Goal: Task Accomplishment & Management: Complete application form

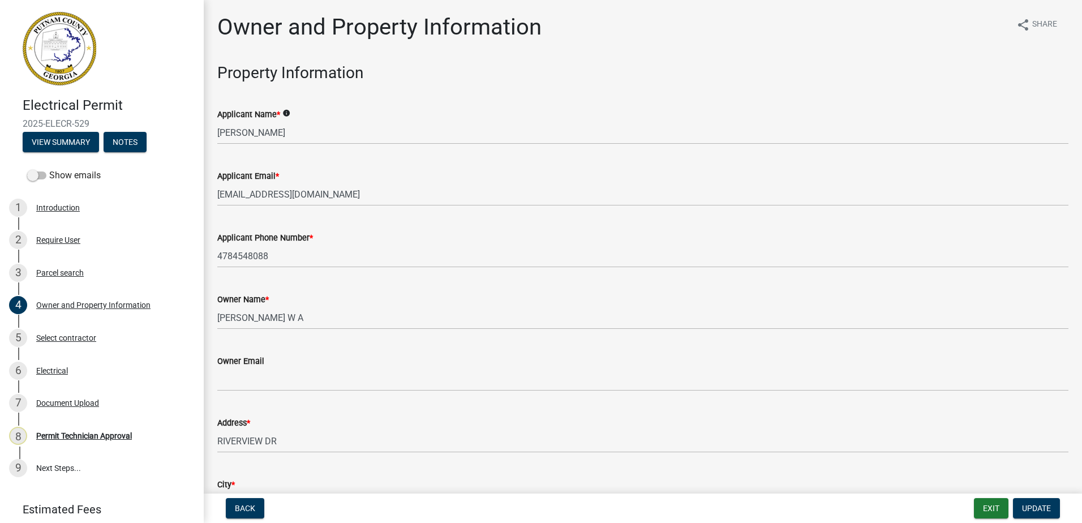
scroll to position [962, 0]
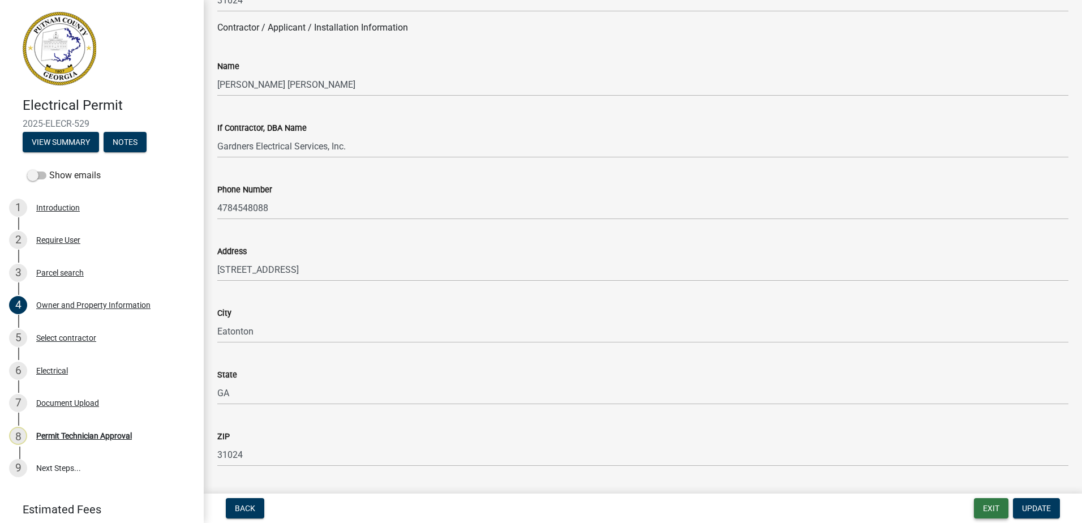
click at [993, 508] on button "Exit" at bounding box center [991, 508] width 35 height 20
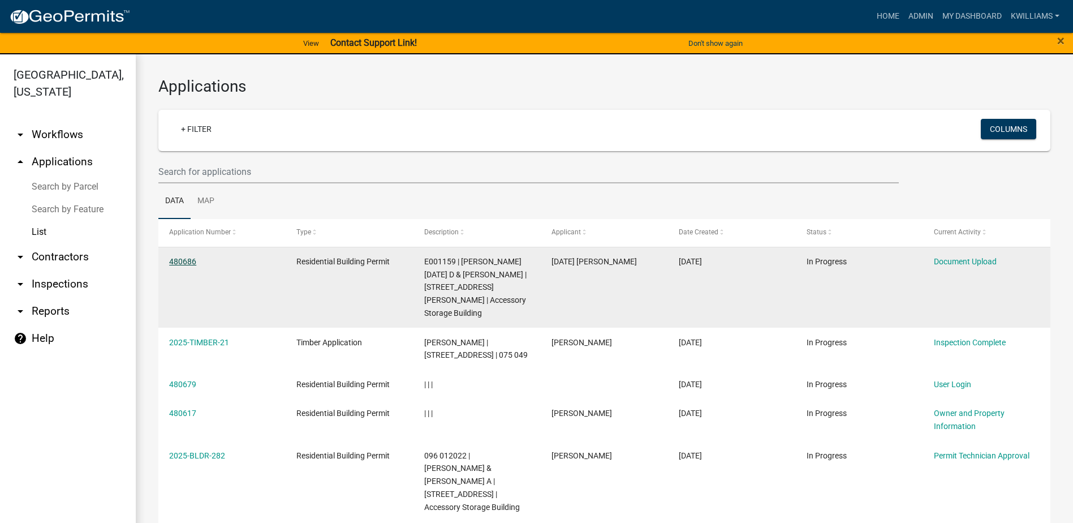
click at [191, 262] on link "480686" at bounding box center [182, 261] width 27 height 9
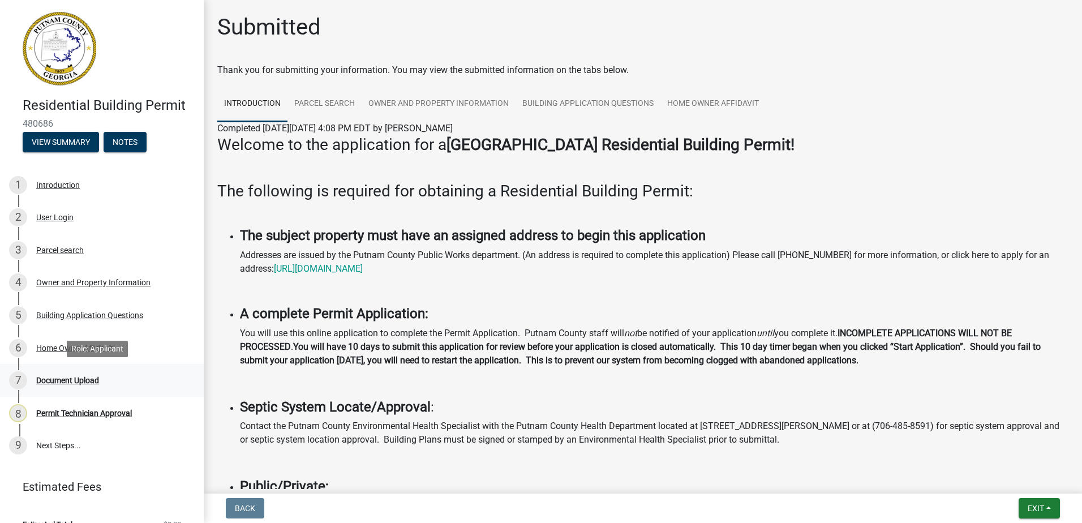
click at [56, 379] on div "Document Upload" at bounding box center [67, 380] width 63 height 8
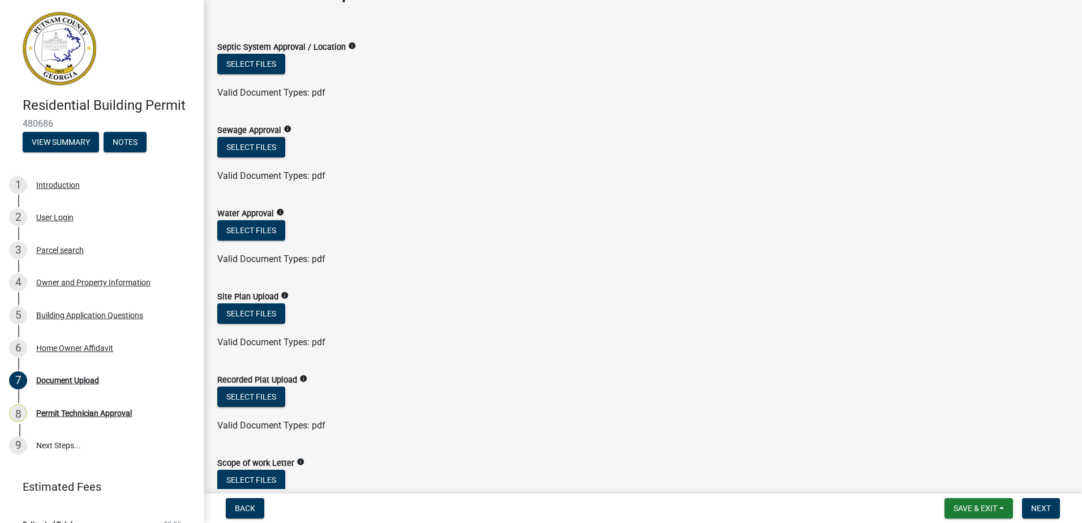
scroll to position [57, 0]
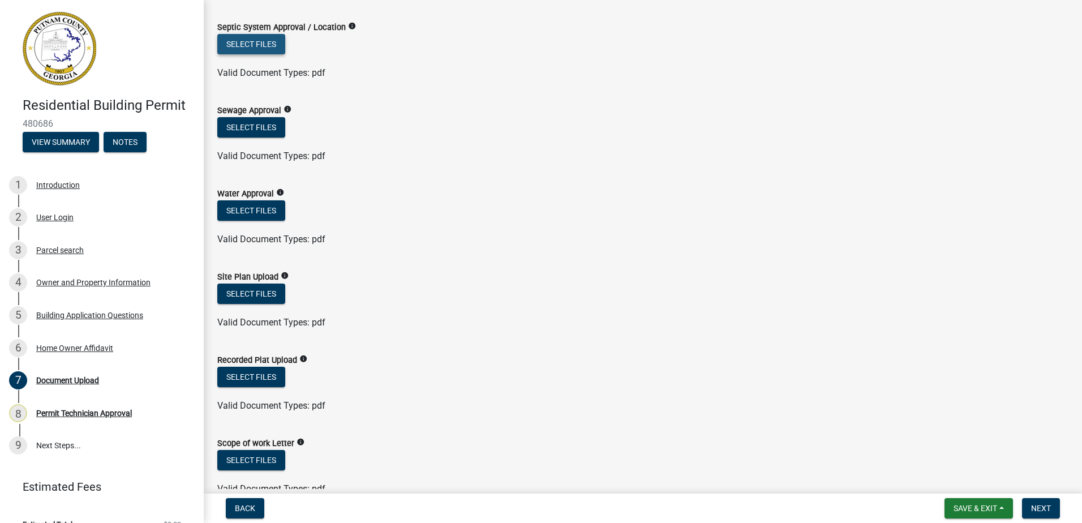
click at [276, 53] on button "Select files" at bounding box center [251, 44] width 68 height 20
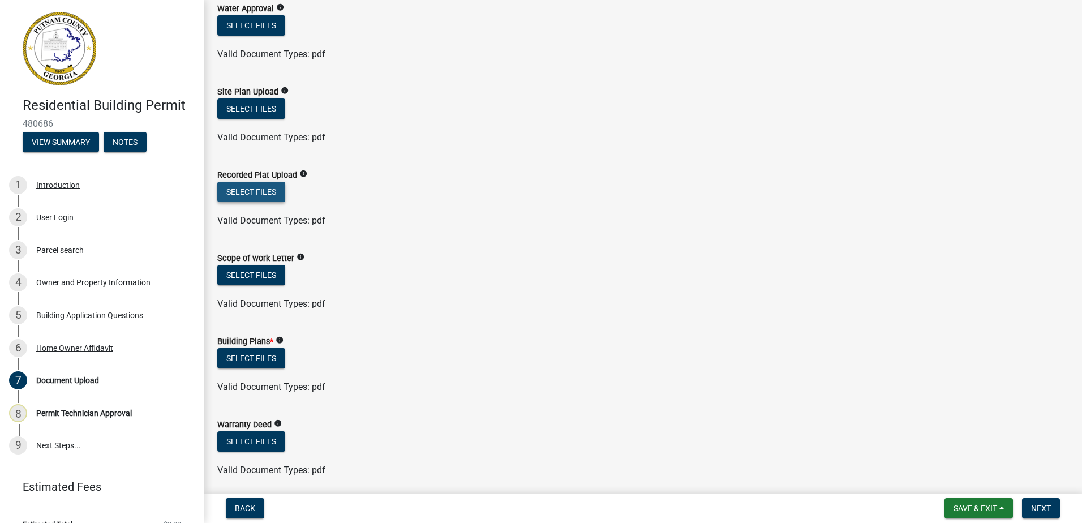
click at [259, 192] on button "Select files" at bounding box center [251, 192] width 68 height 20
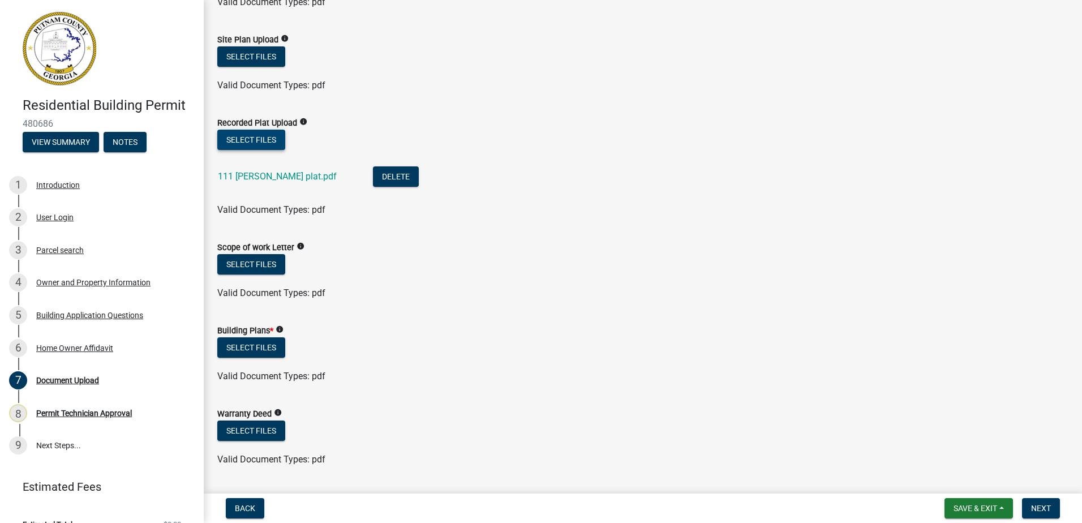
scroll to position [396, 0]
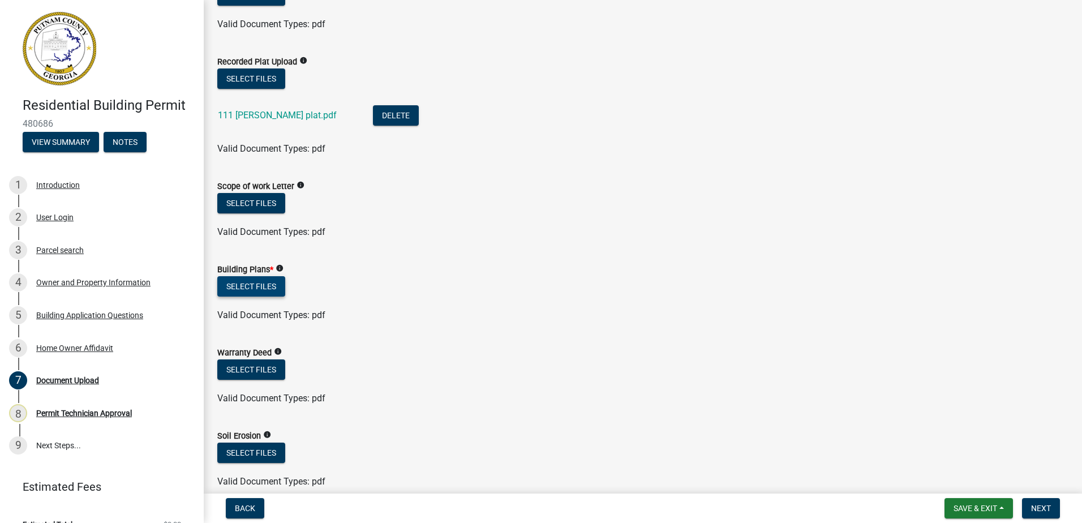
click at [278, 292] on button "Select files" at bounding box center [251, 286] width 68 height 20
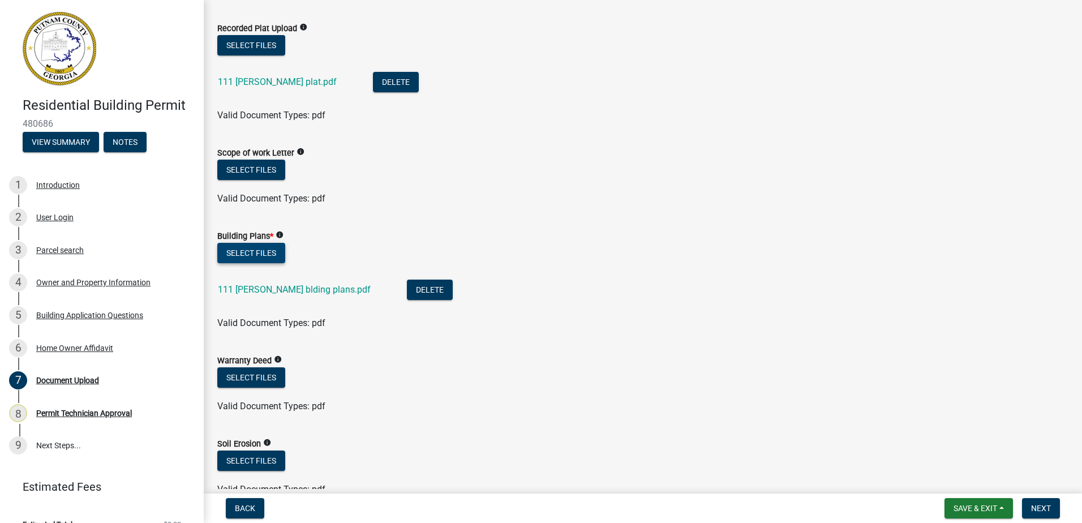
scroll to position [453, 0]
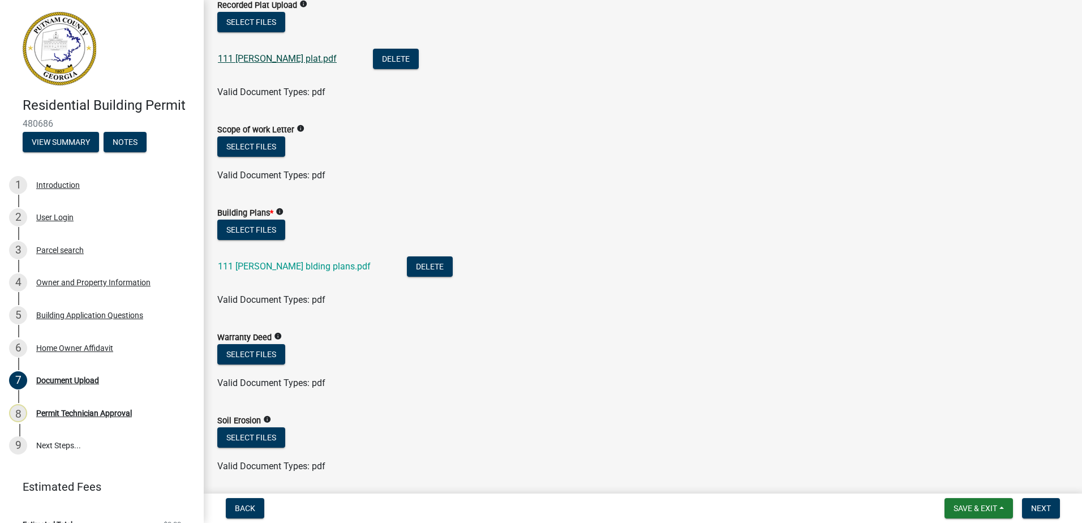
click at [283, 59] on link "111 sammons plat.pdf" at bounding box center [277, 58] width 119 height 11
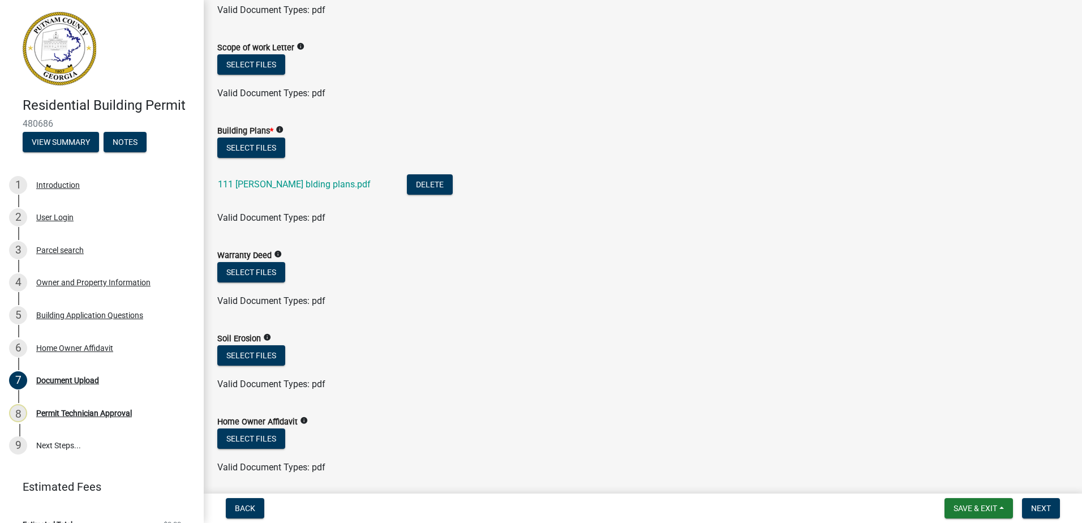
scroll to position [665, 0]
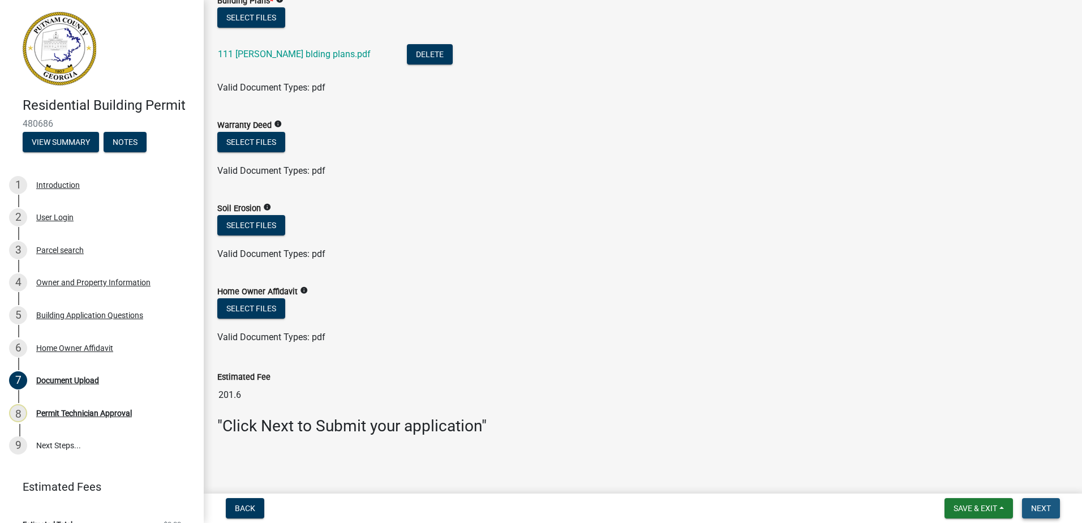
click at [1038, 510] on span "Next" at bounding box center [1041, 508] width 20 height 9
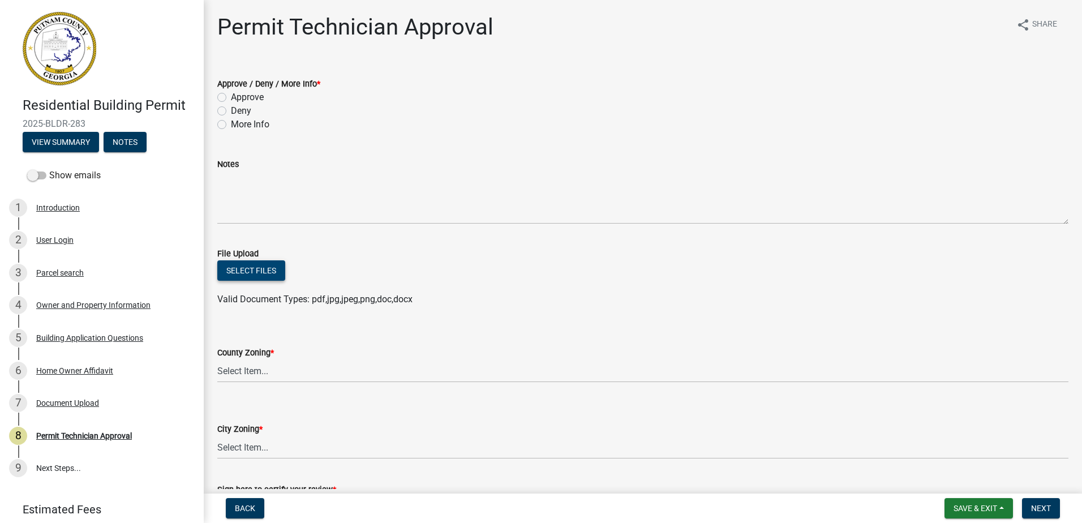
scroll to position [57, 0]
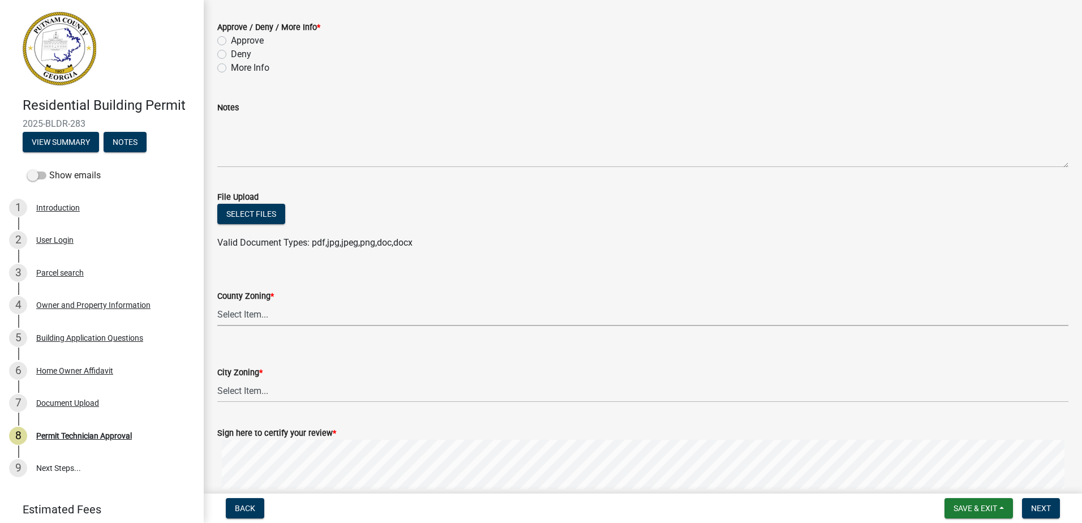
click at [245, 317] on select "Select Item... AG-1 R-1R R-1 R-2 MHP RM-1 RM-3 C-1 C-2 I-M PUD N/A" at bounding box center [642, 314] width 851 height 23
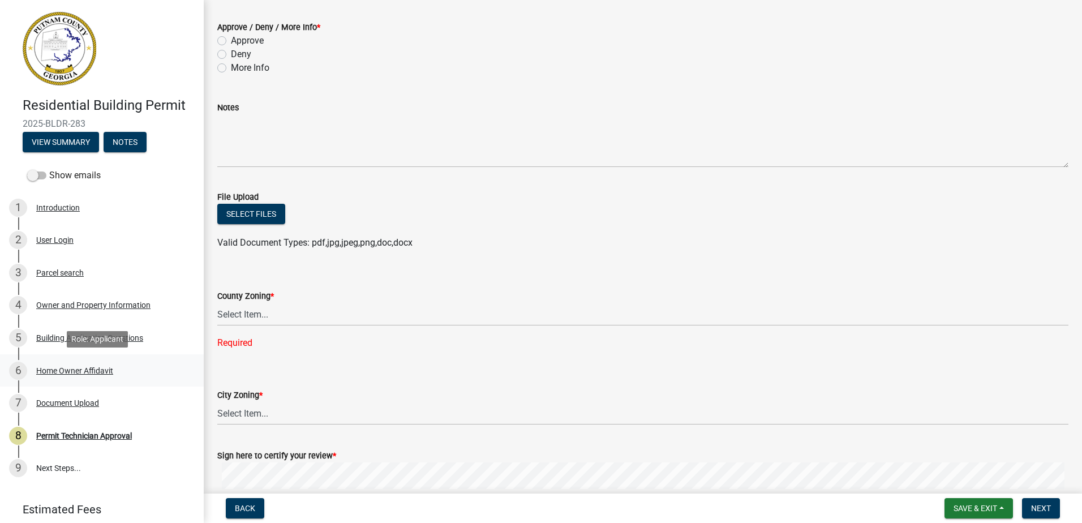
click at [87, 372] on div "Home Owner Affidavit" at bounding box center [74, 371] width 77 height 8
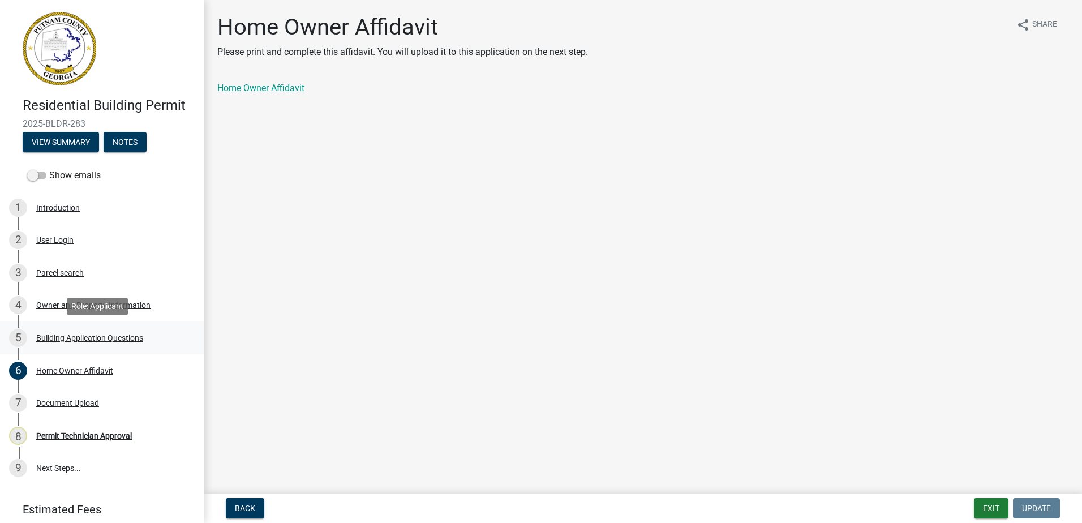
click at [119, 341] on div "Building Application Questions" at bounding box center [89, 338] width 107 height 8
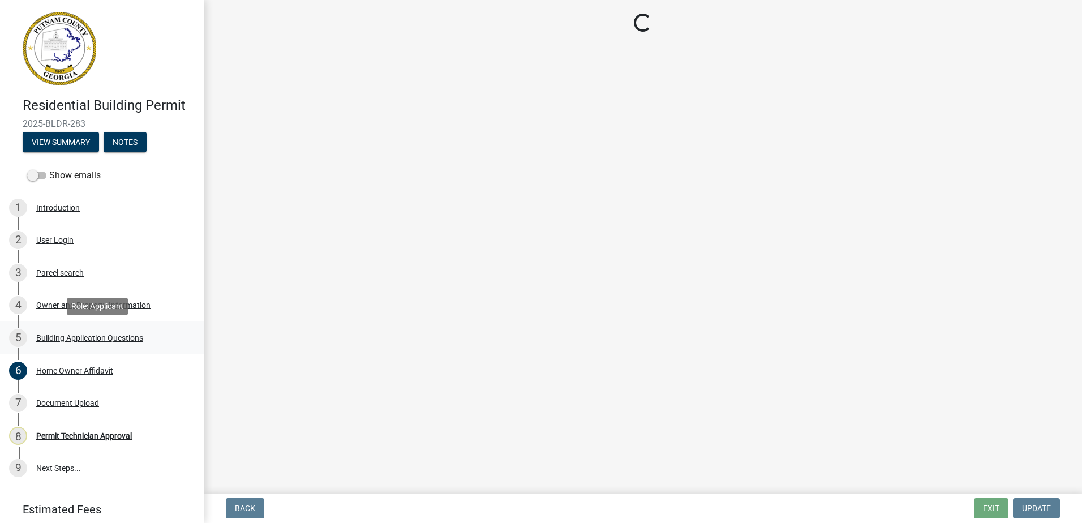
select select "66c6023b-7b80-4b39-890f-2b3c562deced"
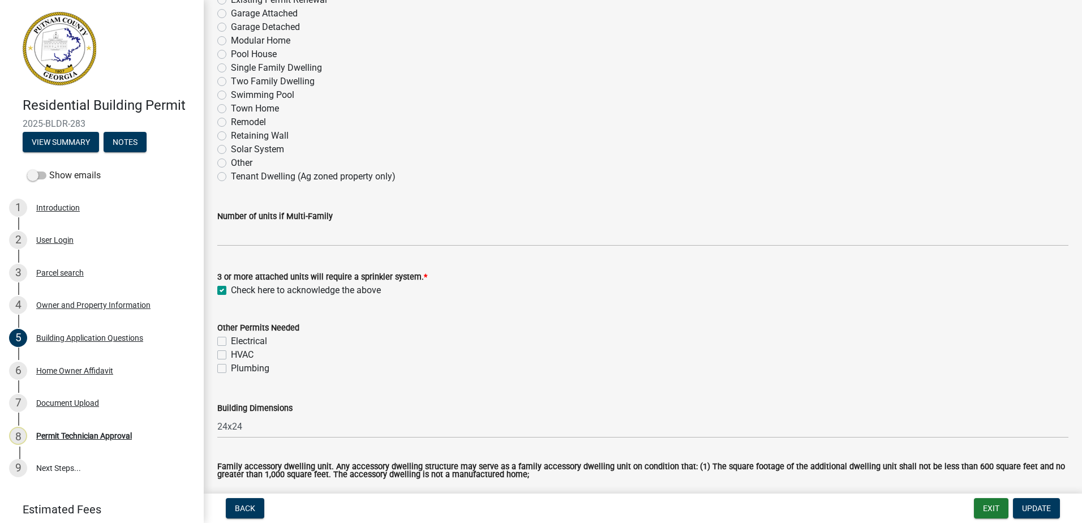
scroll to position [226, 0]
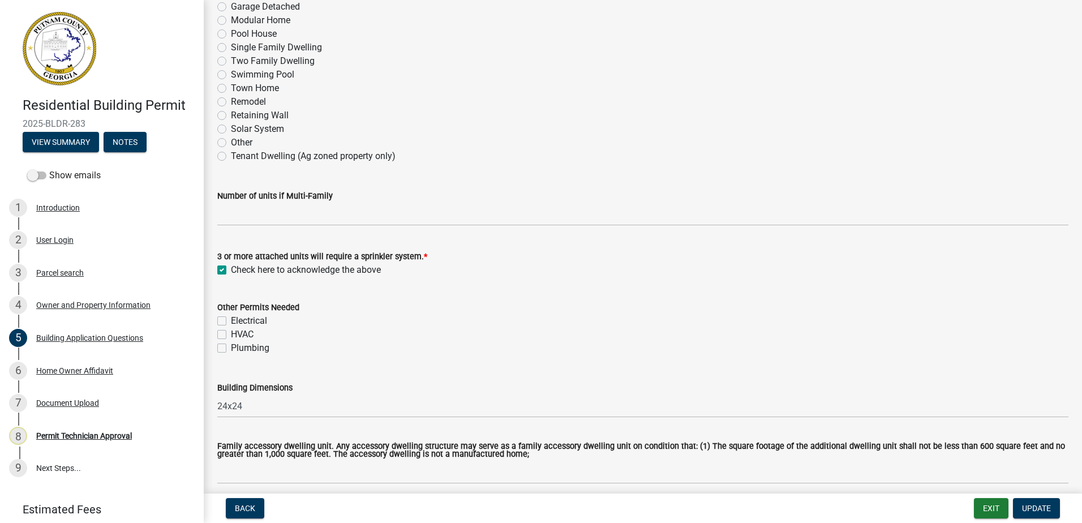
click at [231, 321] on label "Electrical" at bounding box center [249, 321] width 36 height 14
click at [231, 321] on input "Electrical" at bounding box center [234, 317] width 7 height 7
checkbox input "true"
checkbox input "false"
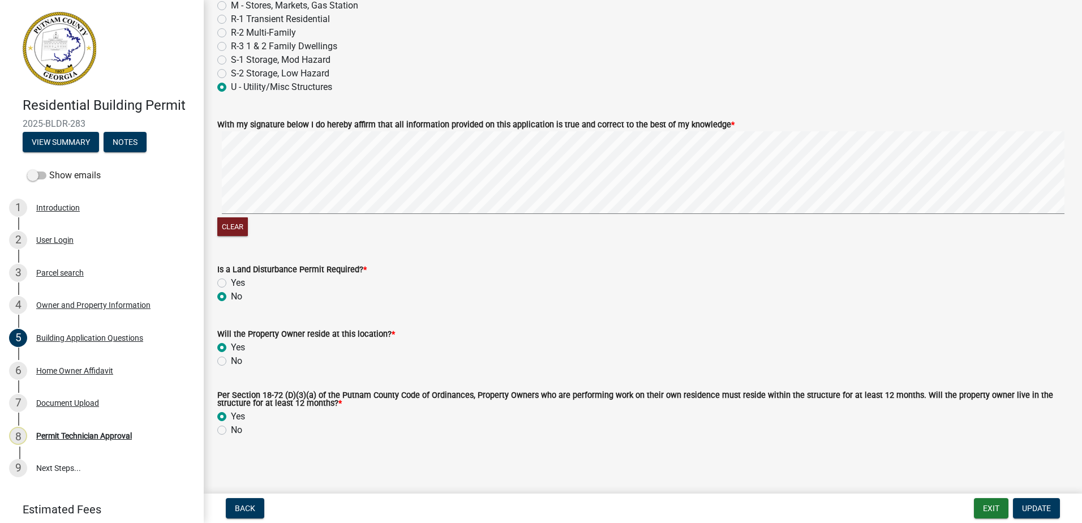
scroll to position [4826, 0]
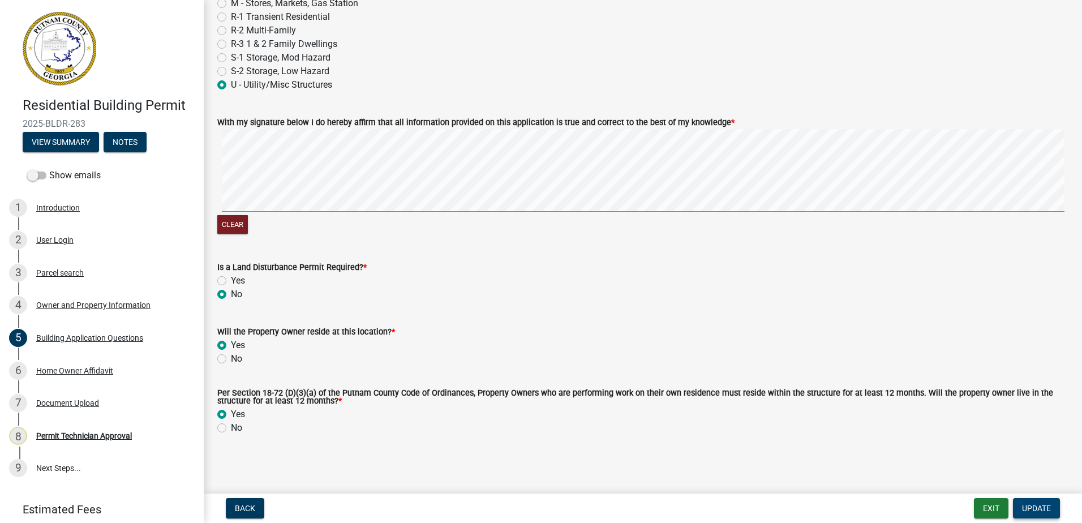
click at [1039, 508] on span "Update" at bounding box center [1036, 508] width 29 height 9
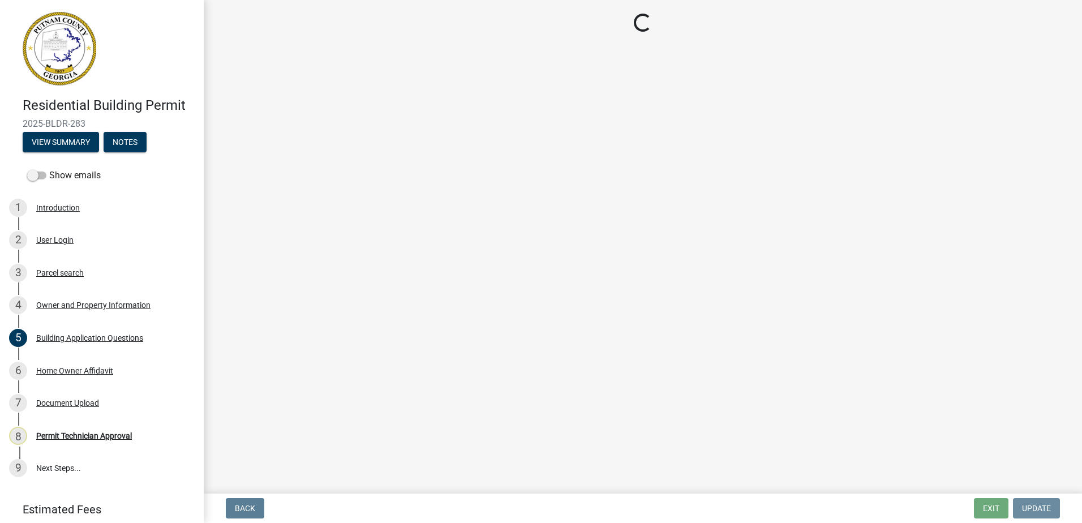
scroll to position [0, 0]
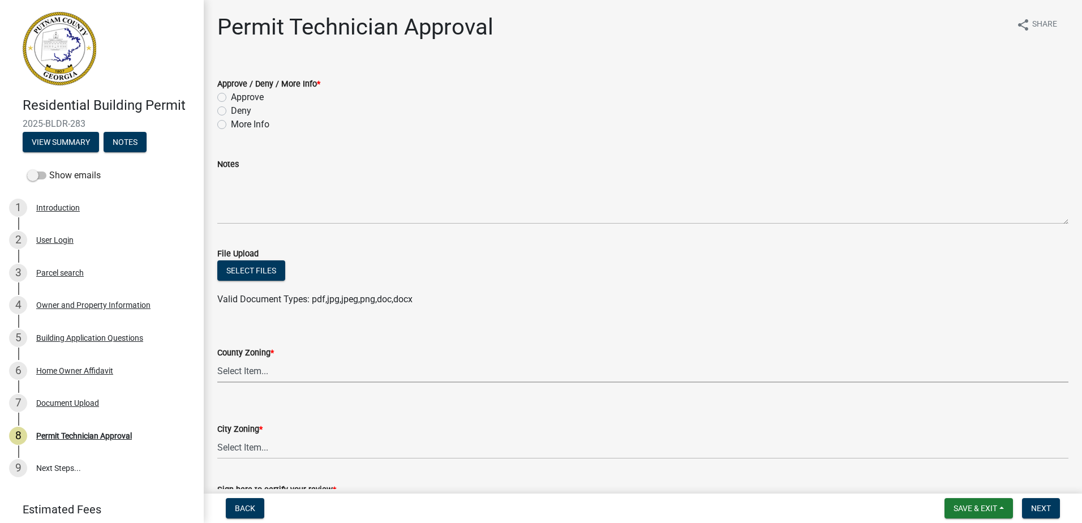
click at [267, 367] on select "Select Item... AG-1 R-1R R-1 R-2 MHP RM-1 RM-3 C-1 C-2 I-M PUD N/A" at bounding box center [642, 370] width 851 height 23
click at [217, 359] on select "Select Item... AG-1 R-1R R-1 R-2 MHP RM-1 RM-3 C-1 C-2 I-M PUD N/A" at bounding box center [642, 370] width 851 height 23
select select "ef7a1fc2-7a7a-426d-b1f0-c9b9b6ca7ff4"
click at [237, 457] on select "Select Item... A-1 A-2 R-1 R-2 R-3 R-4 MHP C-1 C-2 I-1 I-2 DB FH H-P N/A" at bounding box center [642, 447] width 851 height 23
click at [217, 436] on select "Select Item... A-1 A-2 R-1 R-2 R-3 R-4 MHP C-1 C-2 I-1 I-2 DB FH H-P N/A" at bounding box center [642, 447] width 851 height 23
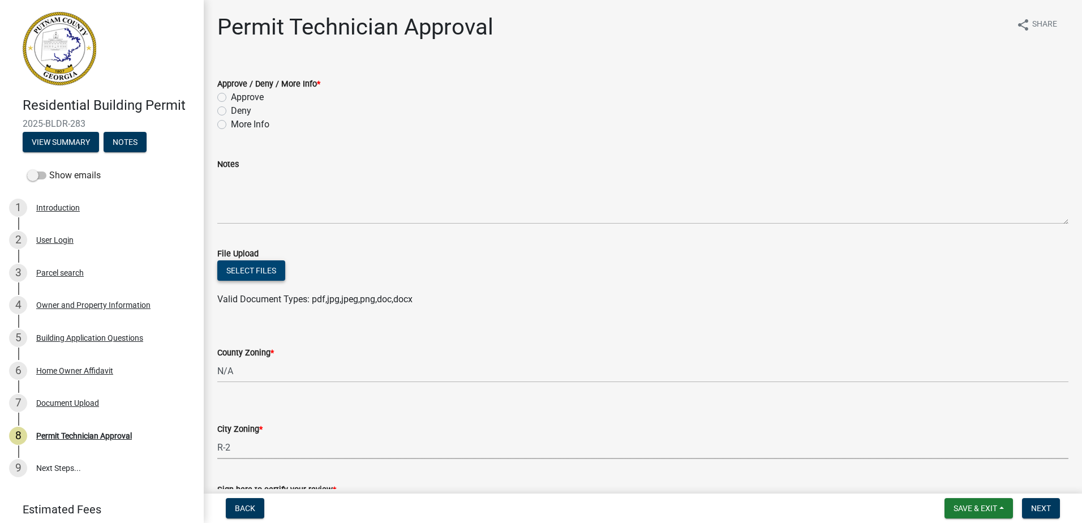
select select "7eb8553c-806a-4bdf-b4b6-2711153129c5"
click at [224, 92] on div "Approve" at bounding box center [642, 98] width 851 height 14
click at [231, 97] on label "Approve" at bounding box center [247, 98] width 33 height 14
click at [231, 97] on input "Approve" at bounding box center [234, 94] width 7 height 7
radio input "true"
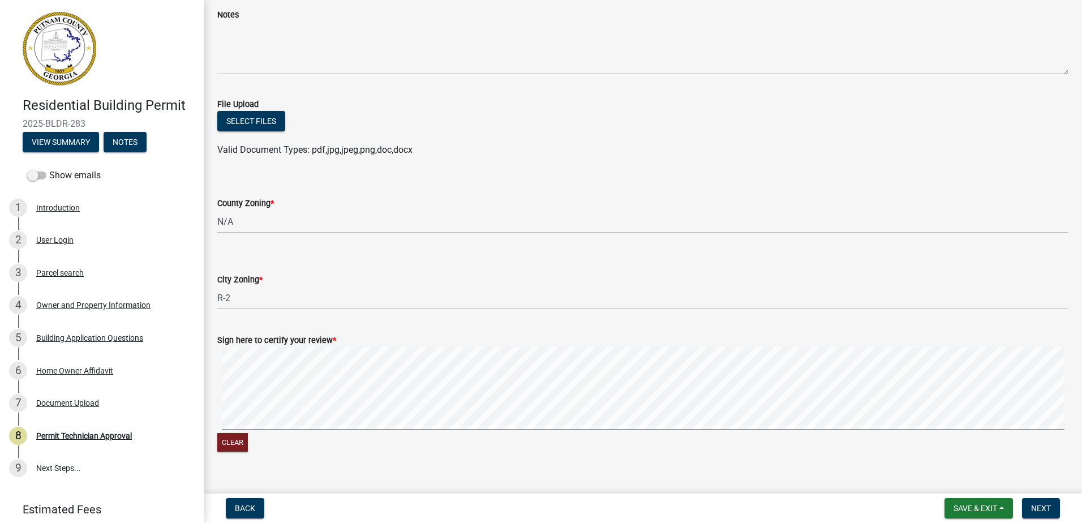
scroll to position [169, 0]
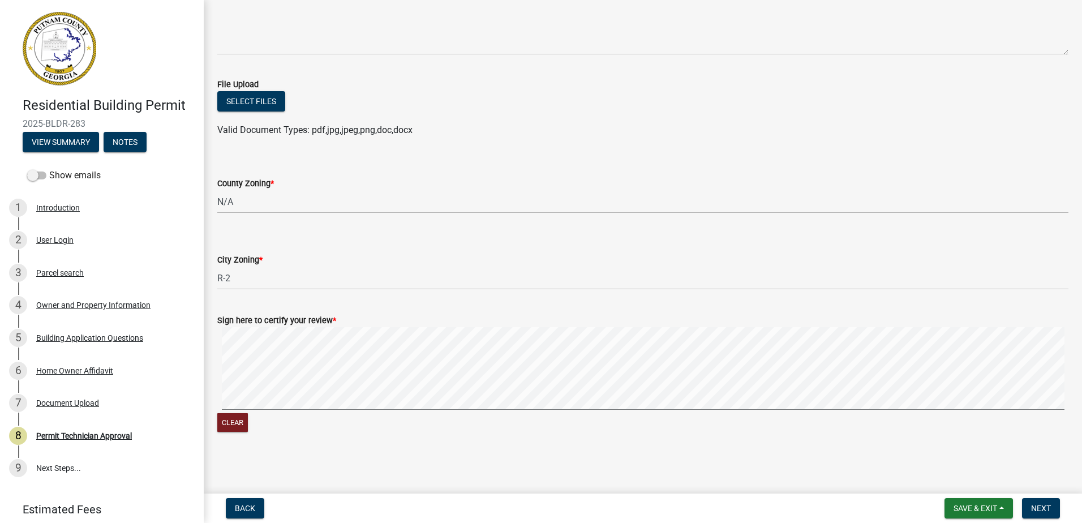
click at [267, 370] on div "Sign here to certify your review * Clear" at bounding box center [643, 367] width 868 height 135
click at [310, 364] on form "Sign here to certify your review * Clear" at bounding box center [642, 367] width 851 height 135
click at [630, 300] on form "Sign here to certify your review * Clear" at bounding box center [642, 367] width 851 height 135
click at [1052, 506] on button "Next" at bounding box center [1041, 508] width 38 height 20
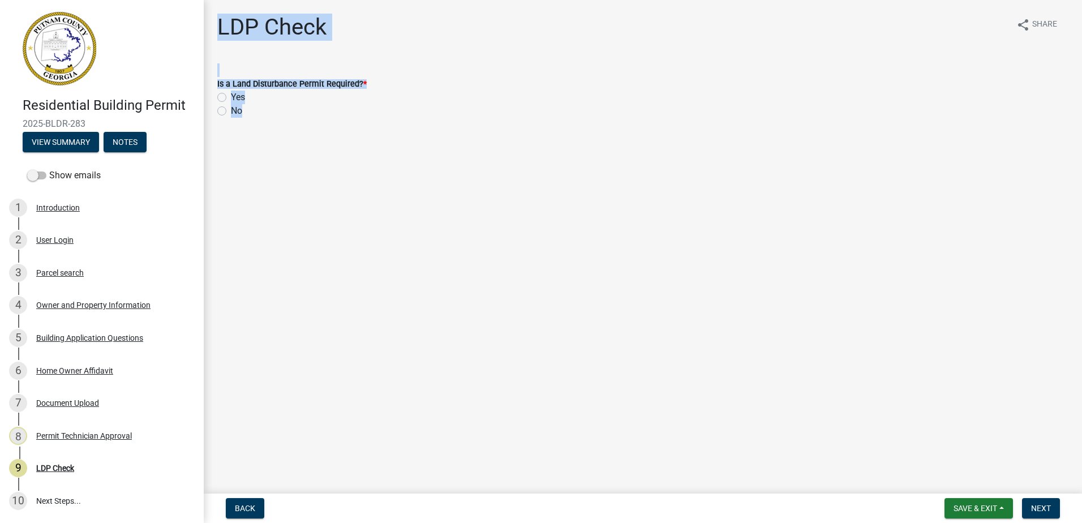
click at [231, 114] on label "No" at bounding box center [236, 111] width 11 height 14
click at [231, 111] on input "No" at bounding box center [234, 107] width 7 height 7
radio input "true"
click at [1039, 506] on span "Next" at bounding box center [1041, 508] width 20 height 9
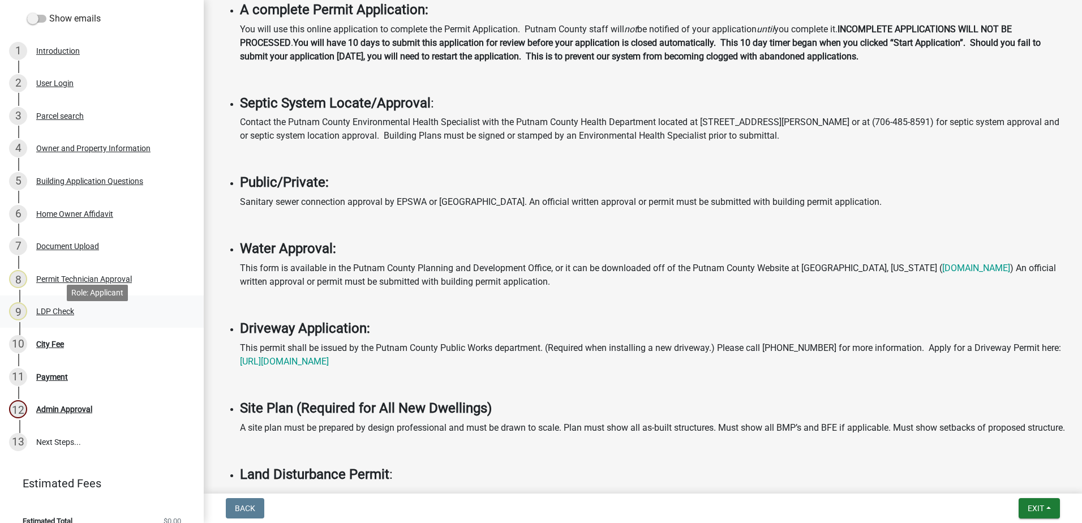
scroll to position [172, 0]
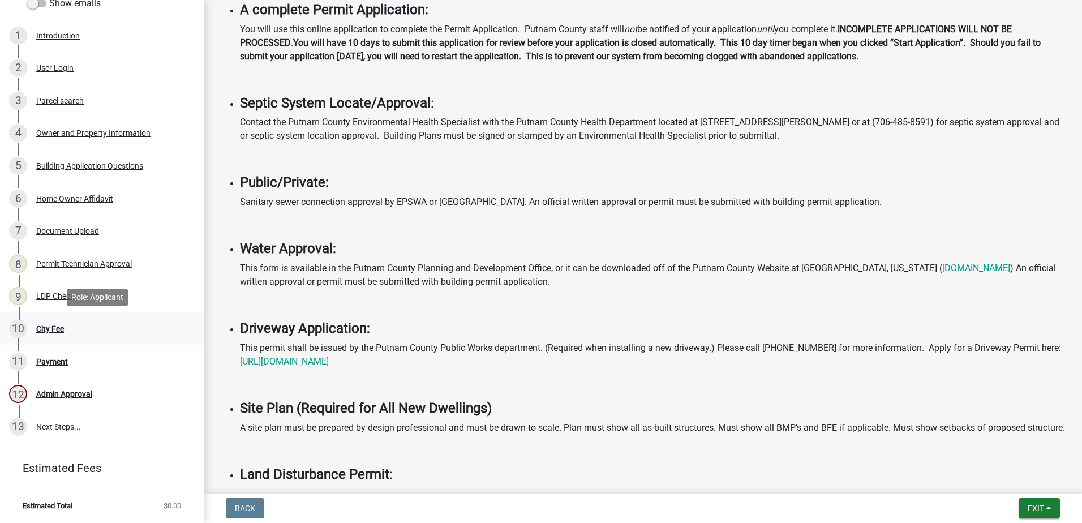
click at [59, 327] on div "City Fee" at bounding box center [50, 329] width 28 height 8
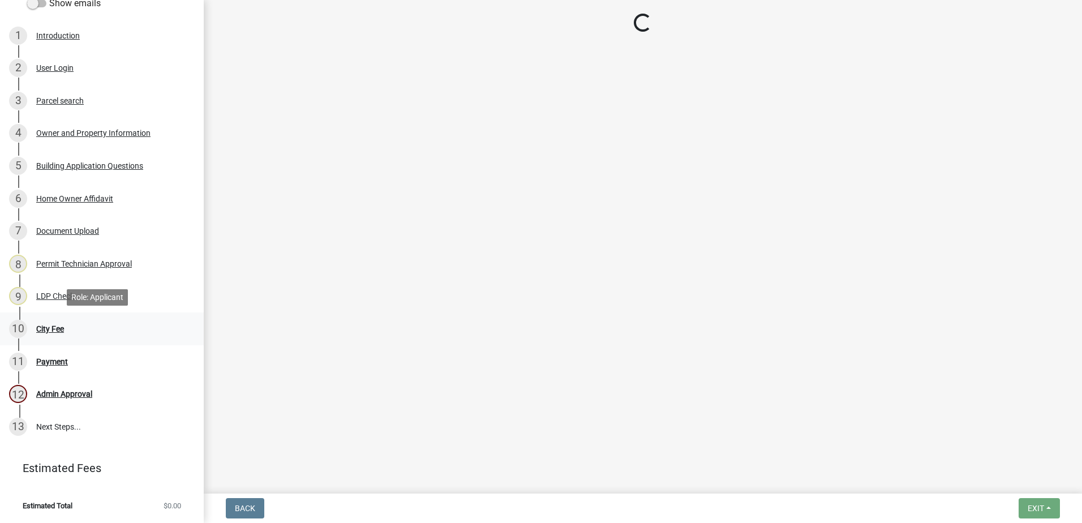
scroll to position [0, 0]
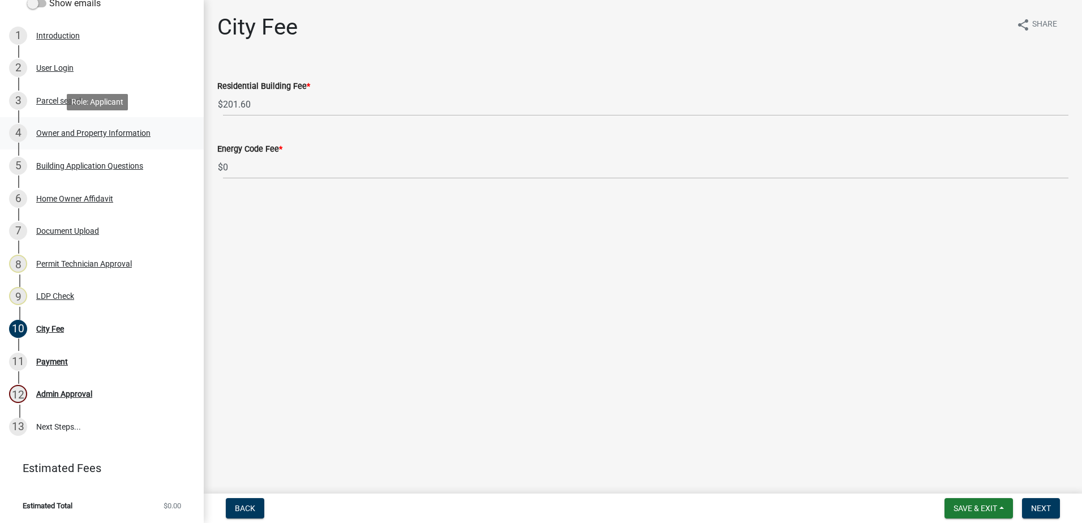
click at [54, 144] on link "4 Owner and Property Information" at bounding box center [102, 133] width 204 height 33
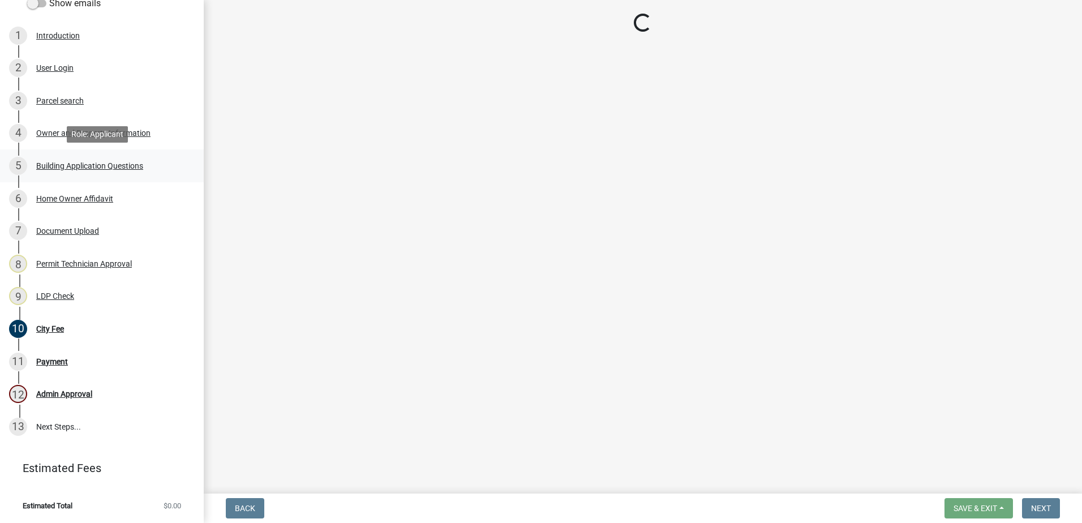
select select "ef7a1fc2-7a7a-426d-b1f0-c9b9b6ca7ff4"
select select "7eb8553c-806a-4bdf-b4b6-2711153129c5"
select select "95c2f08d-bd21-40ac-acc0-bf0ad2ba7c20"
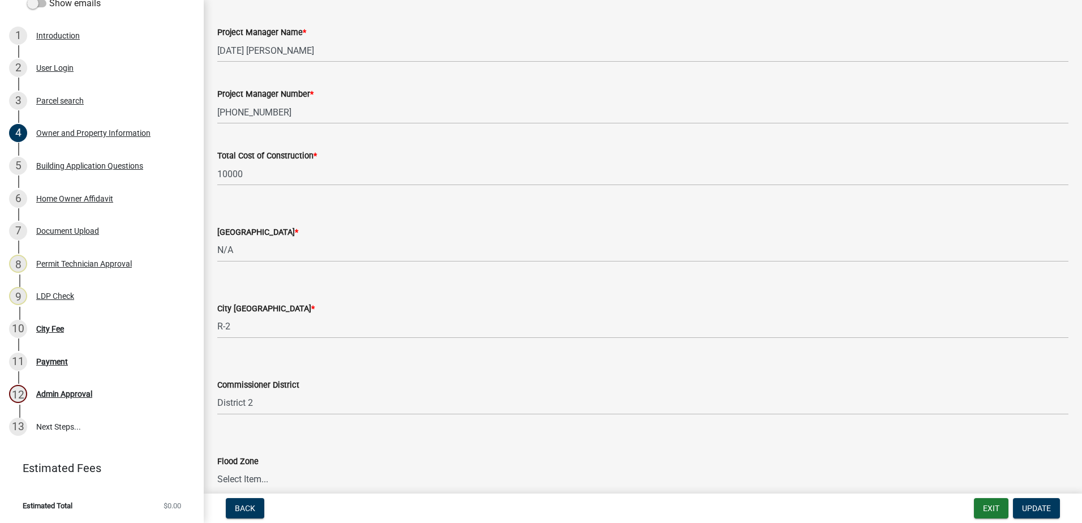
scroll to position [1846, 0]
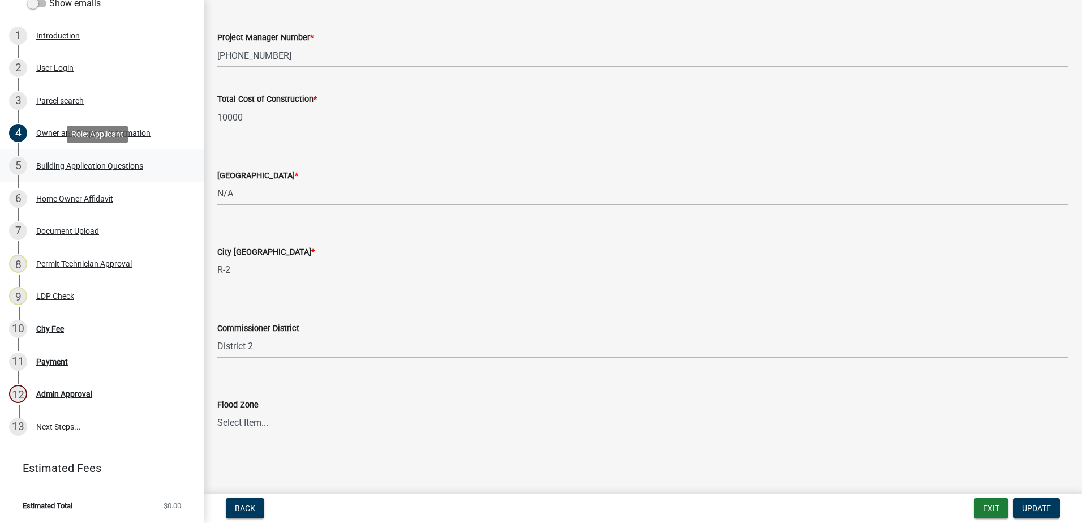
click at [65, 163] on div "Building Application Questions" at bounding box center [89, 166] width 107 height 8
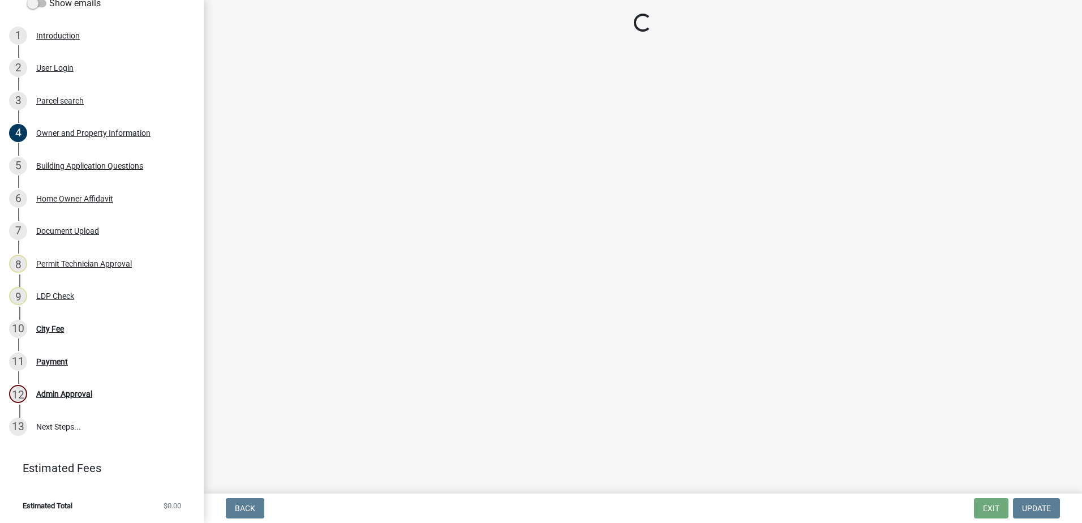
select select "66c6023b-7b80-4b39-890f-2b3c562deced"
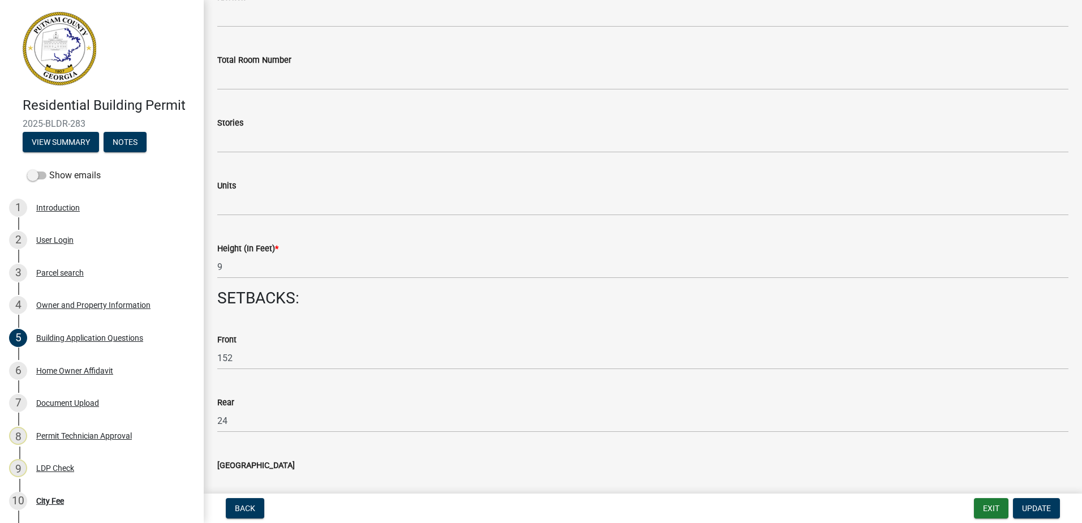
scroll to position [1358, 0]
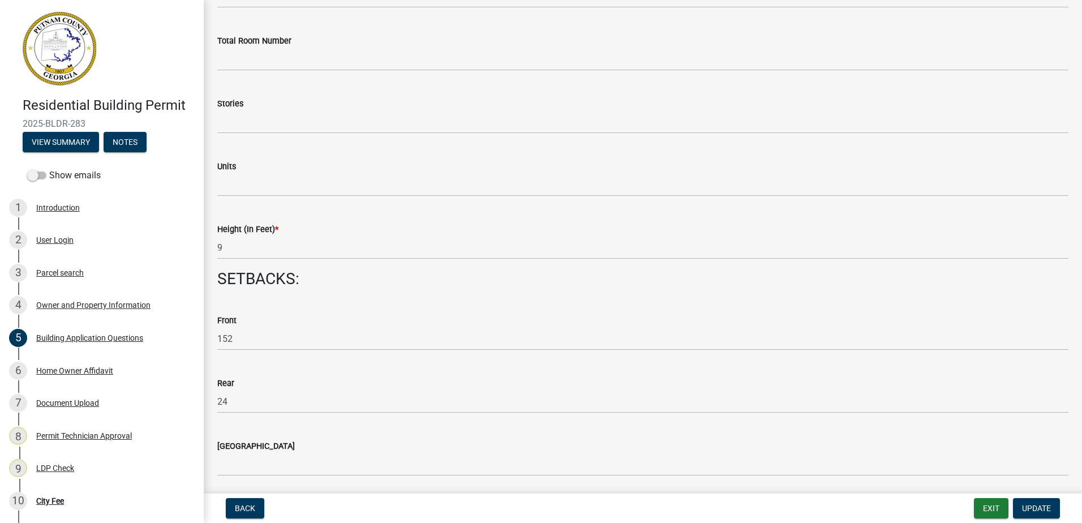
click at [310, 197] on wm-data-entity-input "Units" at bounding box center [642, 175] width 851 height 63
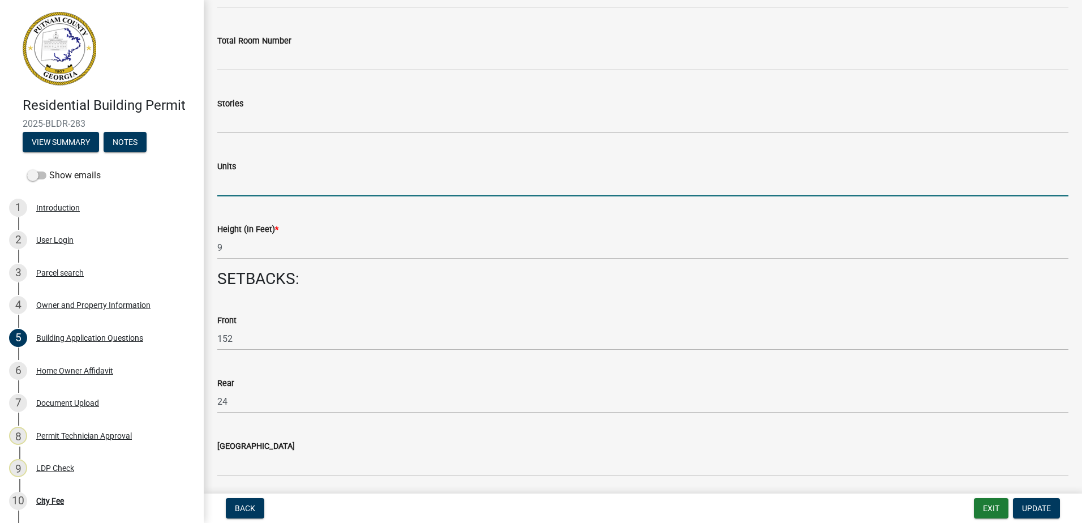
click at [308, 181] on input "text" at bounding box center [642, 184] width 851 height 23
type input "1"
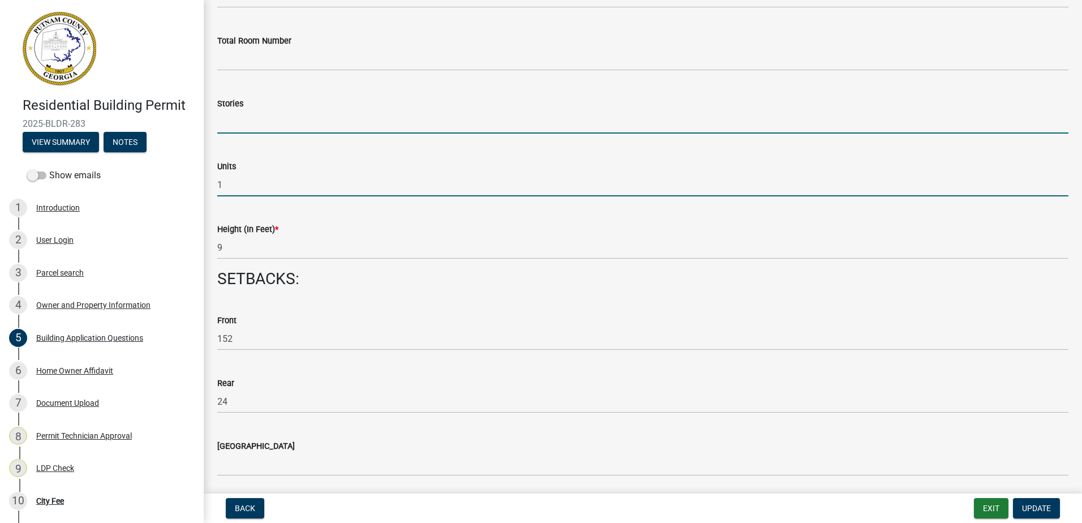
click at [229, 123] on input "text" at bounding box center [642, 121] width 851 height 23
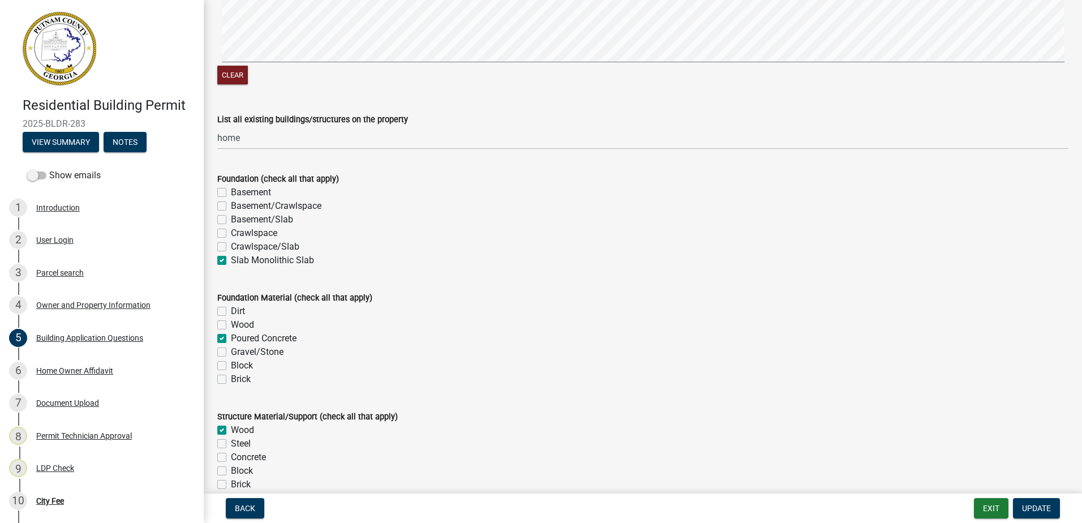
scroll to position [2037, 0]
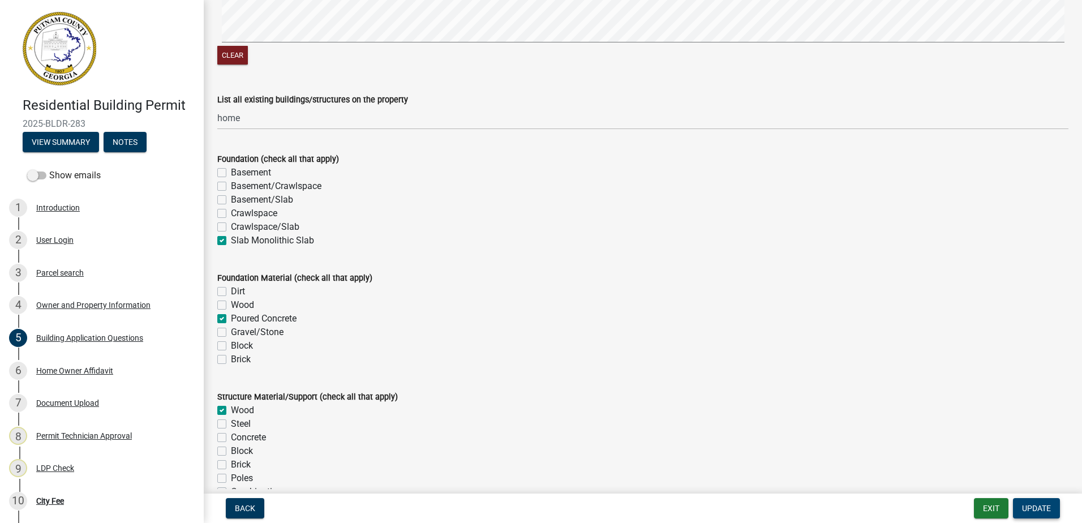
type input "1"
click at [1040, 513] on button "Update" at bounding box center [1036, 508] width 47 height 20
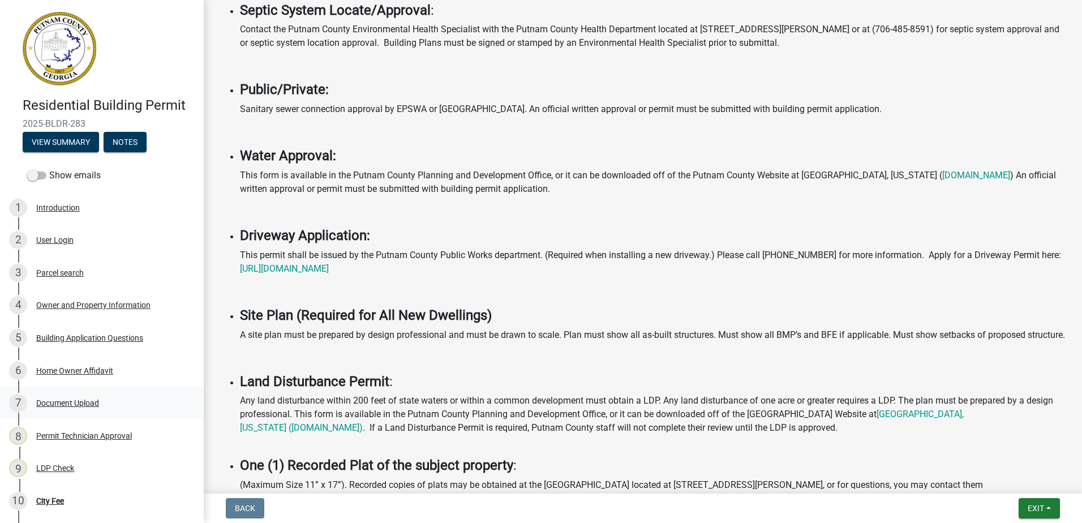
scroll to position [509, 0]
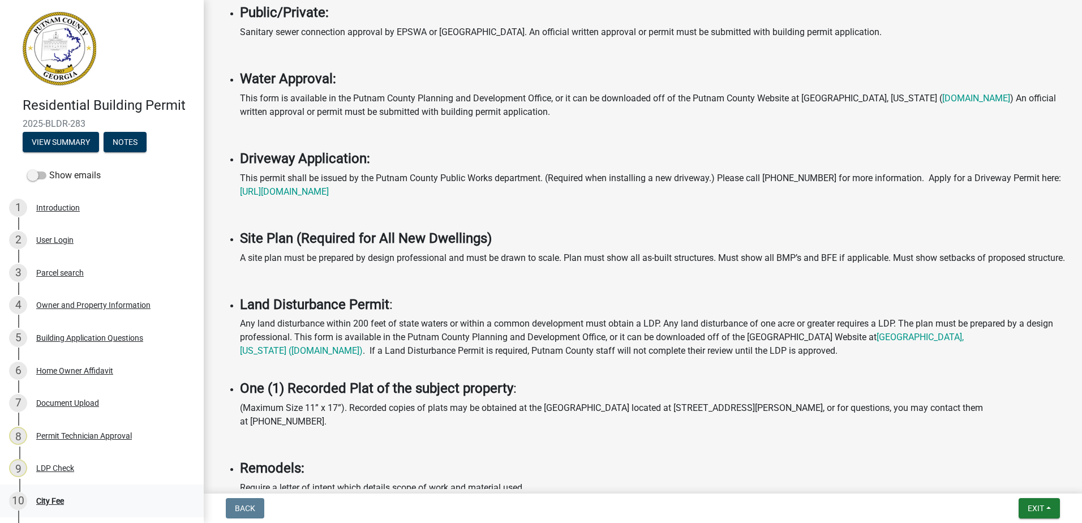
click at [76, 492] on div "10 City Fee" at bounding box center [97, 501] width 177 height 18
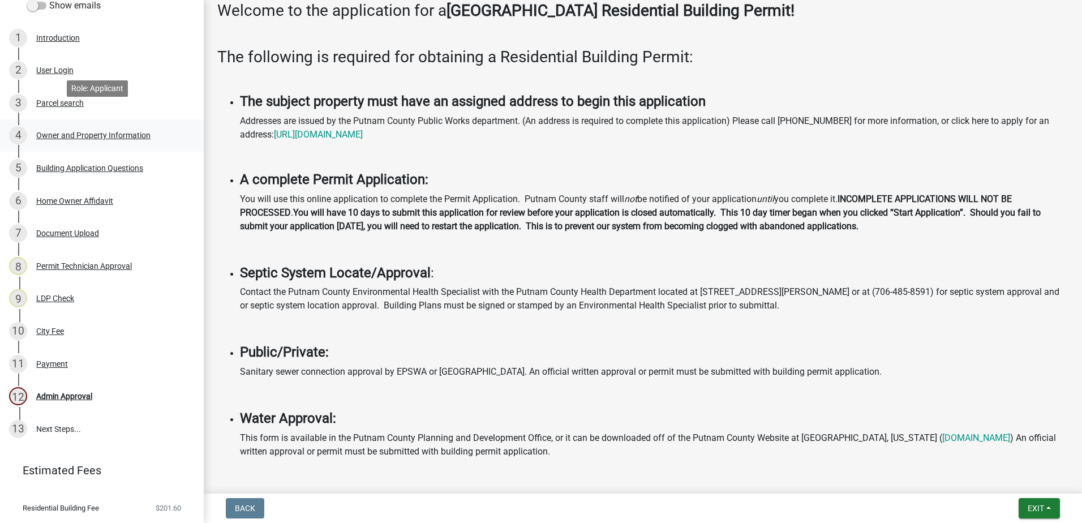
scroll to position [197, 0]
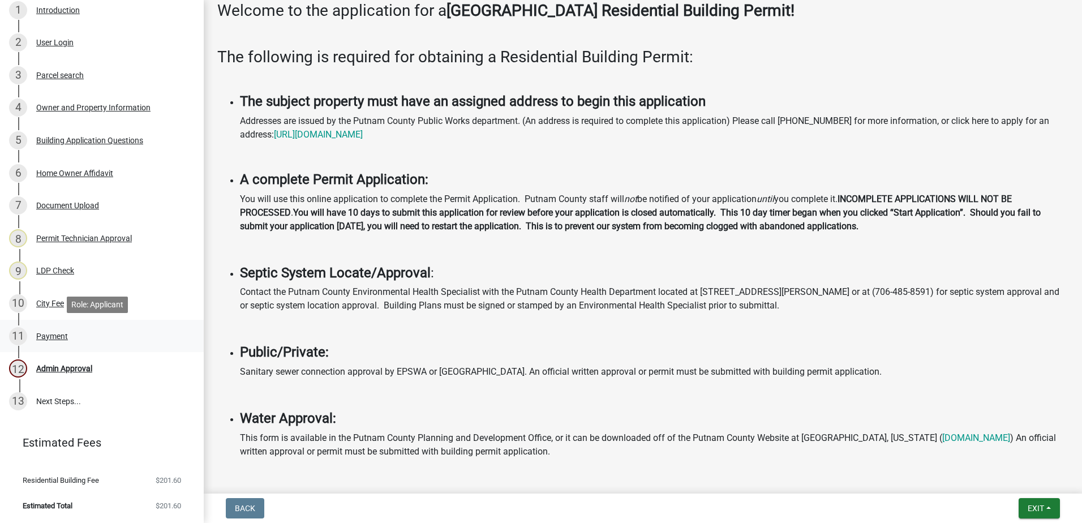
click at [63, 334] on div "Payment" at bounding box center [52, 336] width 32 height 8
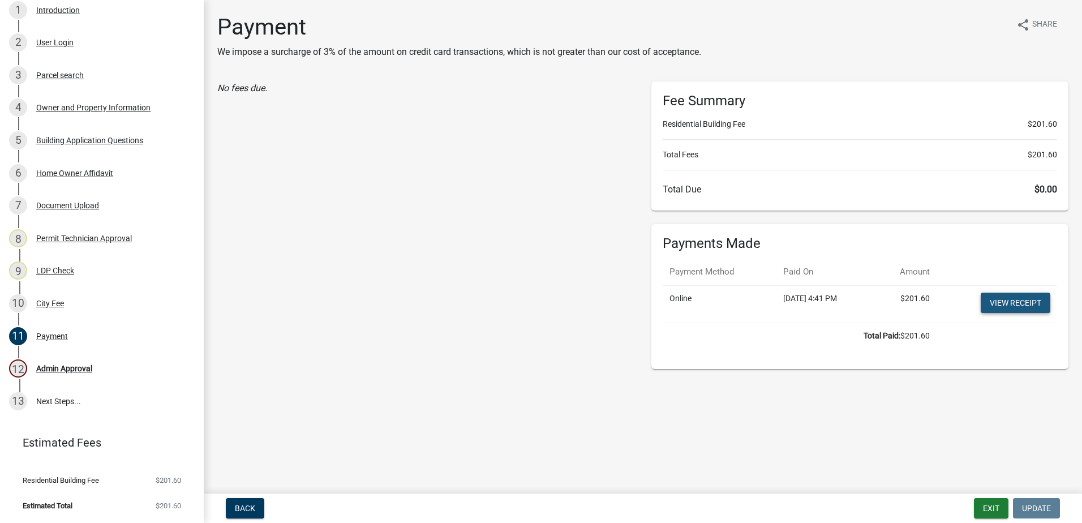
click at [1016, 302] on link "View receipt" at bounding box center [1016, 303] width 70 height 20
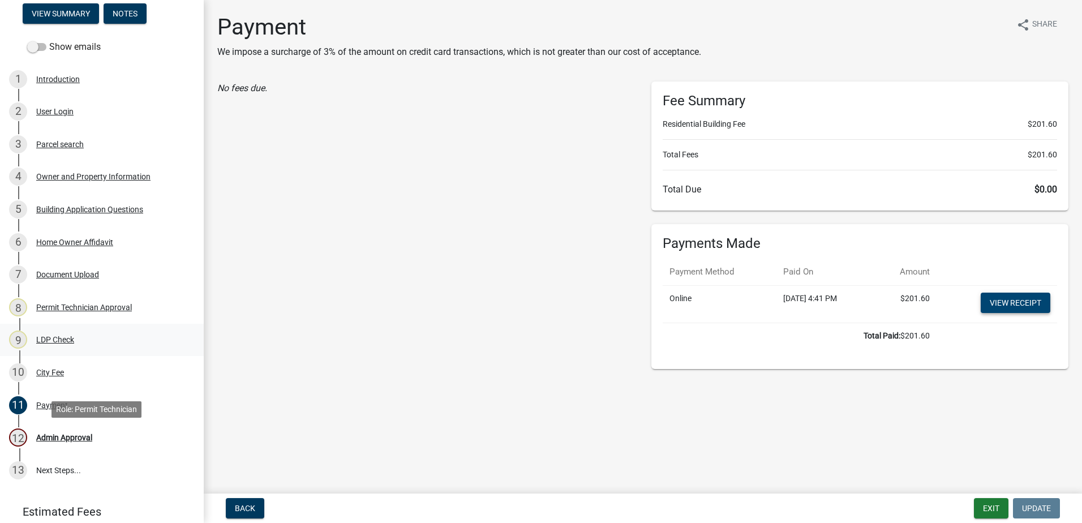
scroll to position [28, 0]
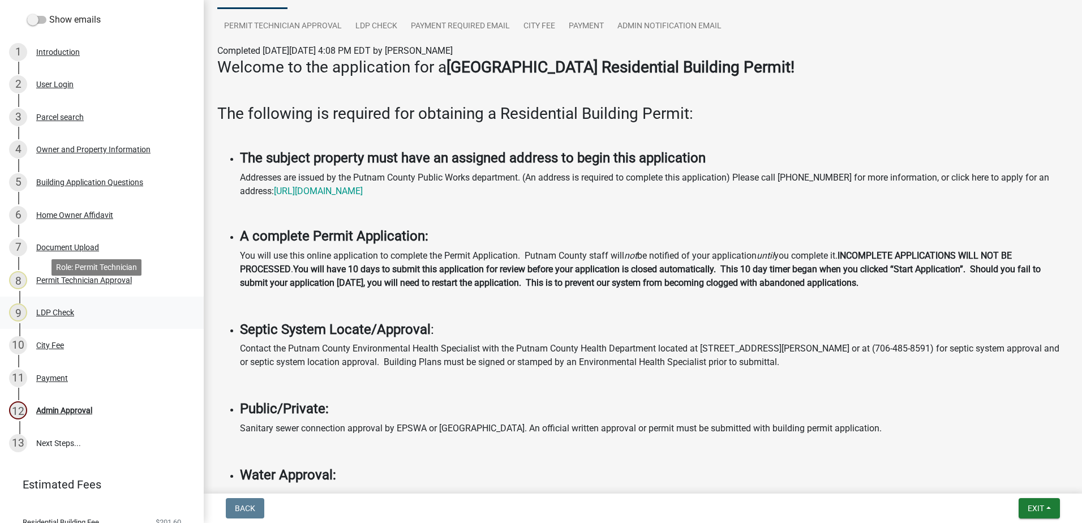
scroll to position [170, 0]
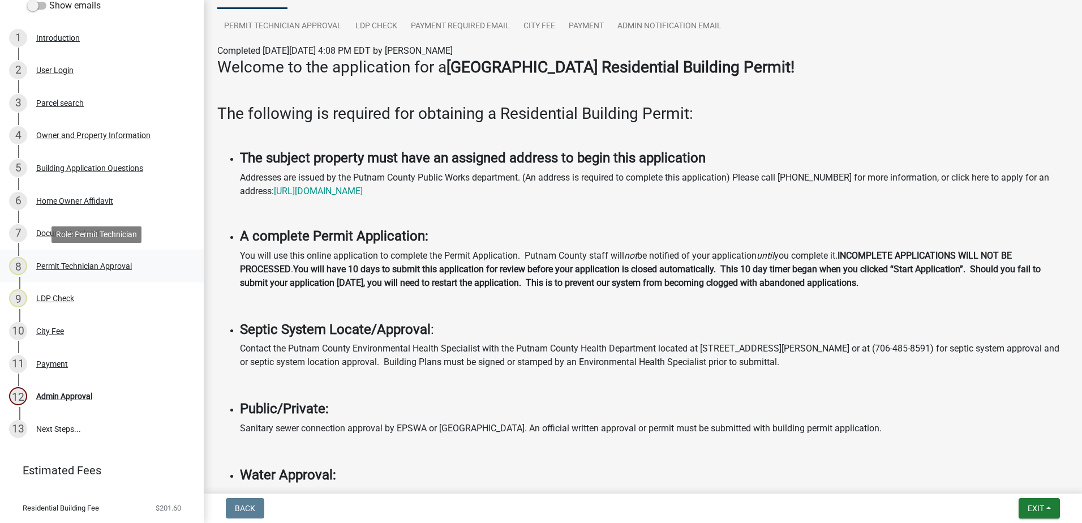
click at [78, 260] on div "8 Permit Technician Approval" at bounding box center [97, 266] width 177 height 18
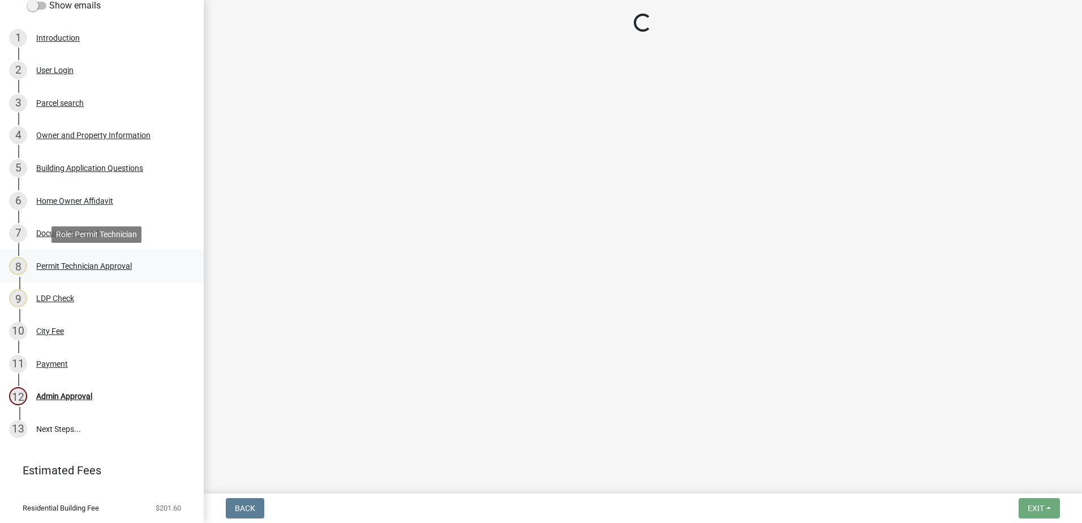
select select "ef7a1fc2-7a7a-426d-b1f0-c9b9b6ca7ff4"
select select "7eb8553c-806a-4bdf-b4b6-2711153129c5"
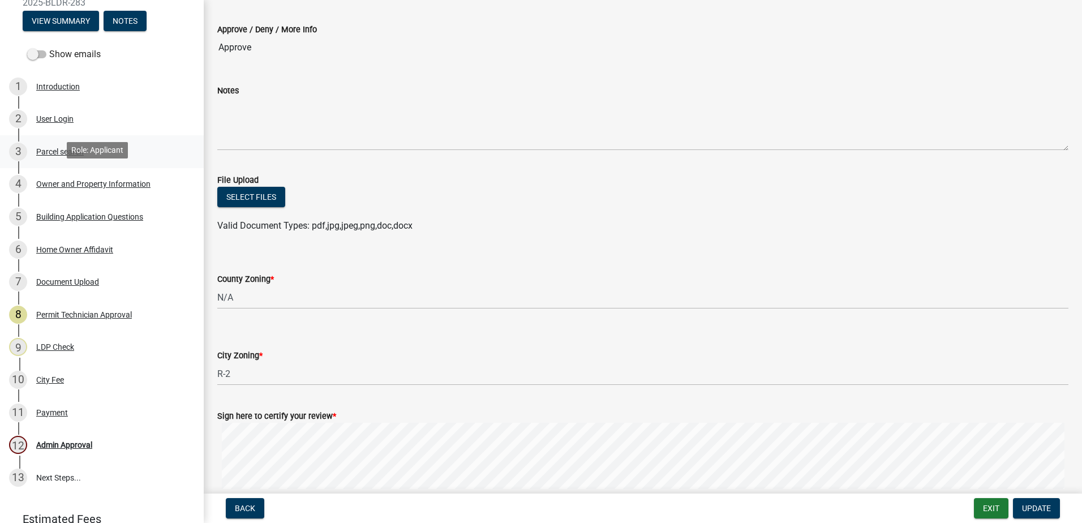
scroll to position [57, 0]
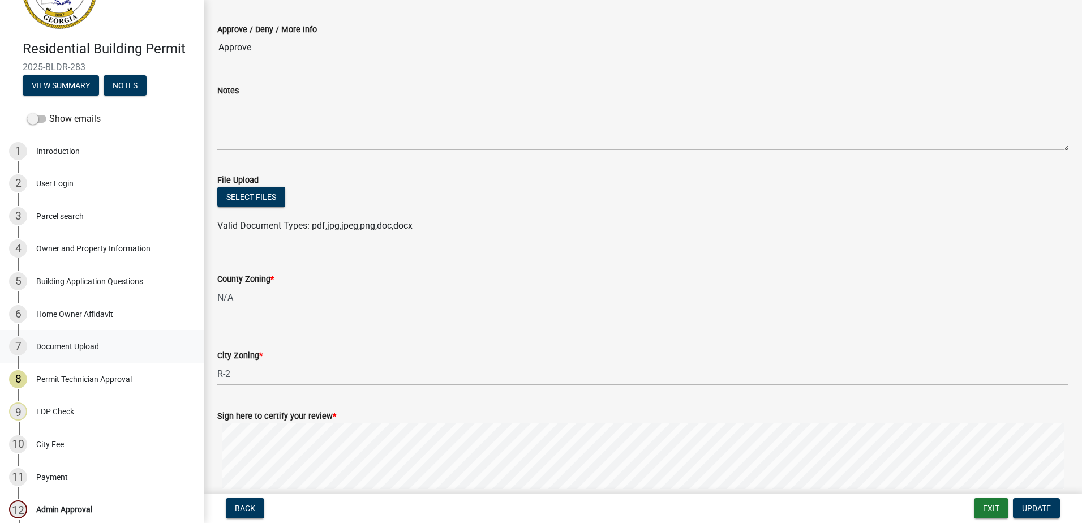
click at [79, 349] on div "Document Upload" at bounding box center [67, 346] width 63 height 8
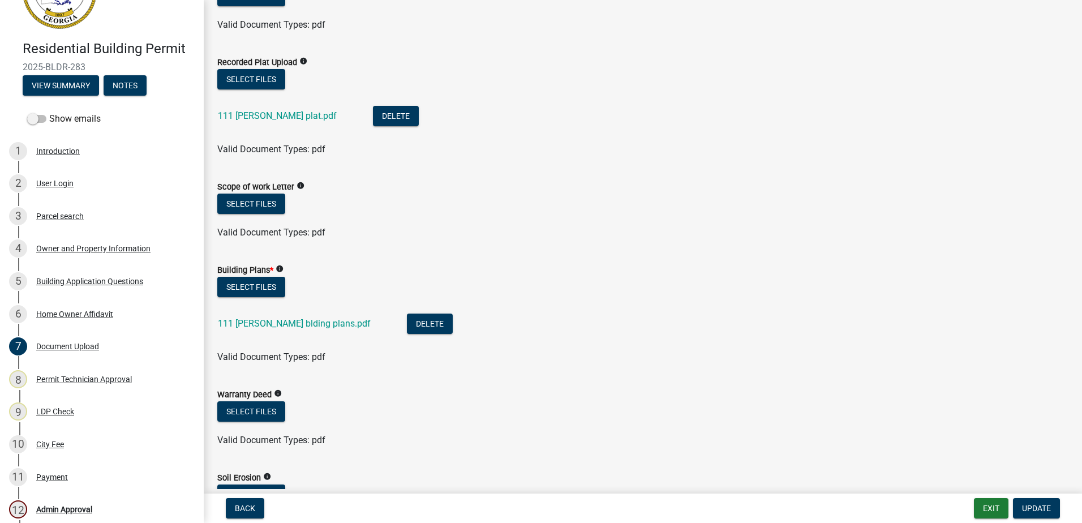
scroll to position [396, 0]
click at [243, 323] on link "111 [PERSON_NAME] blding plans.pdf" at bounding box center [294, 322] width 153 height 11
click at [59, 285] on div "Building Application Questions" at bounding box center [89, 281] width 107 height 8
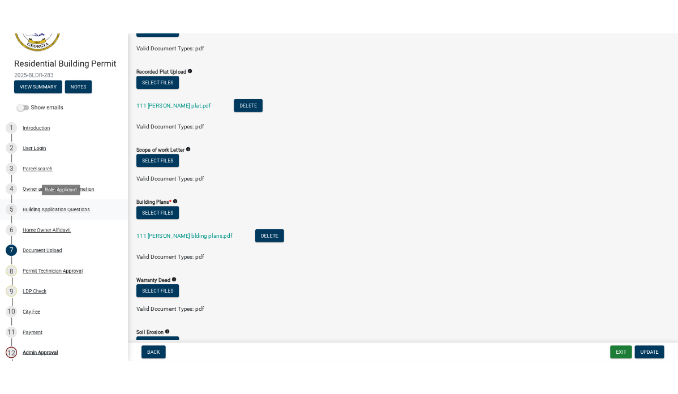
scroll to position [0, 0]
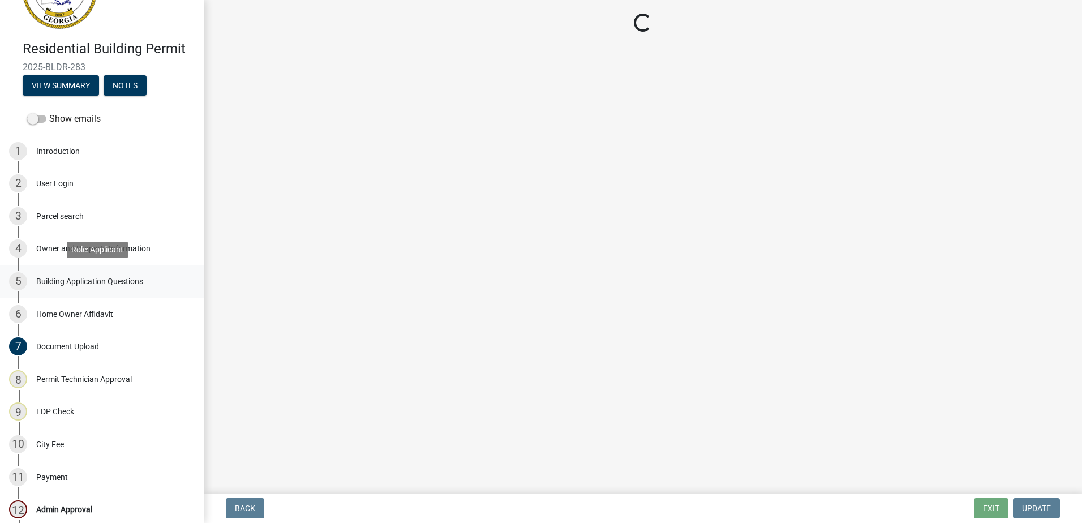
select select "66c6023b-7b80-4b39-890f-2b3c562deced"
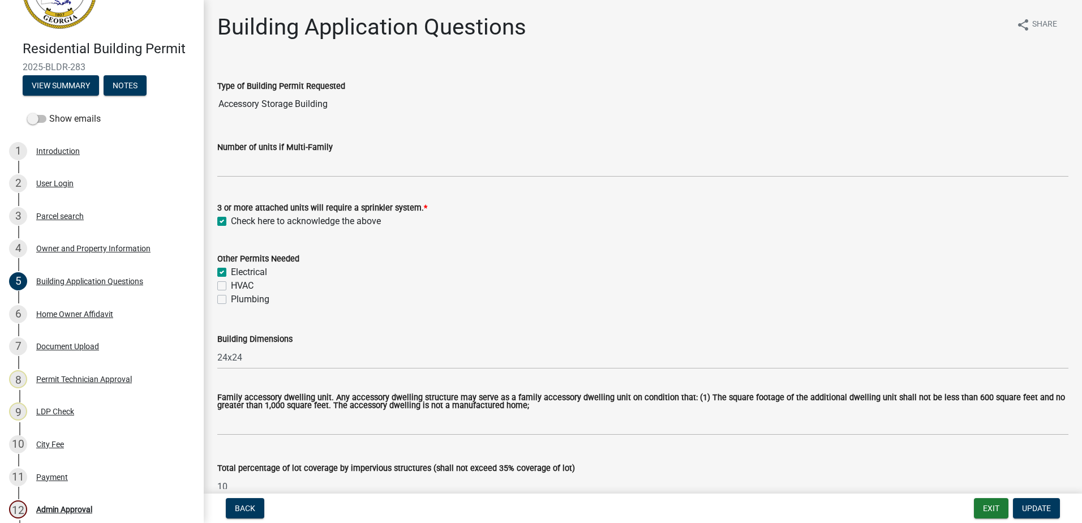
drag, startPoint x: 318, startPoint y: 102, endPoint x: 233, endPoint y: 122, distance: 87.8
click at [233, 122] on wm-data-entity-input "Type of Building Permit Requested Accessory Storage Building" at bounding box center [642, 93] width 851 height 61
drag, startPoint x: 233, startPoint y: 122, endPoint x: 355, endPoint y: 242, distance: 170.9
click at [355, 242] on form "Other Permits Needed Electrical HVAC Plumbing" at bounding box center [642, 272] width 851 height 68
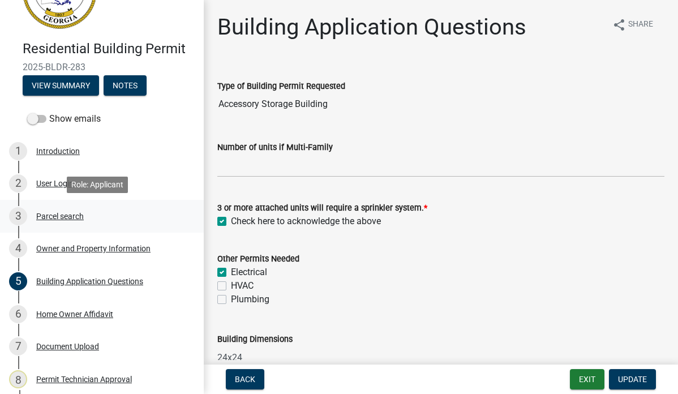
click at [51, 220] on div "Parcel search" at bounding box center [60, 216] width 48 height 8
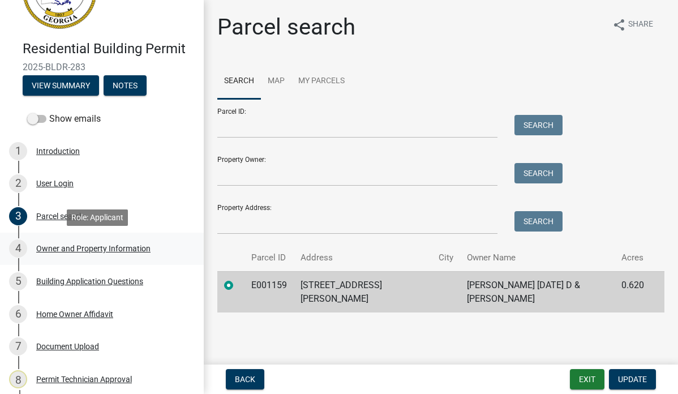
click at [91, 247] on div "Owner and Property Information" at bounding box center [93, 248] width 114 height 8
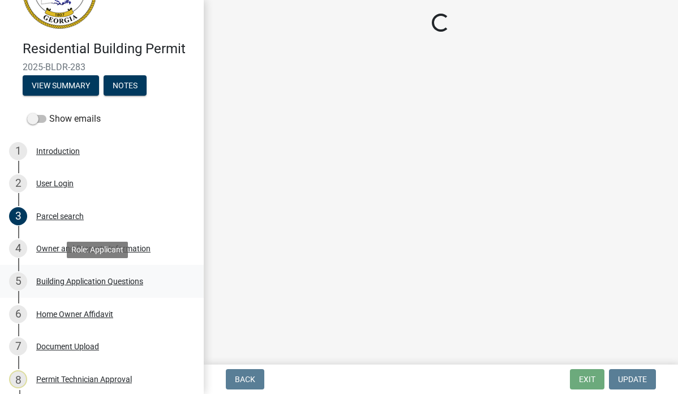
click at [92, 278] on div "Building Application Questions" at bounding box center [89, 281] width 107 height 8
select select "ef7a1fc2-7a7a-426d-b1f0-c9b9b6ca7ff4"
select select "7eb8553c-806a-4bdf-b4b6-2711153129c5"
select select "95c2f08d-bd21-40ac-acc0-bf0ad2ba7c20"
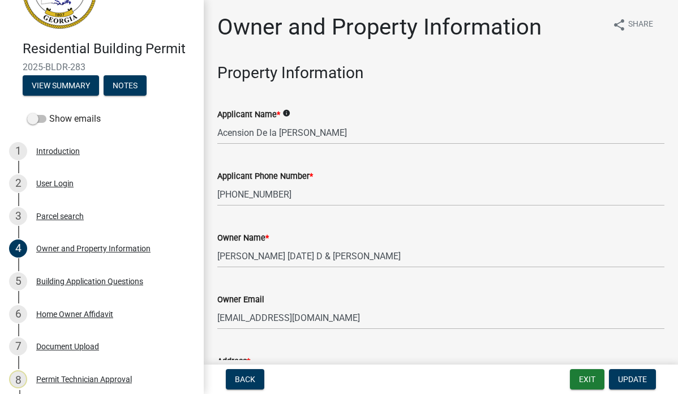
select select "66c6023b-7b80-4b39-890f-2b3c562deced"
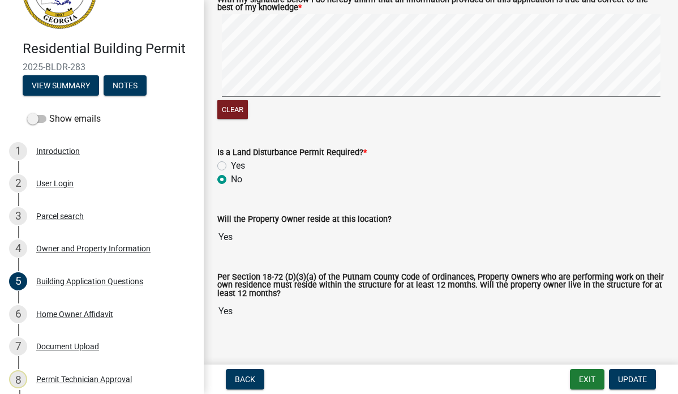
scroll to position [4692, 0]
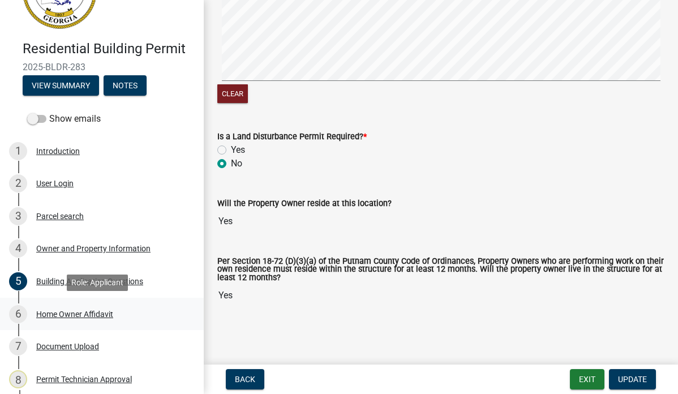
drag, startPoint x: 639, startPoint y: 218, endPoint x: 72, endPoint y: 315, distance: 574.6
click at [72, 315] on div "Home Owner Affidavit" at bounding box center [74, 314] width 77 height 8
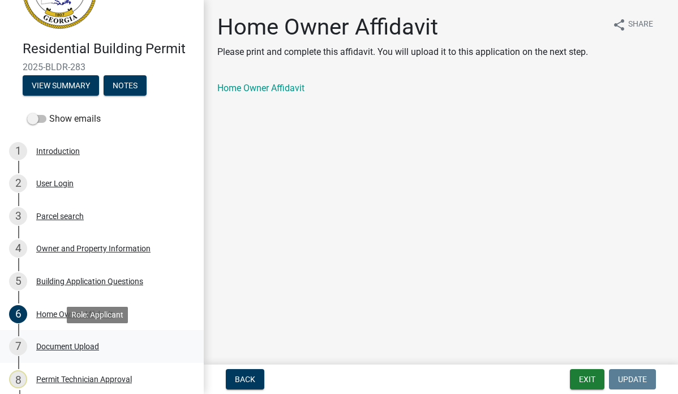
click at [66, 342] on div "Document Upload" at bounding box center [67, 346] width 63 height 8
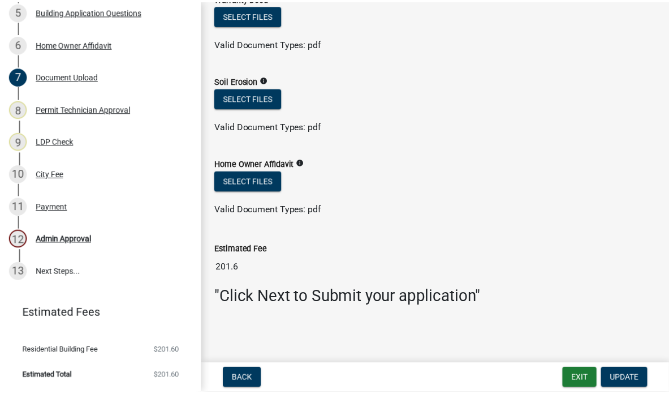
scroll to position [793, 0]
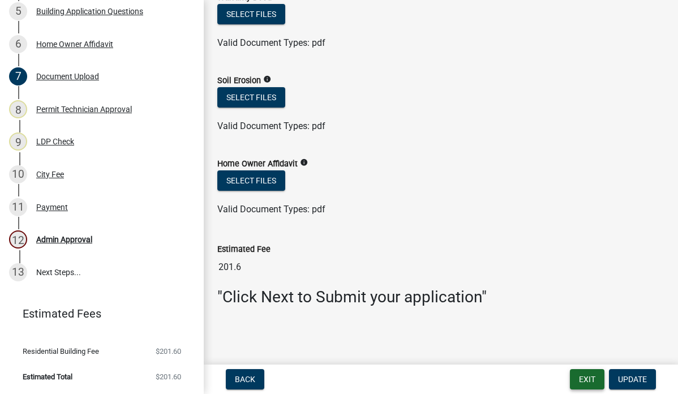
drag, startPoint x: 590, startPoint y: 367, endPoint x: 586, endPoint y: 378, distance: 11.7
click at [586, 378] on nav "Back Exit Update" at bounding box center [441, 378] width 474 height 29
click at [585, 382] on button "Exit" at bounding box center [587, 379] width 35 height 20
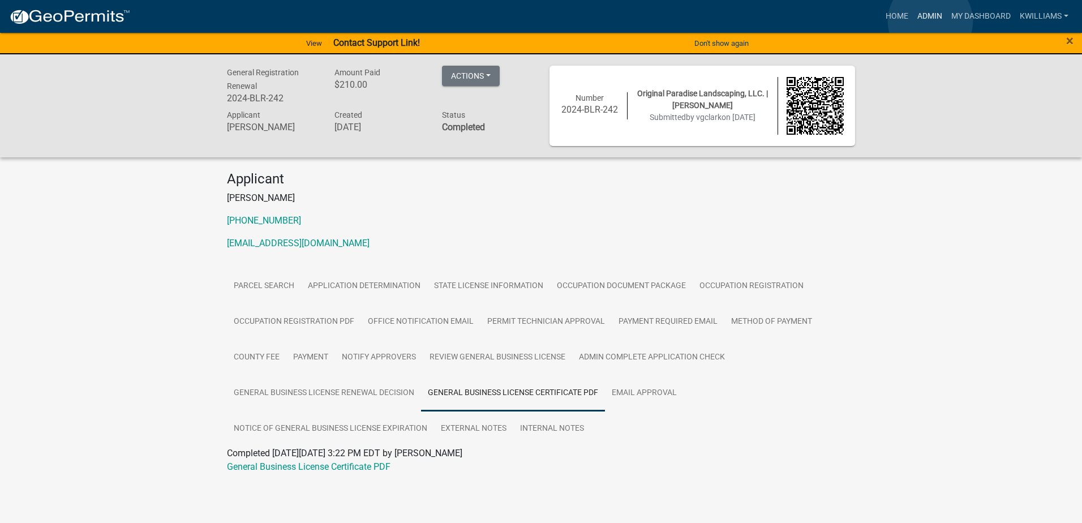
click at [930, 21] on link "Admin" at bounding box center [930, 17] width 34 height 22
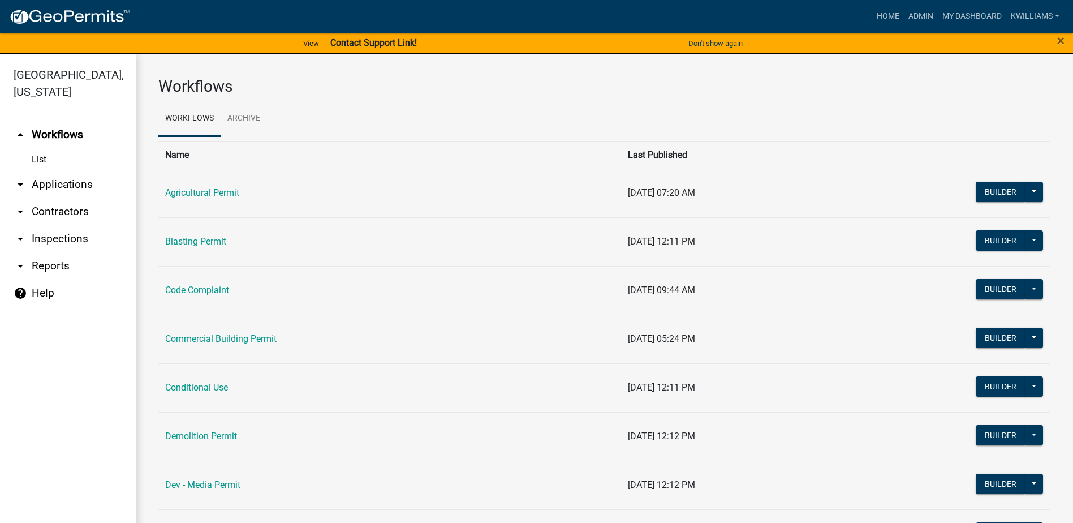
click at [63, 182] on link "arrow_drop_down Applications" at bounding box center [68, 184] width 136 height 27
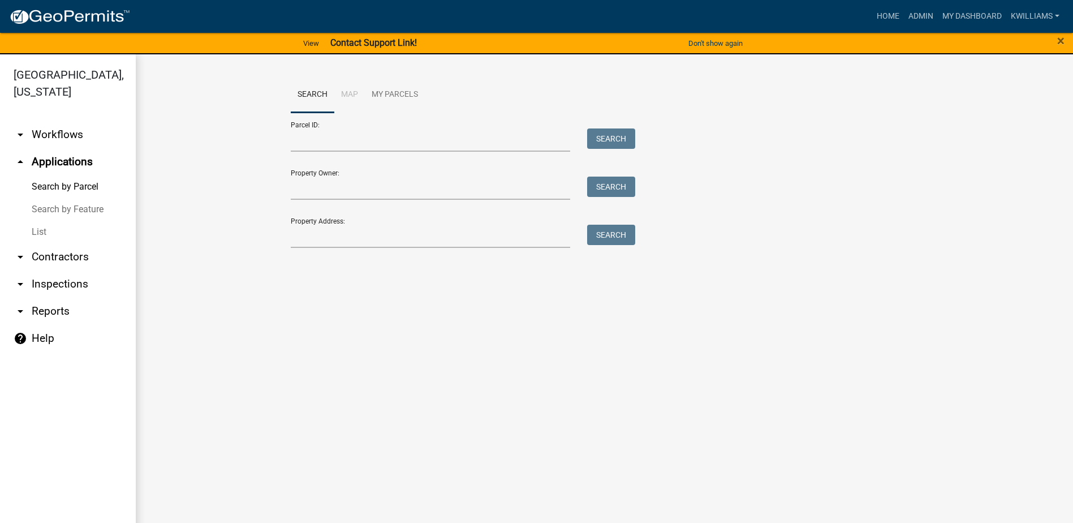
click at [34, 232] on link "List" at bounding box center [68, 232] width 136 height 23
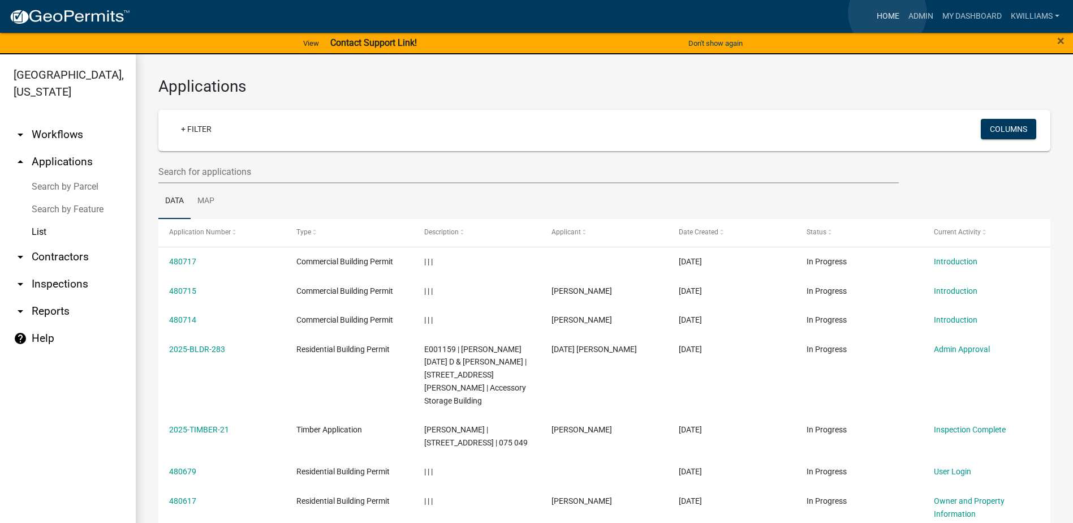
click at [888, 13] on link "Home" at bounding box center [889, 17] width 32 height 22
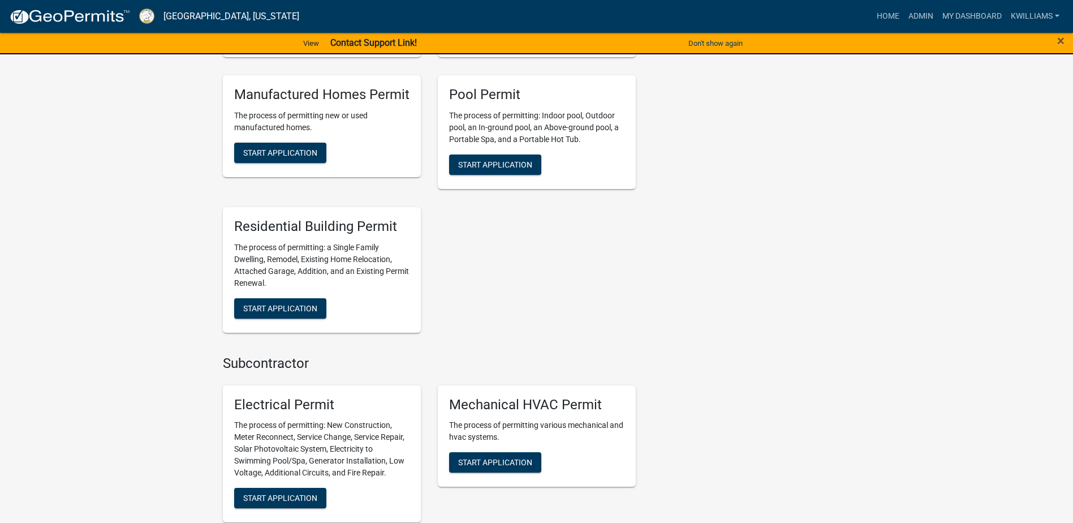
scroll to position [622, 0]
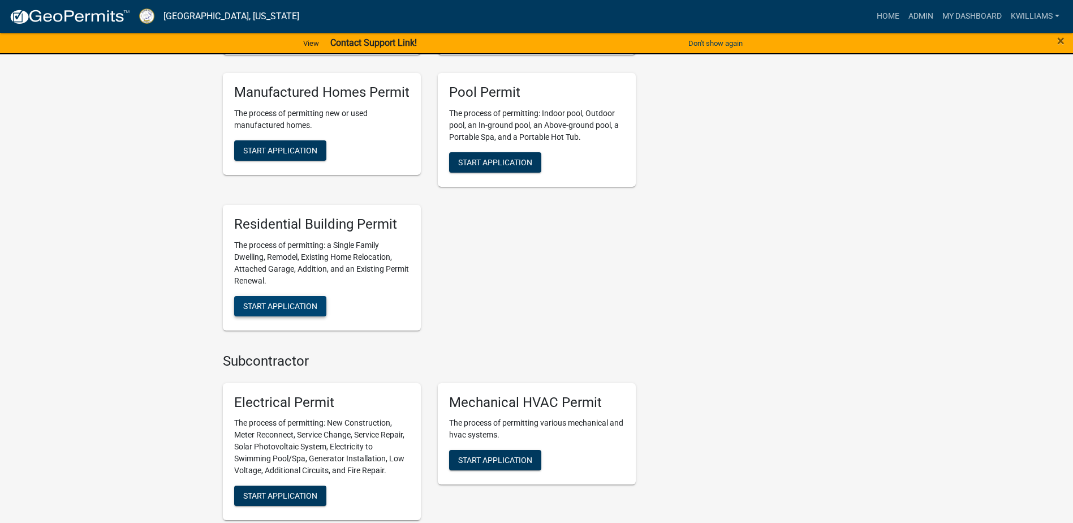
click at [257, 307] on span "Start Application" at bounding box center [280, 305] width 74 height 9
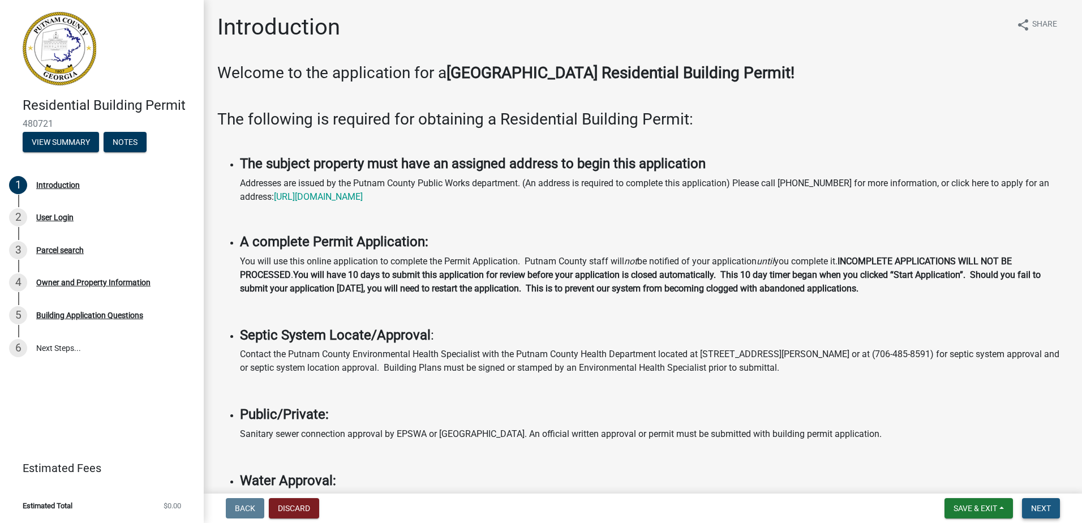
click at [1038, 510] on span "Next" at bounding box center [1041, 508] width 20 height 9
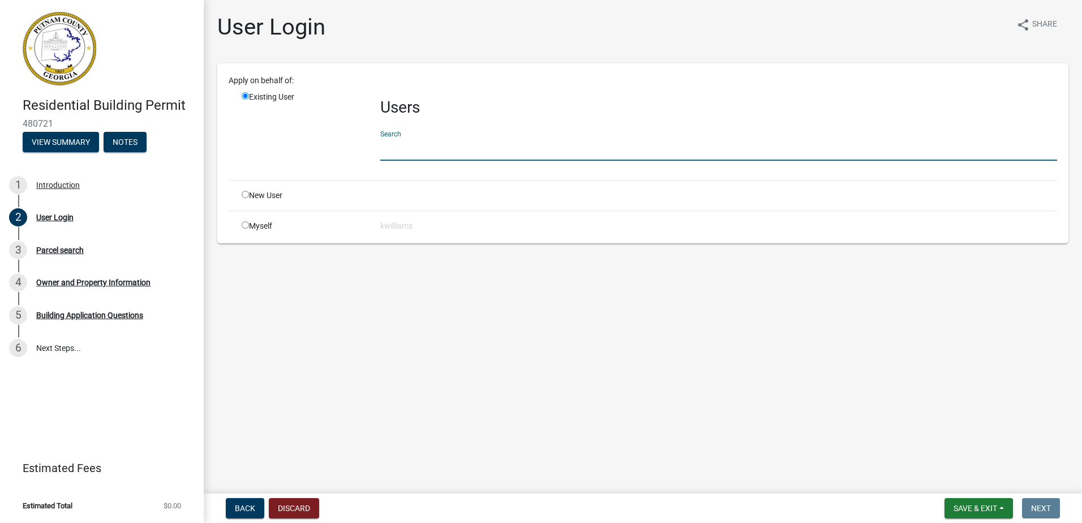
click at [427, 143] on input "text" at bounding box center [718, 148] width 677 height 23
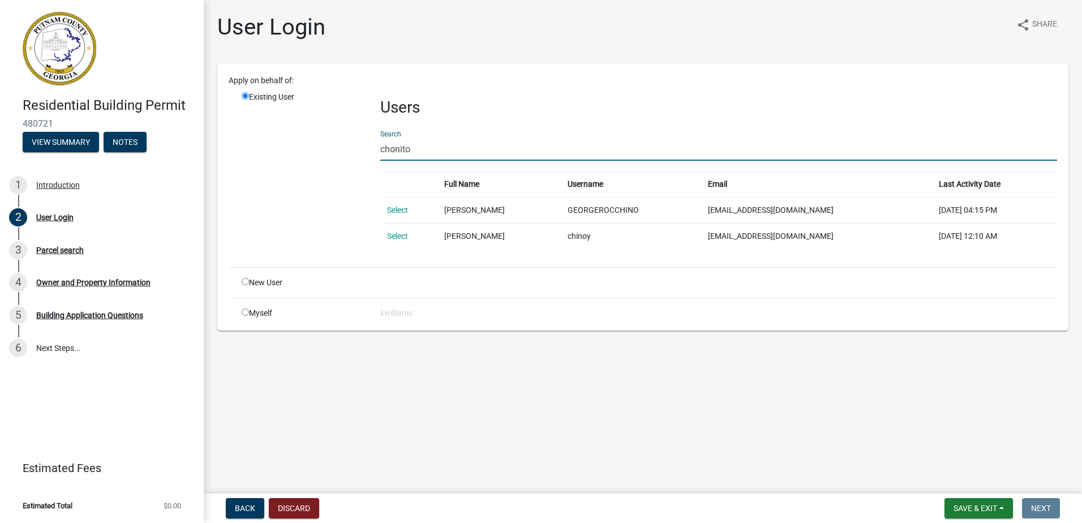
type input "chonito"
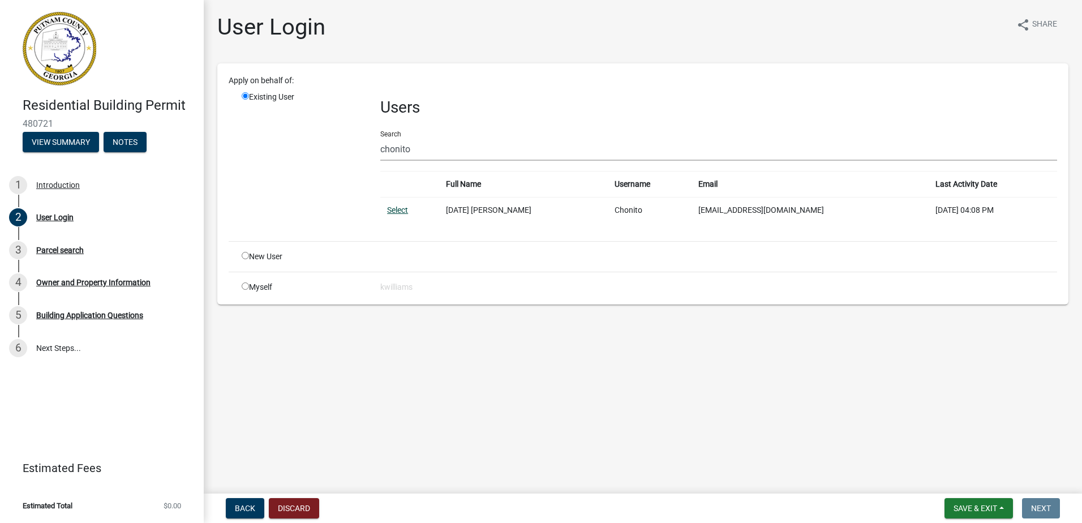
drag, startPoint x: 388, startPoint y: 212, endPoint x: 536, endPoint y: 276, distance: 162.0
click at [388, 212] on link "Select" at bounding box center [397, 209] width 21 height 9
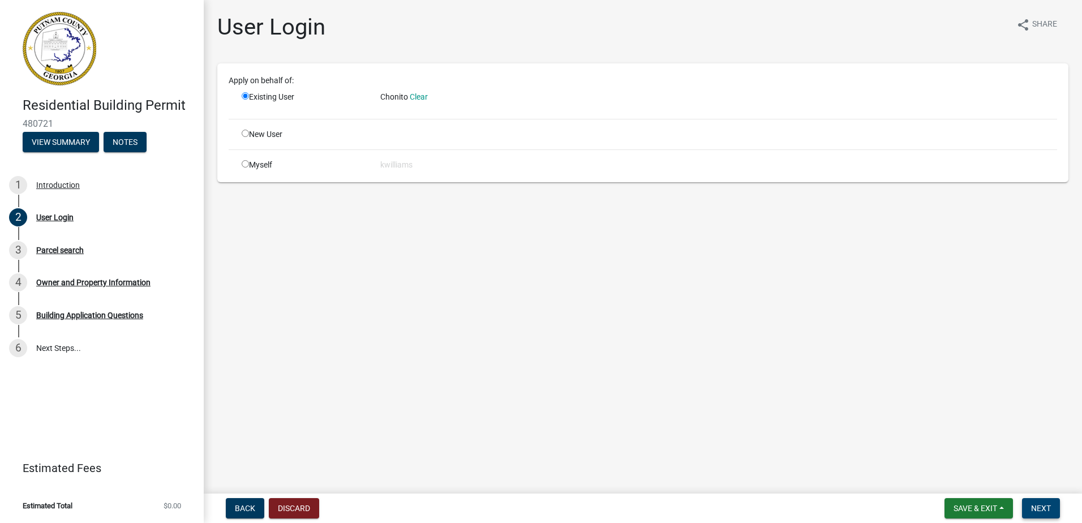
click at [1038, 511] on span "Next" at bounding box center [1041, 508] width 20 height 9
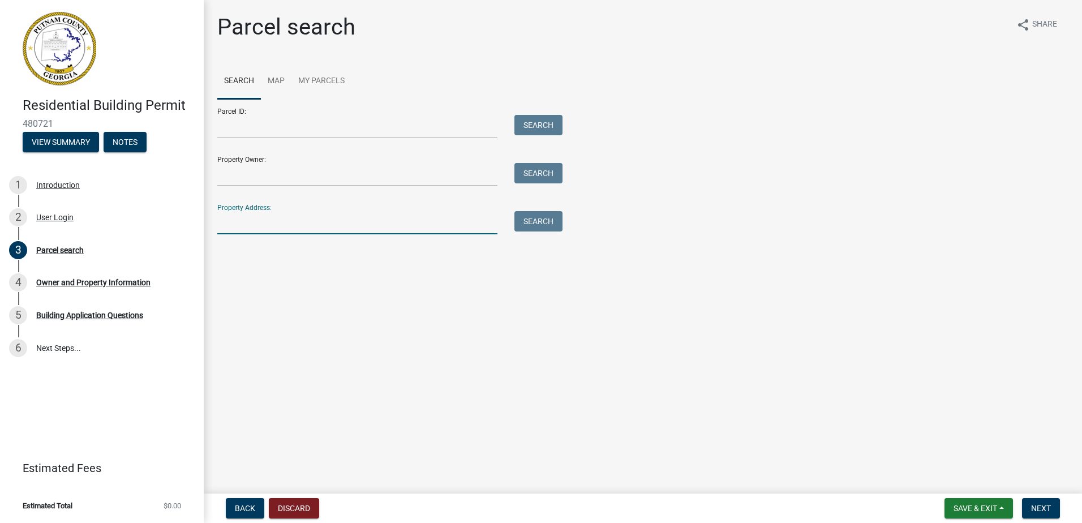
click at [261, 220] on input "Property Address:" at bounding box center [357, 222] width 280 height 23
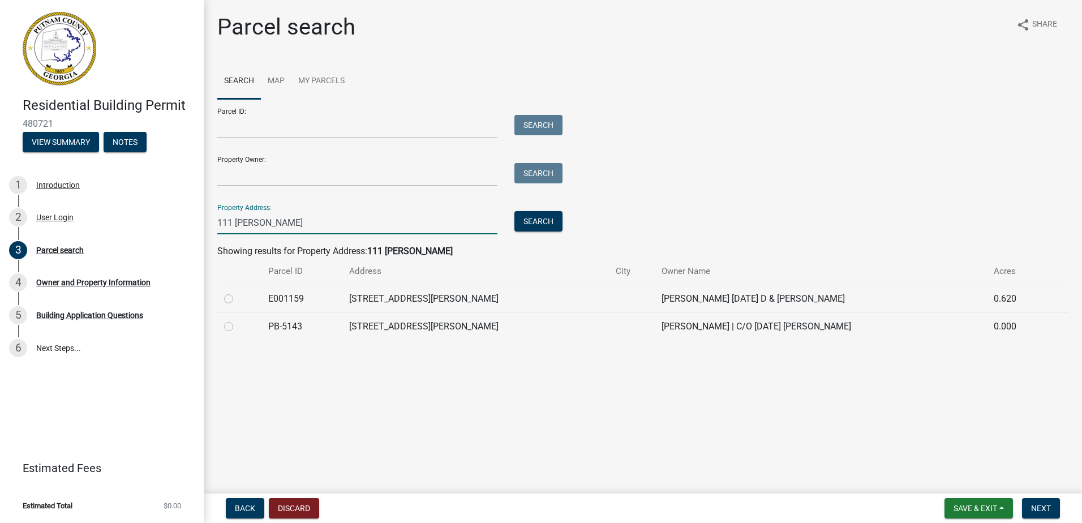
type input "111 sammons"
click at [238, 292] on label at bounding box center [238, 292] width 0 height 0
click at [238, 295] on input "radio" at bounding box center [241, 295] width 7 height 7
radio input "true"
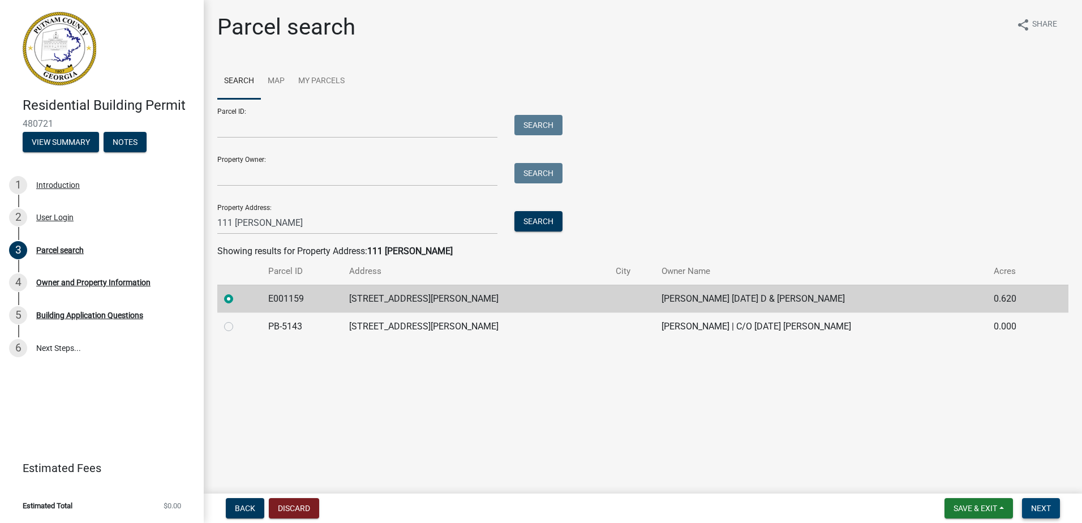
click at [1035, 510] on span "Next" at bounding box center [1041, 508] width 20 height 9
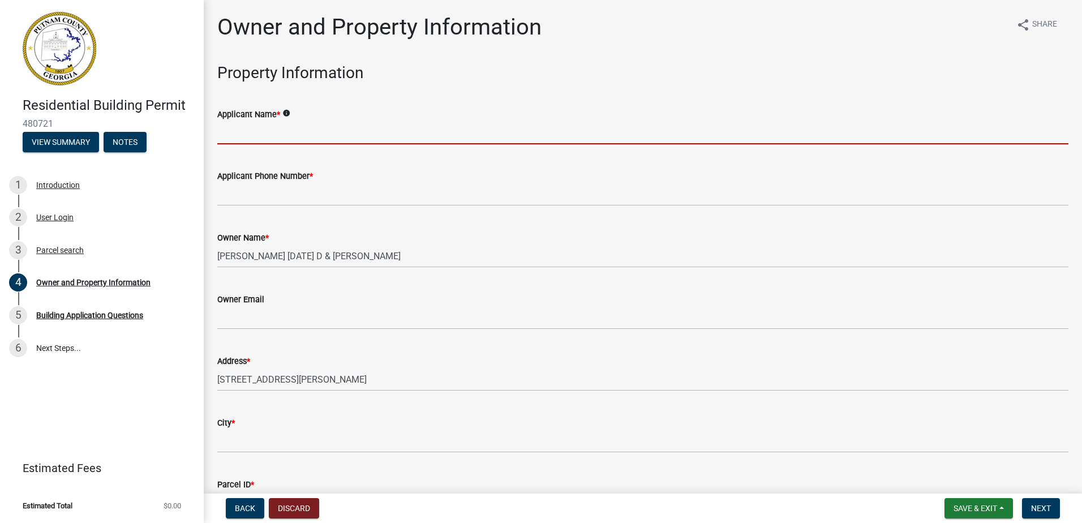
click at [268, 135] on input "Applicant Name *" at bounding box center [642, 132] width 851 height 23
type input "Acension De la cruz Alvarez"
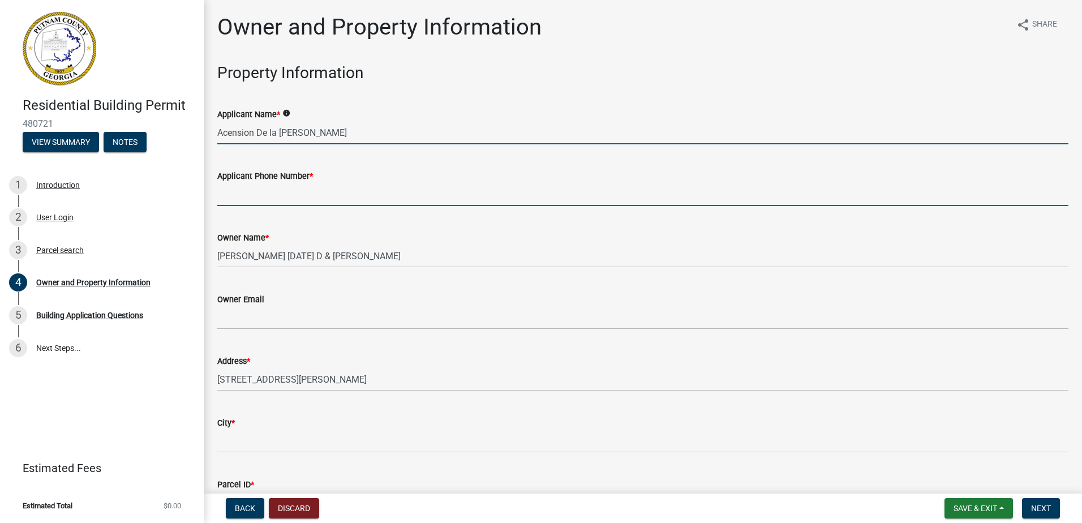
type input "562 4547301"
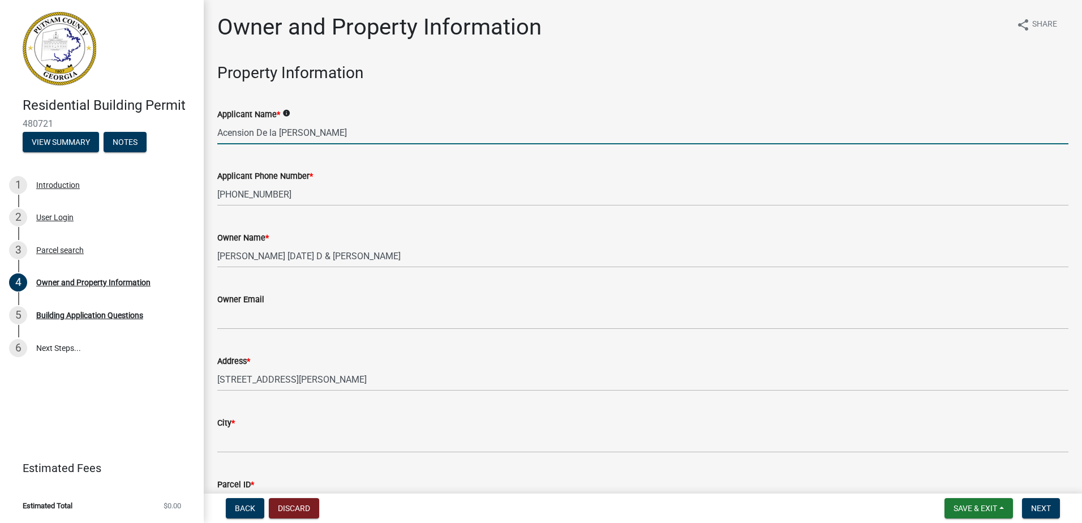
type input "acensiondelacruz@gmail.com"
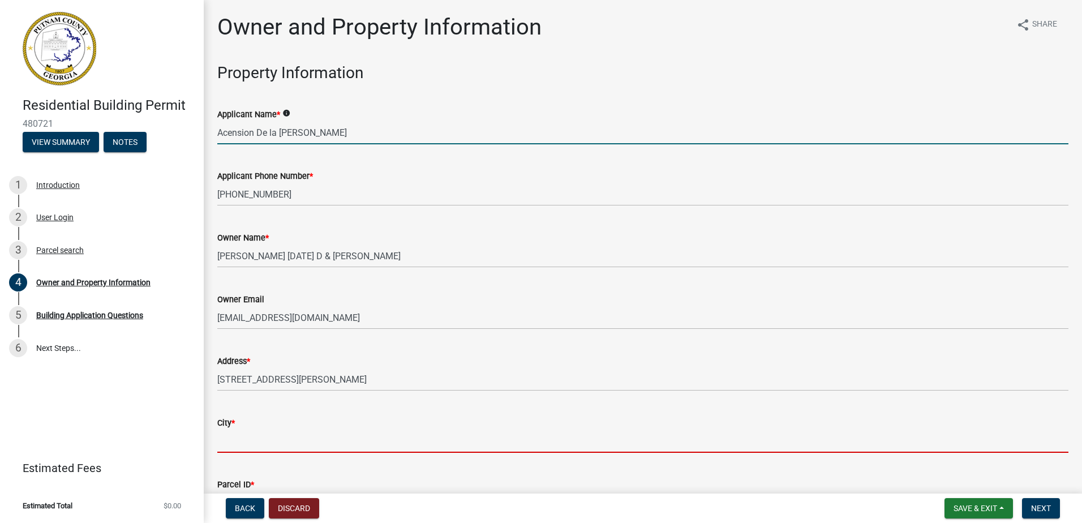
type input "Eatonton"
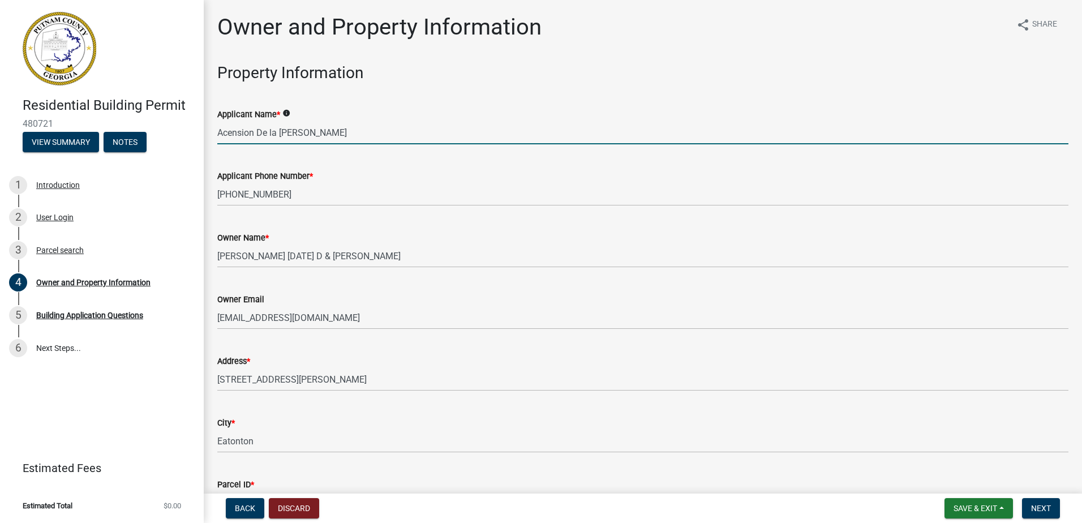
type input "111 Sammons dr"
type input "Eatonton"
type input "Georgia"
type input "31024"
type input "home owner"
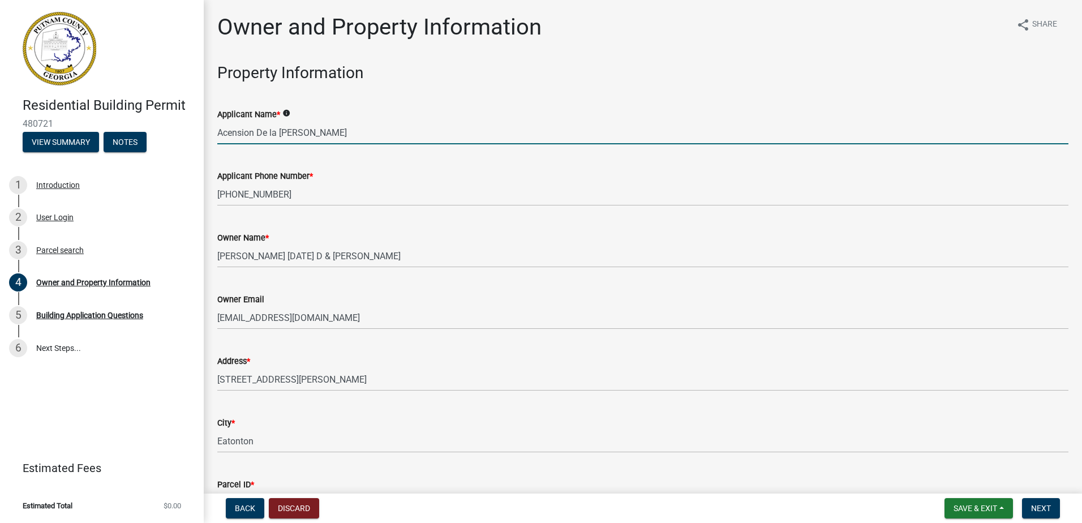
type input "Ascension De la cruz Alvarez"
type input "562 4547301"
type input "10000"
select select "ef7a1fc2-7a7a-426d-b1f0-c9b9b6ca7ff4"
select select "7eb8553c-806a-4bdf-b4b6-2711153129c5"
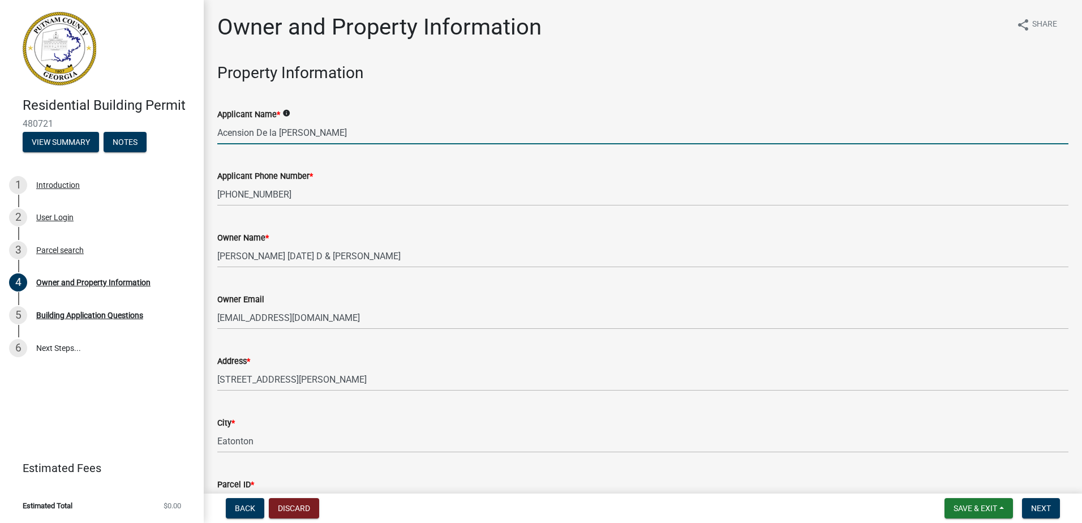
select select "ef7a1fc2-7a7a-426d-b1f0-c9b9b6ca7ff4"
select select "7eb8553c-806a-4bdf-b4b6-2711153129c5"
select select "9"
select select "2025"
select select "9"
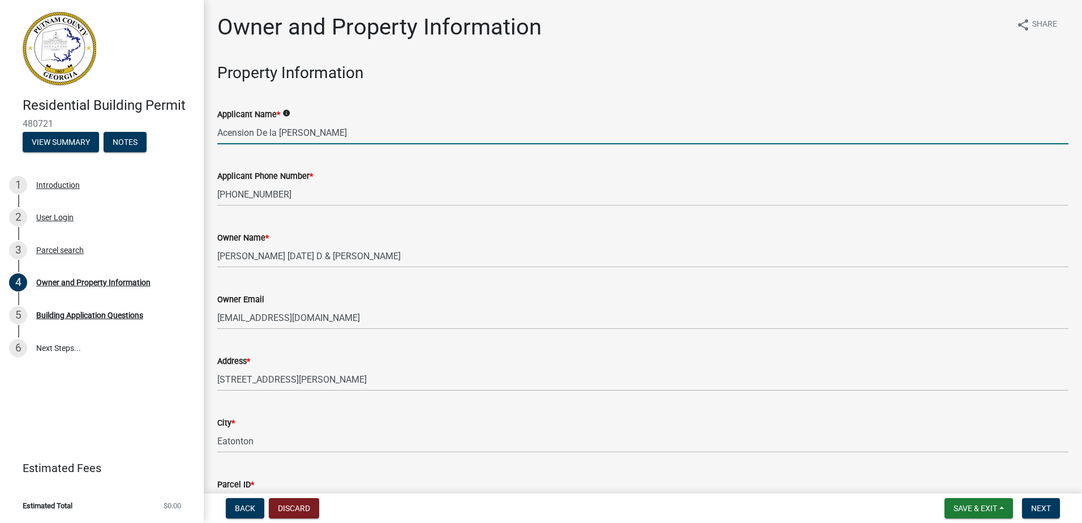
select select "2025"
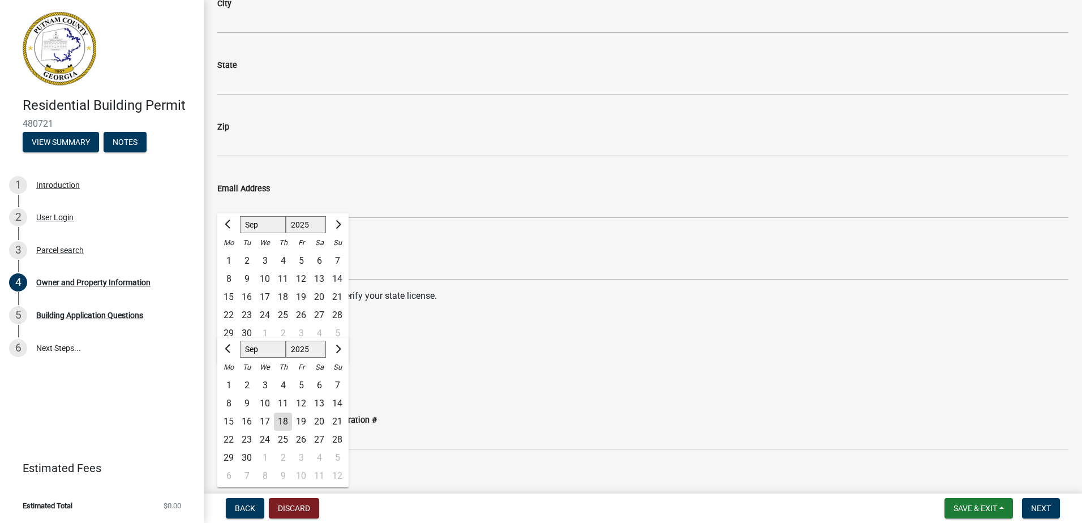
scroll to position [1236, 0]
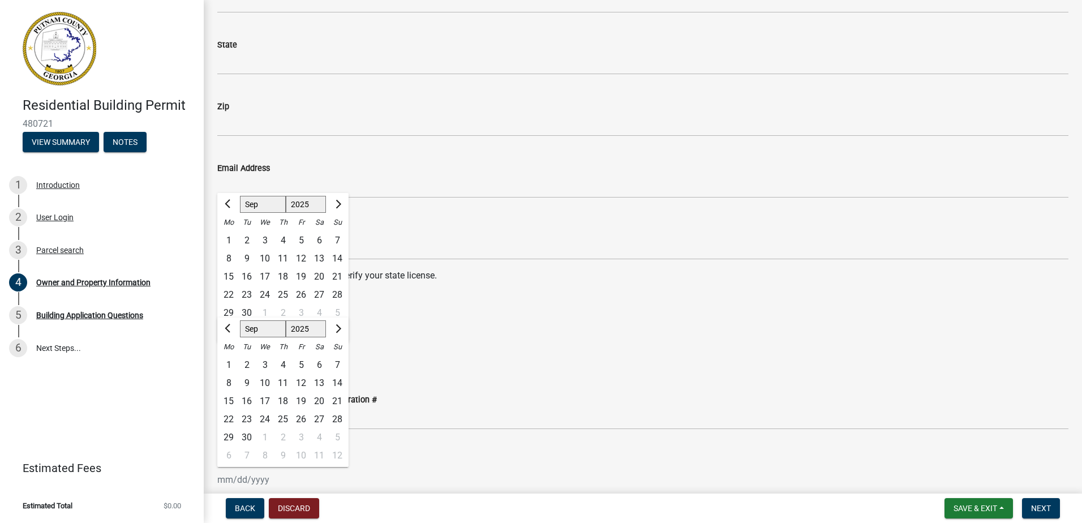
click at [493, 370] on wm-data-entity-input "State License Expiration Date Jan Feb Mar Apr May Jun Jul Aug Sep Oct Nov Dec 1…" at bounding box center [642, 345] width 851 height 63
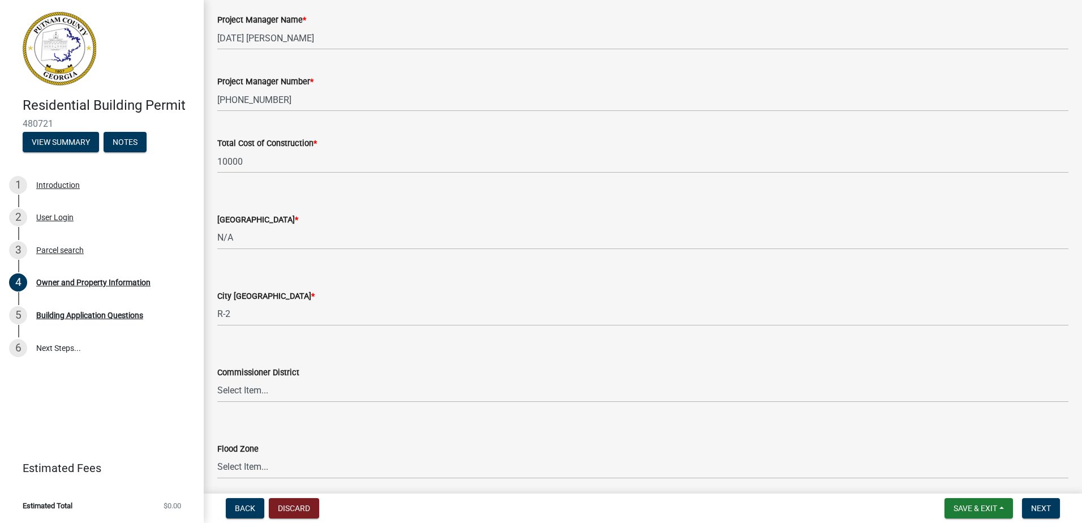
scroll to position [1846, 0]
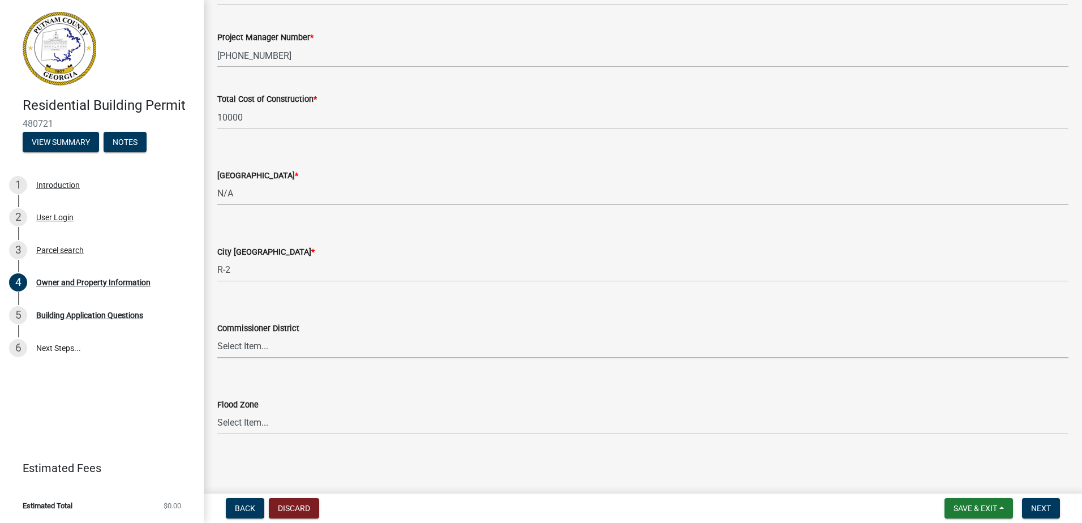
click at [233, 349] on select "Select Item... District 1 District 2 District 3 District 4" at bounding box center [642, 346] width 851 height 23
click at [217, 335] on select "Select Item... District 1 District 2 District 3 District 4" at bounding box center [642, 346] width 851 height 23
select select "95c2f08d-bd21-40ac-acc0-bf0ad2ba7c20"
drag, startPoint x: 1048, startPoint y: 514, endPoint x: 1042, endPoint y: 510, distance: 7.9
click at [1048, 514] on button "Next" at bounding box center [1041, 508] width 38 height 20
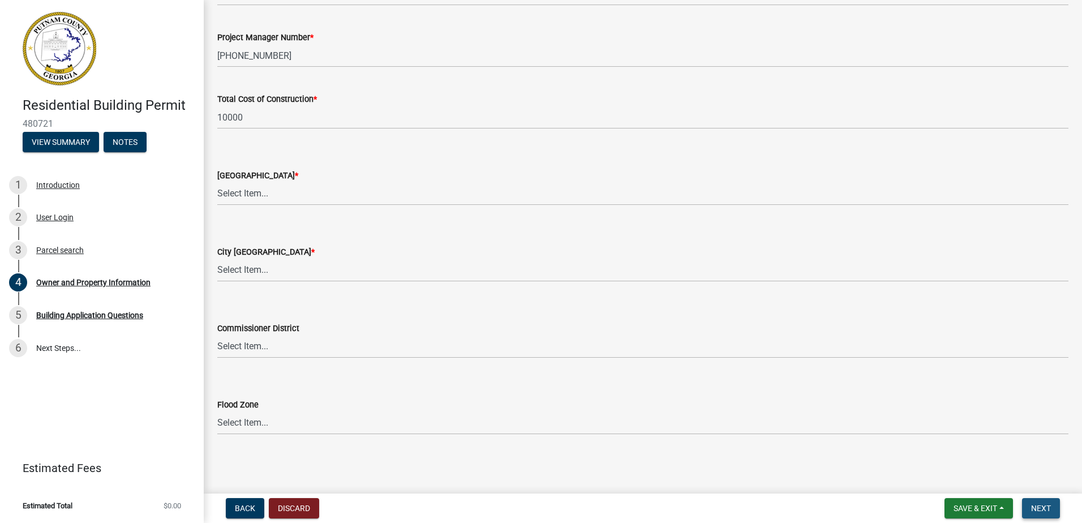
scroll to position [0, 0]
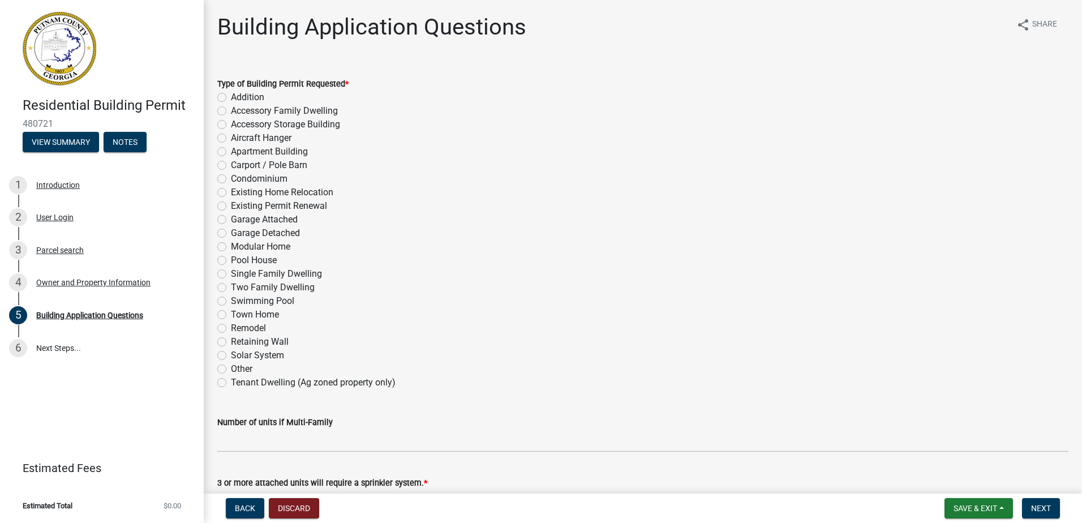
click at [231, 230] on label "Garage Detached" at bounding box center [265, 233] width 69 height 14
click at [231, 230] on input "Garage Detached" at bounding box center [234, 229] width 7 height 7
radio input "true"
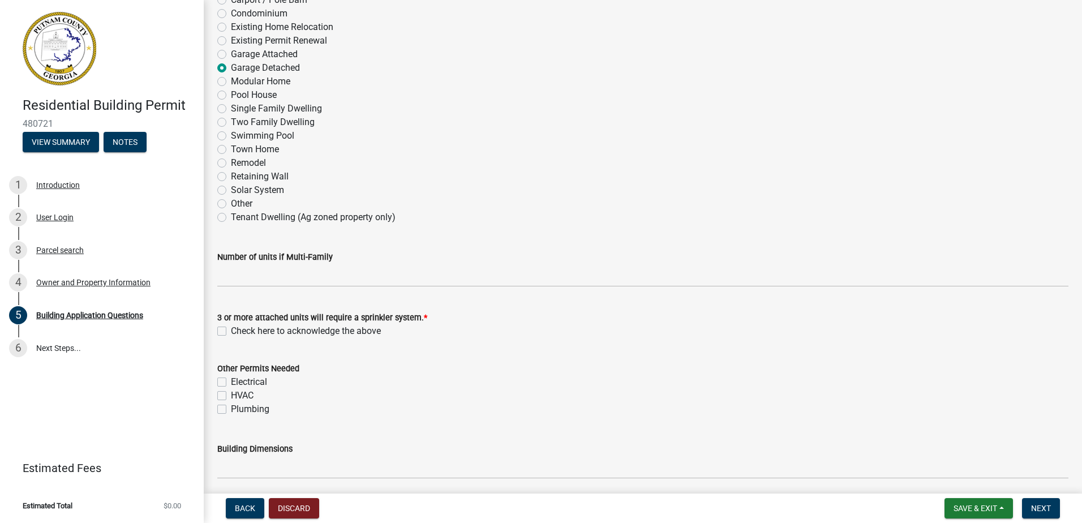
scroll to position [226, 0]
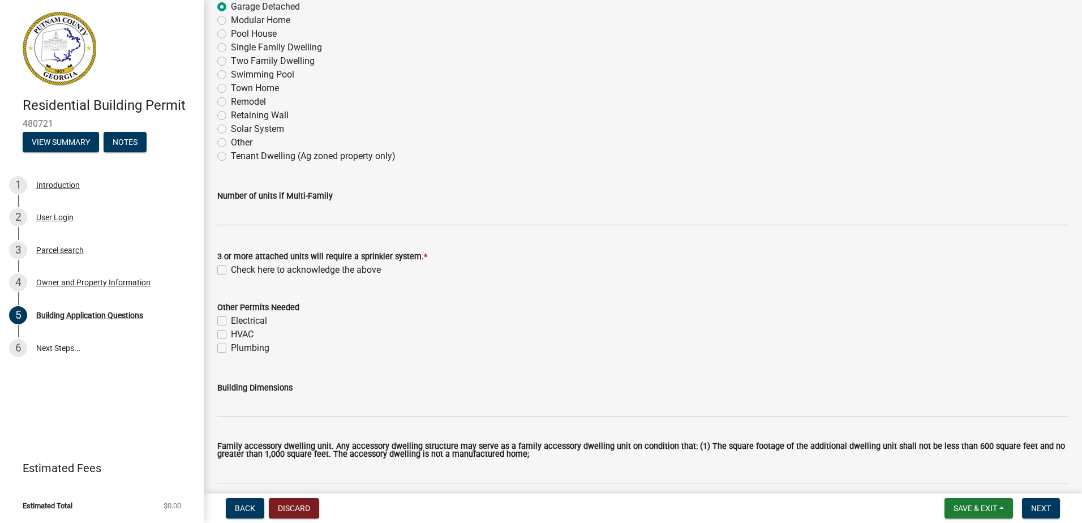
click at [216, 272] on div "3 or more attached units will require a sprinkler system. * Check here to ackno…" at bounding box center [643, 256] width 868 height 41
click at [231, 267] on label "Check here to acknowledge the above" at bounding box center [306, 270] width 150 height 14
click at [231, 267] on input "Check here to acknowledge the above" at bounding box center [234, 266] width 7 height 7
checkbox input "true"
click at [218, 326] on div "Electrical" at bounding box center [642, 321] width 851 height 14
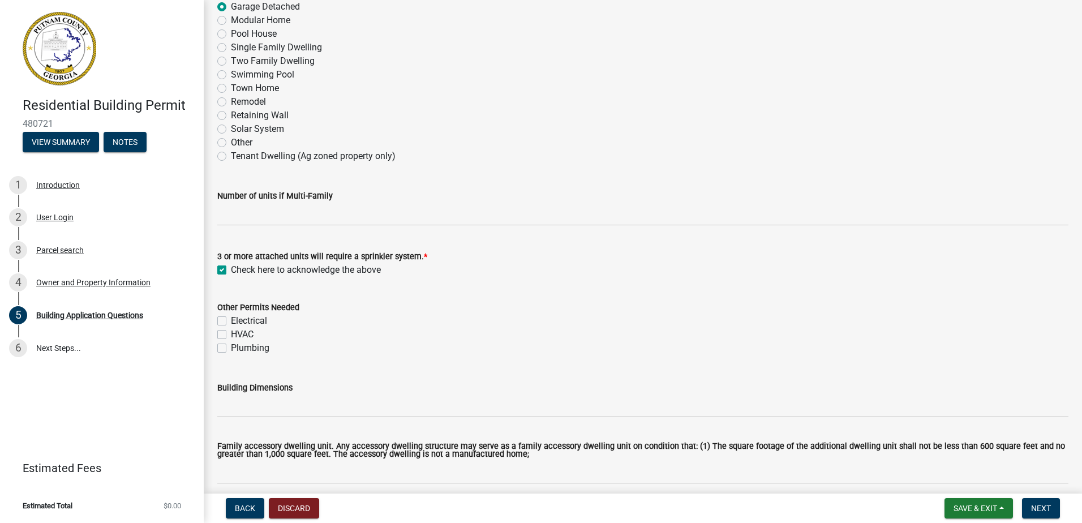
click at [231, 320] on label "Electrical" at bounding box center [249, 321] width 36 height 14
click at [231, 320] on input "Electrical" at bounding box center [234, 317] width 7 height 7
checkbox input "true"
checkbox input "false"
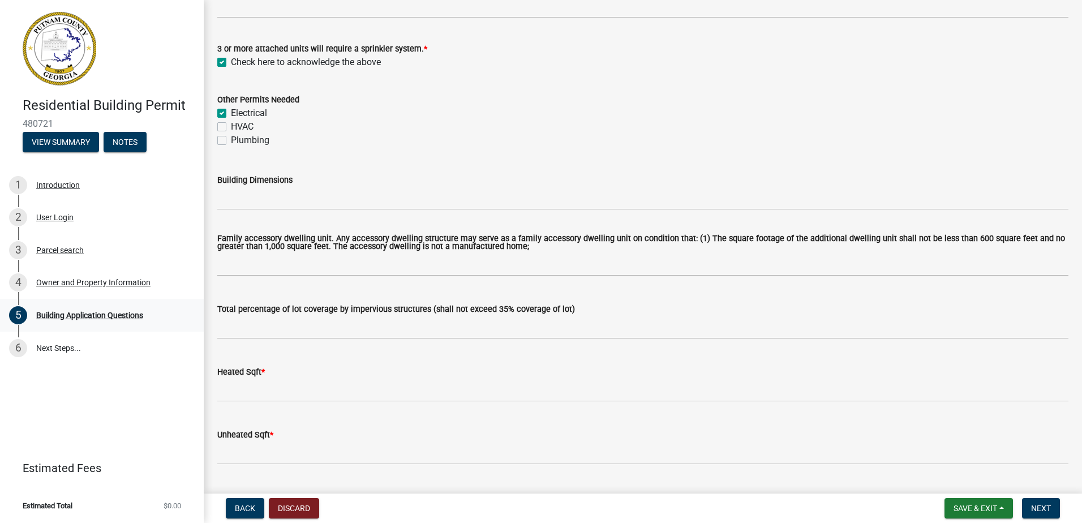
scroll to position [453, 0]
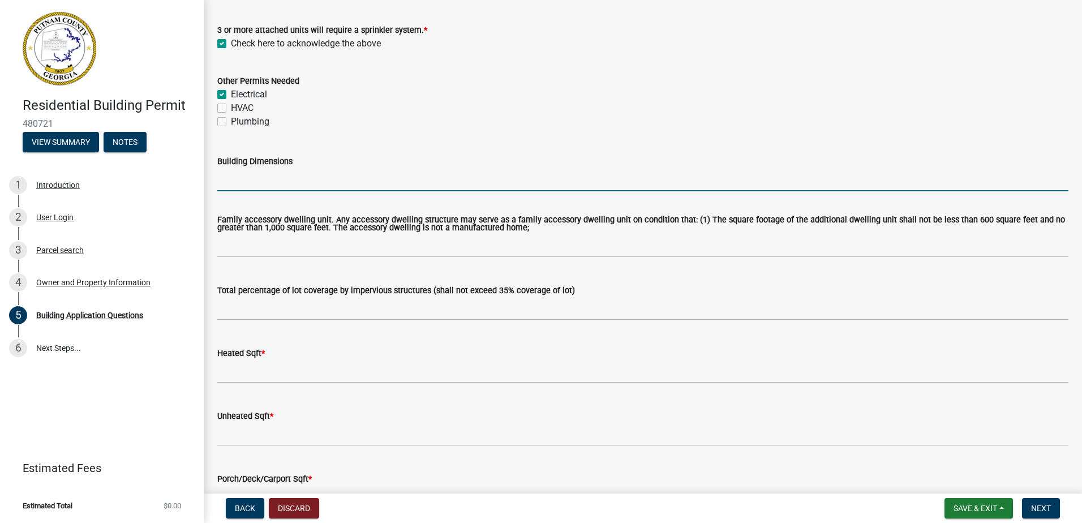
click at [261, 180] on input "Building Dimensions" at bounding box center [642, 179] width 851 height 23
type input "24x24"
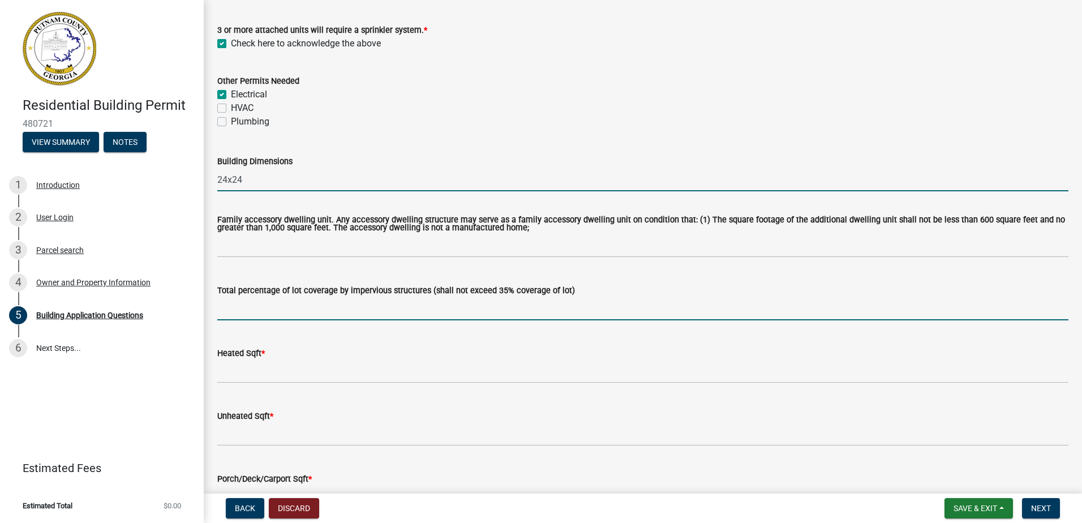
type input "10"
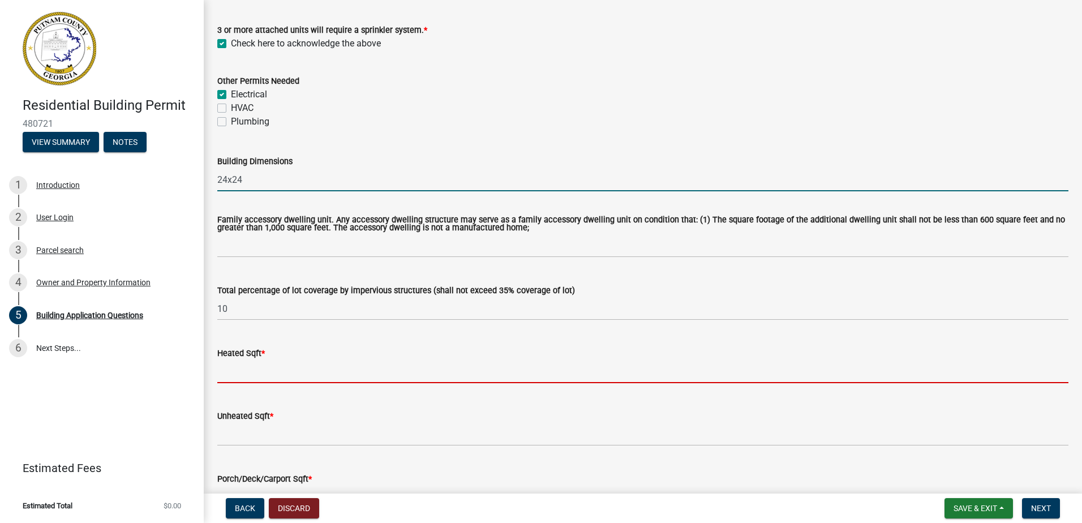
type input "0"
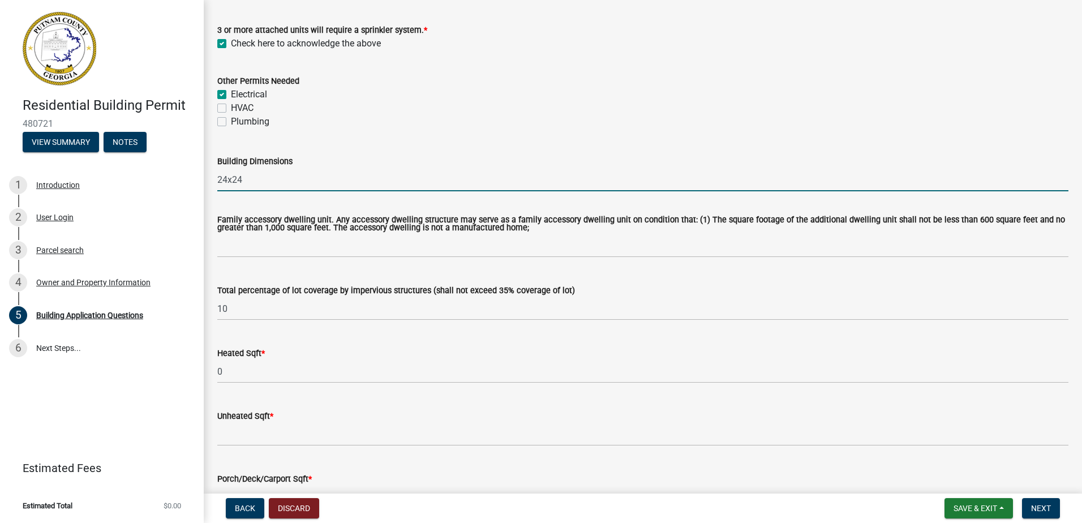
type input "576"
type input "0"
type input "1"
type input "9"
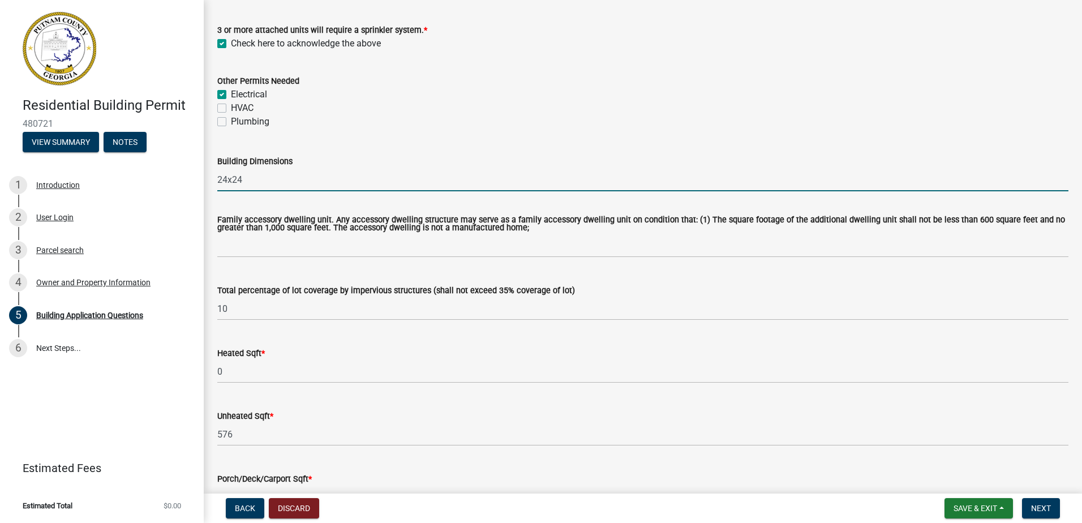
type input "152"
type input "24"
type input "88"
type input "24"
type input "home"
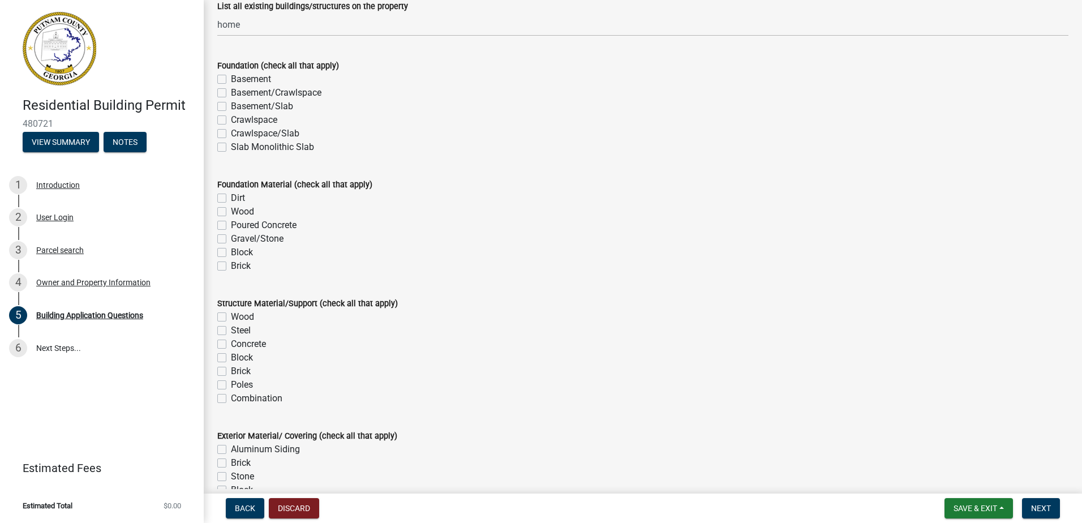
scroll to position [2150, 0]
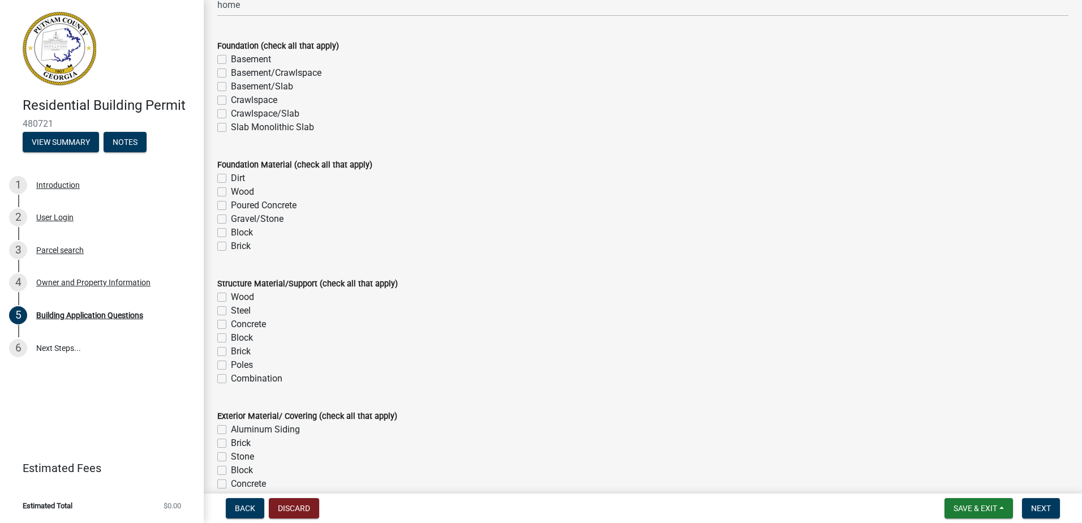
click at [216, 125] on div "Foundation (check all that apply) Basement Basement/Crawlspace Basement/Slab Cr…" at bounding box center [643, 79] width 868 height 109
click at [231, 126] on label "Slab Monolithic Slab" at bounding box center [272, 128] width 83 height 14
click at [231, 126] on input "Slab Monolithic Slab" at bounding box center [234, 124] width 7 height 7
checkbox input "true"
checkbox input "false"
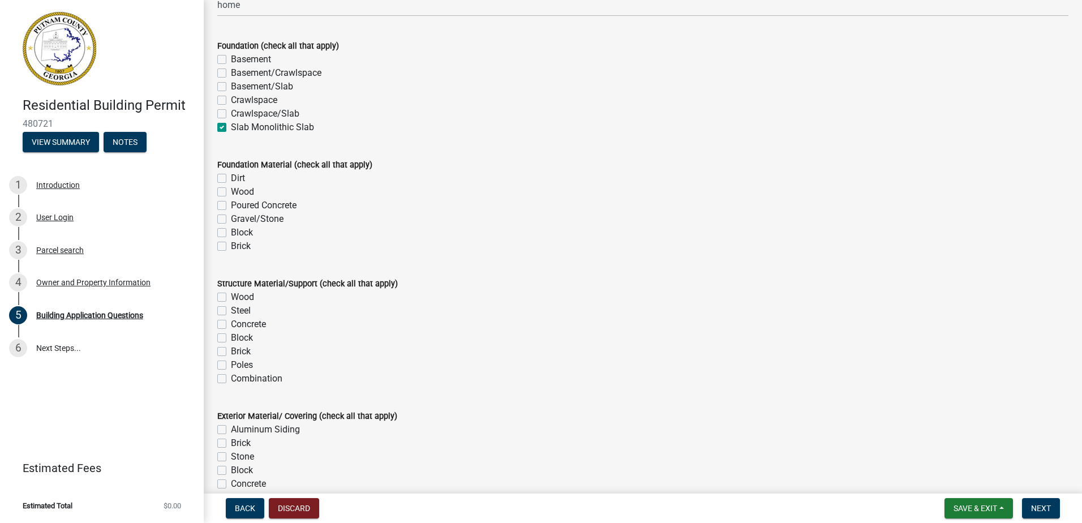
checkbox input "false"
checkbox input "true"
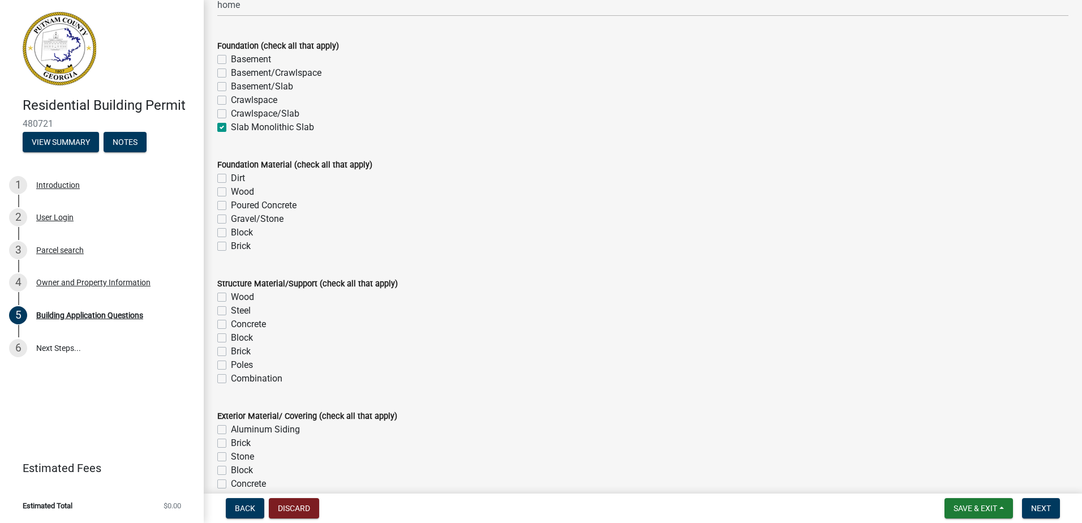
scroll to position [2207, 0]
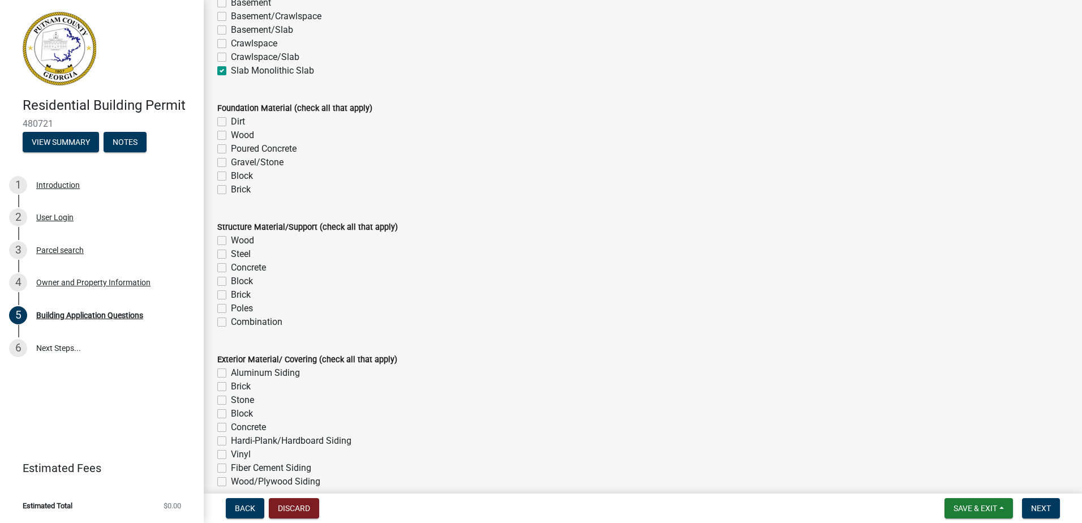
click at [231, 149] on label "Poured Concrete" at bounding box center [264, 149] width 66 height 14
click at [231, 149] on input "Poured Concrete" at bounding box center [234, 145] width 7 height 7
checkbox input "true"
checkbox input "false"
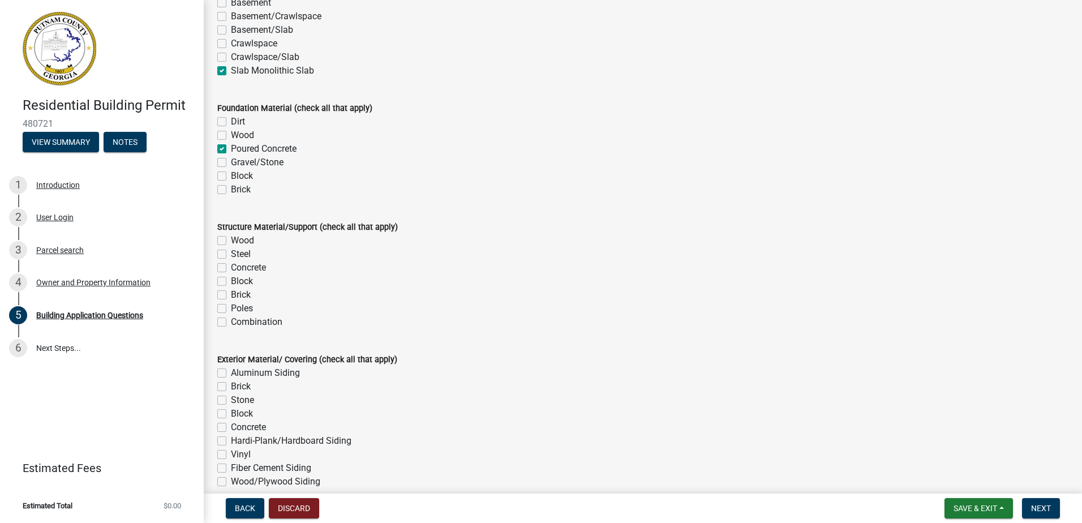
checkbox input "true"
checkbox input "false"
click at [224, 233] on div "Structure Material/Support (check all that apply)" at bounding box center [642, 227] width 851 height 14
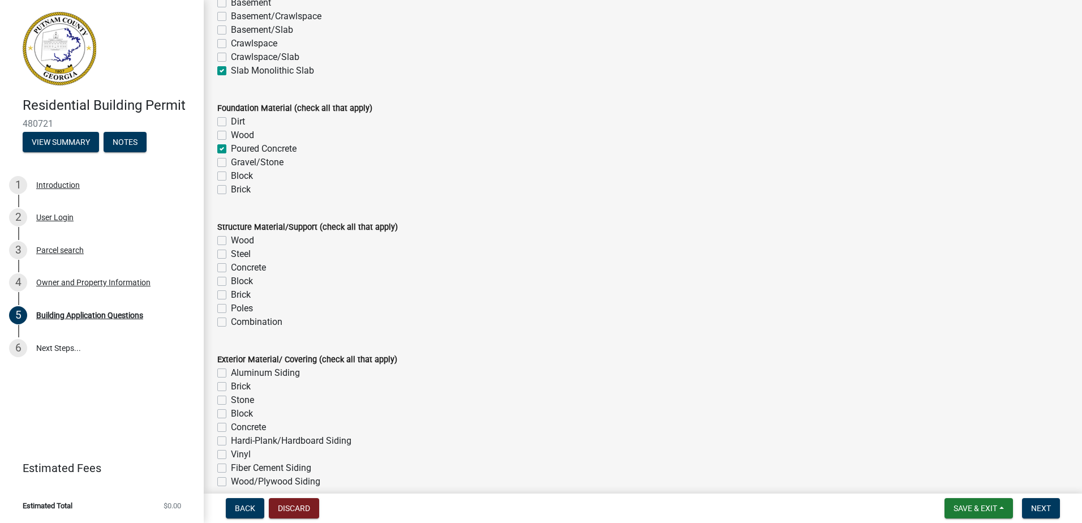
click at [231, 240] on label "Wood" at bounding box center [242, 241] width 23 height 14
click at [231, 240] on input "Wood" at bounding box center [234, 237] width 7 height 7
checkbox input "true"
checkbox input "false"
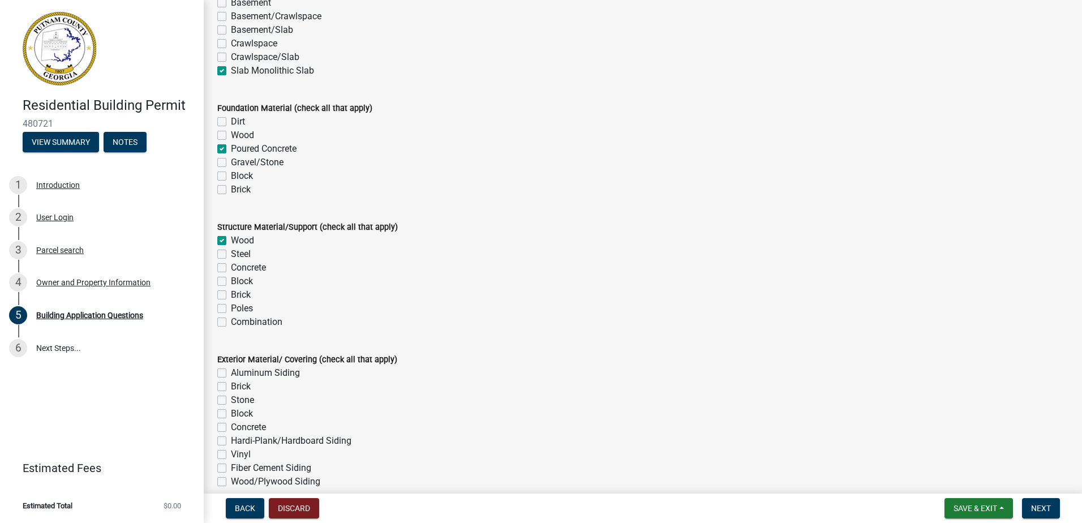
checkbox input "false"
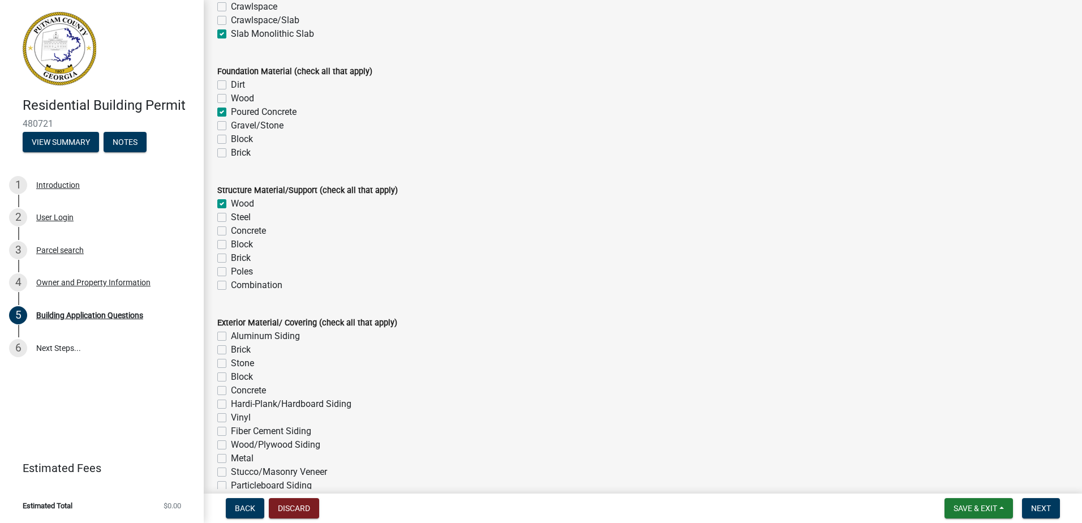
scroll to position [2263, 0]
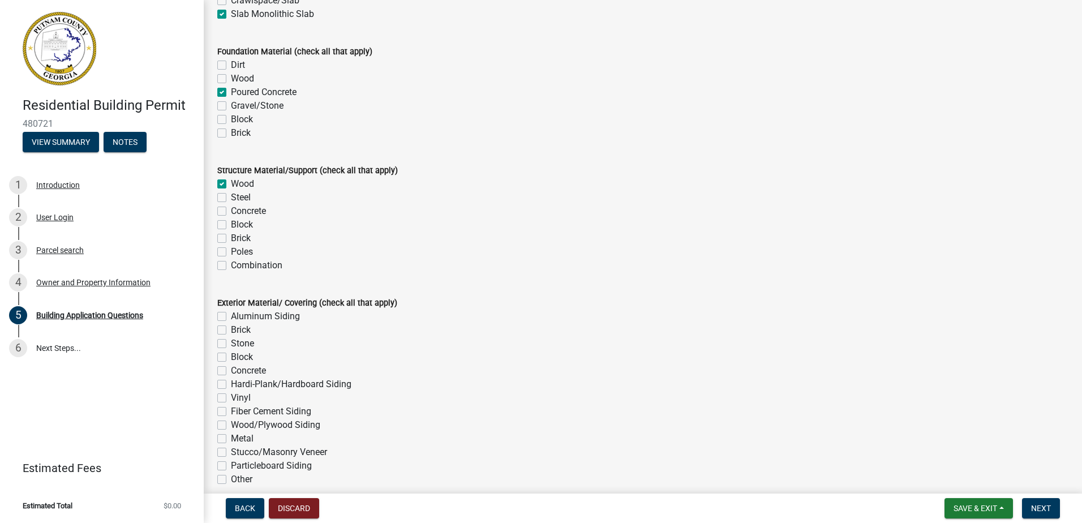
click at [231, 384] on label "Hardi-Plank/Hardboard Siding" at bounding box center [291, 384] width 121 height 14
click at [231, 384] on input "Hardi-Plank/Hardboard Siding" at bounding box center [234, 380] width 7 height 7
checkbox input "true"
checkbox input "false"
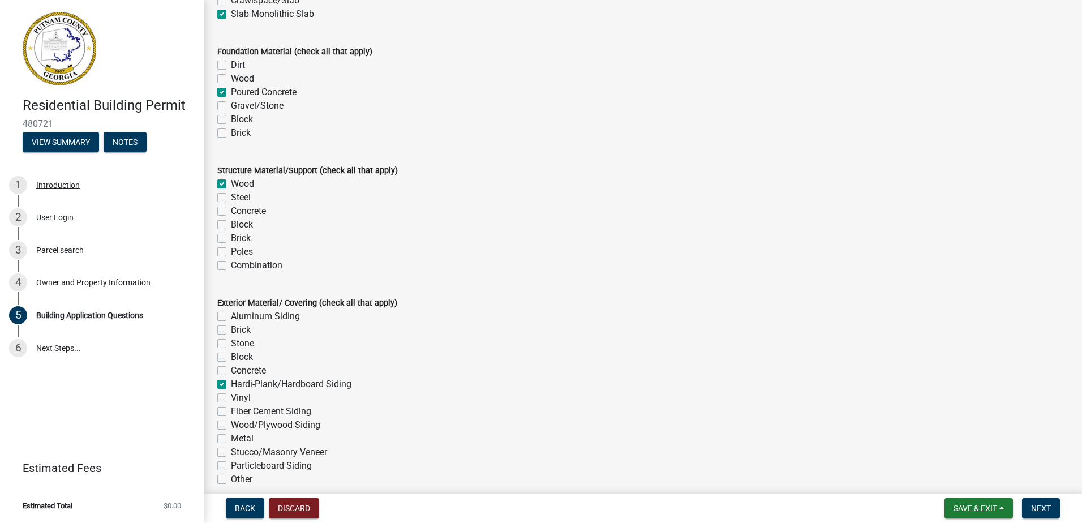
checkbox input "false"
checkbox input "true"
checkbox input "false"
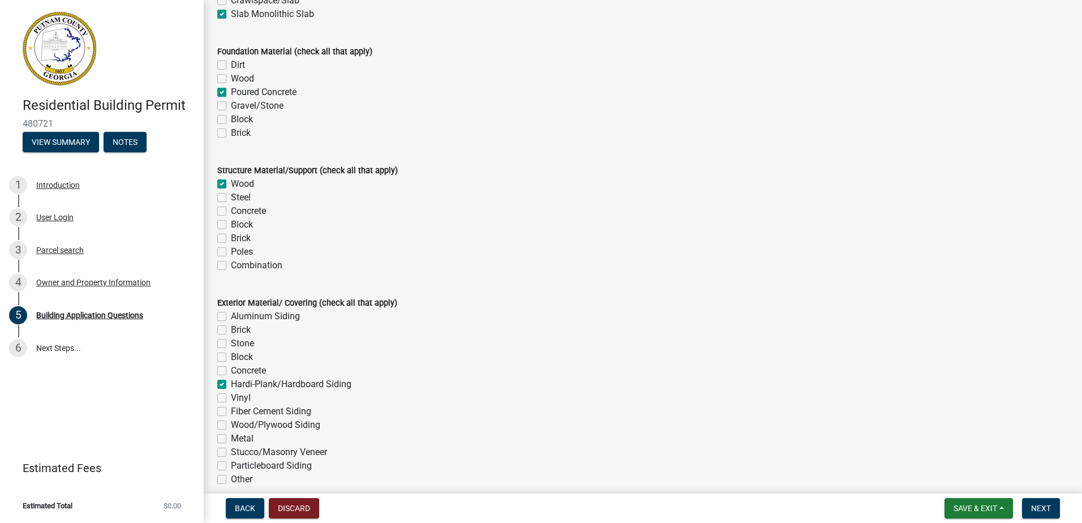
checkbox input "false"
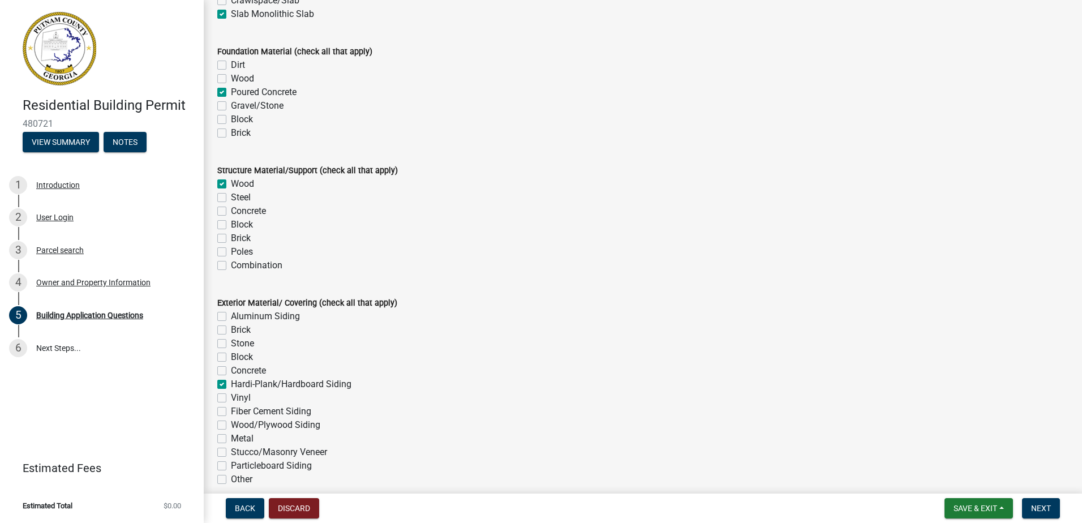
checkbox input "false"
click at [231, 395] on label "Vinyl" at bounding box center [241, 398] width 20 height 14
click at [231, 395] on input "Vinyl" at bounding box center [234, 394] width 7 height 7
checkbox input "true"
checkbox input "false"
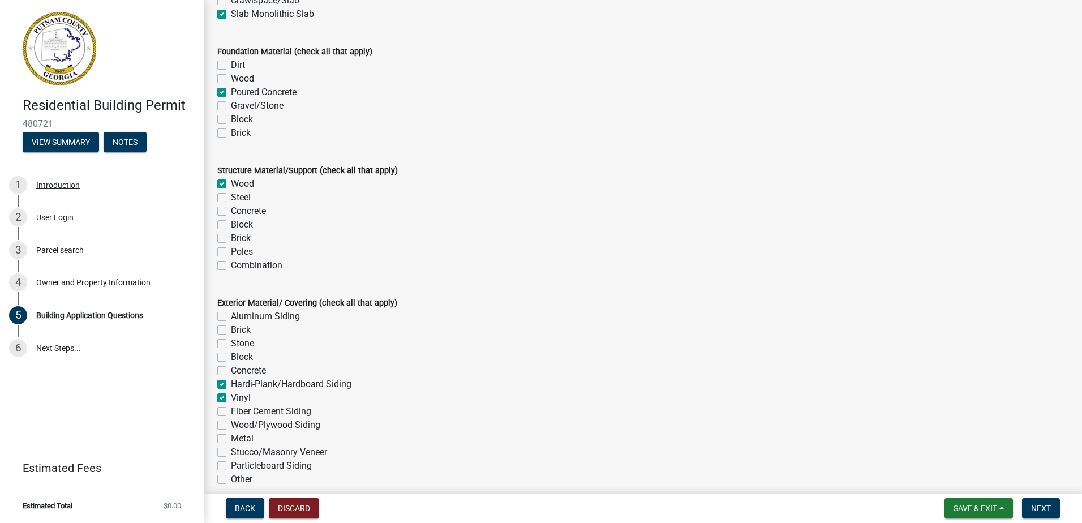
checkbox input "false"
checkbox input "true"
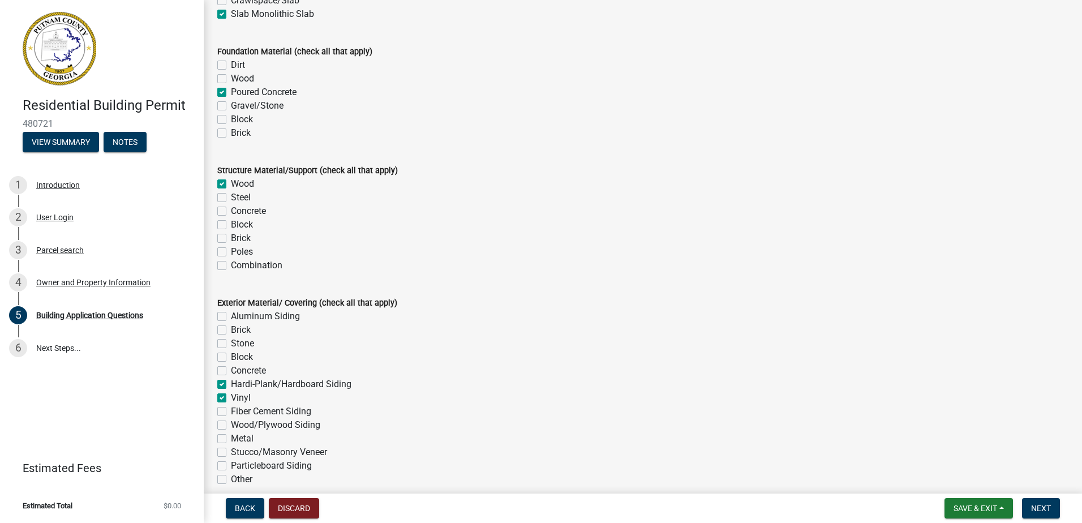
checkbox input "true"
checkbox input "false"
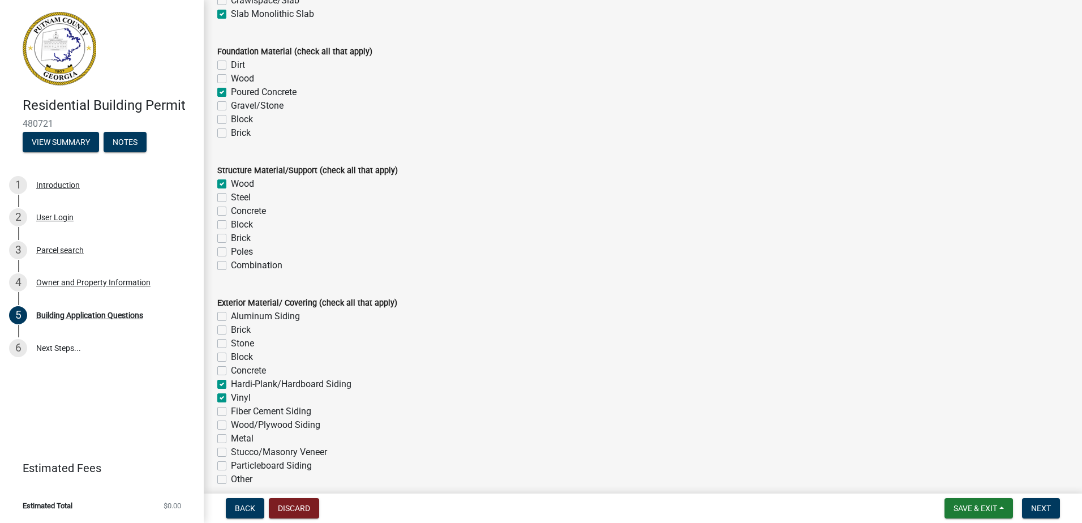
checkbox input "false"
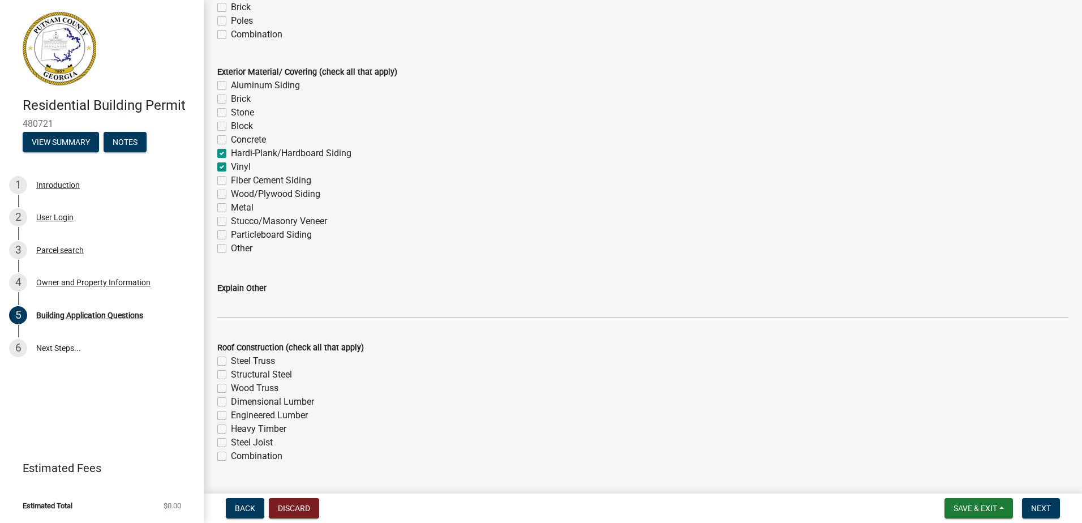
scroll to position [2603, 0]
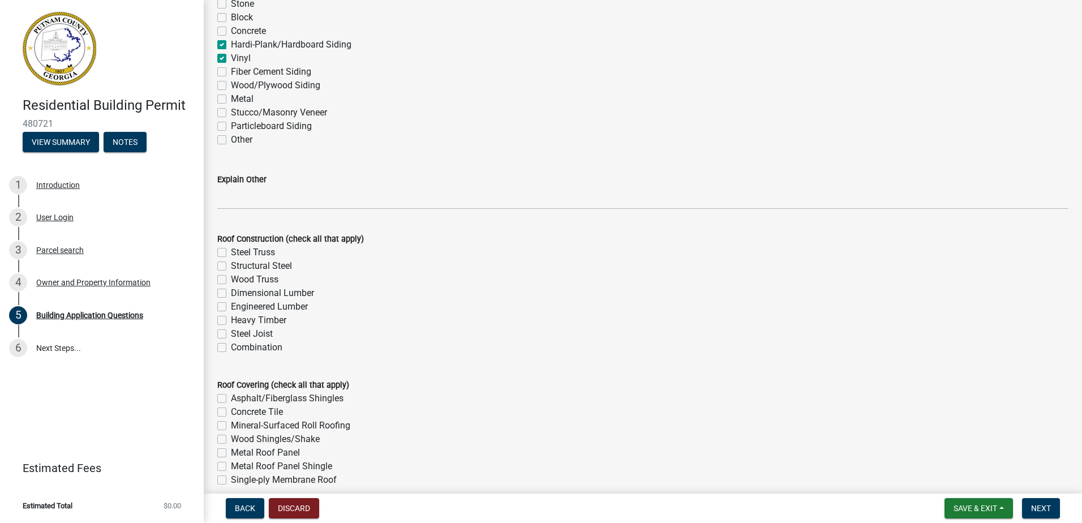
click at [231, 278] on label "Wood Truss" at bounding box center [255, 280] width 48 height 14
click at [231, 278] on input "Wood Truss" at bounding box center [234, 276] width 7 height 7
checkbox input "true"
checkbox input "false"
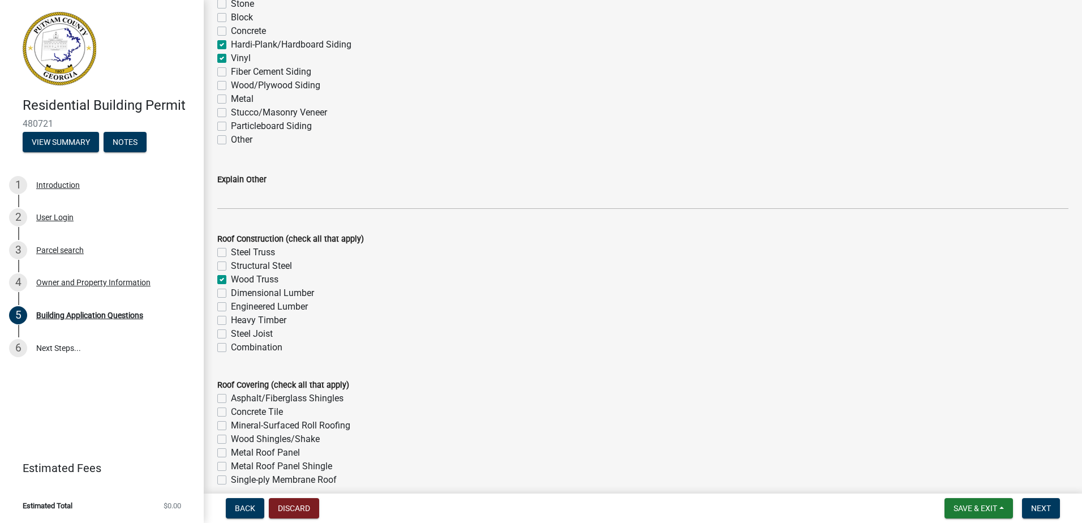
checkbox input "true"
checkbox input "false"
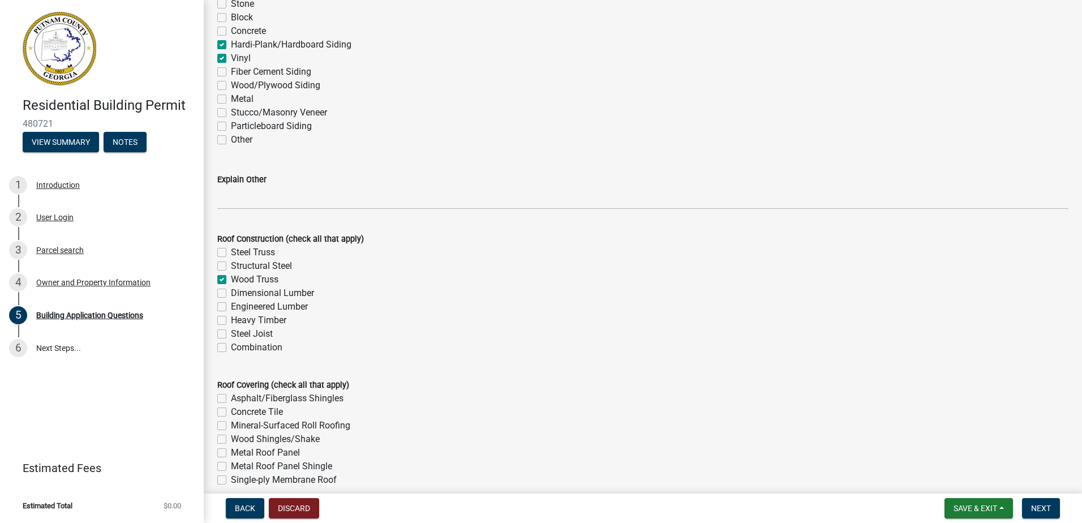
checkbox input "false"
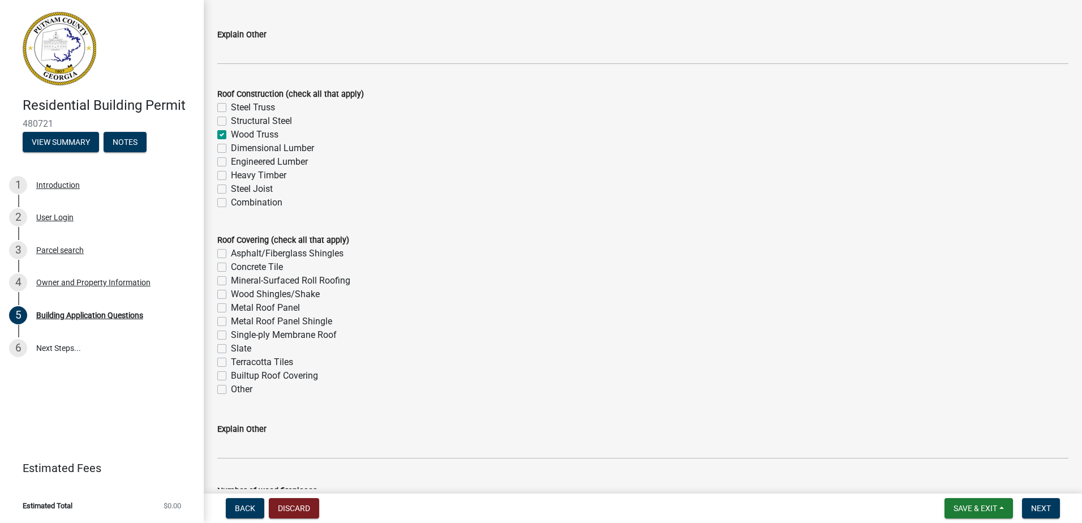
scroll to position [2773, 0]
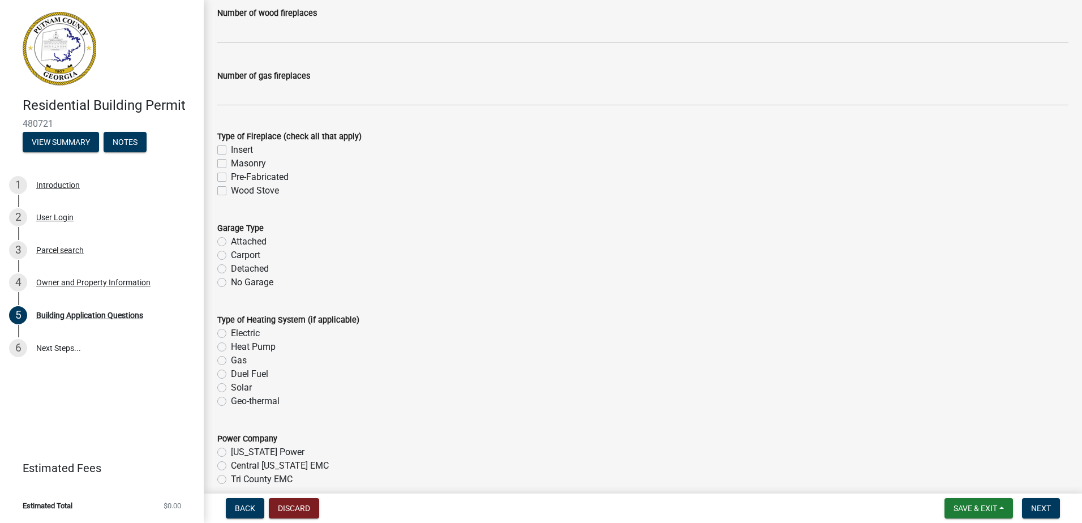
click at [231, 283] on label "No Garage" at bounding box center [252, 283] width 42 height 14
click at [231, 283] on input "No Garage" at bounding box center [234, 279] width 7 height 7
radio input "true"
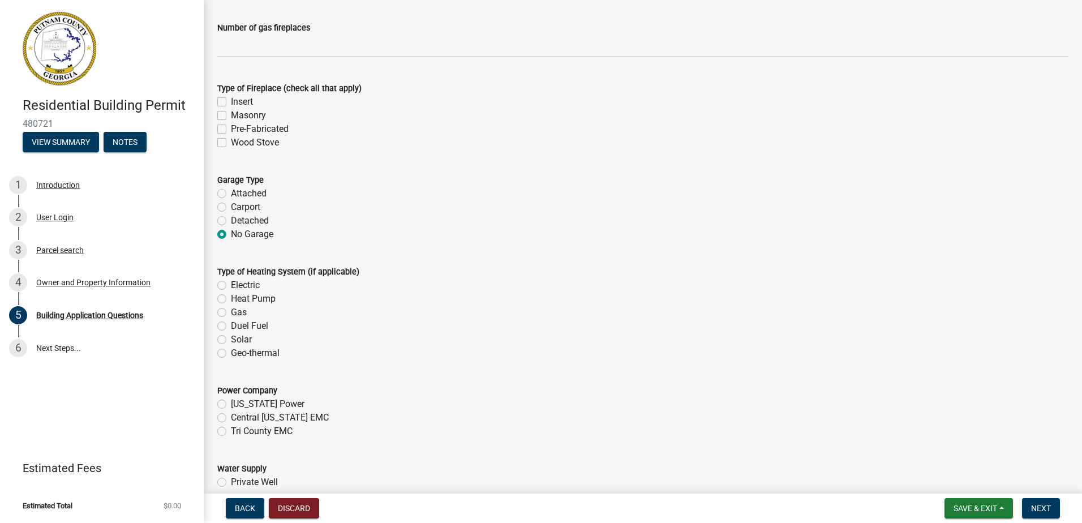
scroll to position [3338, 0]
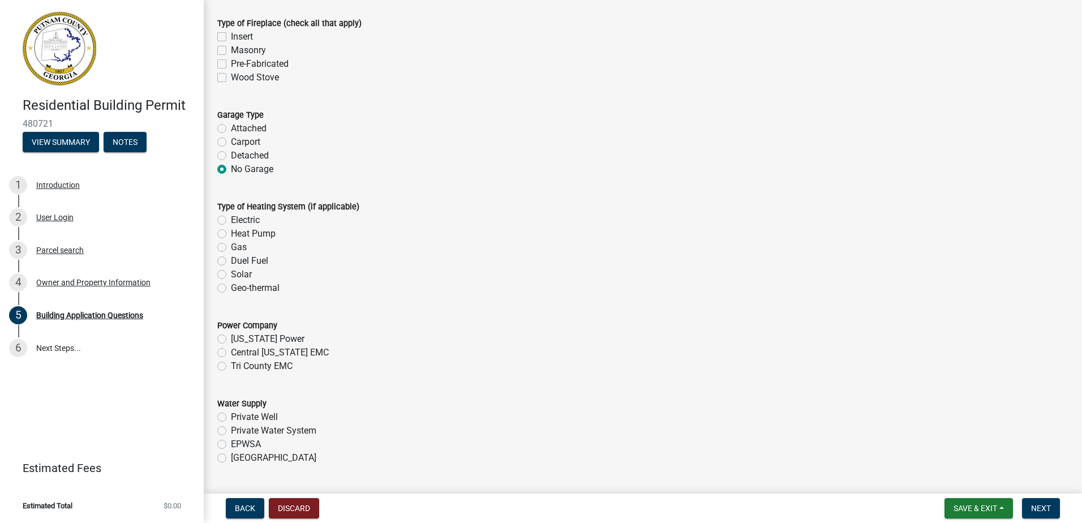
click at [231, 224] on label "Electric" at bounding box center [245, 220] width 29 height 14
click at [231, 221] on input "Electric" at bounding box center [234, 216] width 7 height 7
radio input "true"
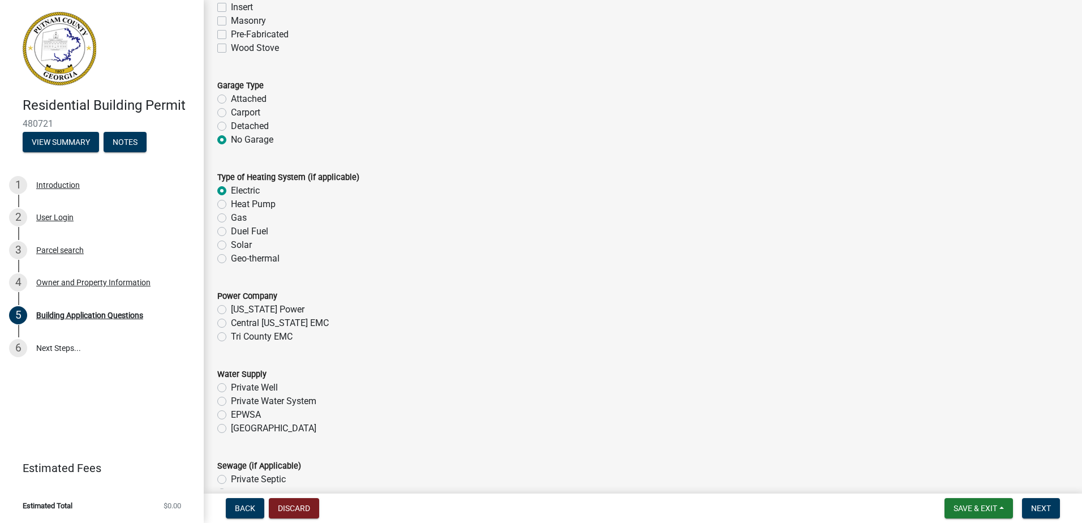
scroll to position [3395, 0]
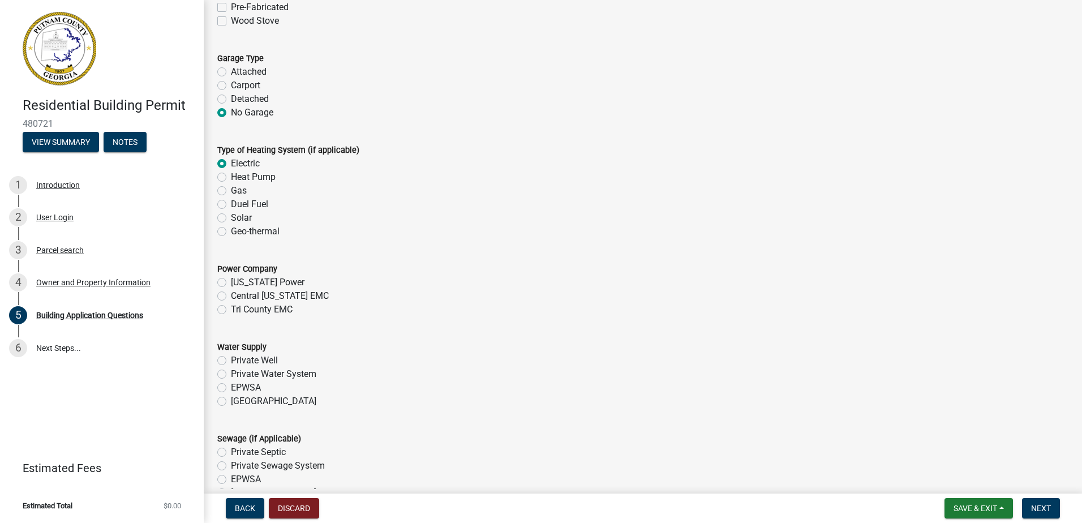
click at [225, 304] on div "Tri County EMC" at bounding box center [642, 310] width 851 height 14
click at [231, 308] on label "Tri County EMC" at bounding box center [262, 310] width 62 height 14
click at [231, 308] on input "Tri County EMC" at bounding box center [234, 306] width 7 height 7
radio input "true"
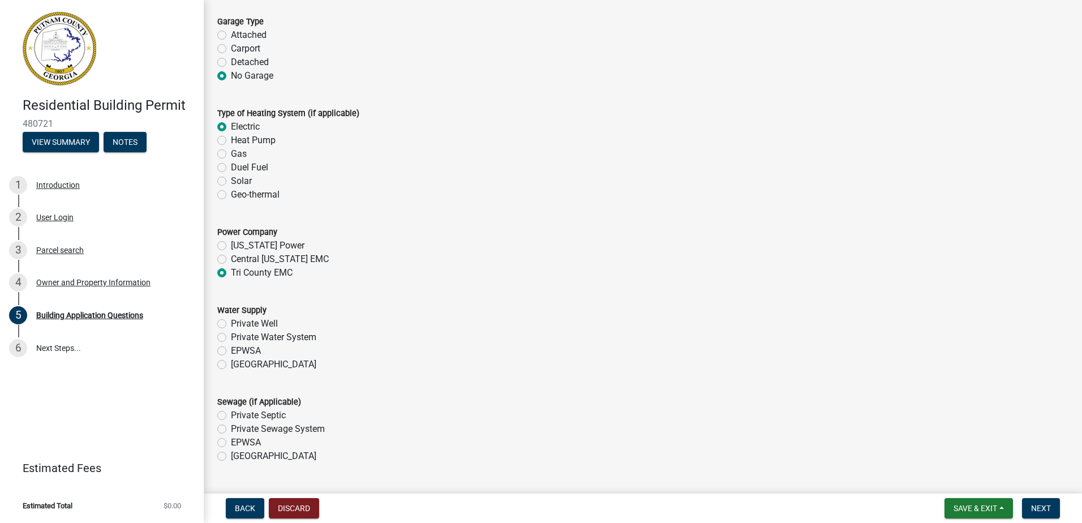
scroll to position [3452, 0]
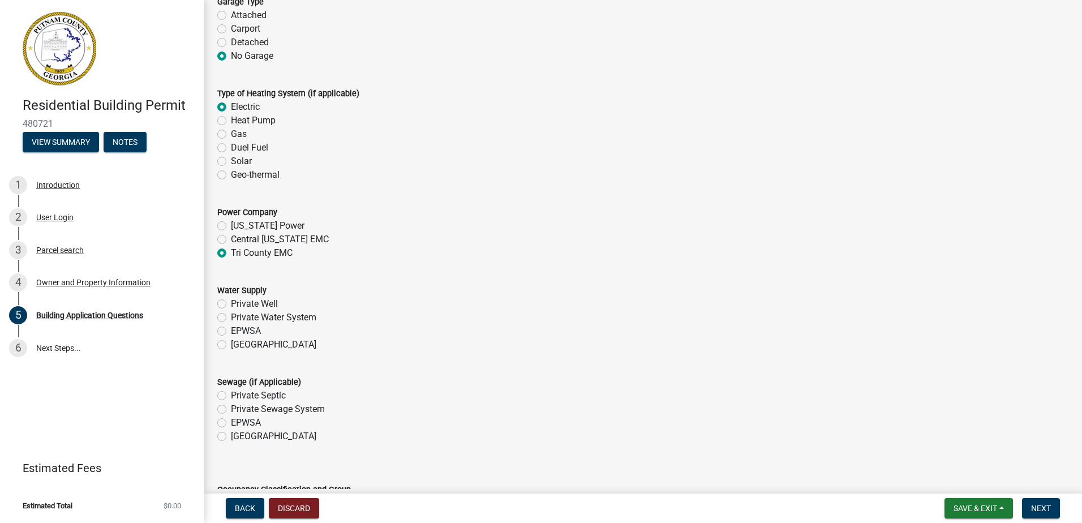
click at [231, 329] on label "EPWSA" at bounding box center [246, 331] width 30 height 14
click at [231, 329] on input "EPWSA" at bounding box center [234, 327] width 7 height 7
radio input "true"
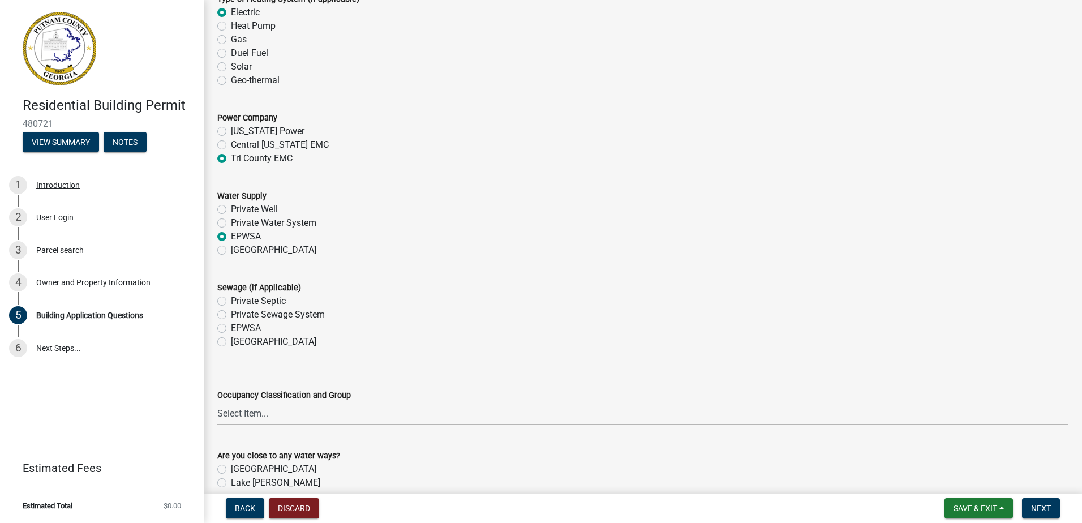
scroll to position [3565, 0]
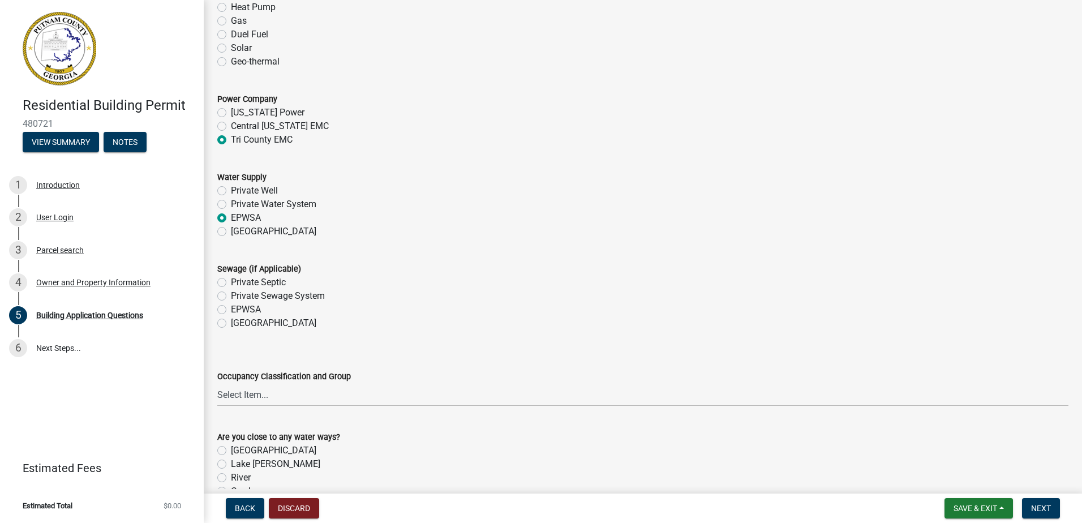
click at [231, 286] on label "Private Septic" at bounding box center [258, 283] width 55 height 14
click at [231, 283] on input "Private Septic" at bounding box center [234, 279] width 7 height 7
radio input "true"
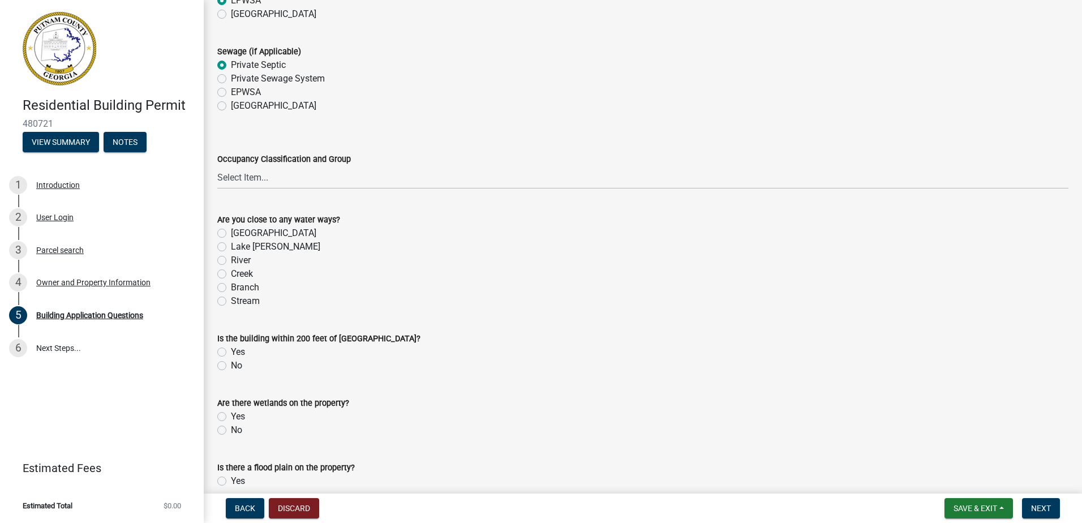
scroll to position [3848, 0]
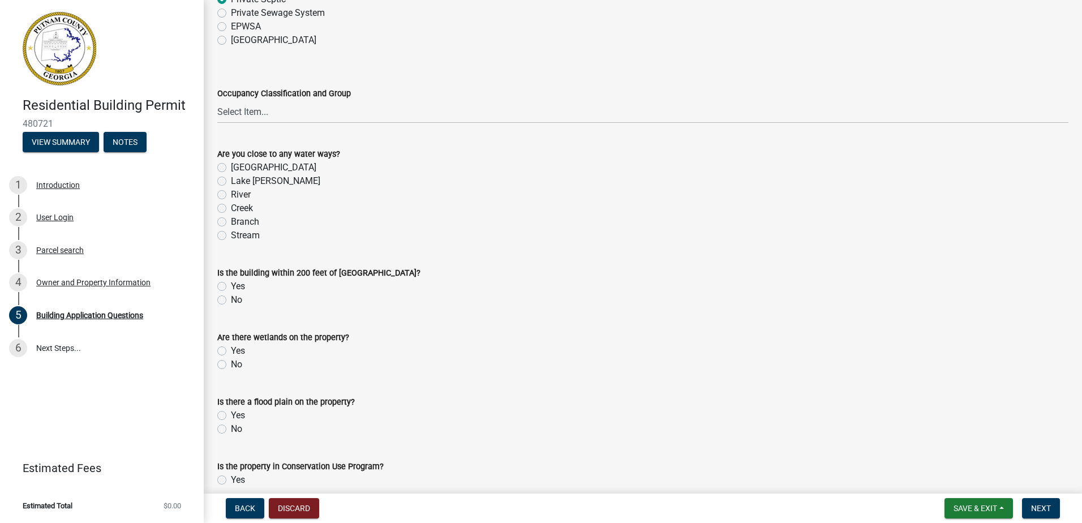
click at [231, 301] on label "No" at bounding box center [236, 300] width 11 height 14
click at [231, 300] on input "No" at bounding box center [234, 296] width 7 height 7
radio input "true"
click at [260, 110] on select "Select Item... A-1 A-2 A-3 A-4 A-5 B M E F-1 F-2 R-1 R-2 R-3 R-4 H-1 H-2 H-4 H-…" at bounding box center [642, 111] width 851 height 23
click at [217, 101] on select "Select Item... A-1 A-2 A-3 A-4 A-5 B M E F-1 F-2 R-1 R-2 R-3 R-4 H-1 H-2 H-4 H-…" at bounding box center [642, 111] width 851 height 23
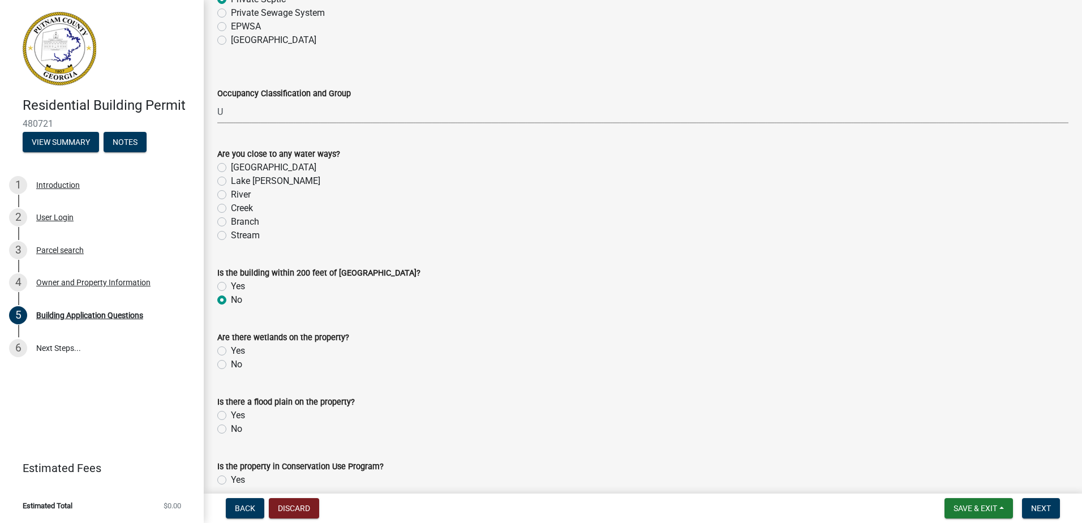
select select "66c6023b-7b80-4b39-890f-2b3c562deced"
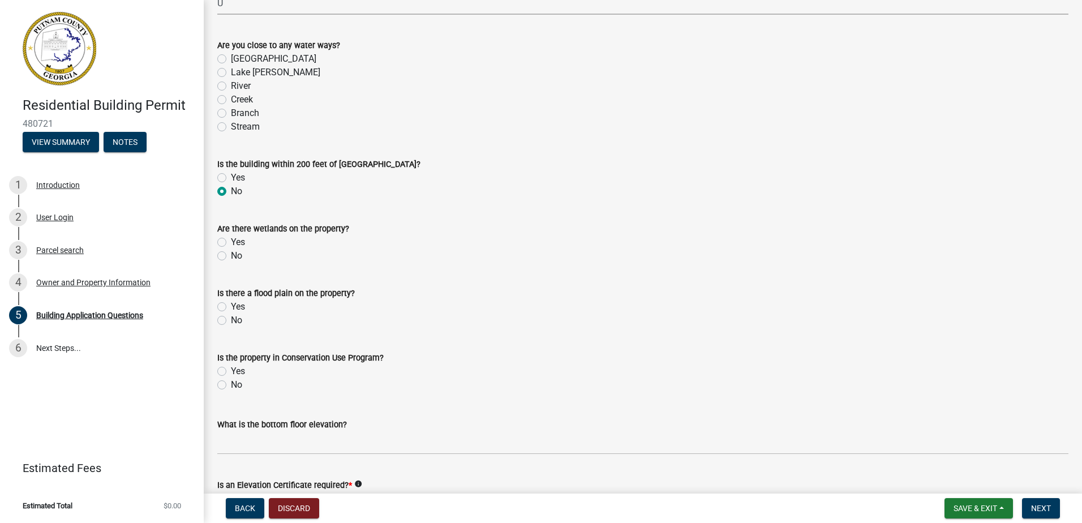
scroll to position [3961, 0]
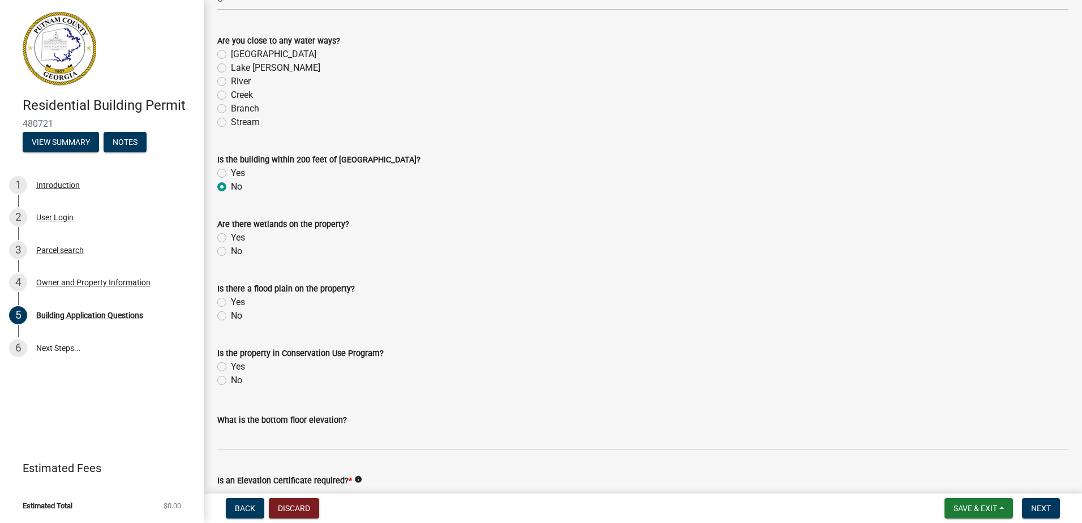
click at [217, 252] on div "Are there wetlands on the property? Yes No" at bounding box center [643, 231] width 868 height 54
click at [231, 253] on label "No" at bounding box center [236, 251] width 11 height 14
click at [231, 252] on input "No" at bounding box center [234, 247] width 7 height 7
radio input "true"
drag, startPoint x: 222, startPoint y: 315, endPoint x: 220, endPoint y: 373, distance: 58.3
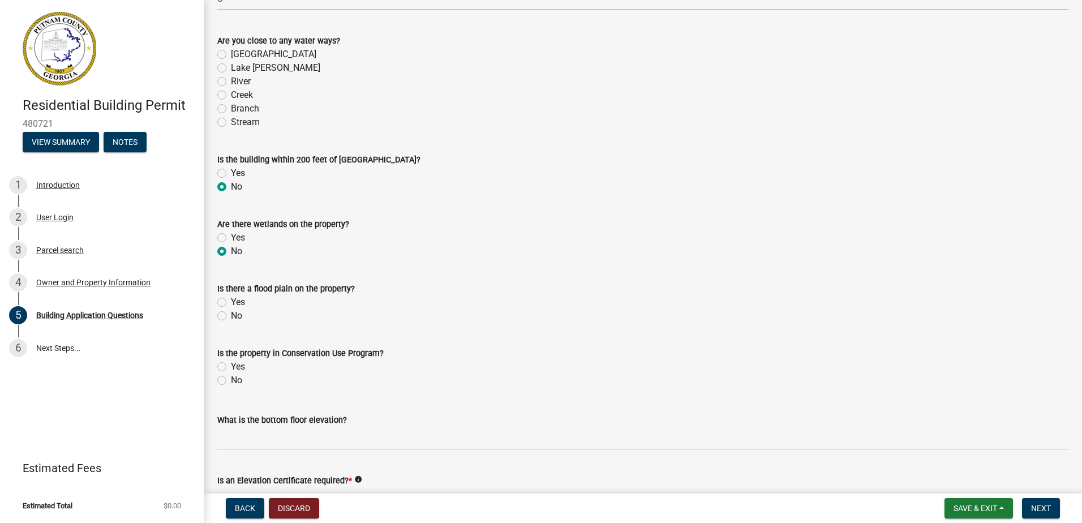
click at [231, 316] on label "No" at bounding box center [236, 316] width 11 height 14
click at [231, 316] on input "No" at bounding box center [234, 312] width 7 height 7
radio input "true"
click at [220, 377] on div "Is the property in Conservation Use Program? Yes No" at bounding box center [642, 366] width 851 height 41
click at [231, 379] on label "No" at bounding box center [236, 380] width 11 height 14
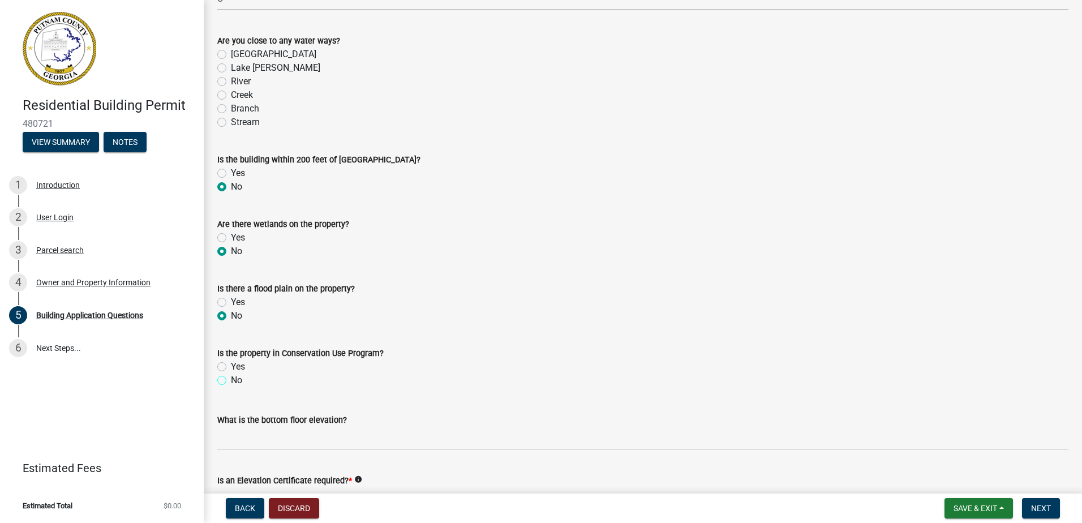
click at [231, 379] on input "No" at bounding box center [234, 376] width 7 height 7
radio input "true"
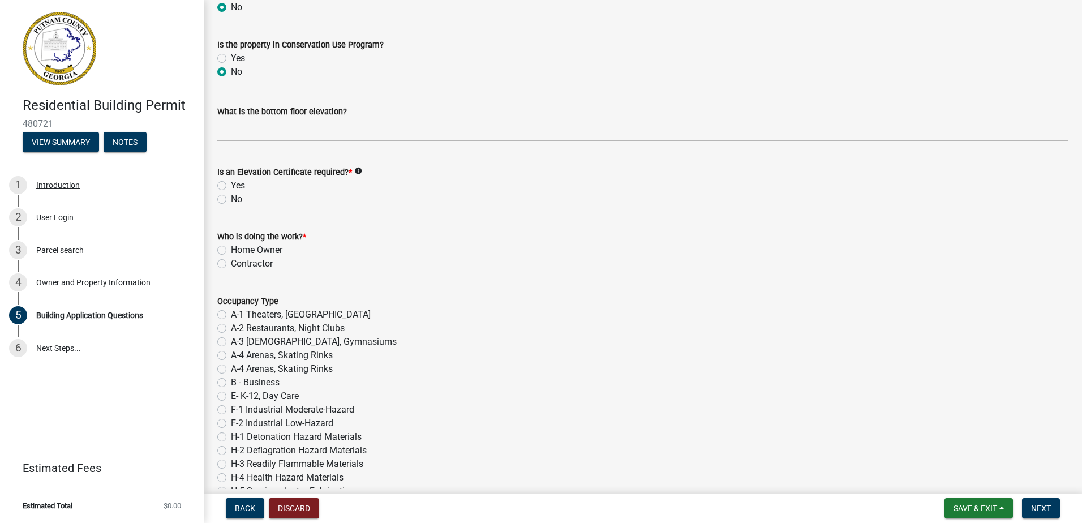
scroll to position [4300, 0]
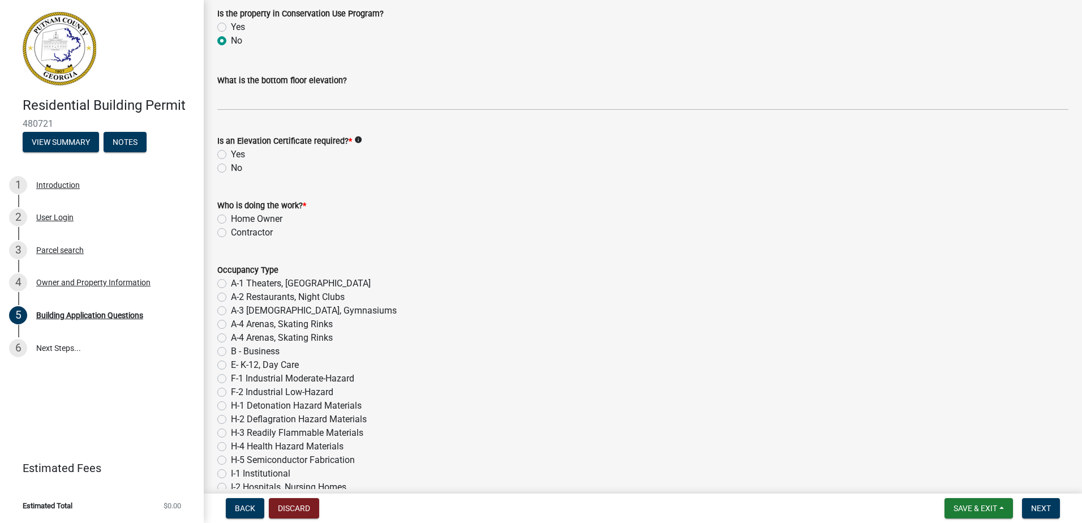
click at [231, 167] on label "No" at bounding box center [236, 168] width 11 height 14
click at [231, 167] on input "No" at bounding box center [234, 164] width 7 height 7
radio input "true"
click at [231, 220] on label "Home Owner" at bounding box center [256, 219] width 51 height 14
click at [231, 220] on input "Home Owner" at bounding box center [234, 215] width 7 height 7
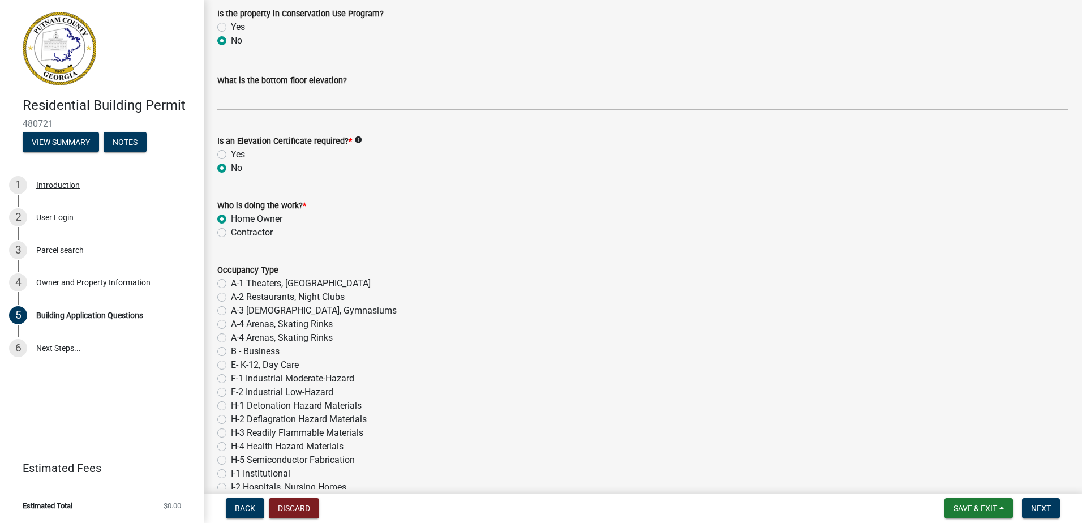
radio input "true"
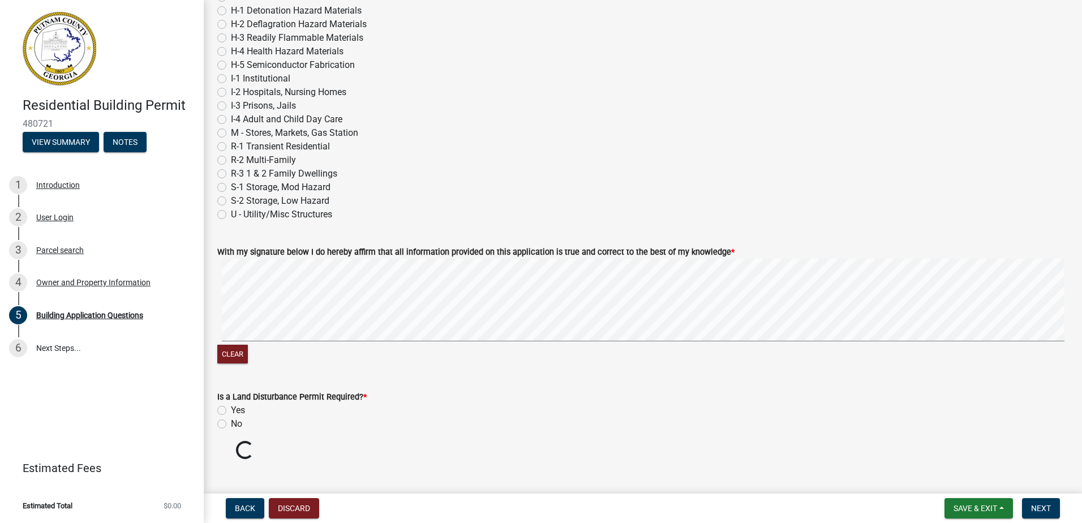
scroll to position [4696, 0]
click at [231, 216] on label "U - Utility/Misc Structures" at bounding box center [281, 214] width 101 height 14
click at [231, 214] on input "U - Utility/Misc Structures" at bounding box center [234, 210] width 7 height 7
radio input "true"
click at [224, 364] on div "Clear" at bounding box center [642, 354] width 851 height 22
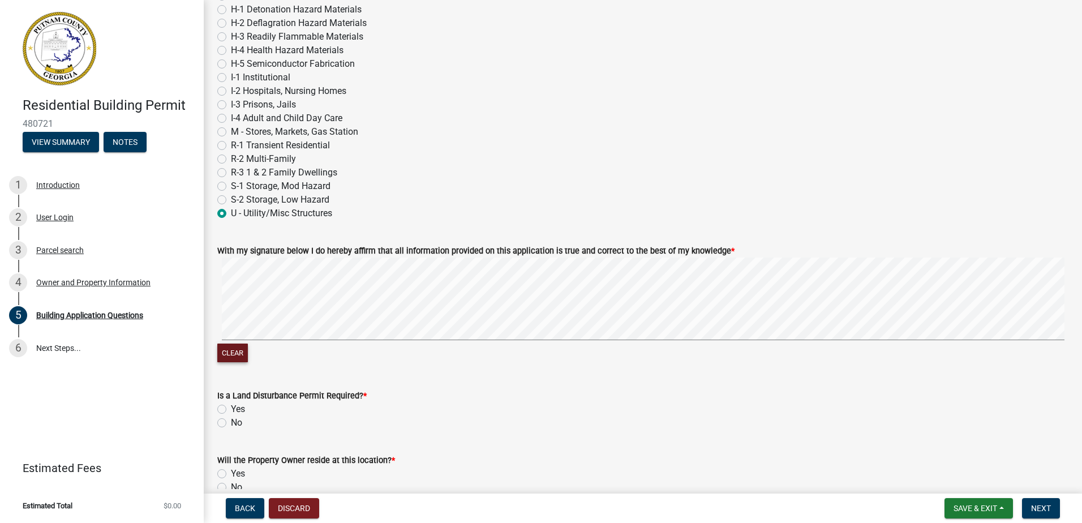
click at [230, 360] on button "Clear" at bounding box center [232, 352] width 31 height 19
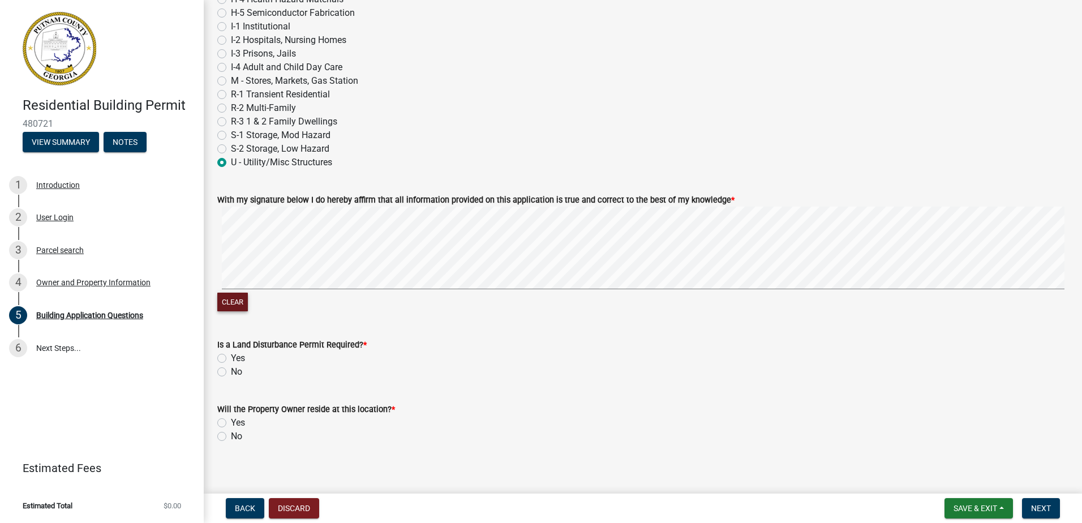
scroll to position [4756, 0]
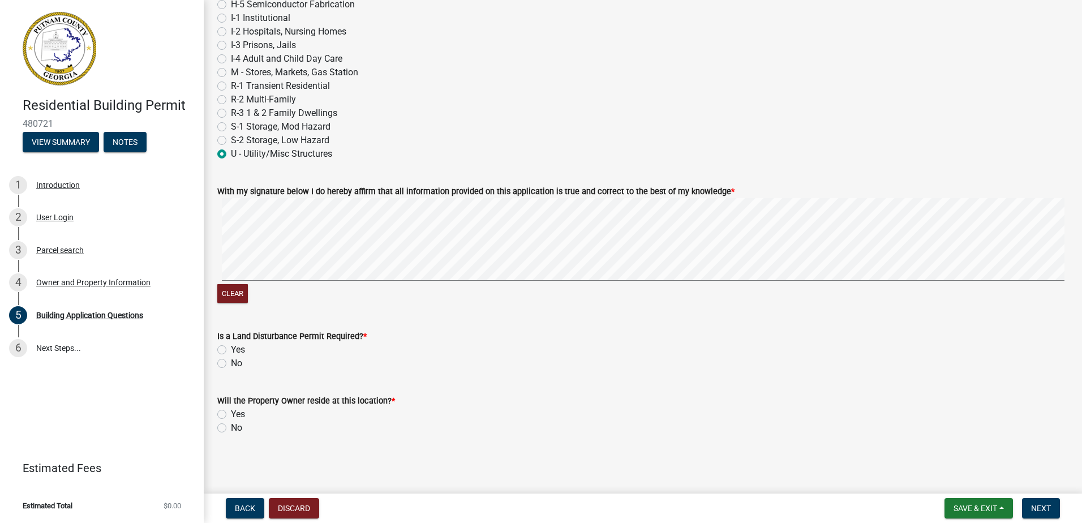
click at [226, 368] on div "No" at bounding box center [642, 363] width 851 height 14
click at [231, 360] on label "No" at bounding box center [236, 363] width 11 height 14
click at [231, 360] on input "No" at bounding box center [234, 359] width 7 height 7
radio input "true"
click at [231, 428] on label "No" at bounding box center [236, 428] width 11 height 14
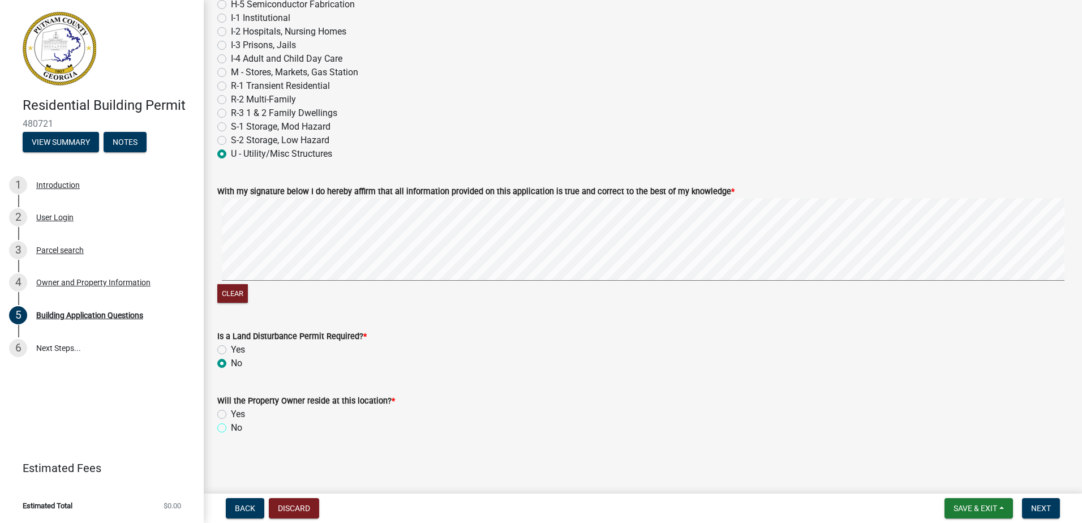
click at [231, 428] on input "No" at bounding box center [234, 424] width 7 height 7
radio input "true"
click at [220, 409] on div "Yes" at bounding box center [642, 414] width 851 height 14
click at [229, 413] on div "Yes" at bounding box center [642, 414] width 851 height 14
click at [231, 414] on label "Yes" at bounding box center [238, 414] width 14 height 14
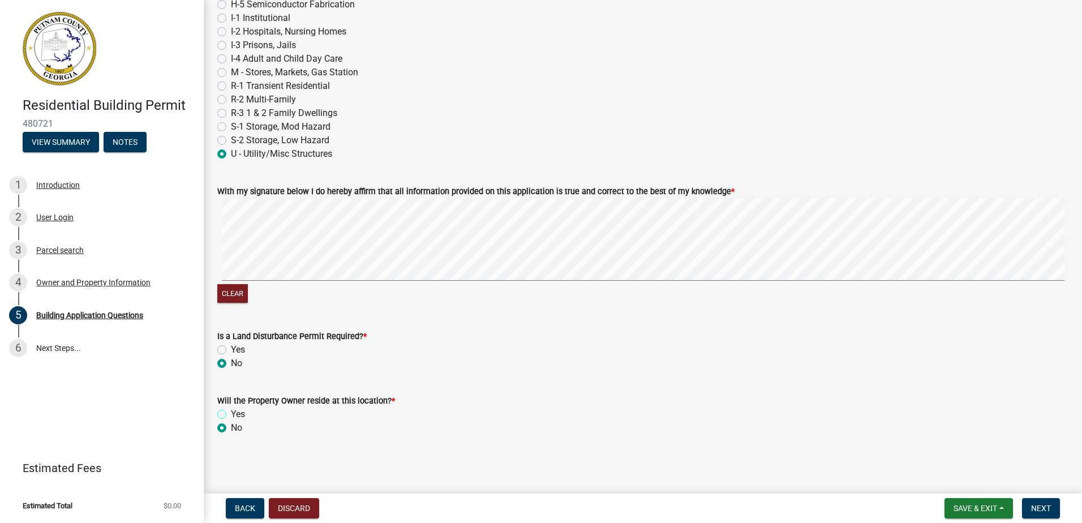
click at [231, 414] on input "Yes" at bounding box center [234, 410] width 7 height 7
radio input "true"
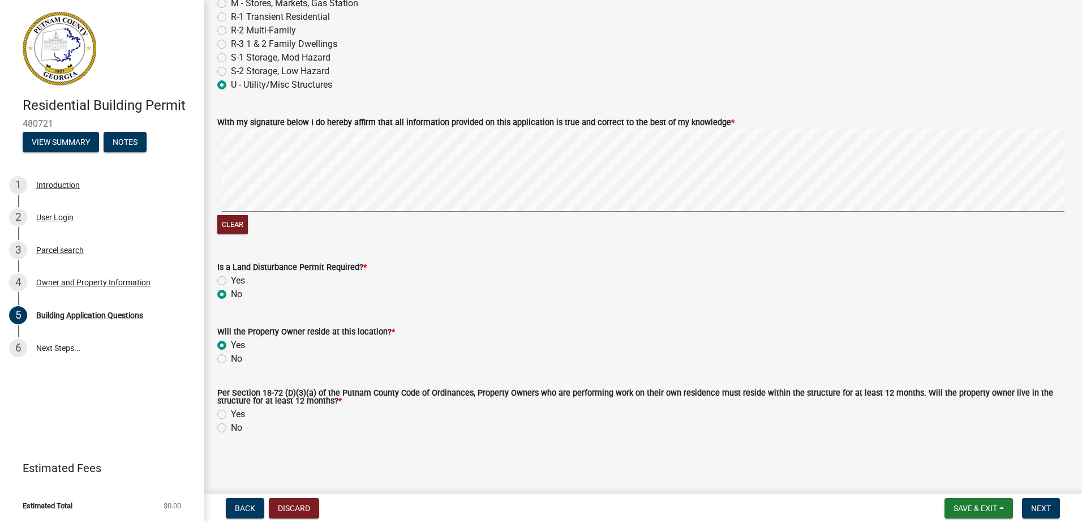
scroll to position [4826, 0]
click at [231, 414] on label "Yes" at bounding box center [238, 414] width 14 height 14
click at [231, 414] on input "Yes" at bounding box center [234, 410] width 7 height 7
radio input "true"
click at [1050, 505] on span "Next" at bounding box center [1041, 508] width 20 height 9
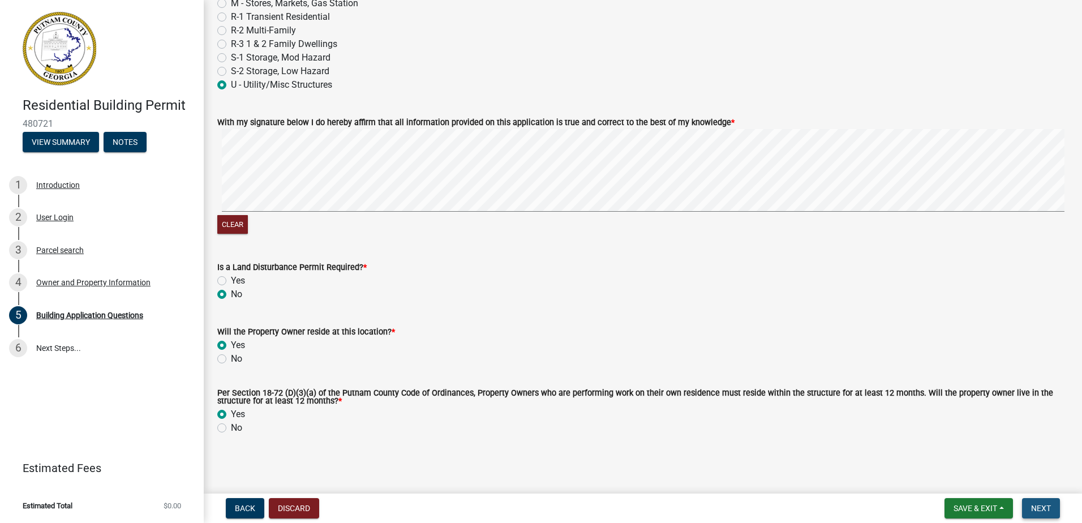
scroll to position [0, 0]
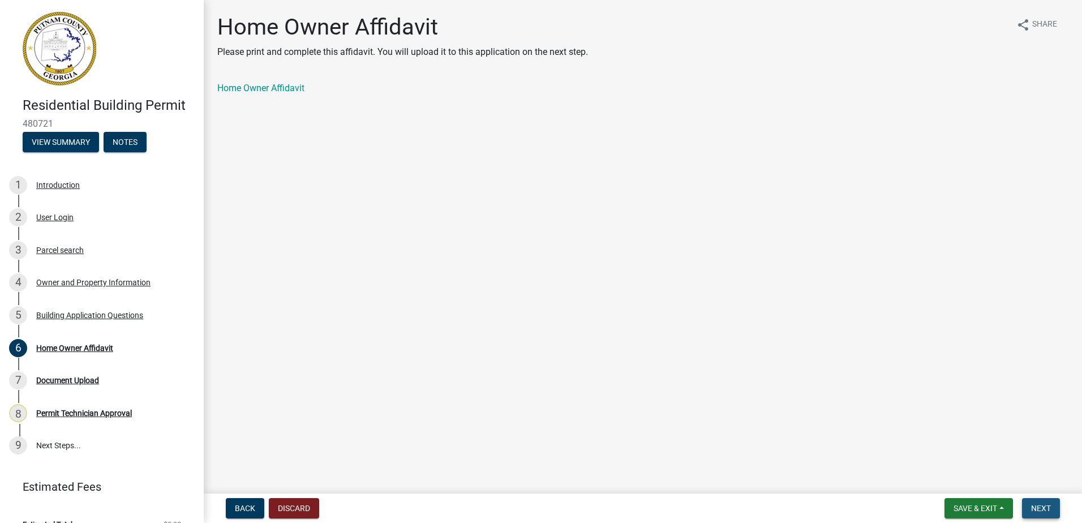
click at [1032, 510] on span "Next" at bounding box center [1041, 508] width 20 height 9
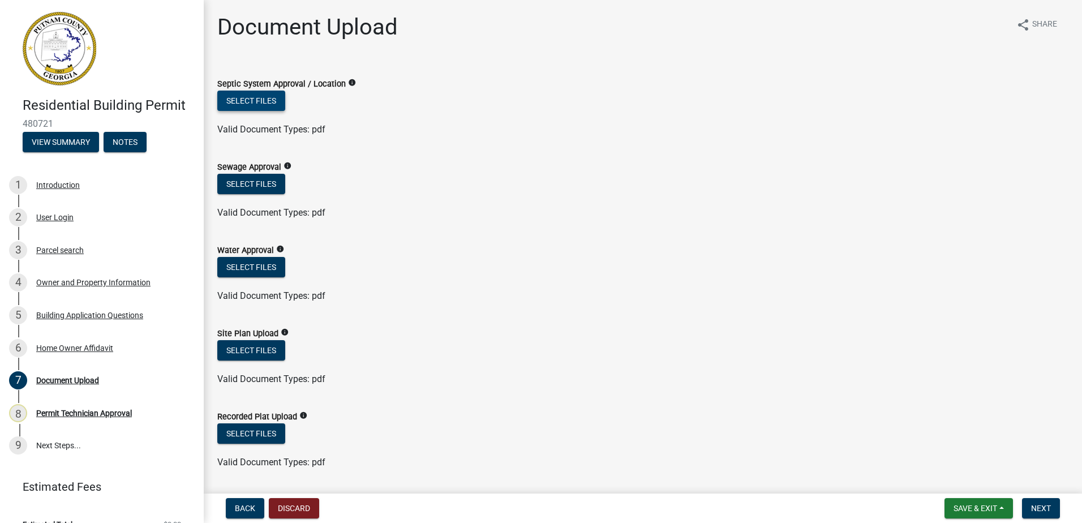
click at [260, 98] on button "Select files" at bounding box center [251, 101] width 68 height 20
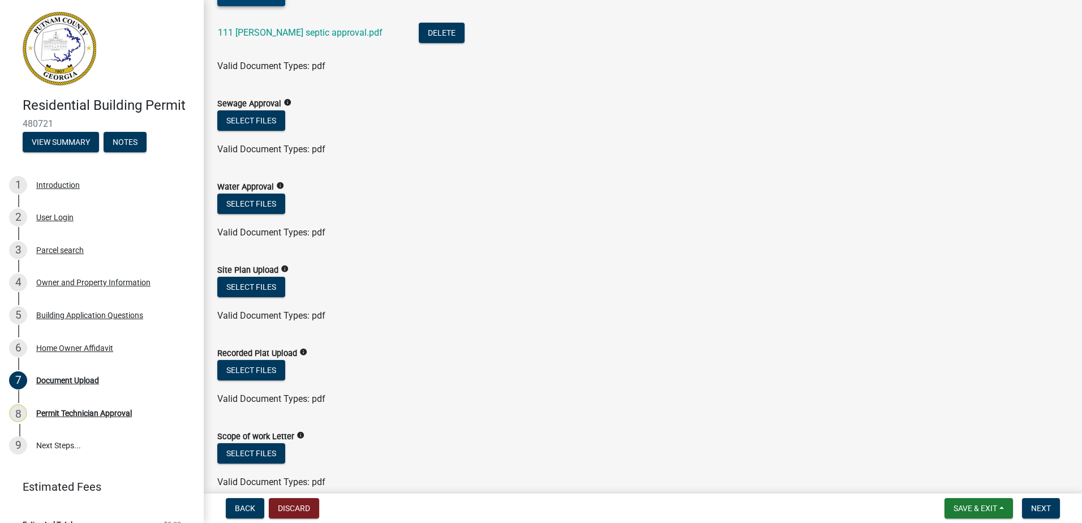
scroll to position [113, 0]
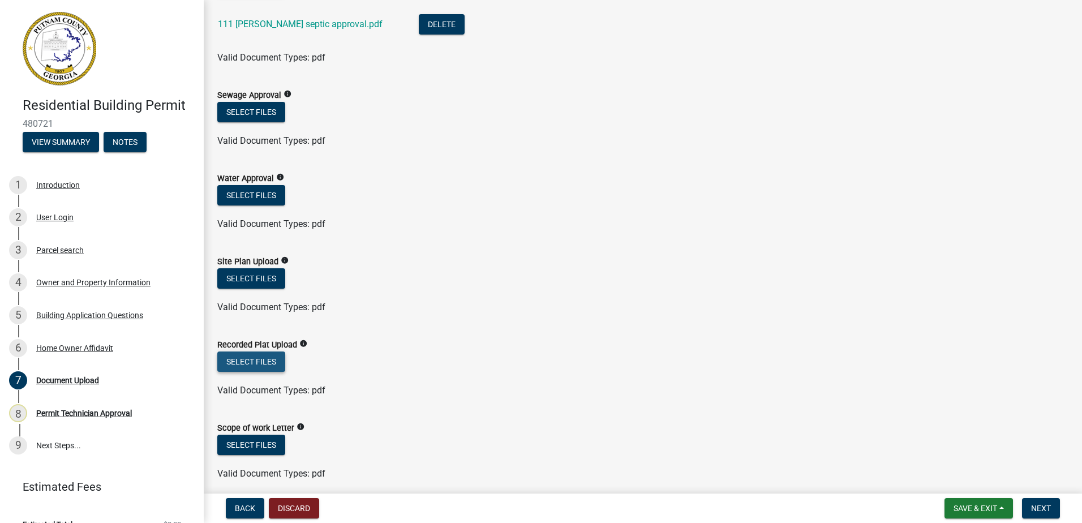
click at [260, 356] on button "Select files" at bounding box center [251, 361] width 68 height 20
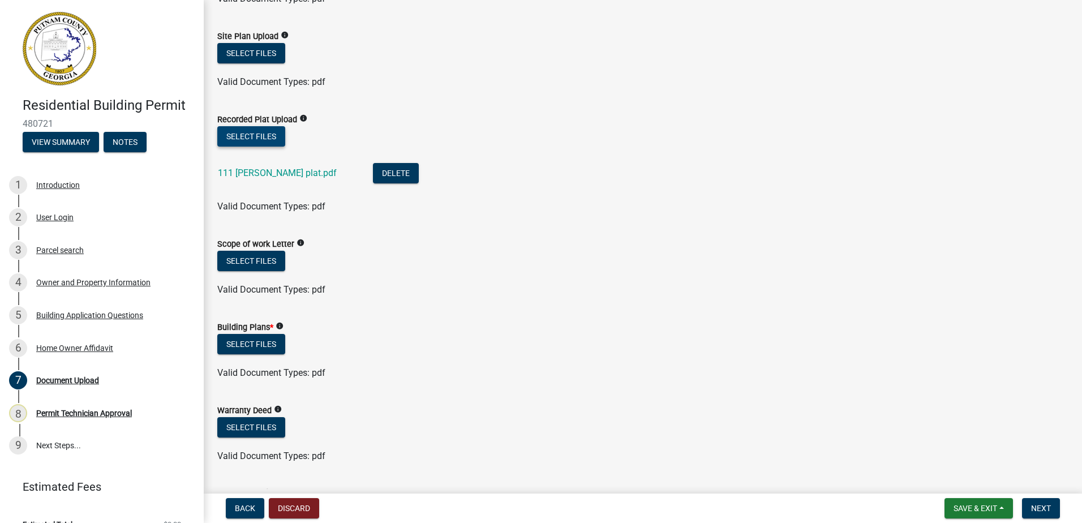
scroll to position [340, 0]
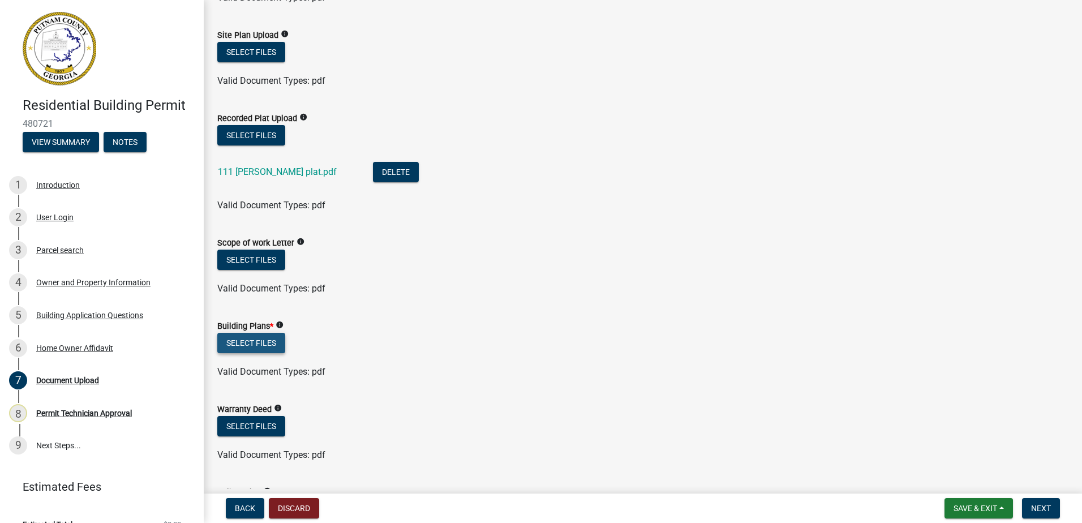
click at [255, 341] on button "Select files" at bounding box center [251, 343] width 68 height 20
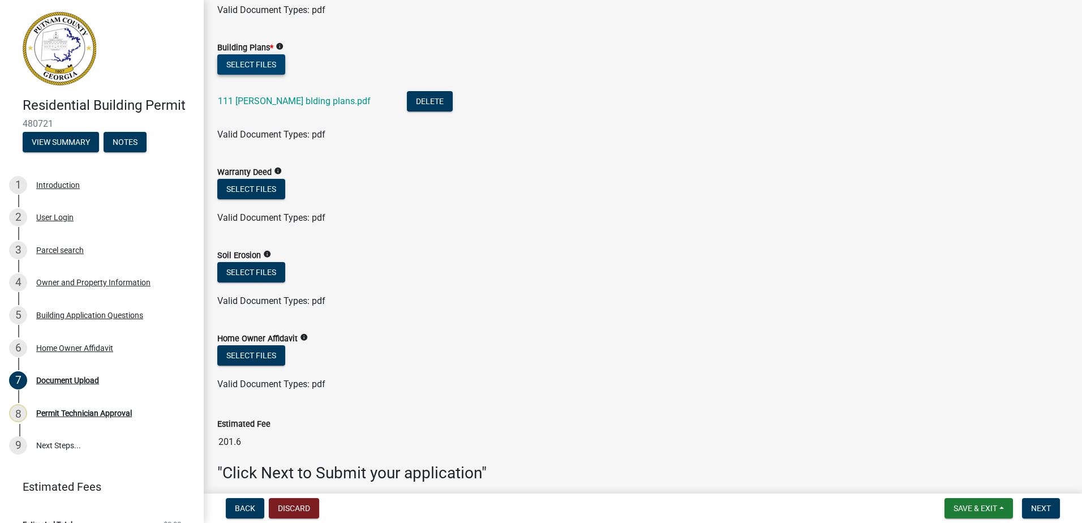
scroll to position [665, 0]
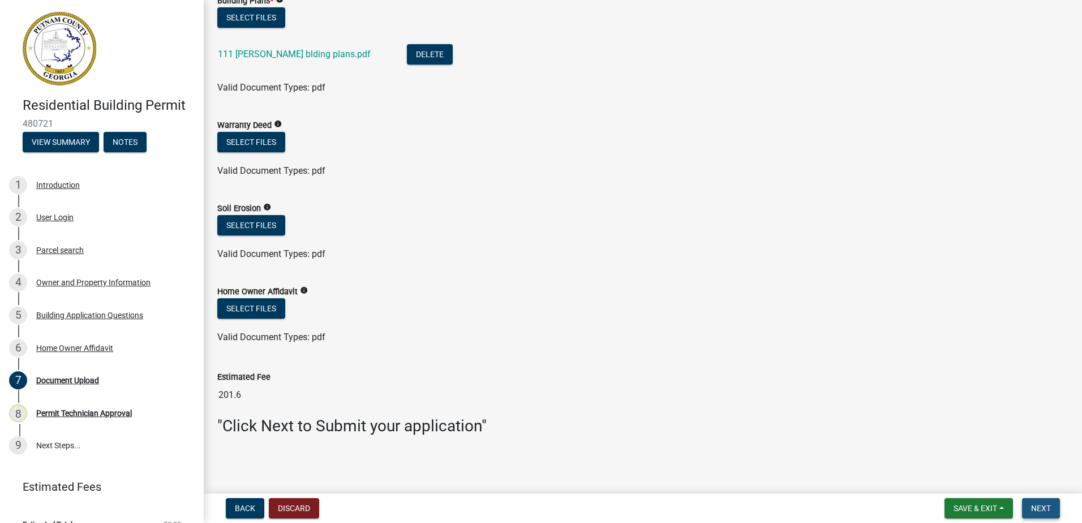
drag, startPoint x: 1049, startPoint y: 511, endPoint x: 1042, endPoint y: 506, distance: 8.6
click at [1048, 510] on span "Next" at bounding box center [1041, 508] width 20 height 9
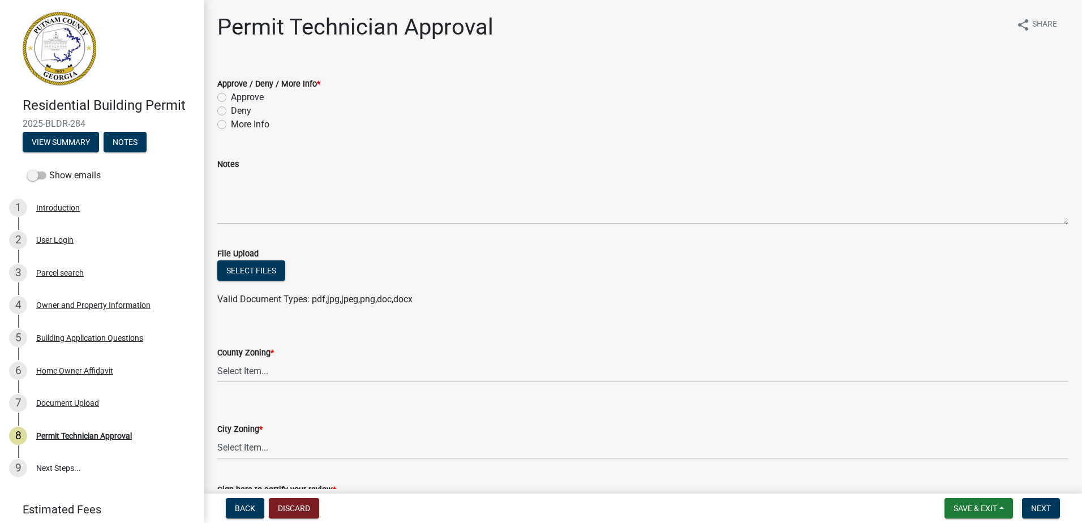
click at [231, 96] on label "Approve" at bounding box center [247, 98] width 33 height 14
click at [231, 96] on input "Approve" at bounding box center [234, 94] width 7 height 7
radio input "true"
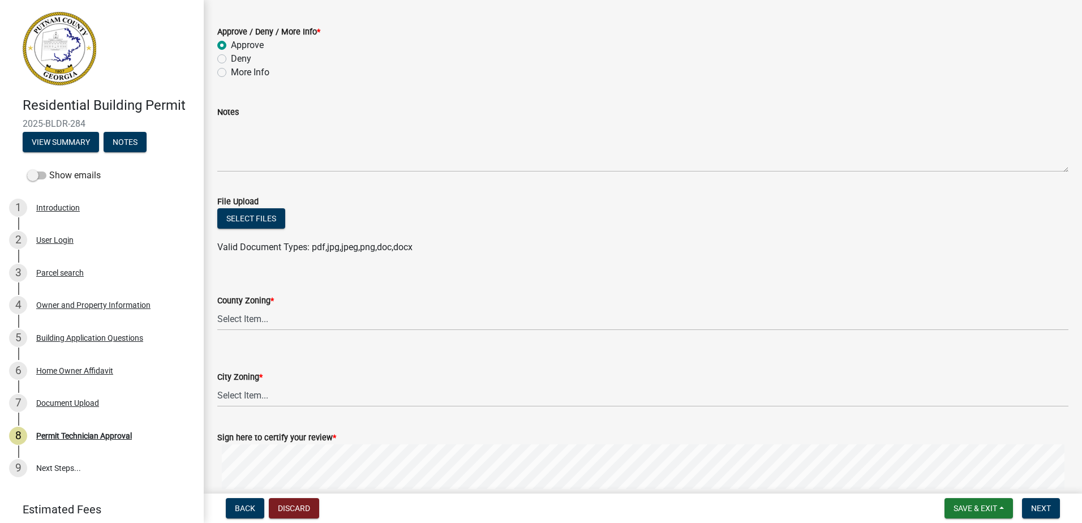
scroll to position [113, 0]
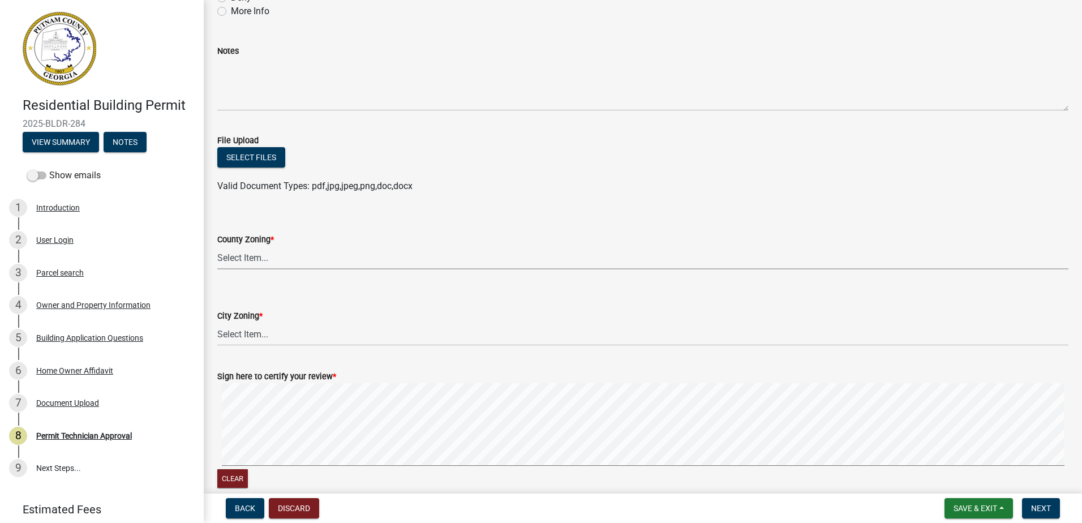
click at [274, 257] on select "Select Item... AG-1 R-1R R-1 R-2 MHP RM-1 RM-3 C-1 C-2 I-M PUD N/A" at bounding box center [642, 257] width 851 height 23
click at [217, 246] on select "Select Item... AG-1 R-1R R-1 R-2 MHP RM-1 RM-3 C-1 C-2 I-M PUD N/A" at bounding box center [642, 257] width 851 height 23
select select "ef7a1fc2-7a7a-426d-b1f0-c9b9b6ca7ff4"
click at [274, 334] on select "Select Item... A-1 A-2 R-1 R-2 R-3 R-4 MHP C-1 C-2 I-1 I-2 DB FH H-P N/A" at bounding box center [642, 334] width 851 height 23
click at [217, 323] on select "Select Item... A-1 A-2 R-1 R-2 R-3 R-4 MHP C-1 C-2 I-1 I-2 DB FH H-P N/A" at bounding box center [642, 334] width 851 height 23
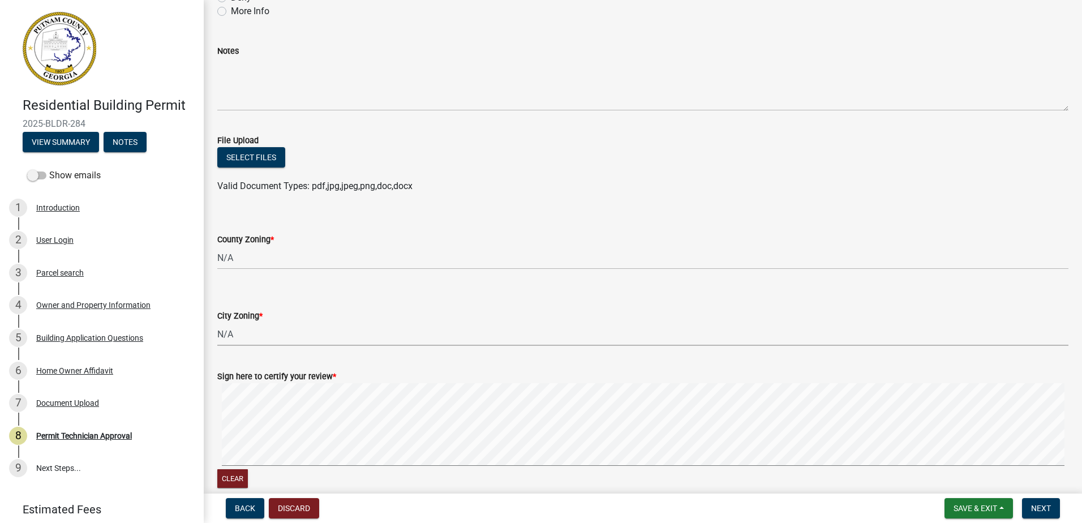
click at [246, 333] on select "Select Item... A-1 A-2 R-1 R-2 R-3 R-4 MHP C-1 C-2 I-1 I-2 DB FH H-P N/A" at bounding box center [642, 334] width 851 height 23
click at [286, 364] on form "Sign here to certify your review * Clear" at bounding box center [642, 423] width 851 height 135
click at [267, 332] on select "Select Item... A-1 A-2 R-1 R-2 R-3 R-4 MHP C-1 C-2 I-1 I-2 DB FH H-P N/A" at bounding box center [642, 334] width 851 height 23
click at [217, 323] on select "Select Item... A-1 A-2 R-1 R-2 R-3 R-4 MHP C-1 C-2 I-1 I-2 DB FH H-P N/A" at bounding box center [642, 334] width 851 height 23
select select "7eb8553c-806a-4bdf-b4b6-2711153129c5"
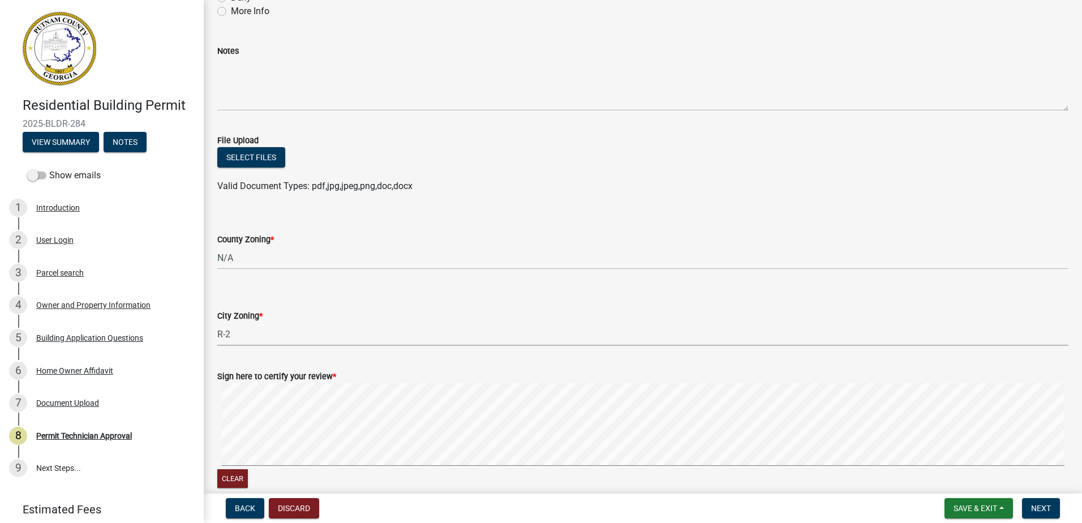
click at [665, 265] on wm-data-entity-input-list "Approve / Deny / More Info * Approve Deny More Info Notes File Upload Select fi…" at bounding box center [642, 225] width 851 height 551
click at [1039, 506] on span "Next" at bounding box center [1041, 508] width 20 height 9
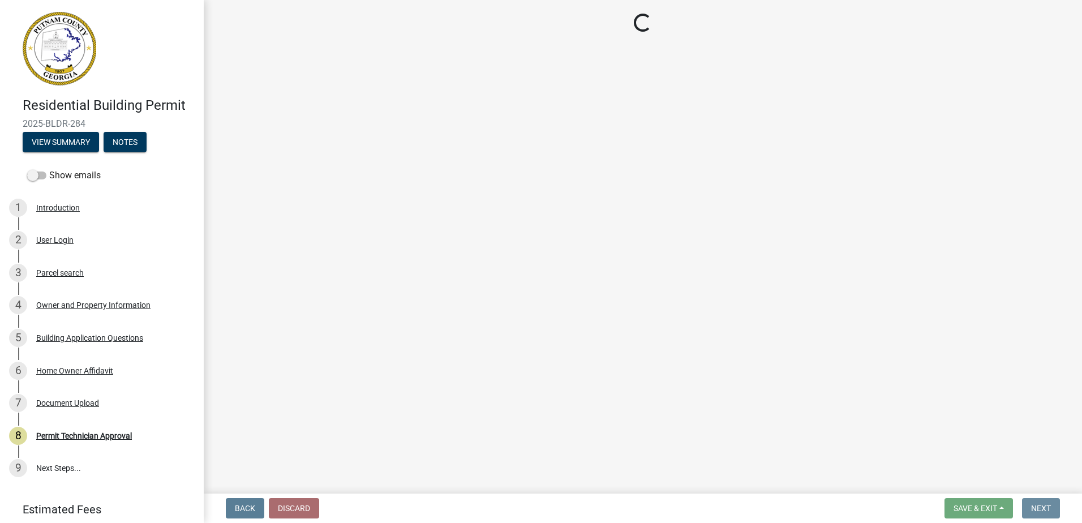
scroll to position [0, 0]
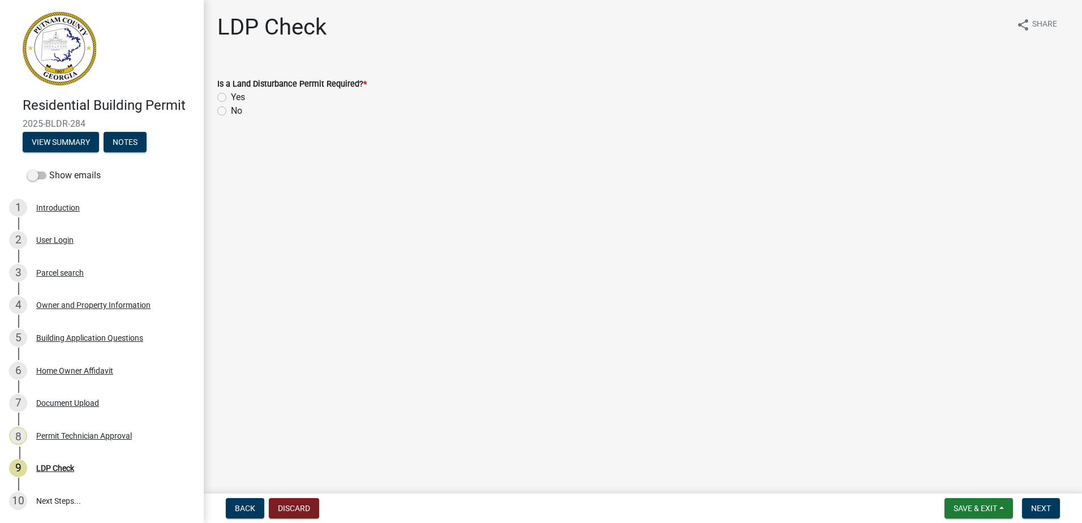
click at [222, 117] on div "No" at bounding box center [642, 111] width 851 height 14
click at [231, 115] on label "No" at bounding box center [236, 111] width 11 height 14
click at [231, 111] on input "No" at bounding box center [234, 107] width 7 height 7
radio input "true"
click at [1043, 504] on span "Next" at bounding box center [1041, 508] width 20 height 9
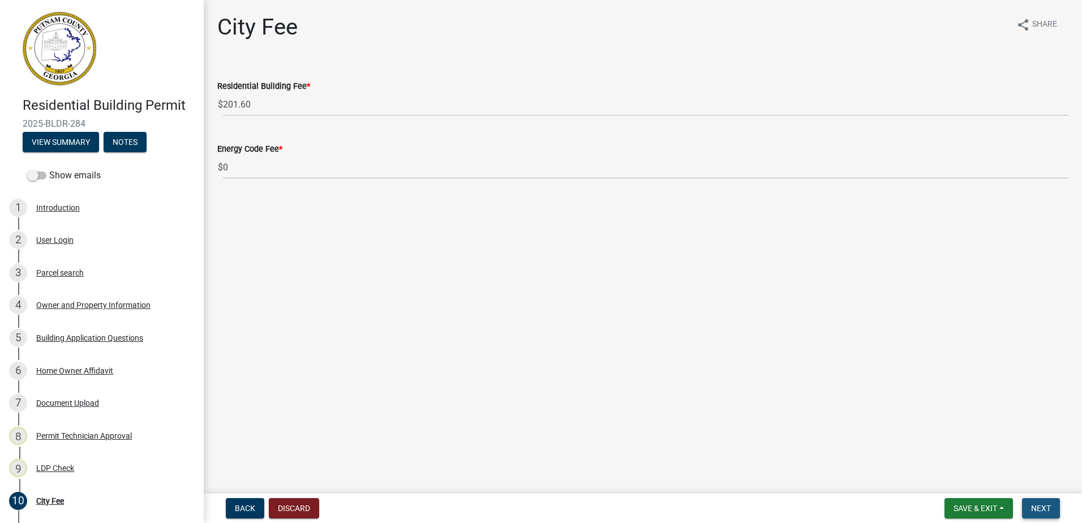
drag, startPoint x: 1039, startPoint y: 509, endPoint x: 1042, endPoint y: 492, distance: 17.3
click at [1039, 508] on span "Next" at bounding box center [1041, 508] width 20 height 9
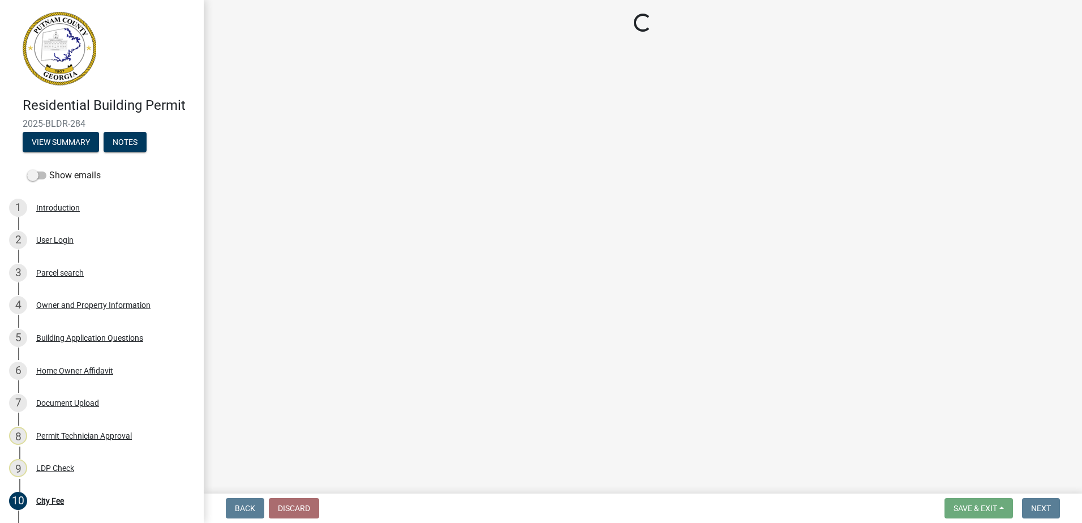
select select "3: 3"
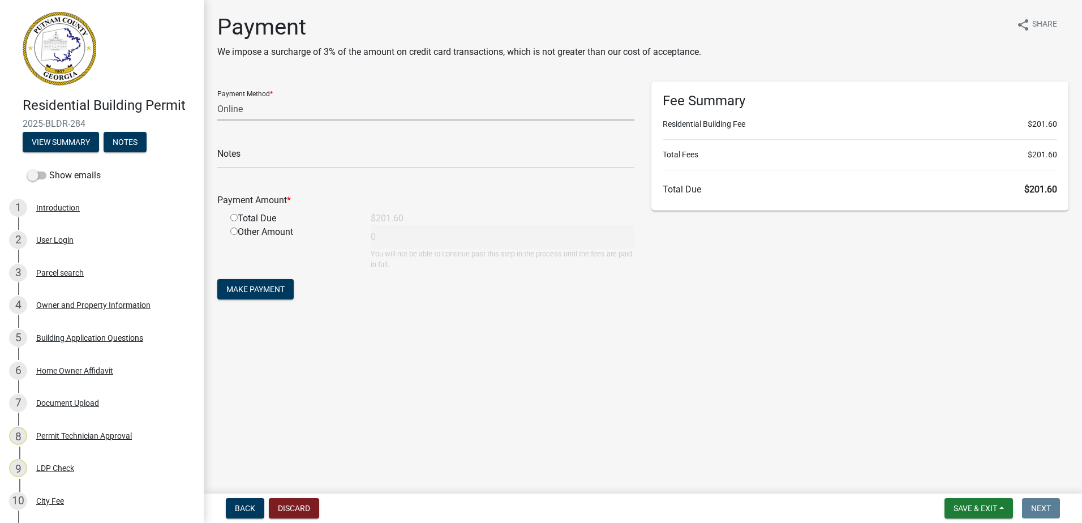
click at [288, 111] on select "Credit Card POS Check Cash Online" at bounding box center [425, 108] width 417 height 23
click at [45, 467] on div "LDP Check" at bounding box center [55, 468] width 38 height 8
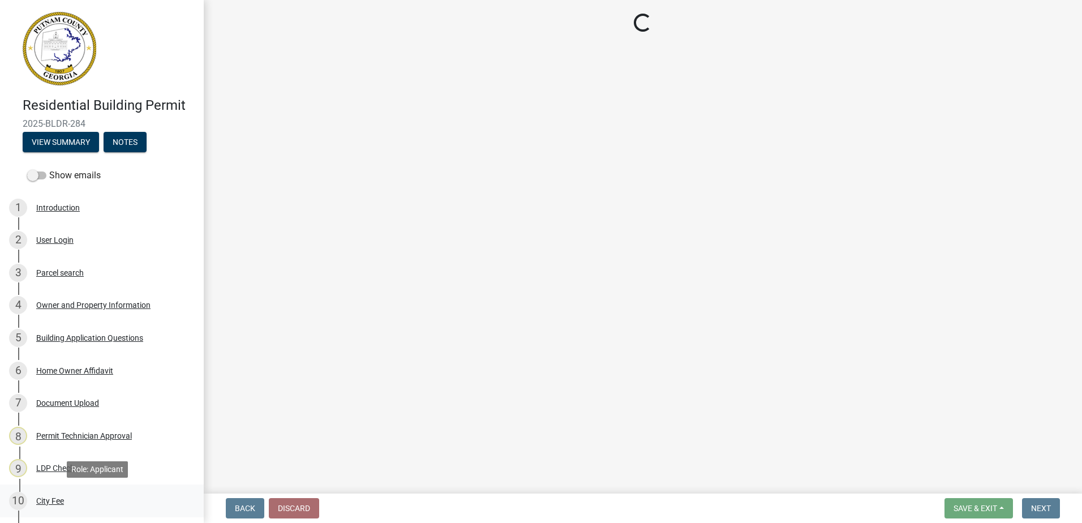
click at [47, 505] on div "City Fee" at bounding box center [50, 501] width 28 height 8
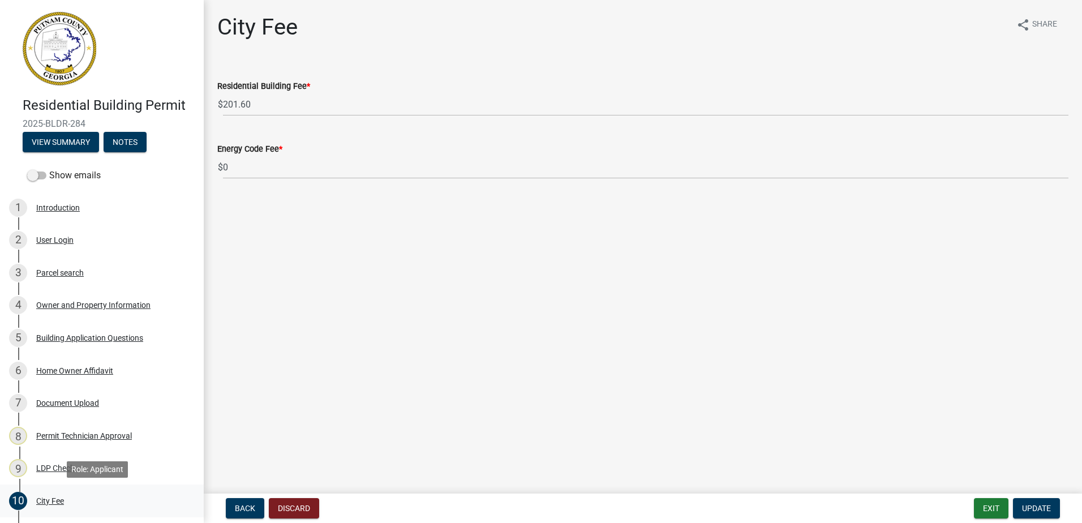
click at [48, 497] on div "City Fee" at bounding box center [50, 501] width 28 height 8
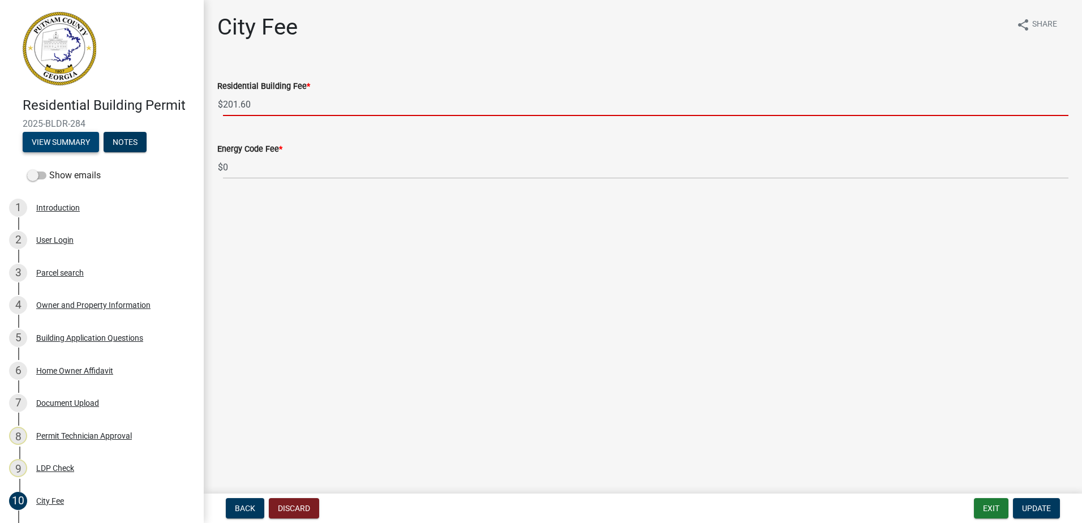
drag, startPoint x: 276, startPoint y: 111, endPoint x: 91, endPoint y: 141, distance: 187.4
click at [93, 143] on div "Residential Building Permit 2025-BLDR-284 View Summary Notes Show emails 1 Intr…" at bounding box center [541, 261] width 1082 height 523
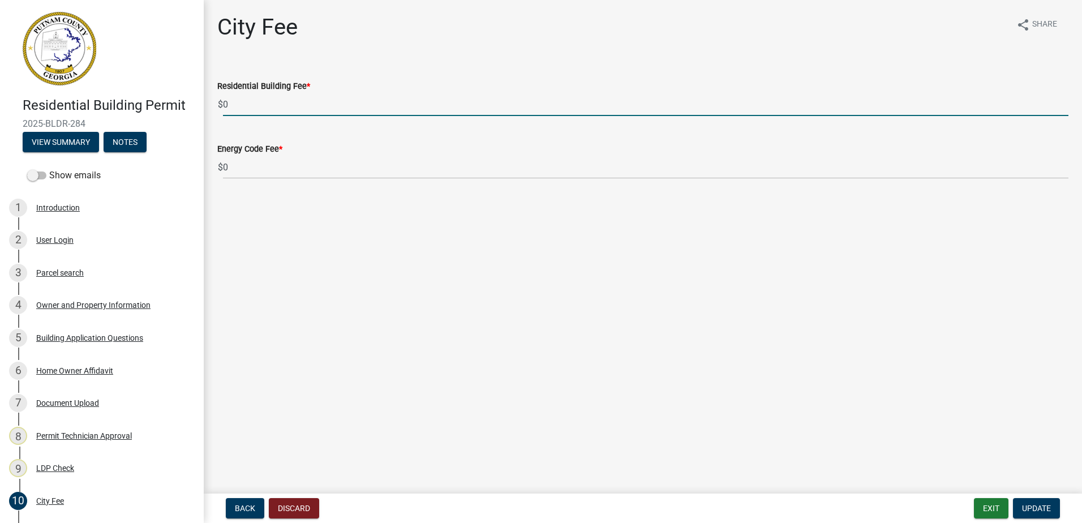
type input "0"
click at [1033, 497] on nav "Back Discard Exit Update" at bounding box center [643, 507] width 878 height 29
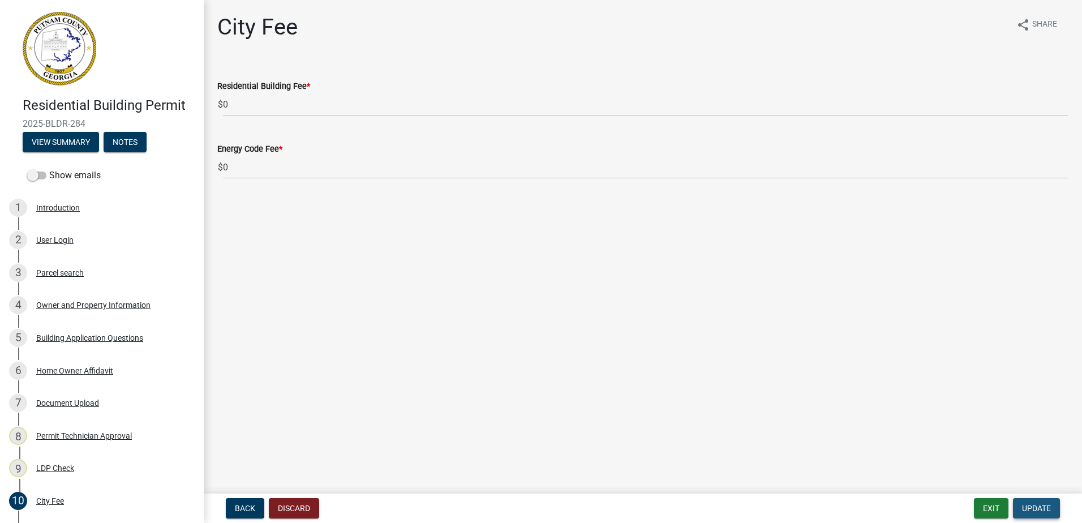
click at [1039, 506] on span "Update" at bounding box center [1036, 508] width 29 height 9
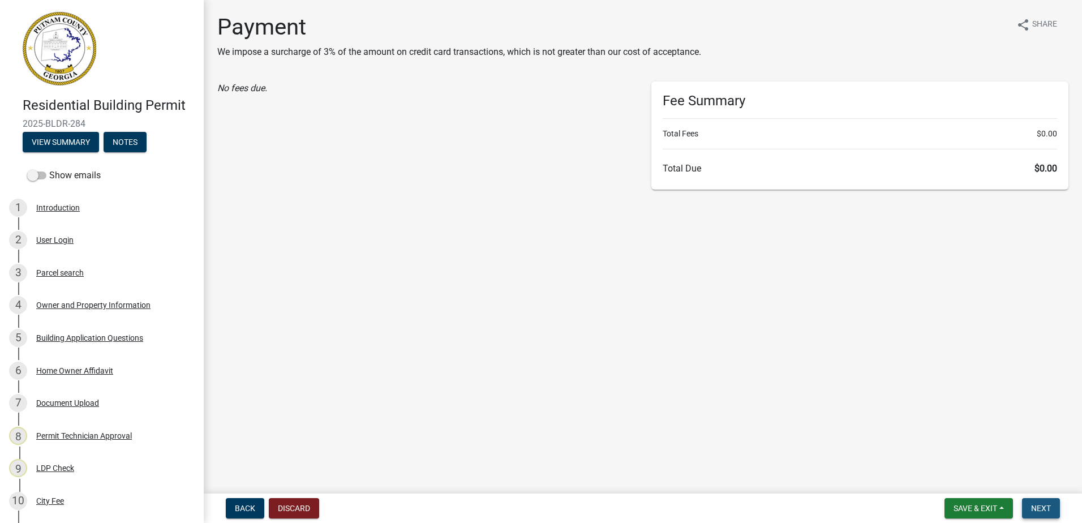
click at [1033, 505] on span "Next" at bounding box center [1041, 508] width 20 height 9
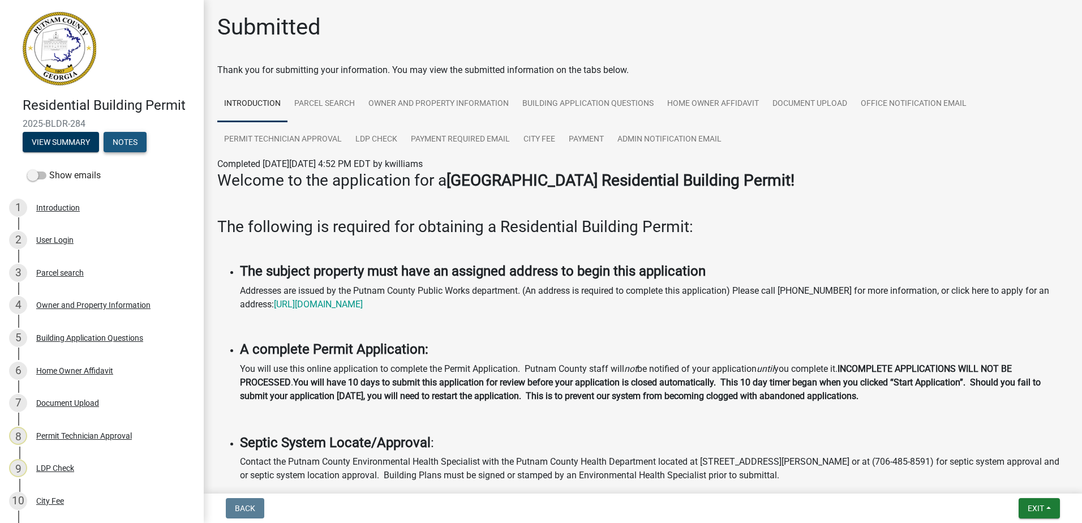
click at [140, 138] on button "Notes" at bounding box center [125, 142] width 43 height 20
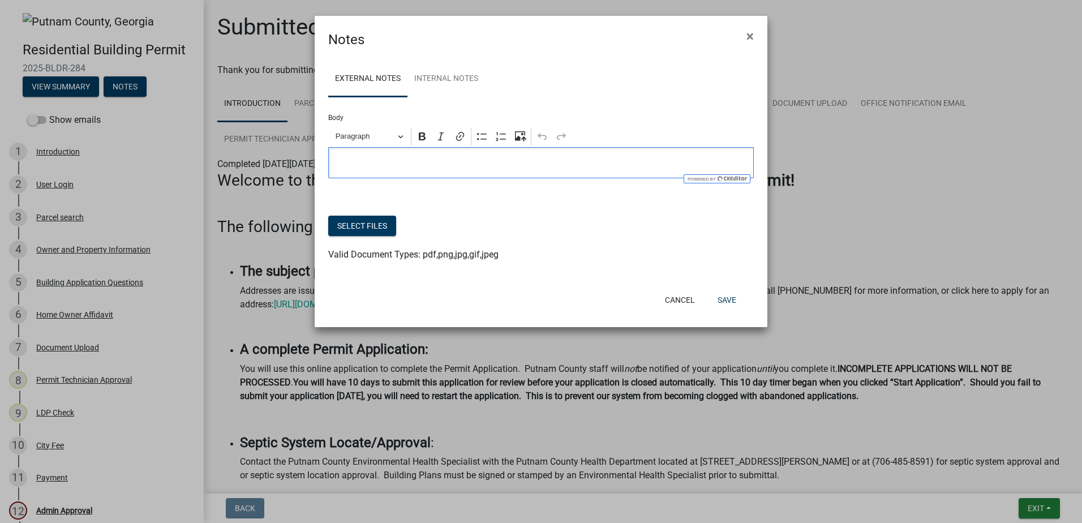
click at [381, 157] on p "Editor editing area: main. Press Alt+0 for help." at bounding box center [541, 163] width 414 height 14
click at [749, 37] on span "×" at bounding box center [749, 36] width 7 height 16
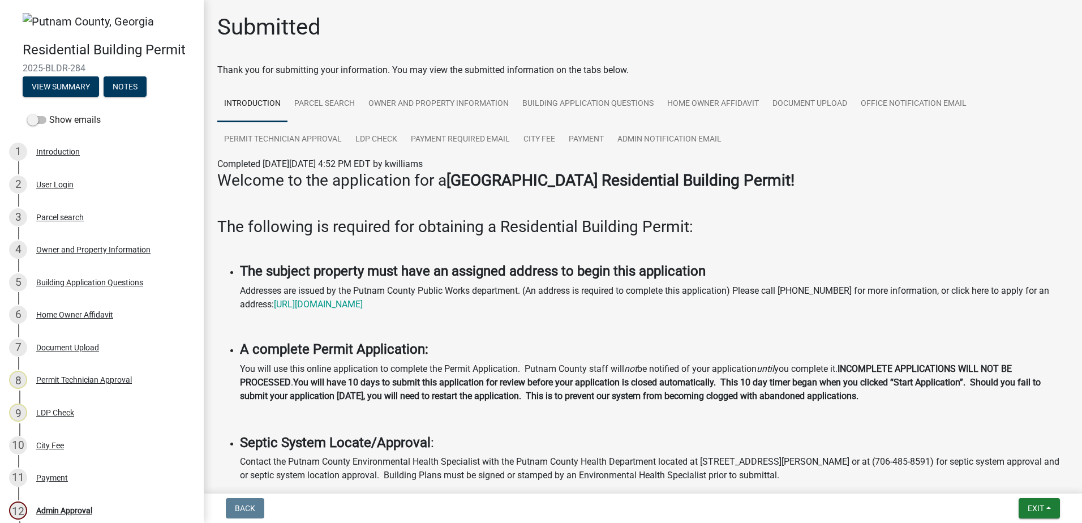
click at [82, 66] on span "2025-BLDR-284" at bounding box center [102, 68] width 158 height 11
drag, startPoint x: 86, startPoint y: 69, endPoint x: 47, endPoint y: 63, distance: 39.5
click at [47, 63] on span "2025-BLDR-284" at bounding box center [102, 68] width 158 height 11
drag, startPoint x: 47, startPoint y: 63, endPoint x: 47, endPoint y: 85, distance: 22.1
click at [47, 85] on button "View Summary" at bounding box center [61, 86] width 76 height 20
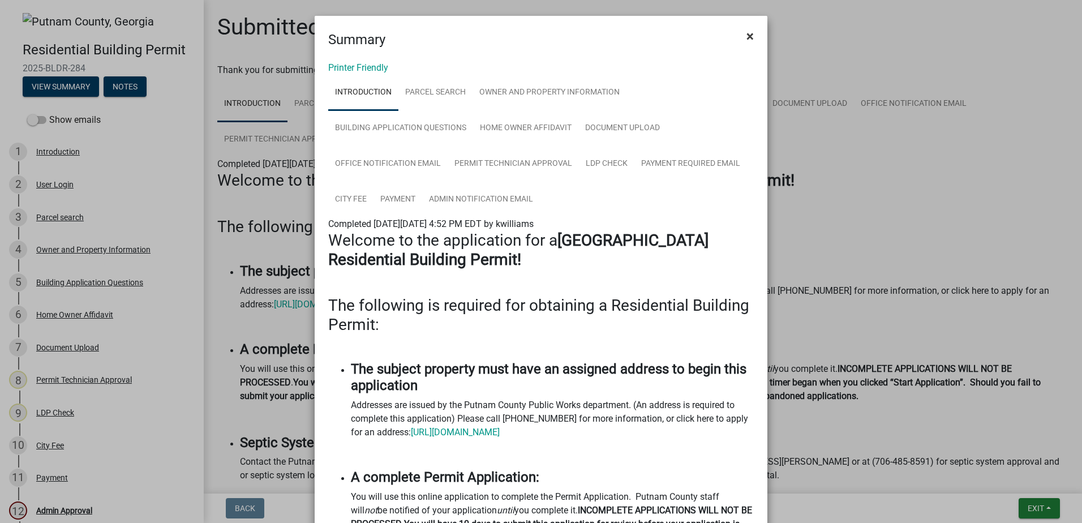
click at [748, 35] on span "×" at bounding box center [749, 36] width 7 height 16
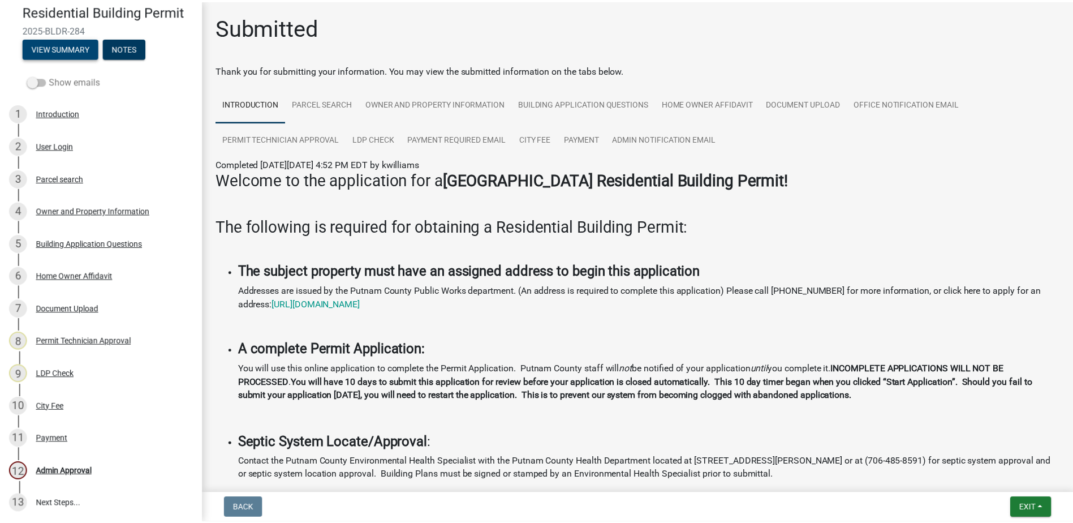
scroll to position [57, 0]
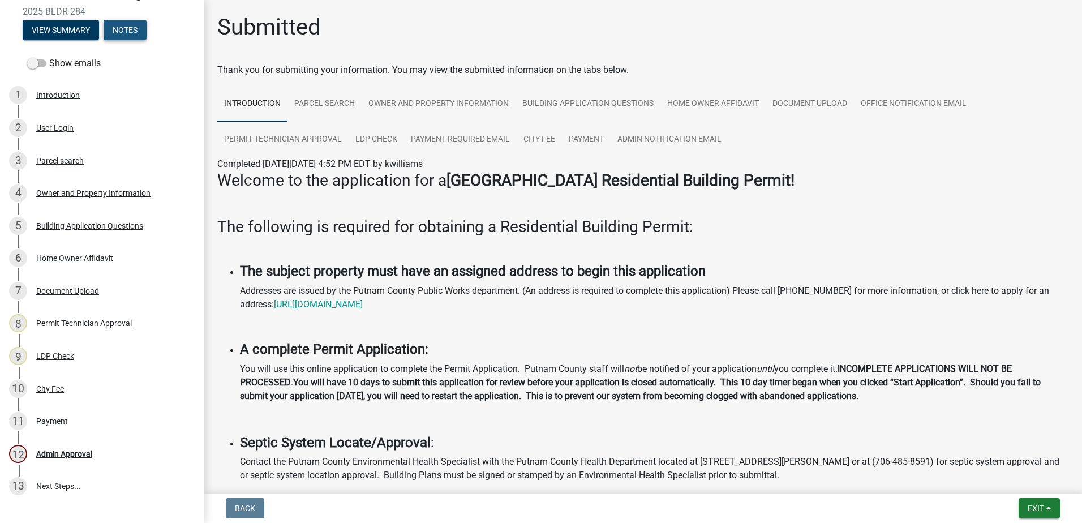
click at [129, 29] on button "Notes" at bounding box center [125, 30] width 43 height 20
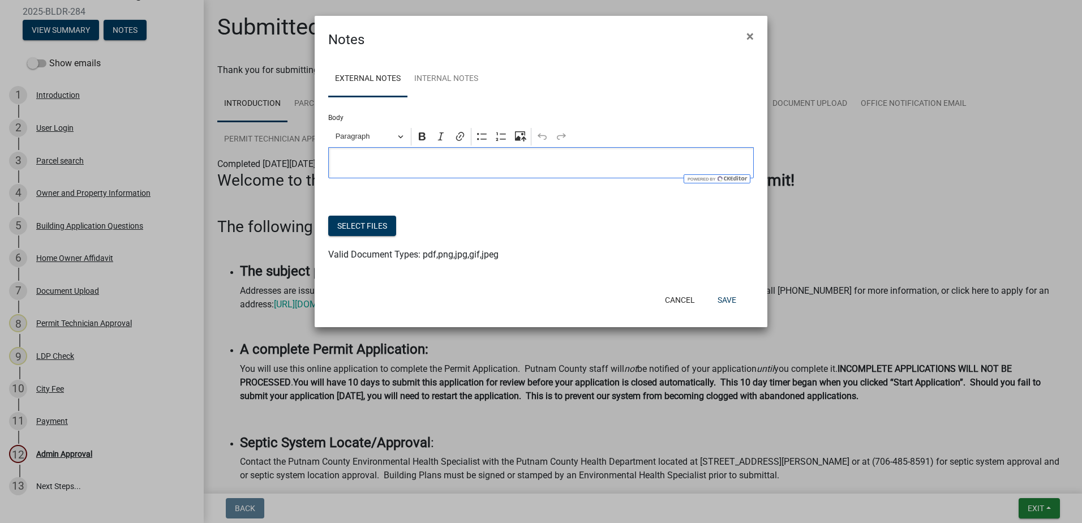
click at [362, 171] on div "Editor editing area: main. Press Alt+0 for help." at bounding box center [541, 162] width 426 height 31
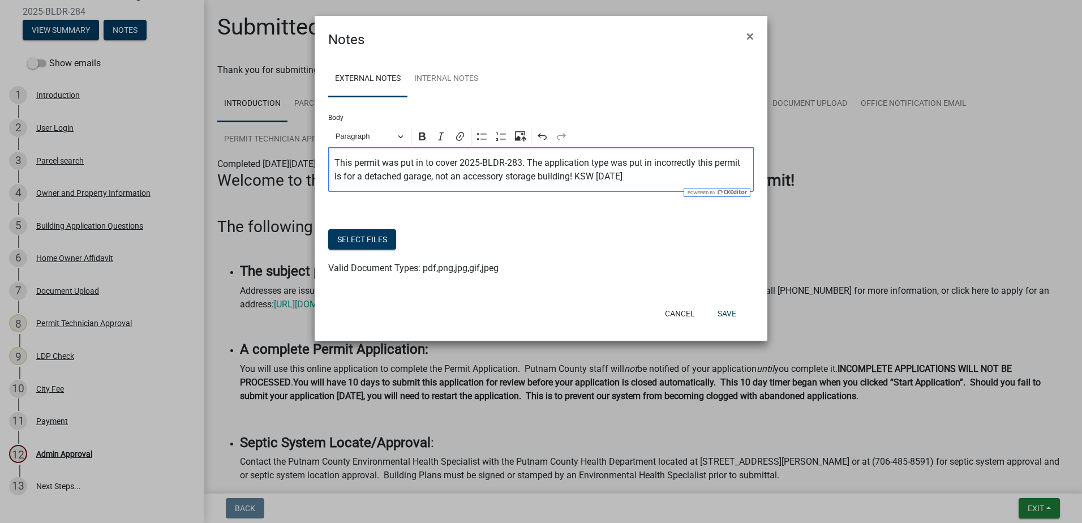
click at [698, 164] on p "This permit was put in to cover 2025-BLDR-283. The application type was put in …" at bounding box center [541, 169] width 414 height 27
click at [386, 177] on p "This permit was put in to cover 2025-BLDR-283. The application type was put in …" at bounding box center [541, 169] width 414 height 27
click at [389, 179] on p "This permit was put in to cover 2025-BLDR-283. The application type was put in …" at bounding box center [541, 169] width 414 height 27
drag, startPoint x: 390, startPoint y: 176, endPoint x: 383, endPoint y: 176, distance: 6.8
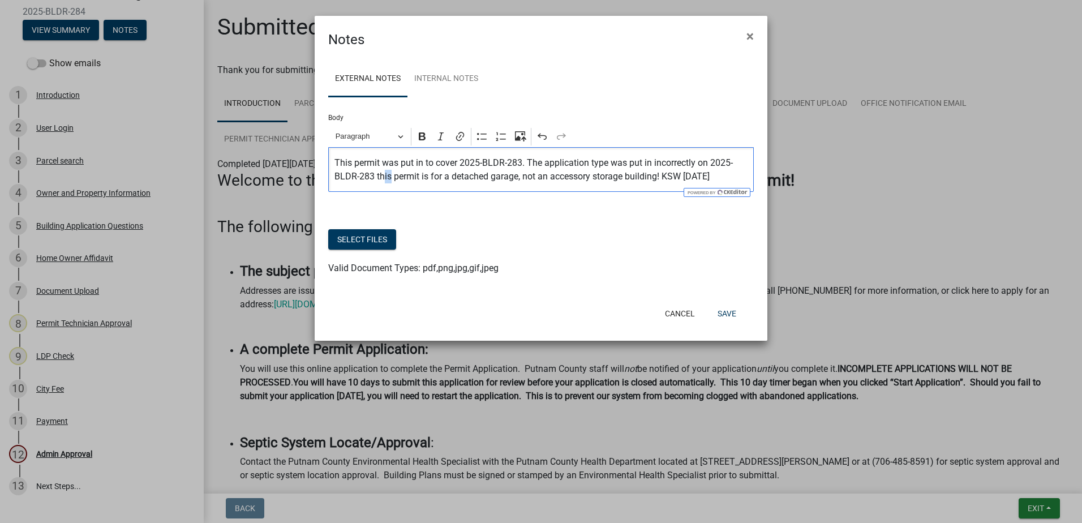
click at [383, 176] on p "This permit was put in to cover 2025-BLDR-283. The application type was put in …" at bounding box center [541, 169] width 414 height 27
click at [731, 321] on button "Save" at bounding box center [726, 313] width 37 height 20
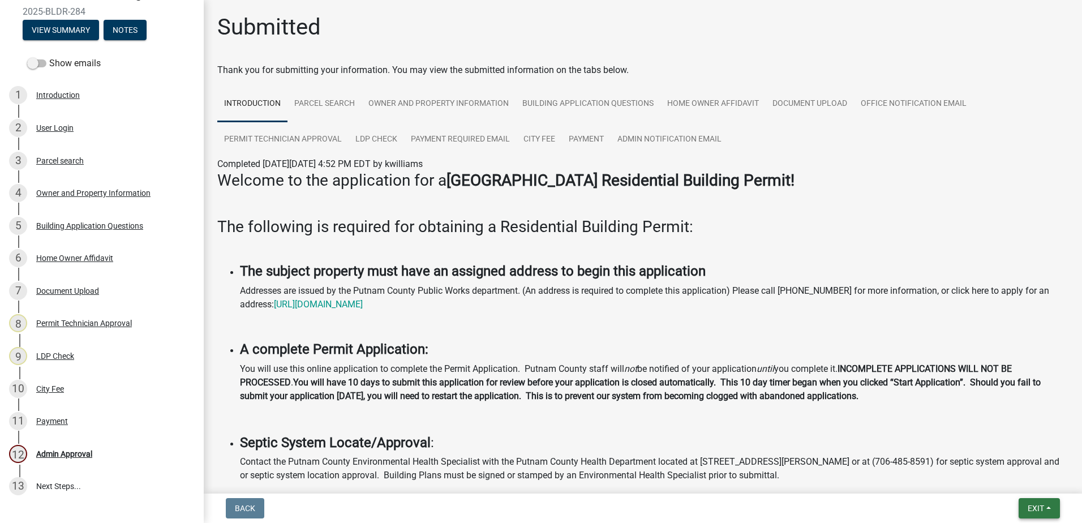
click at [1048, 504] on button "Exit" at bounding box center [1039, 508] width 41 height 20
click at [1011, 480] on button "Save & Exit" at bounding box center [1014, 478] width 91 height 27
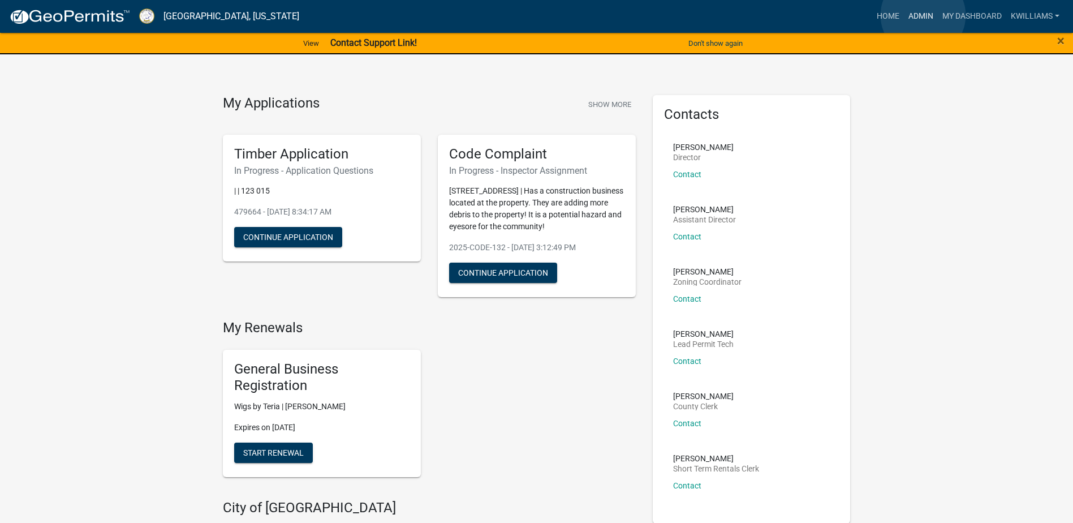
click at [923, 15] on link "Admin" at bounding box center [921, 17] width 34 height 22
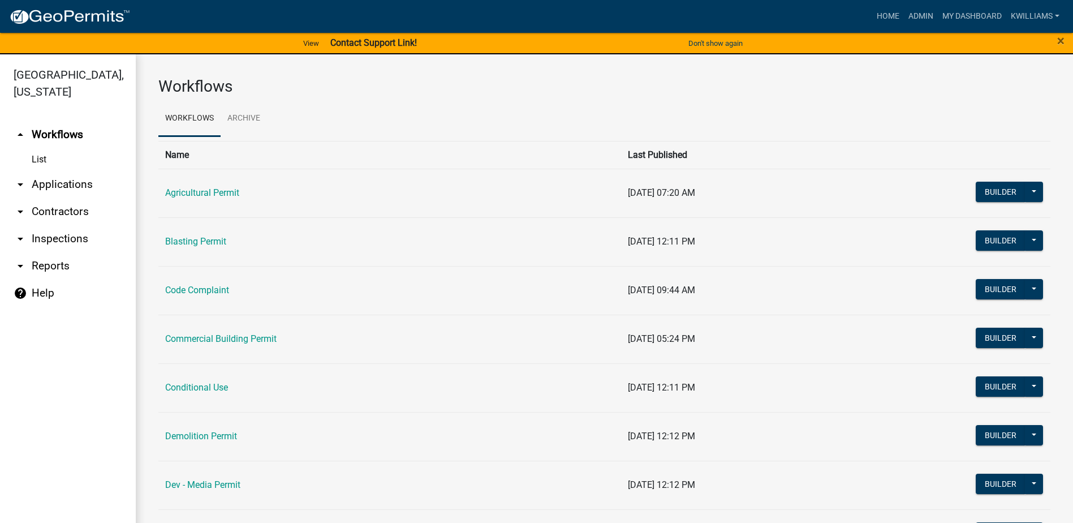
drag, startPoint x: 65, startPoint y: 187, endPoint x: 72, endPoint y: 187, distance: 7.4
click at [65, 187] on link "arrow_drop_down Applications" at bounding box center [68, 184] width 136 height 27
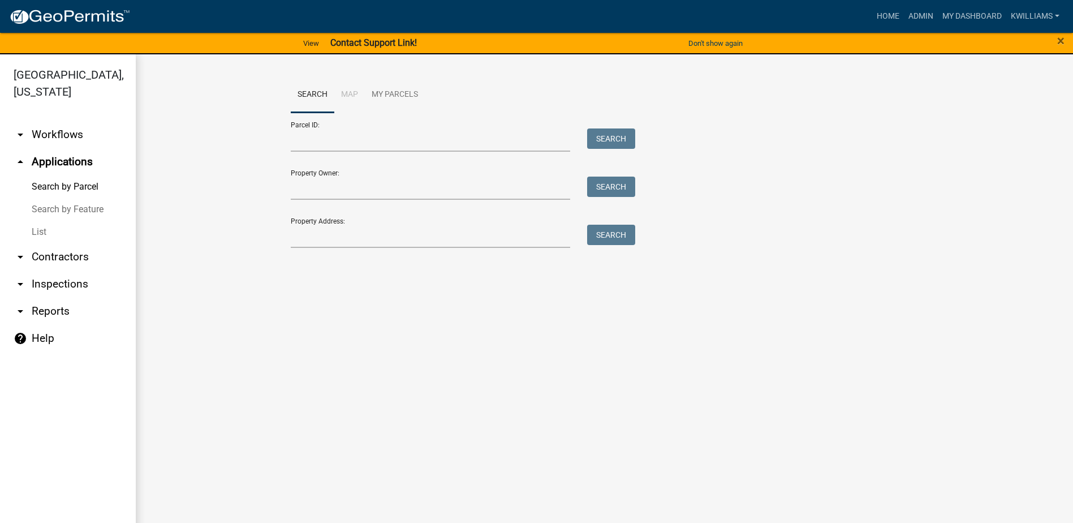
drag, startPoint x: 37, startPoint y: 242, endPoint x: 72, endPoint y: 227, distance: 38.0
click at [38, 242] on link "List" at bounding box center [68, 232] width 136 height 23
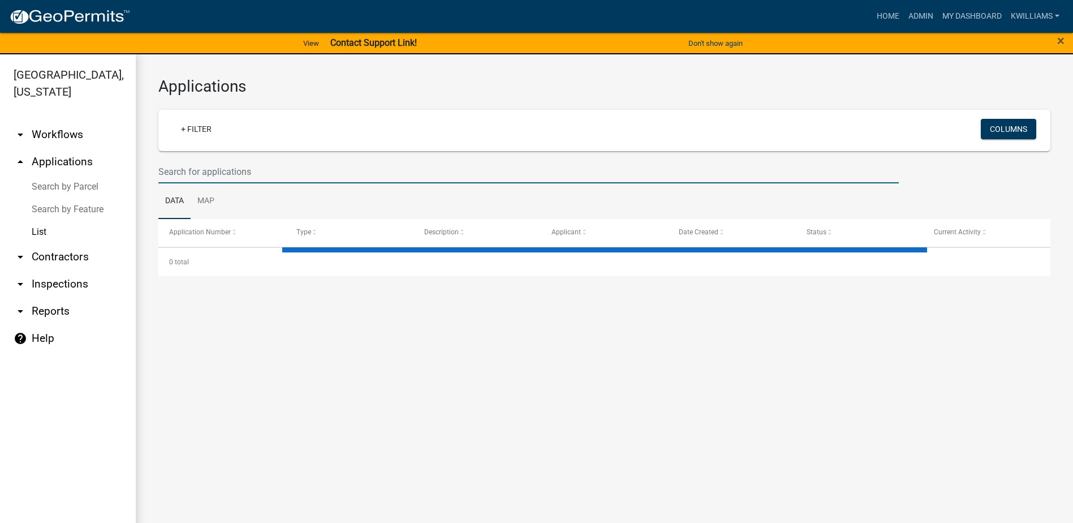
click at [216, 167] on input "text" at bounding box center [528, 171] width 741 height 23
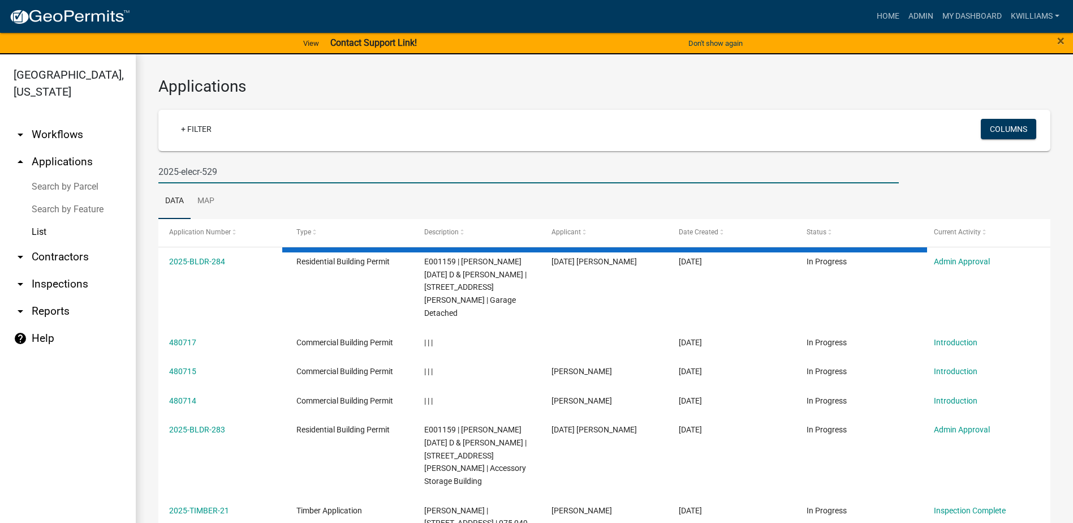
type input "2025-elecr-529"
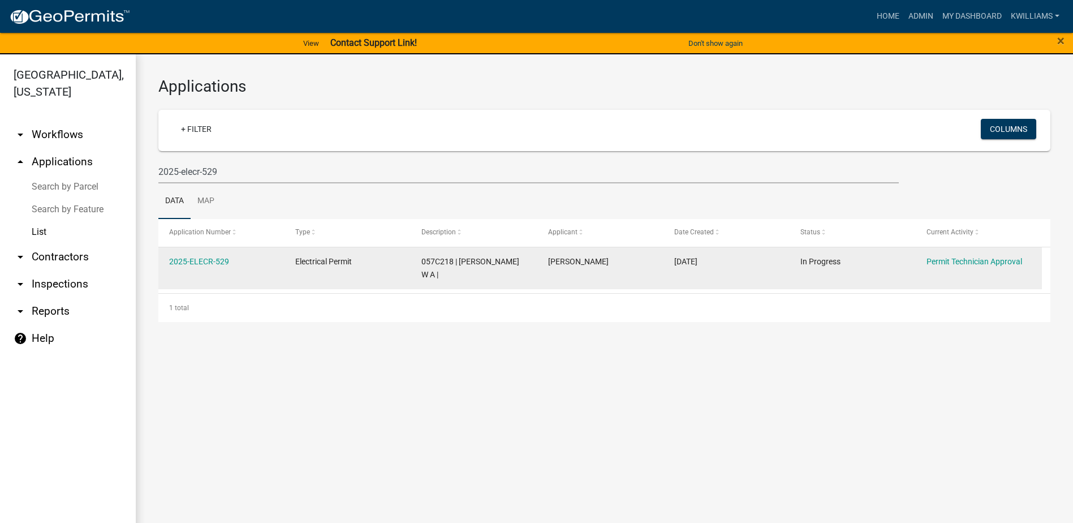
click at [203, 268] on div "2025-ELECR-529" at bounding box center [221, 261] width 105 height 13
click at [204, 261] on link "2025-ELECR-529" at bounding box center [199, 261] width 60 height 9
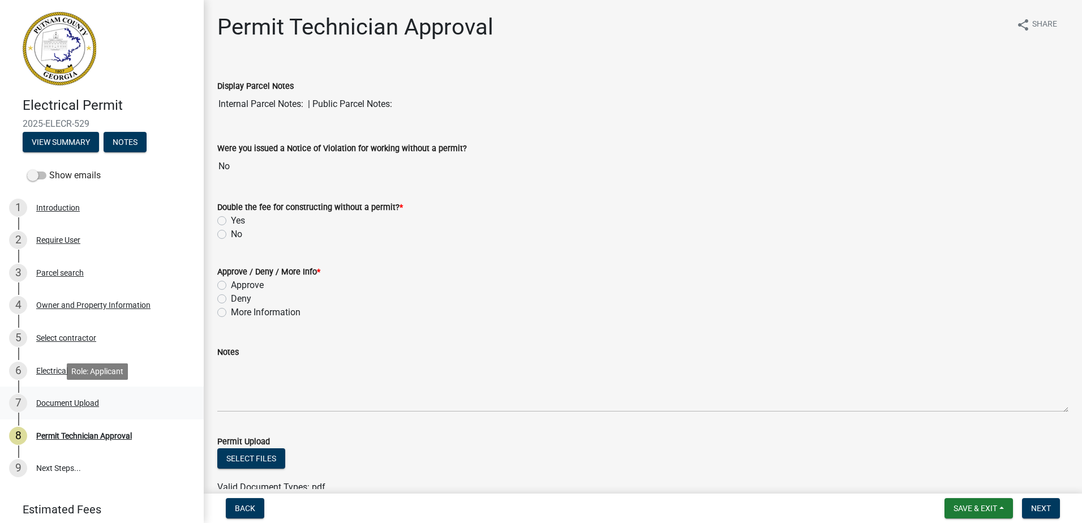
click at [62, 399] on div "Document Upload" at bounding box center [67, 403] width 63 height 8
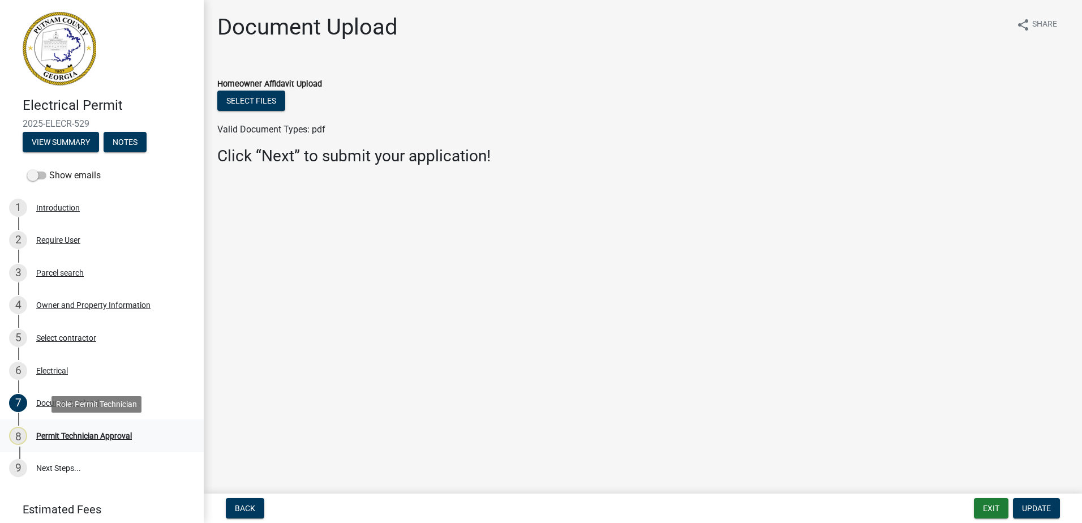
click at [65, 440] on div "8 Permit Technician Approval" at bounding box center [97, 436] width 177 height 18
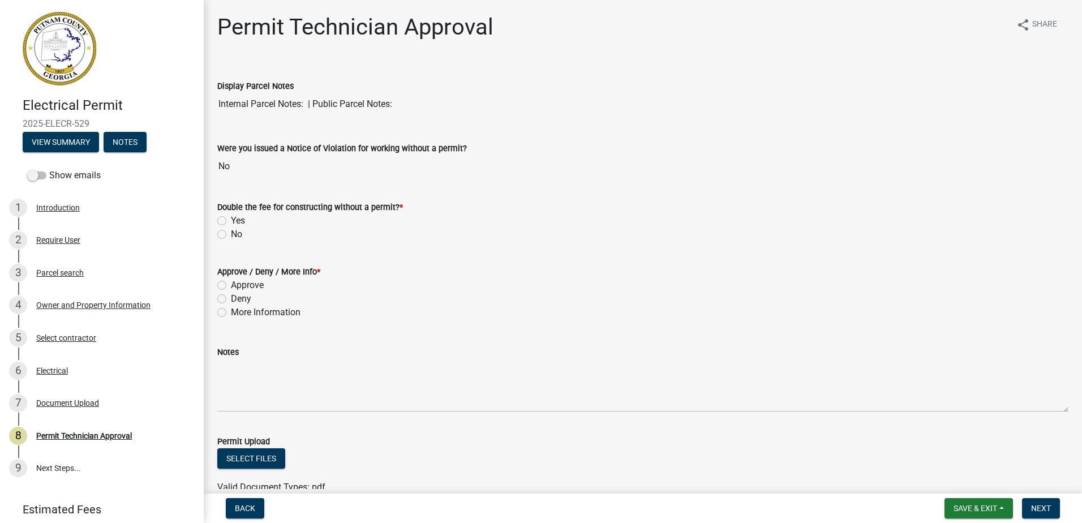
click at [231, 233] on label "No" at bounding box center [236, 234] width 11 height 14
click at [231, 233] on input "No" at bounding box center [234, 230] width 7 height 7
radio input "true"
click at [231, 289] on label "Approve" at bounding box center [247, 285] width 33 height 14
click at [231, 286] on input "Approve" at bounding box center [234, 281] width 7 height 7
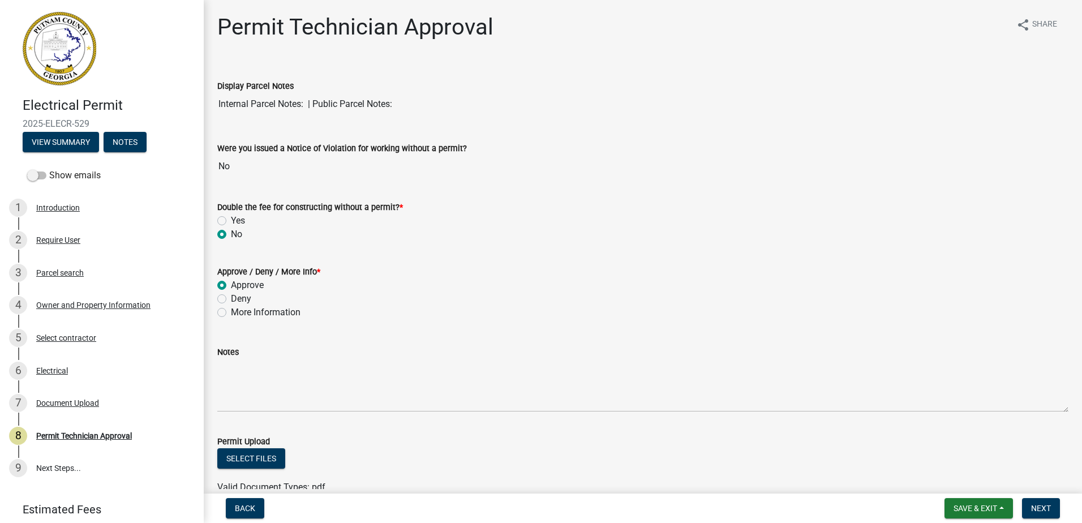
radio input "true"
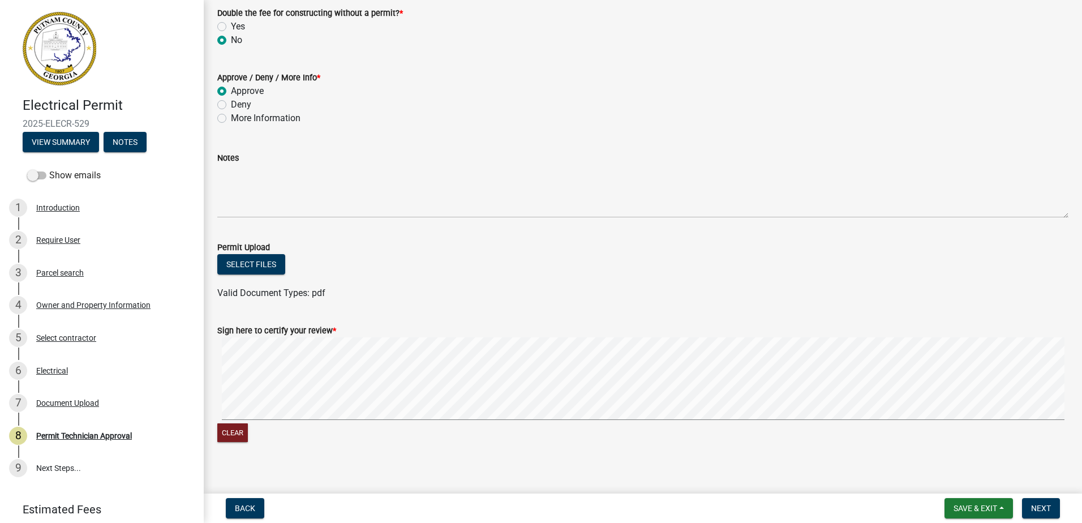
scroll to position [204, 0]
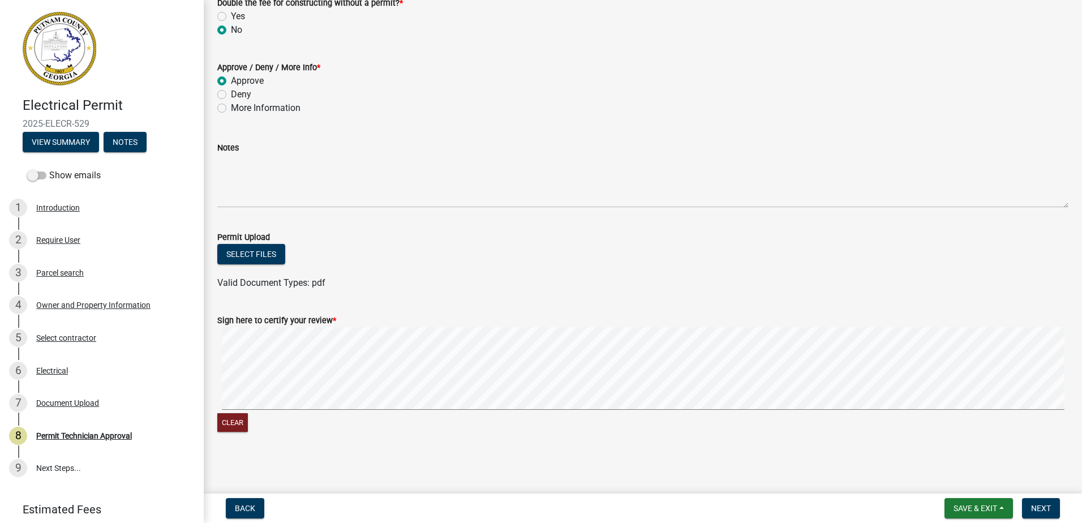
click at [545, 295] on wm-data-entity-input-list "Display Parcel Notes Internal Parcel Notes: | Public Parcel Notes: Were you iss…" at bounding box center [642, 152] width 851 height 586
click at [1050, 504] on span "Next" at bounding box center [1041, 508] width 20 height 9
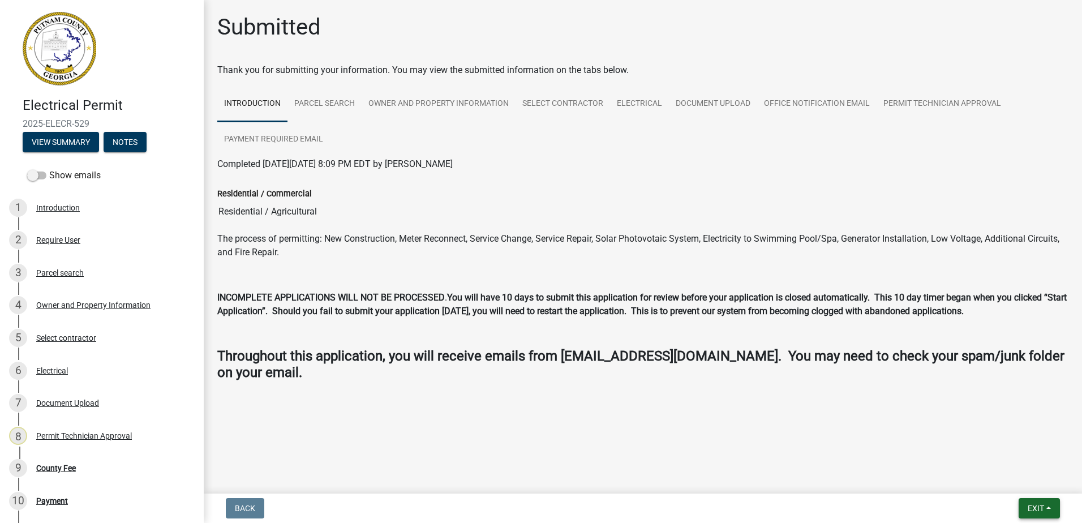
click at [1028, 504] on span "Exit" at bounding box center [1036, 508] width 16 height 9
click at [1034, 481] on button "Save & Exit" at bounding box center [1014, 478] width 91 height 27
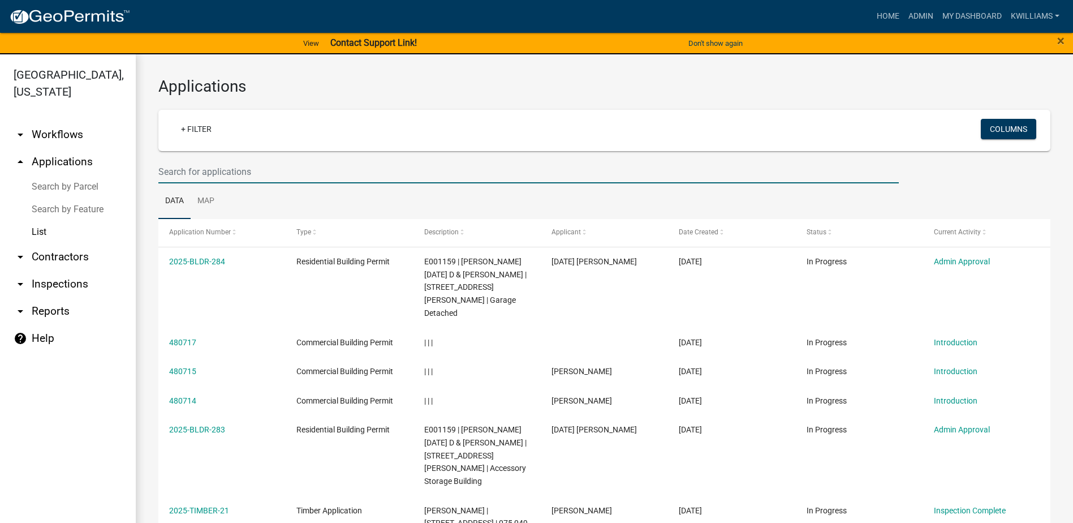
click at [257, 165] on input "text" at bounding box center [528, 171] width 741 height 23
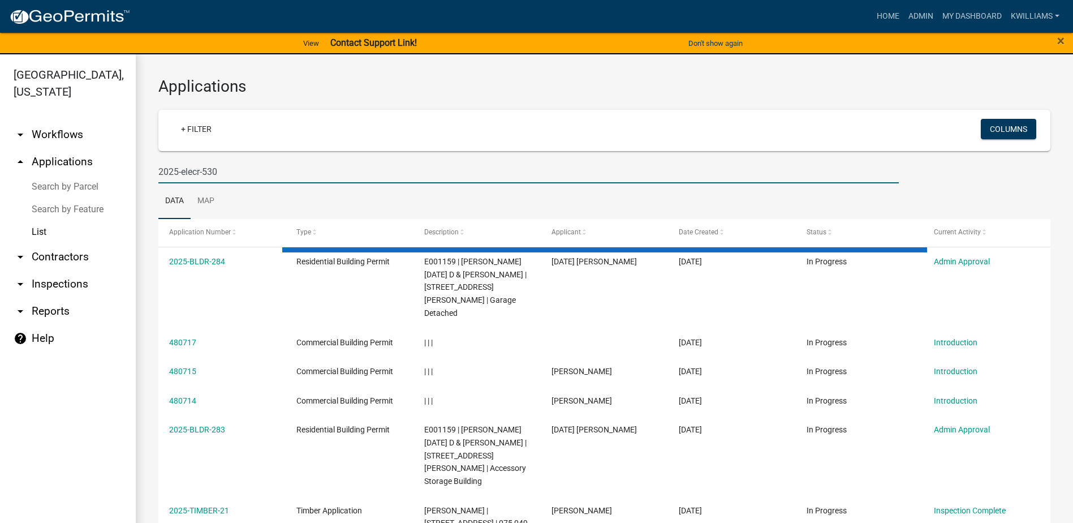
type input "2025-elecr-530"
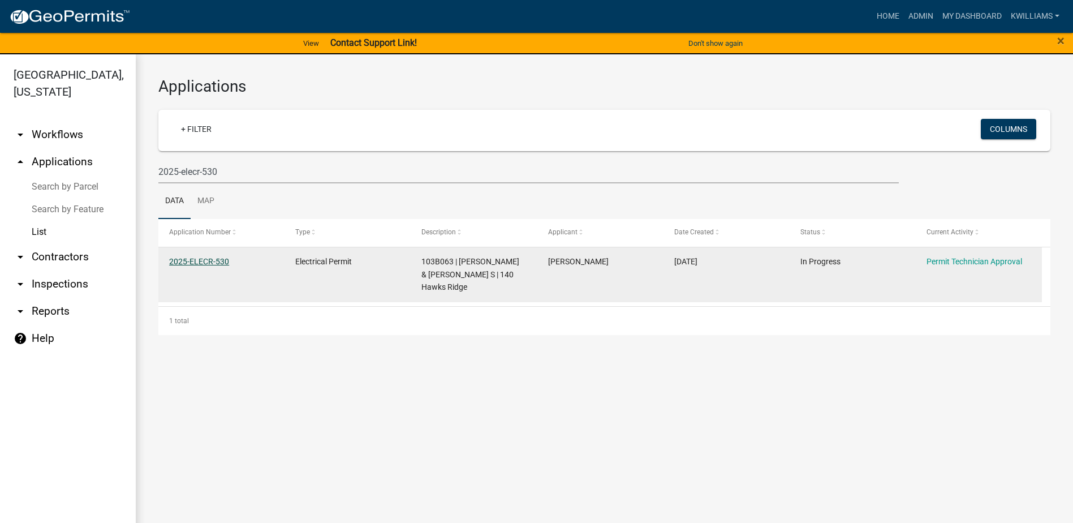
click at [199, 260] on link "2025-ELECR-530" at bounding box center [199, 261] width 60 height 9
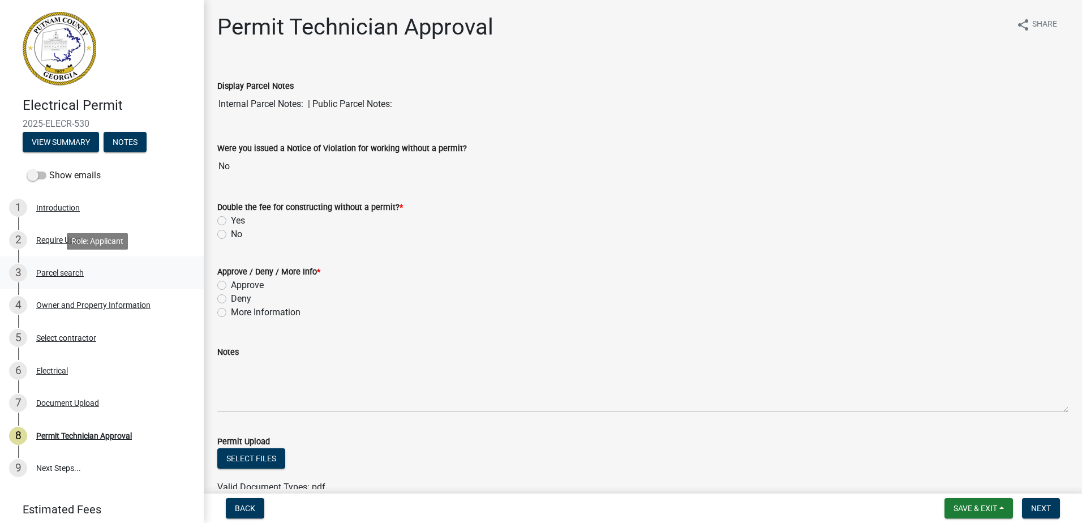
click at [67, 272] on div "Parcel search" at bounding box center [60, 273] width 48 height 8
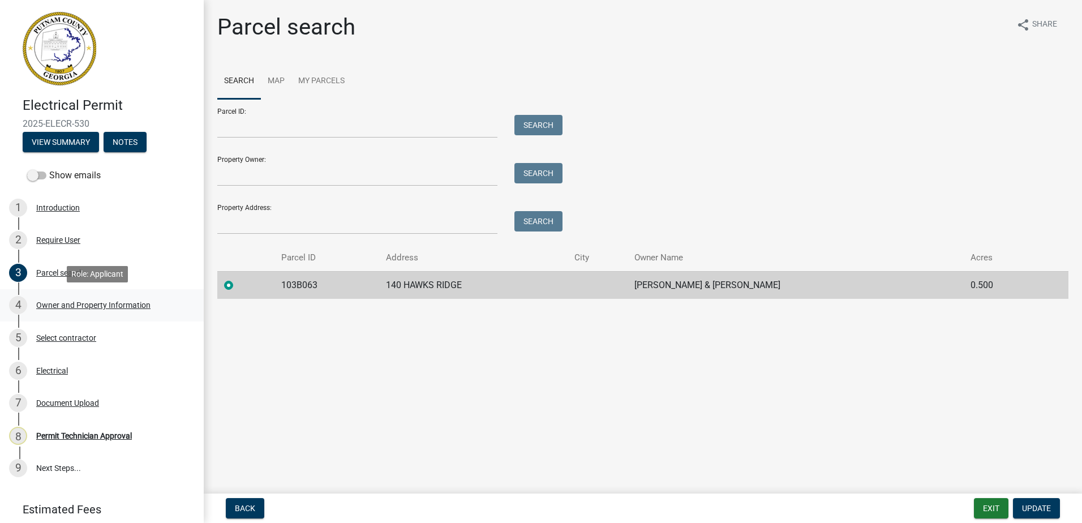
click at [77, 320] on link "4 Owner and Property Information" at bounding box center [102, 305] width 204 height 33
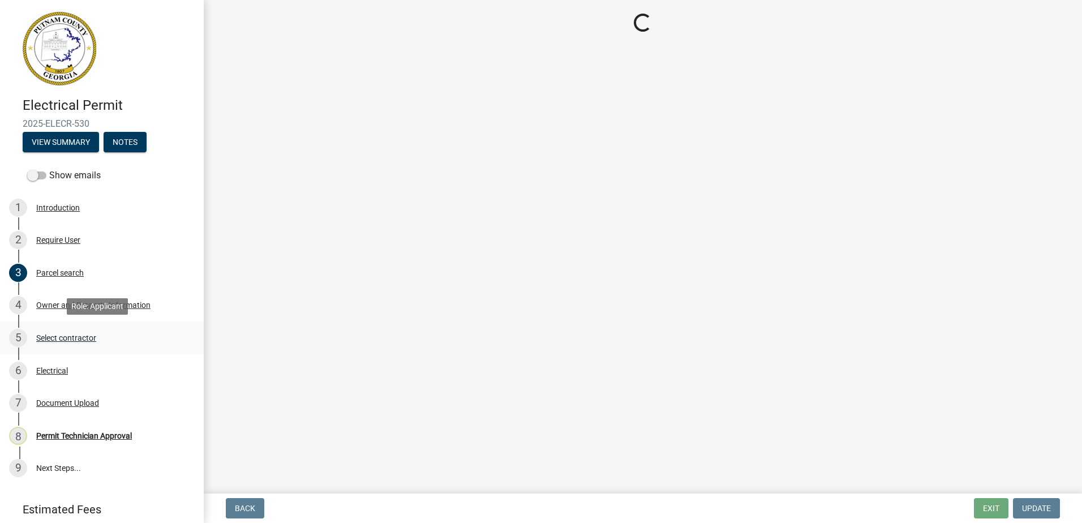
select select "0688c8c3-ca83-4764-a677-531fbc17e6cb"
select select "83394b22-4a11-496c-8e5c-75ade2e72faf"
select select "ece5c1a9-df30-4702-9587-5deee23533b7"
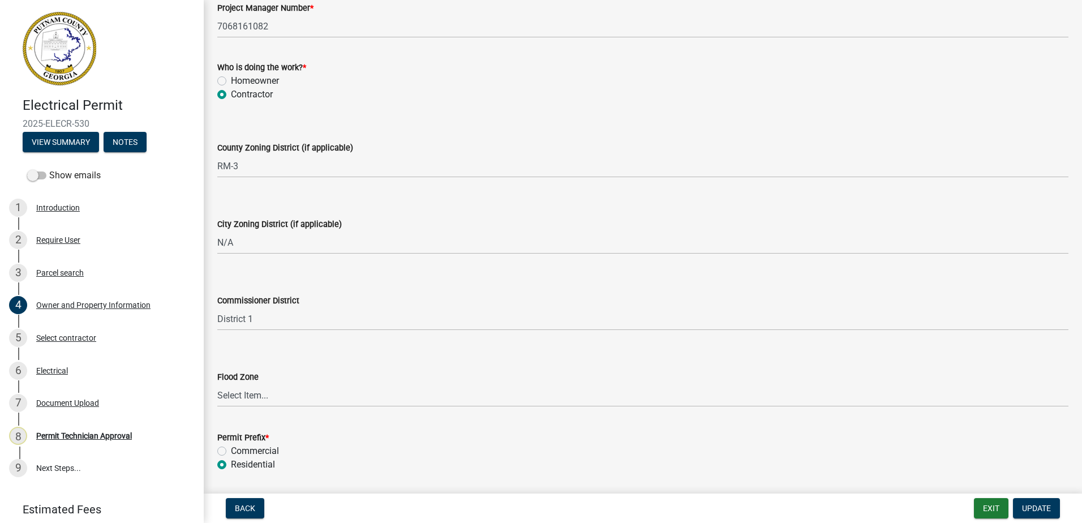
scroll to position [1911, 0]
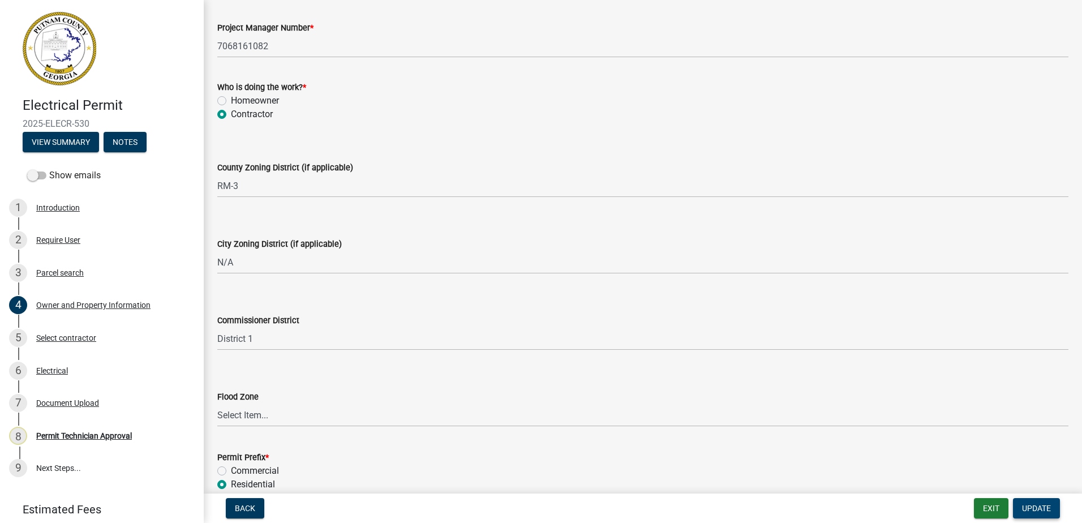
click at [1039, 501] on button "Update" at bounding box center [1036, 508] width 47 height 20
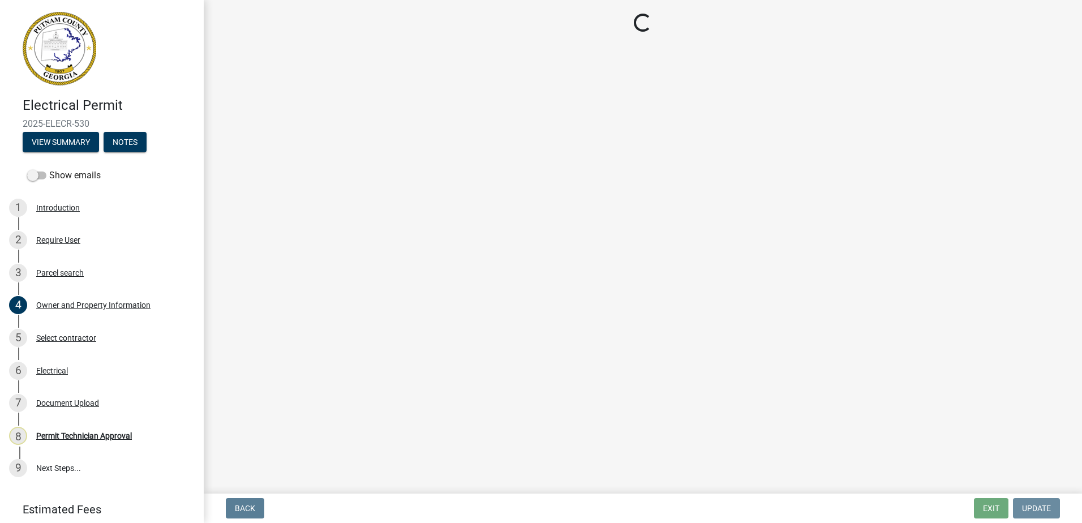
scroll to position [0, 0]
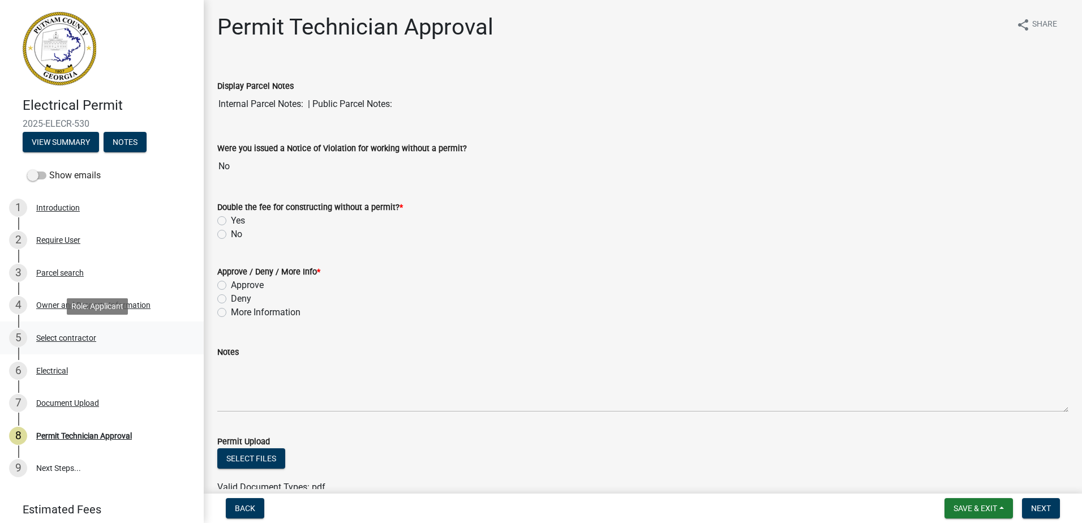
click at [62, 342] on div "Select contractor" at bounding box center [66, 338] width 60 height 8
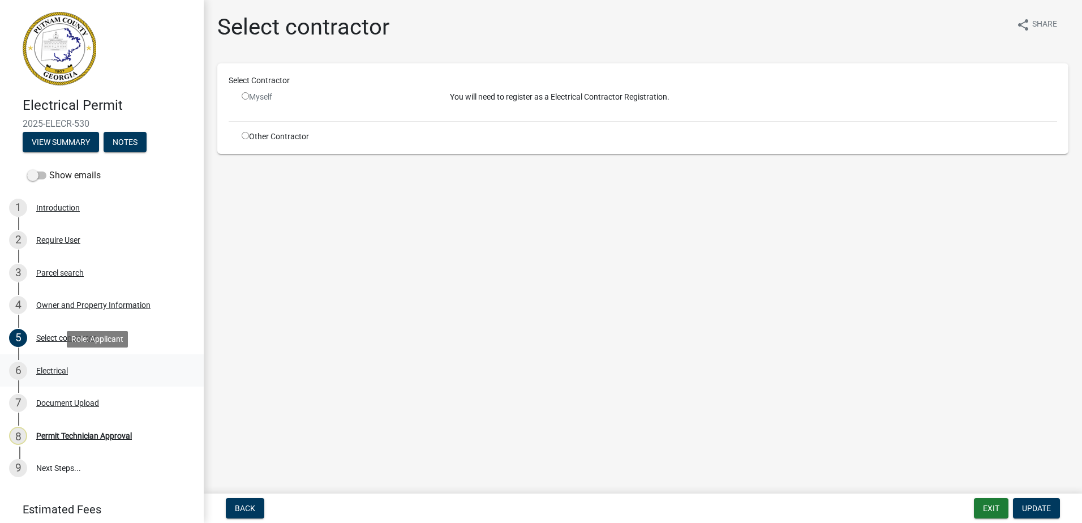
click at [46, 368] on div "Electrical" at bounding box center [52, 371] width 32 height 8
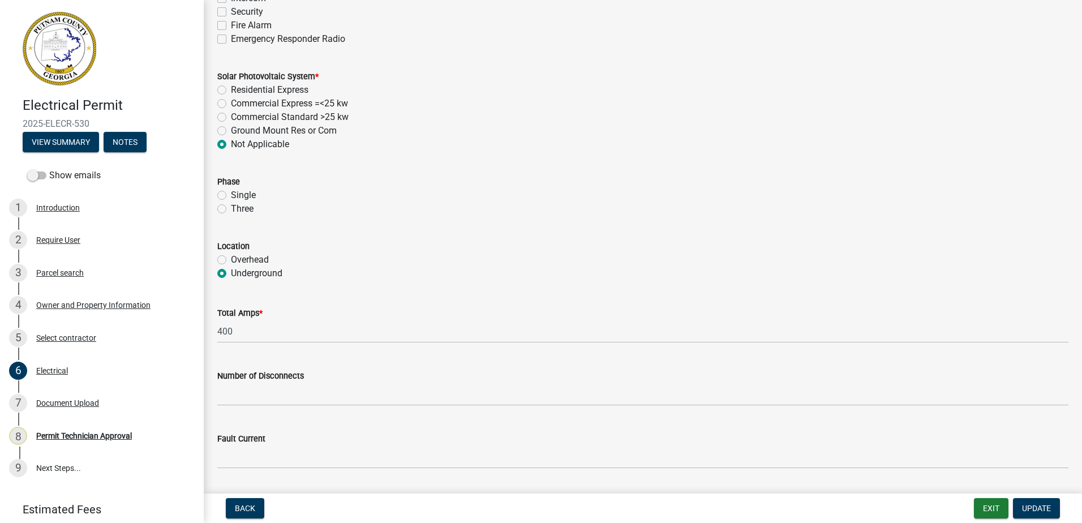
scroll to position [849, 0]
click at [216, 195] on div "Phase Single Three" at bounding box center [643, 188] width 868 height 54
click at [222, 201] on div "Three" at bounding box center [642, 208] width 851 height 14
click at [231, 198] on label "Single" at bounding box center [243, 195] width 25 height 14
click at [231, 195] on input "Single" at bounding box center [234, 191] width 7 height 7
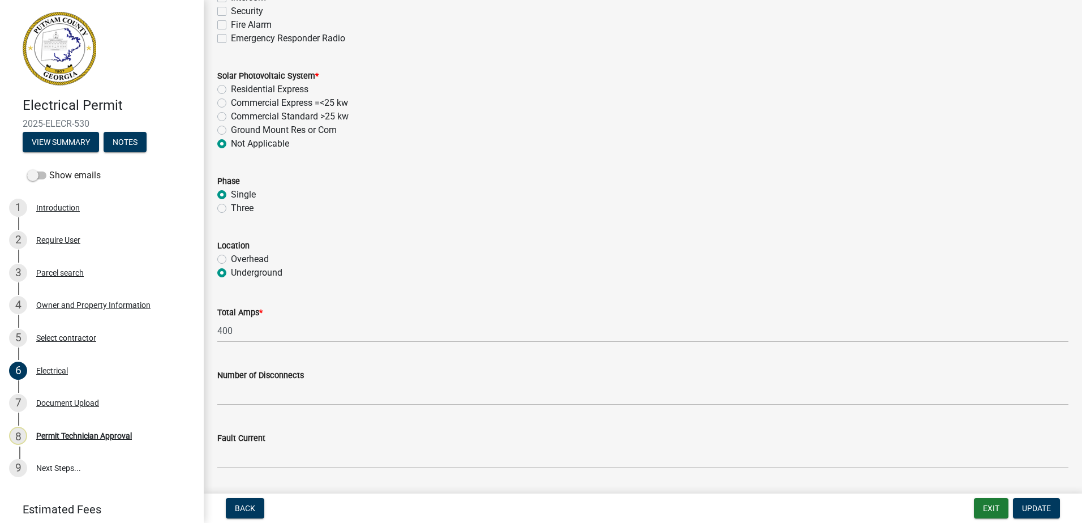
radio input "true"
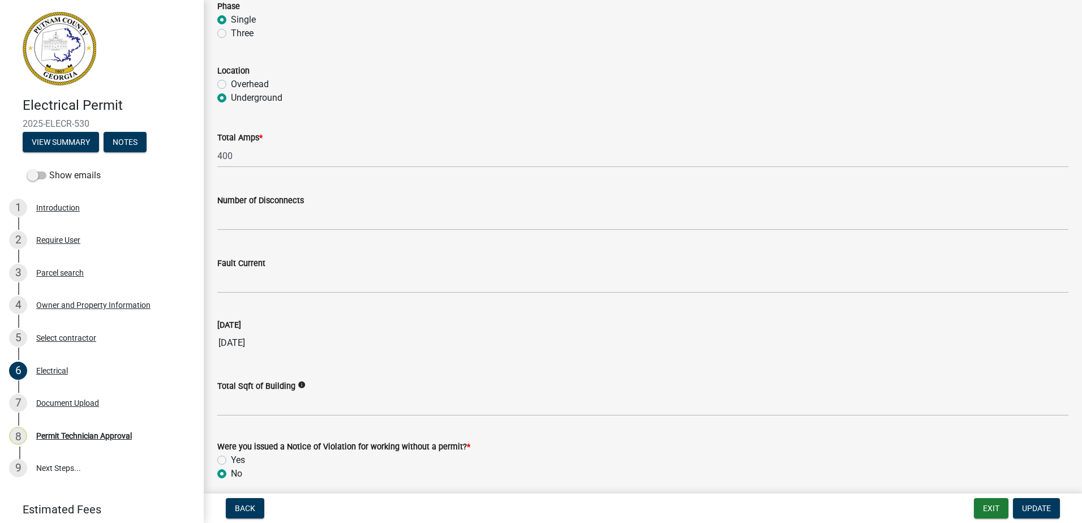
scroll to position [1069, 0]
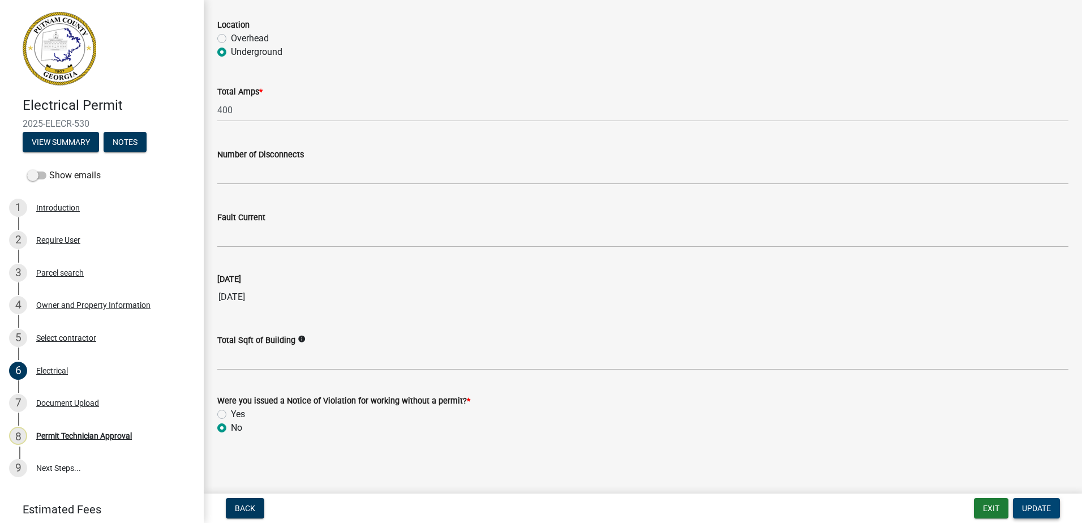
click at [1050, 502] on button "Update" at bounding box center [1036, 508] width 47 height 20
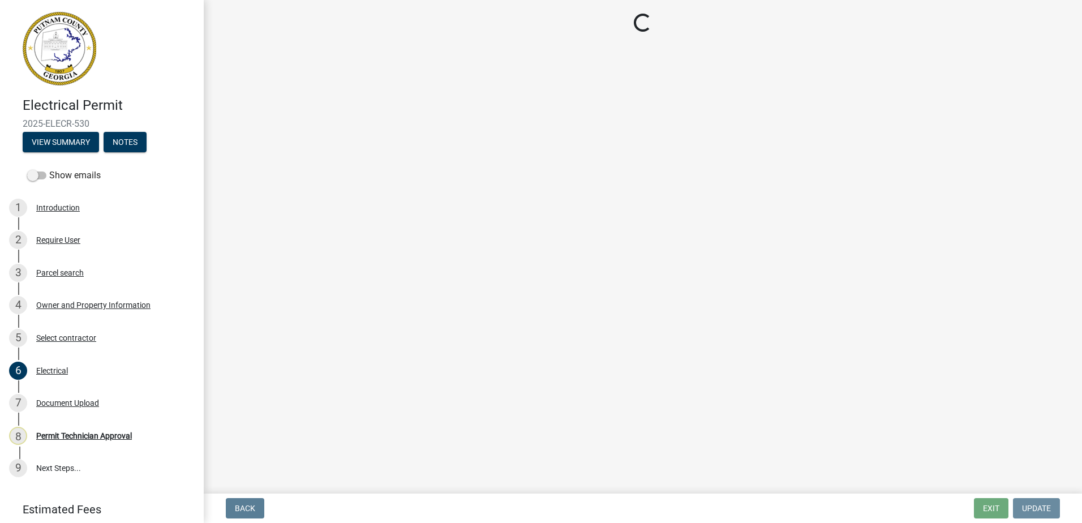
scroll to position [0, 0]
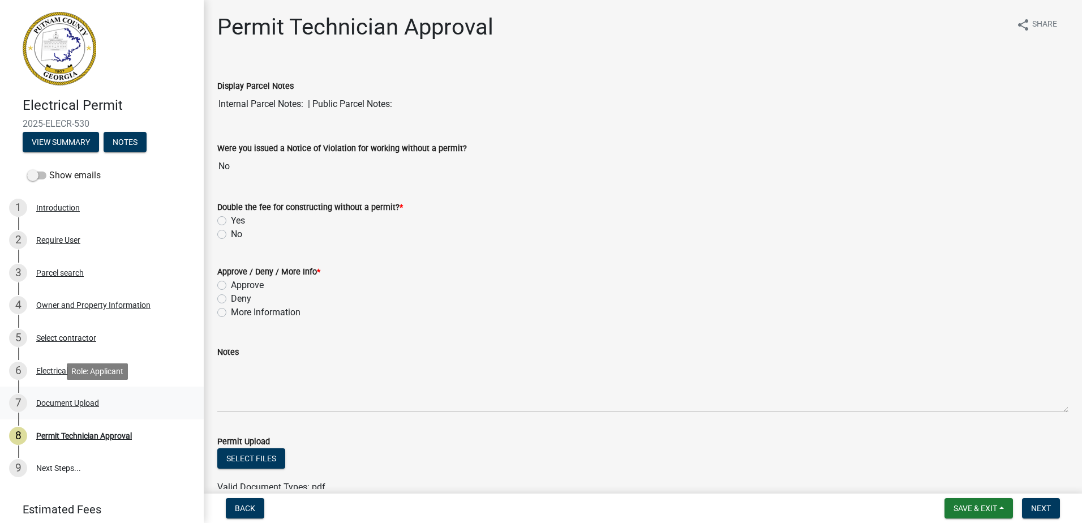
click at [44, 403] on div "Document Upload" at bounding box center [67, 403] width 63 height 8
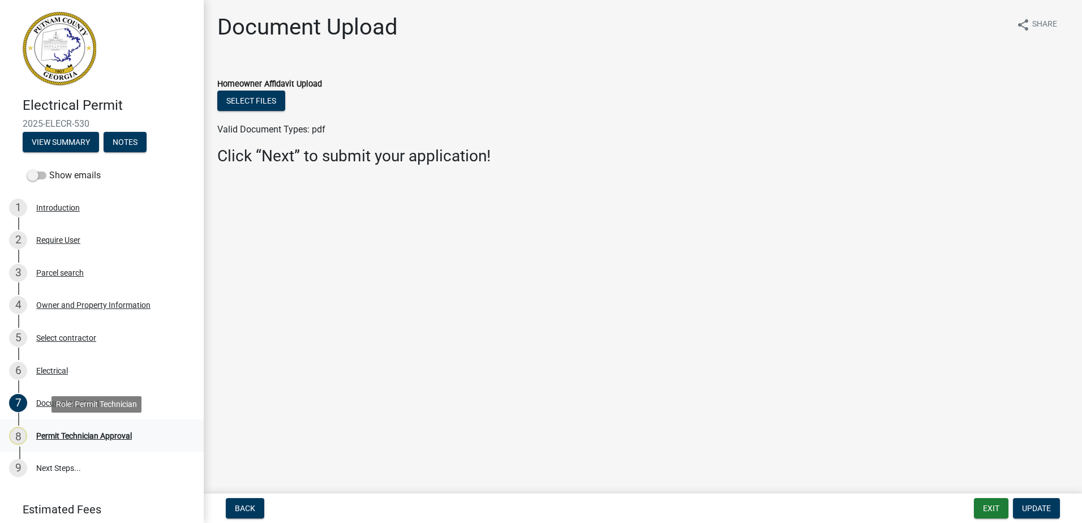
click at [55, 432] on div "Permit Technician Approval" at bounding box center [84, 436] width 96 height 8
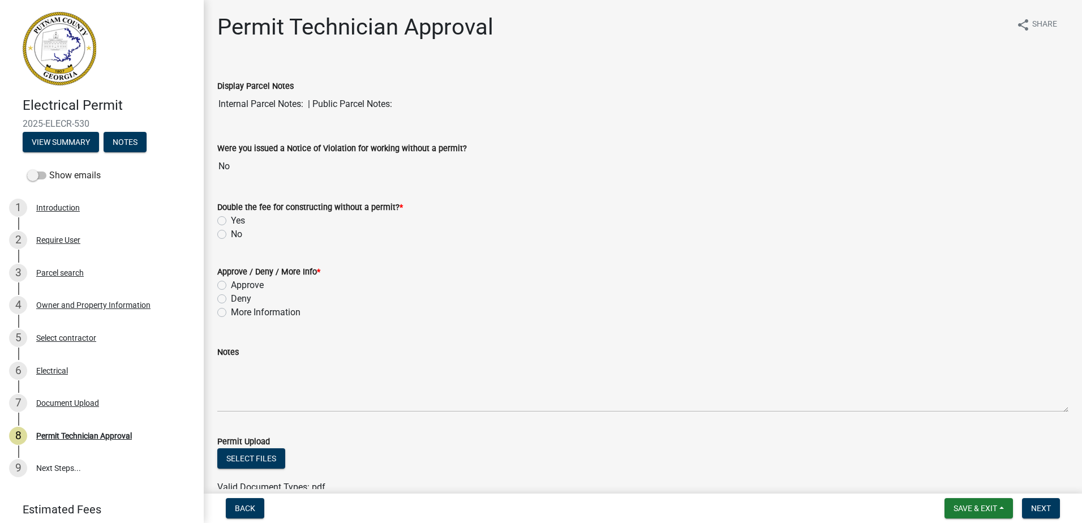
drag, startPoint x: 224, startPoint y: 284, endPoint x: 230, endPoint y: 275, distance: 11.3
click at [231, 284] on label "Approve" at bounding box center [247, 285] width 33 height 14
click at [231, 284] on input "Approve" at bounding box center [234, 281] width 7 height 7
radio input "true"
click at [231, 231] on label "No" at bounding box center [236, 234] width 11 height 14
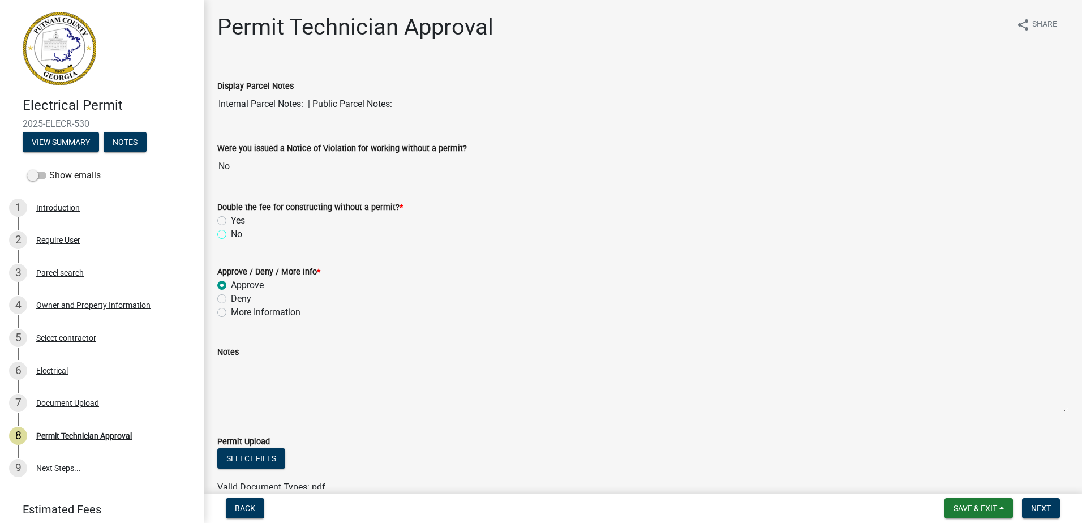
click at [231, 231] on input "No" at bounding box center [234, 230] width 7 height 7
radio input "true"
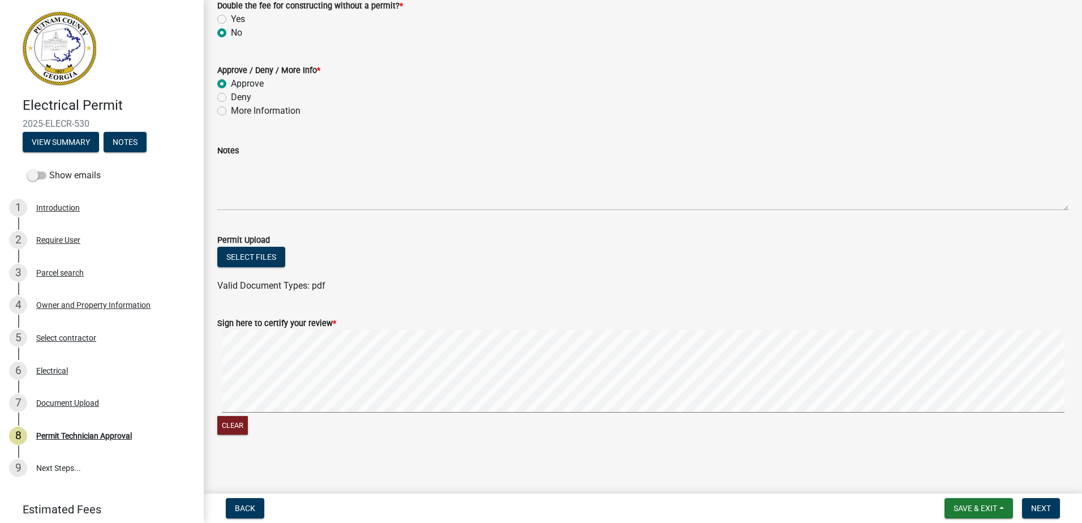
scroll to position [204, 0]
click at [644, 283] on wm-data-entity-input-list "Display Parcel Notes Internal Parcel Notes: | Public Parcel Notes: Were you iss…" at bounding box center [642, 152] width 851 height 586
click at [1041, 507] on span "Next" at bounding box center [1041, 508] width 20 height 9
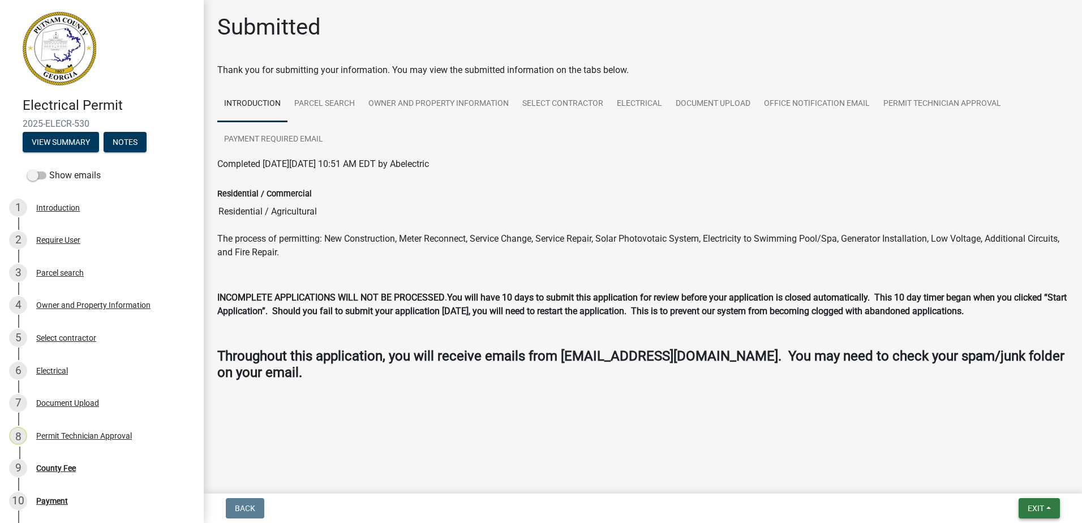
click at [1034, 508] on span "Exit" at bounding box center [1036, 508] width 16 height 9
click at [1020, 476] on button "Save & Exit" at bounding box center [1014, 478] width 91 height 27
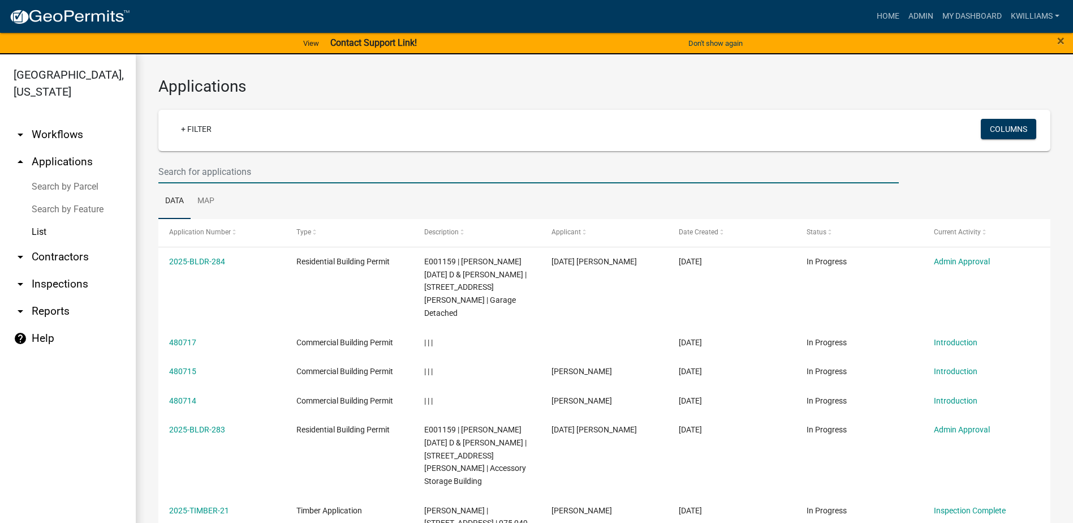
click at [204, 174] on input "text" at bounding box center [528, 171] width 741 height 23
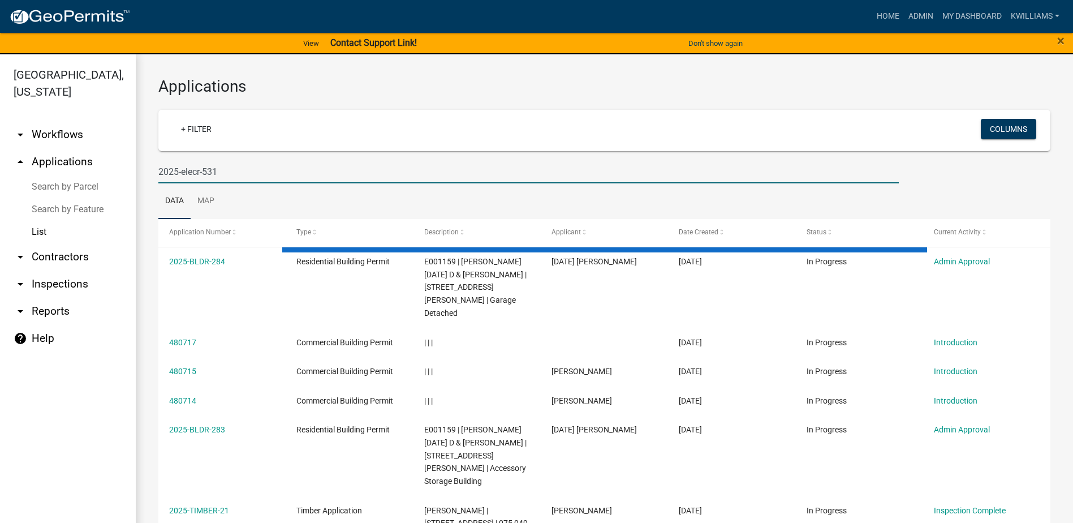
type input "2025-elecr-531"
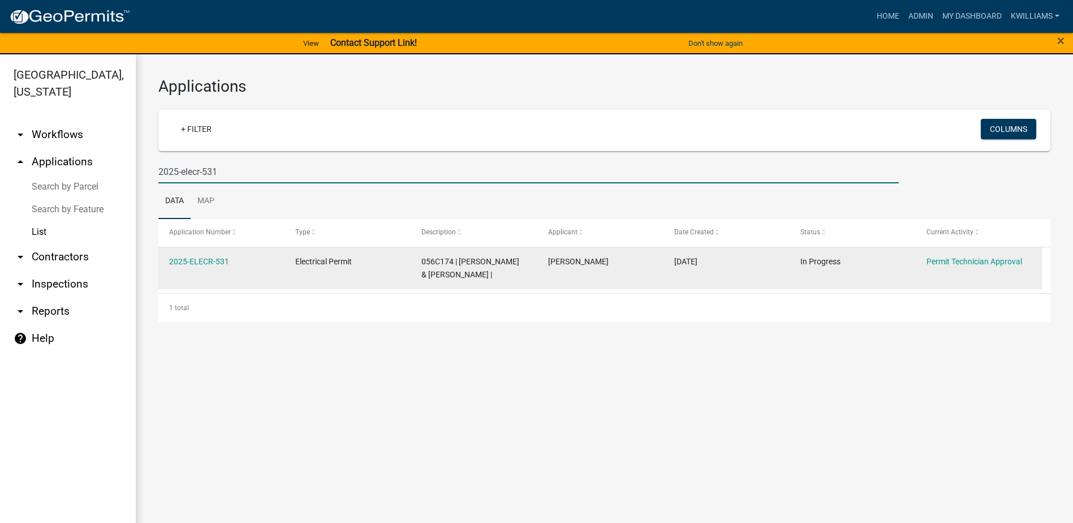
click at [206, 266] on div "2025-ELECR-531" at bounding box center [221, 261] width 105 height 13
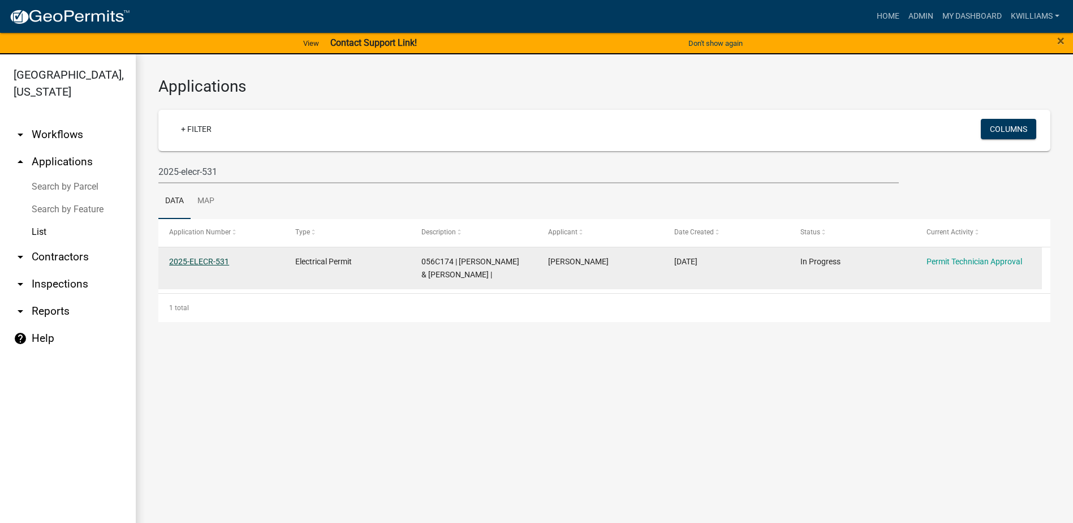
click at [206, 261] on link "2025-ELECR-531" at bounding box center [199, 261] width 60 height 9
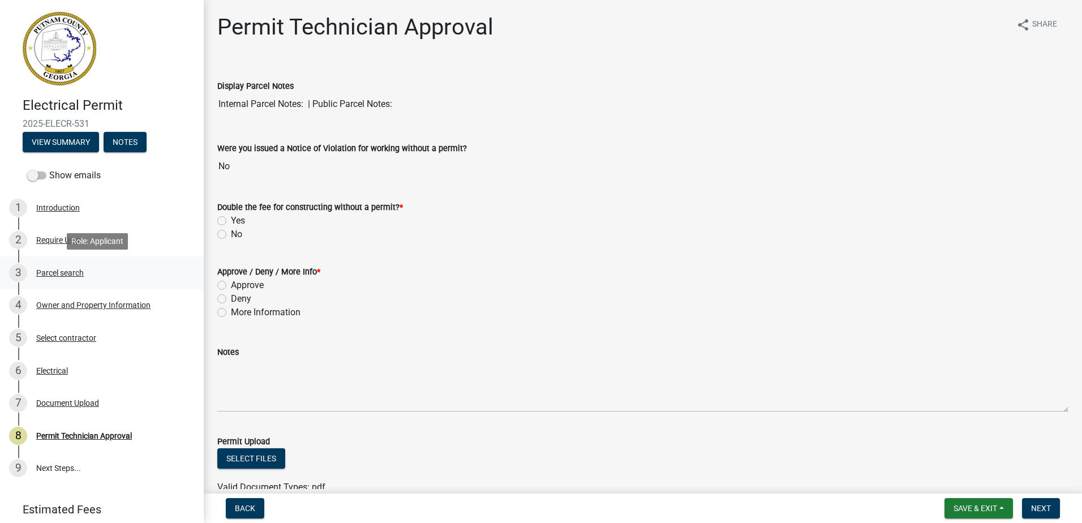
click at [46, 269] on div "Parcel search" at bounding box center [60, 273] width 48 height 8
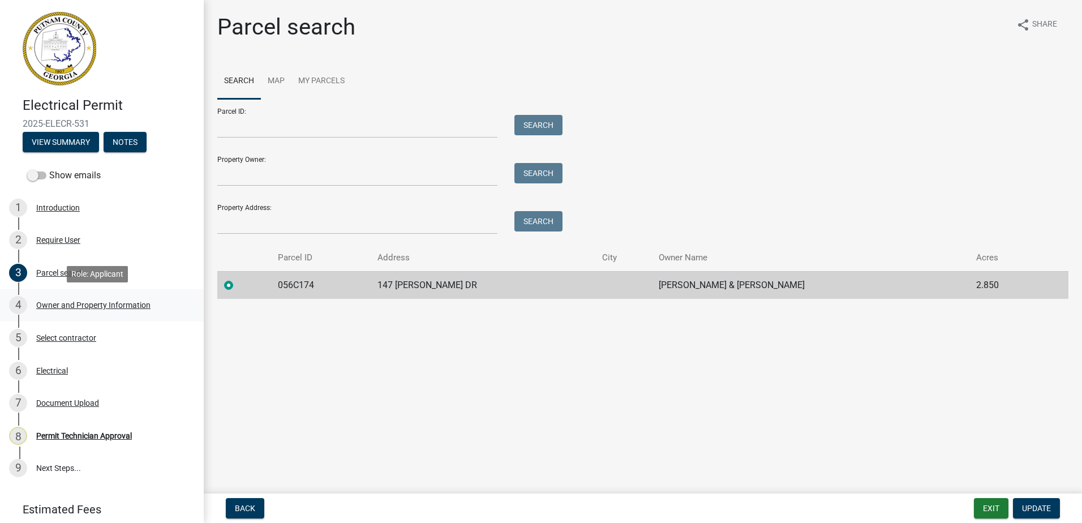
click at [68, 306] on div "Owner and Property Information" at bounding box center [93, 305] width 114 height 8
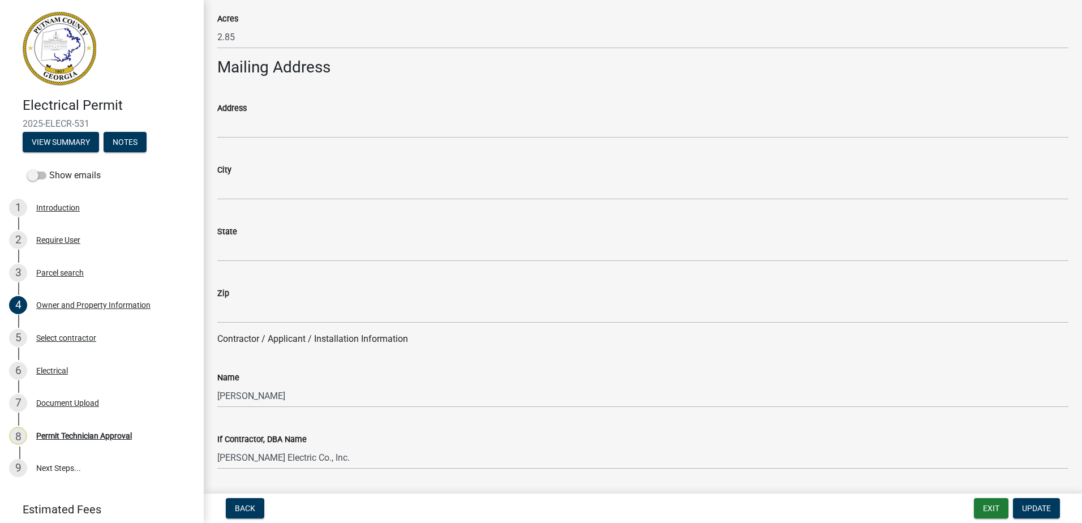
scroll to position [792, 0]
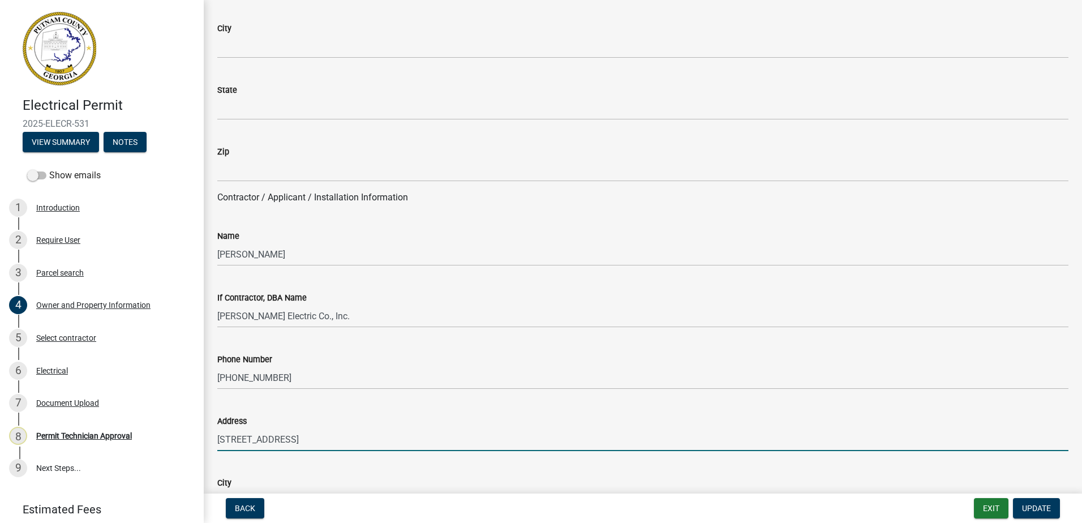
drag, startPoint x: 330, startPoint y: 437, endPoint x: 205, endPoint y: 446, distance: 124.8
click at [173, 452] on div "Electrical Permit 2025-ELECR-531 View Summary Notes Show emails 1 Introduction …" at bounding box center [541, 261] width 1082 height 523
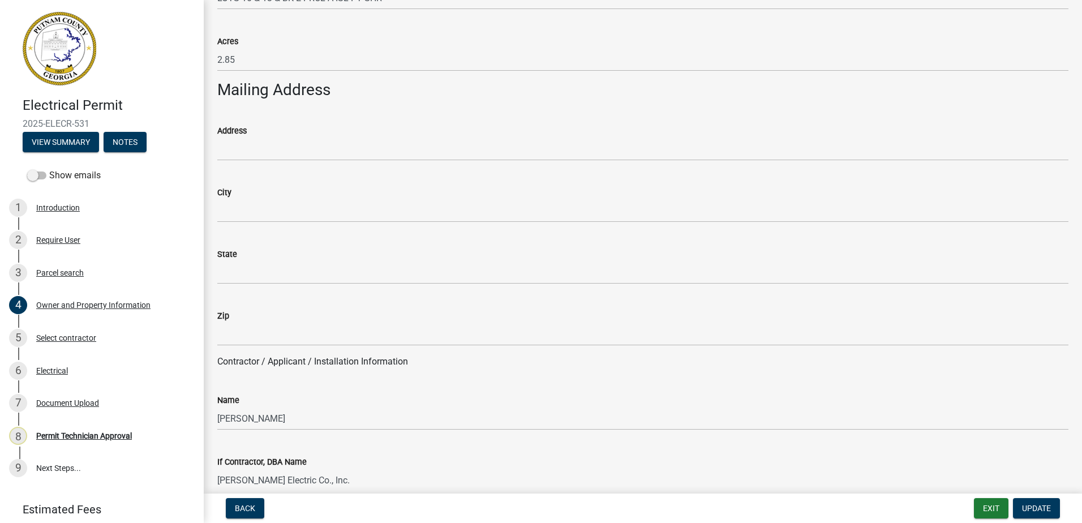
scroll to position [622, 0]
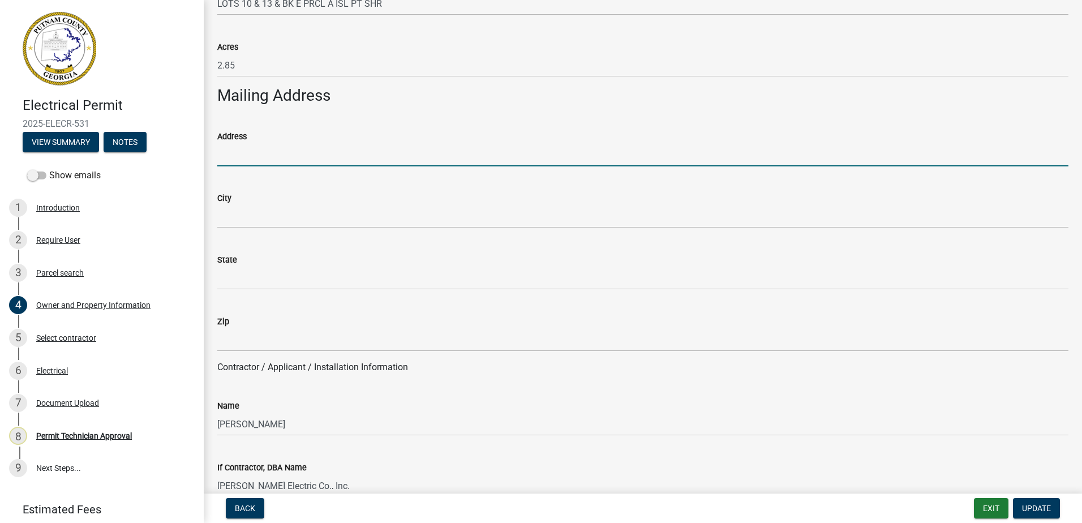
click at [233, 161] on input "Address" at bounding box center [642, 154] width 851 height 23
paste input "230 River Cove Ridge"
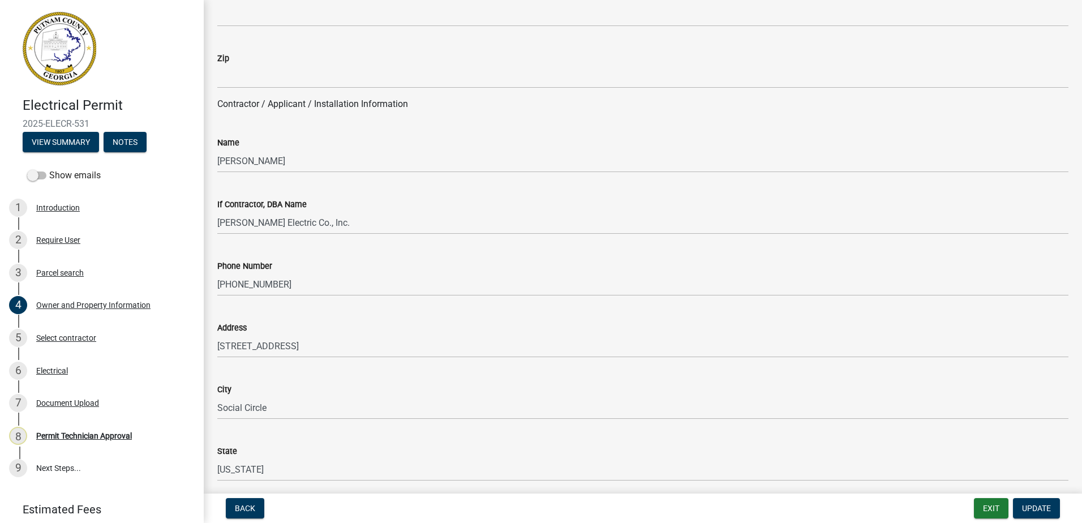
scroll to position [905, 0]
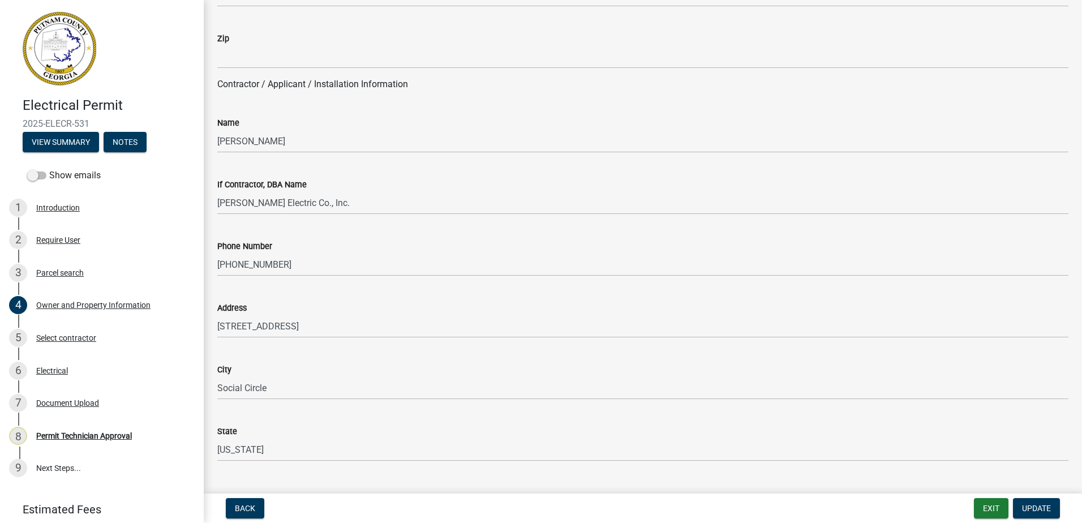
type input "230 River Cove Ridge"
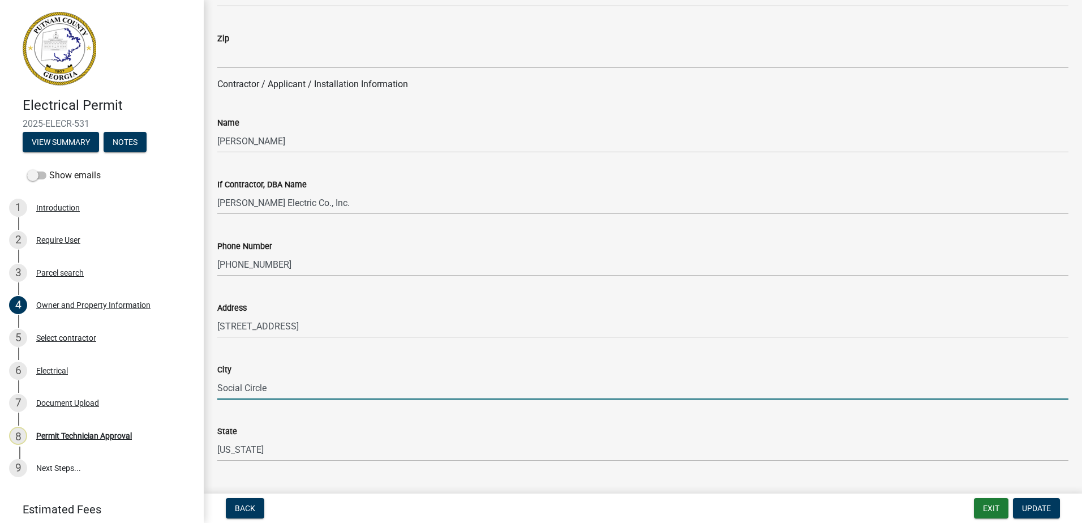
drag, startPoint x: 277, startPoint y: 390, endPoint x: 211, endPoint y: 396, distance: 66.4
click at [211, 396] on div "City Social Circle" at bounding box center [643, 373] width 868 height 53
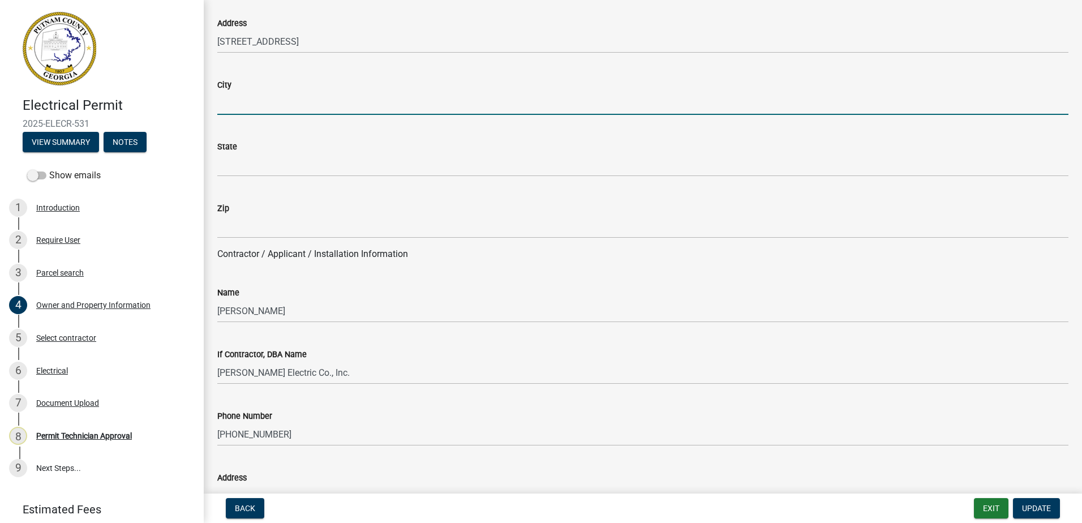
click at [240, 110] on input "City" at bounding box center [642, 103] width 851 height 23
paste input "Social Circle"
type input "Social Circle"
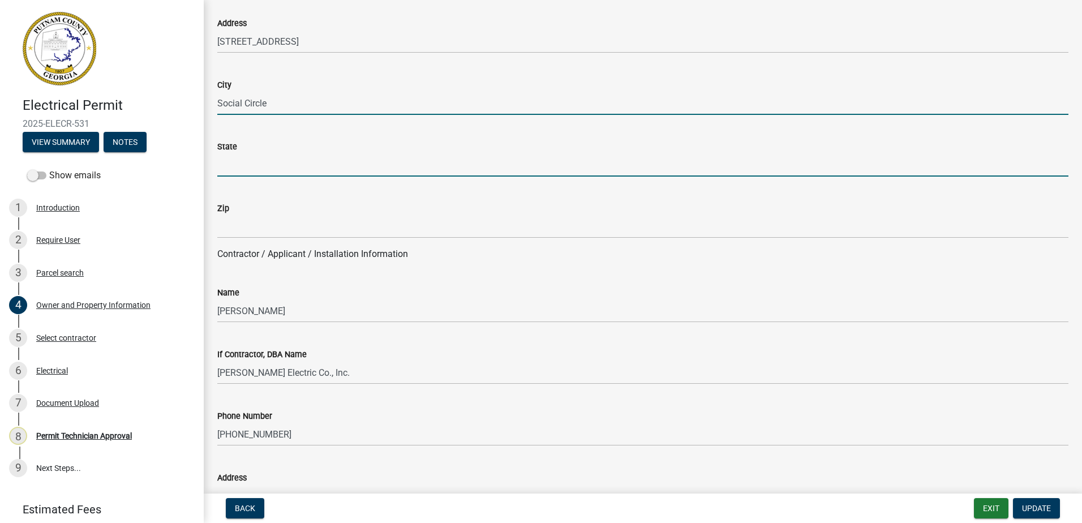
click at [239, 159] on input "State" at bounding box center [642, 164] width 851 height 23
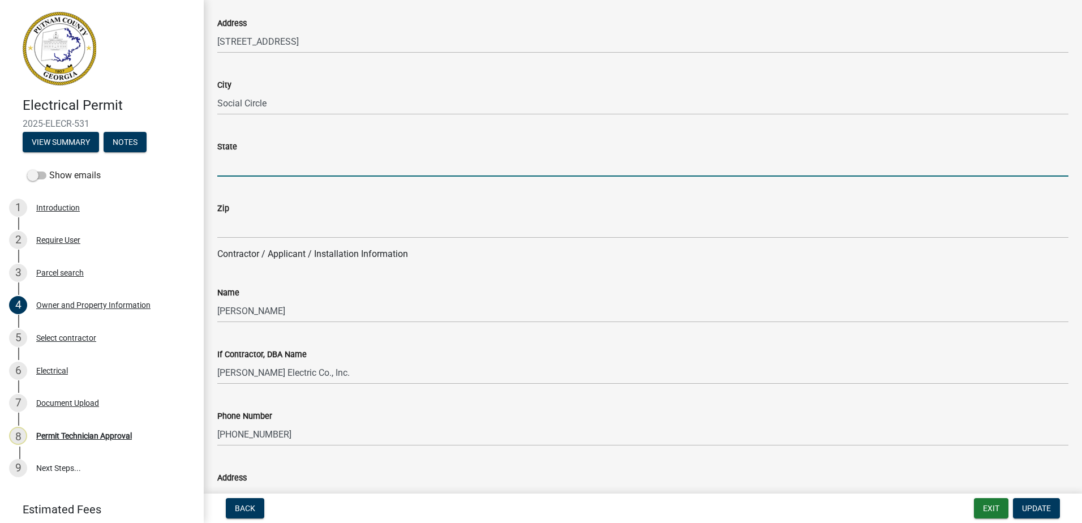
type input "GA"
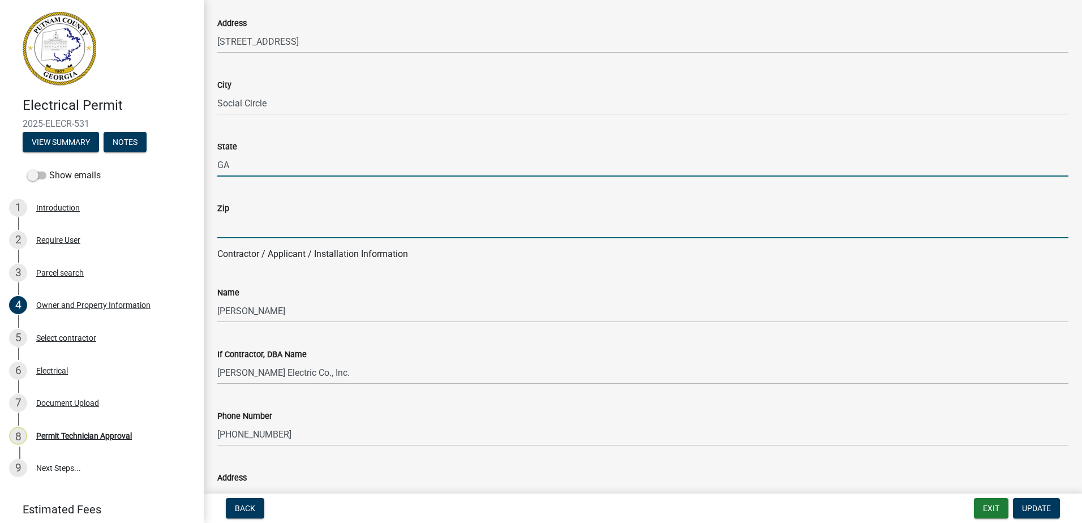
type input "31024"
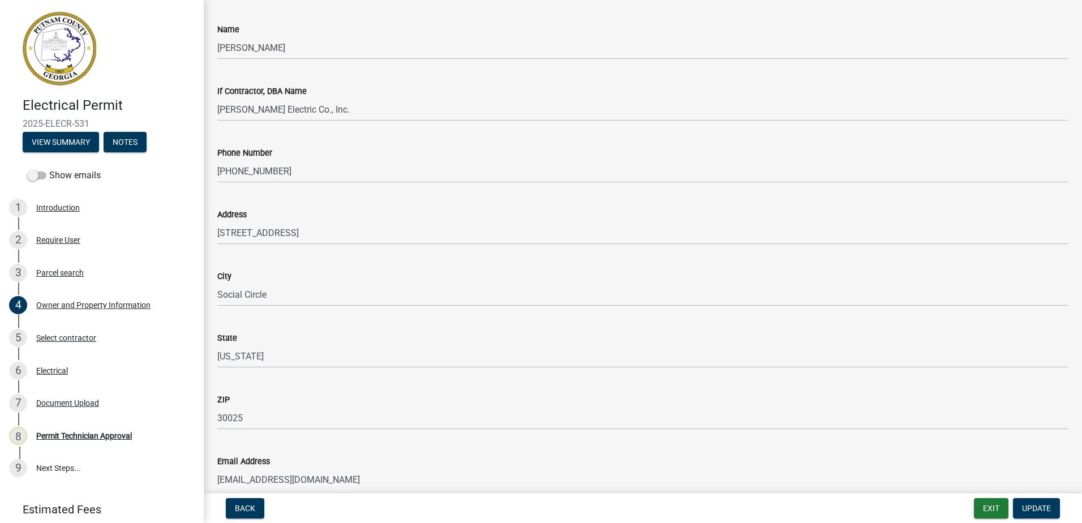
scroll to position [1019, 0]
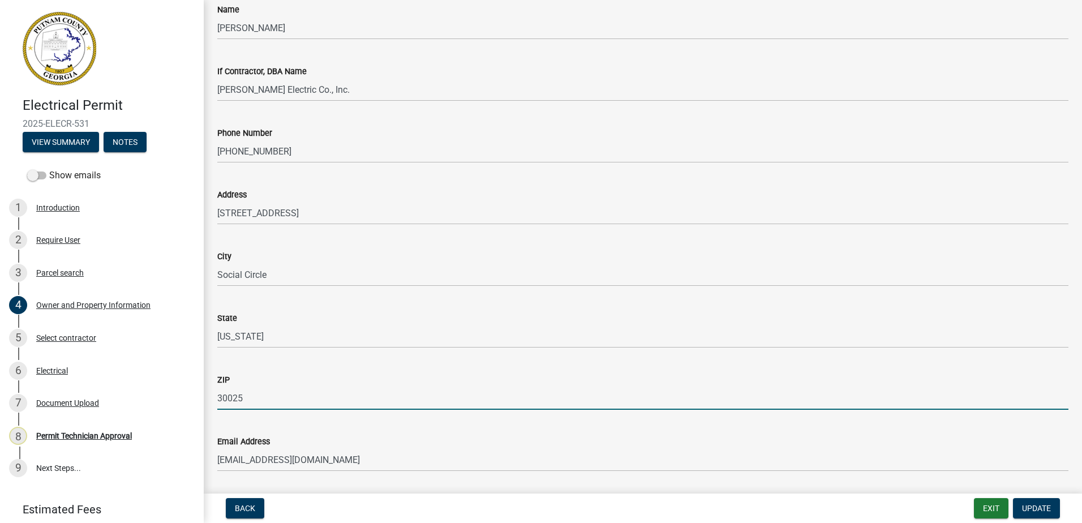
drag, startPoint x: 252, startPoint y: 402, endPoint x: 208, endPoint y: 401, distance: 44.7
click at [208, 401] on div "Owner and Property Information share Share Property Information Applicant Name …" at bounding box center [643, 199] width 878 height 2409
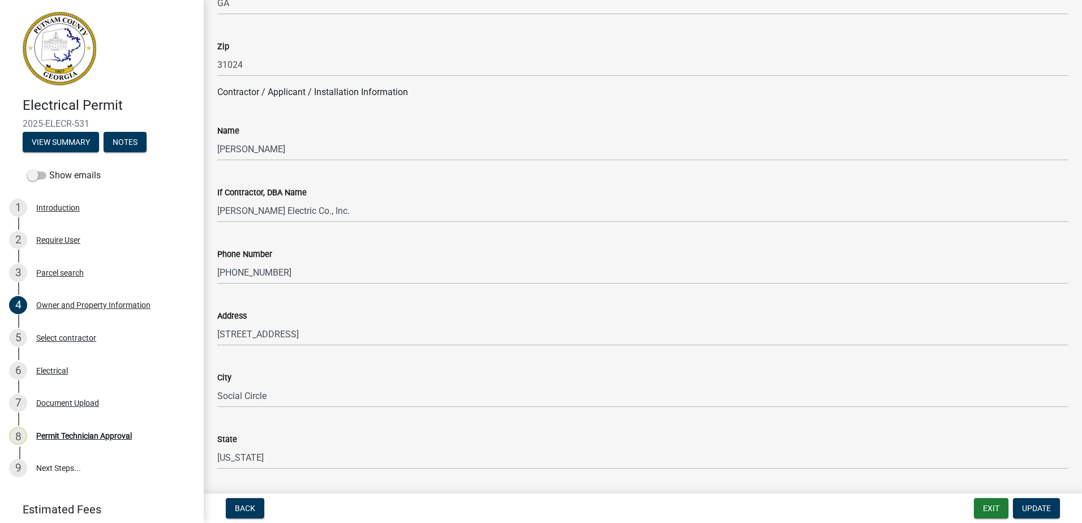
scroll to position [792, 0]
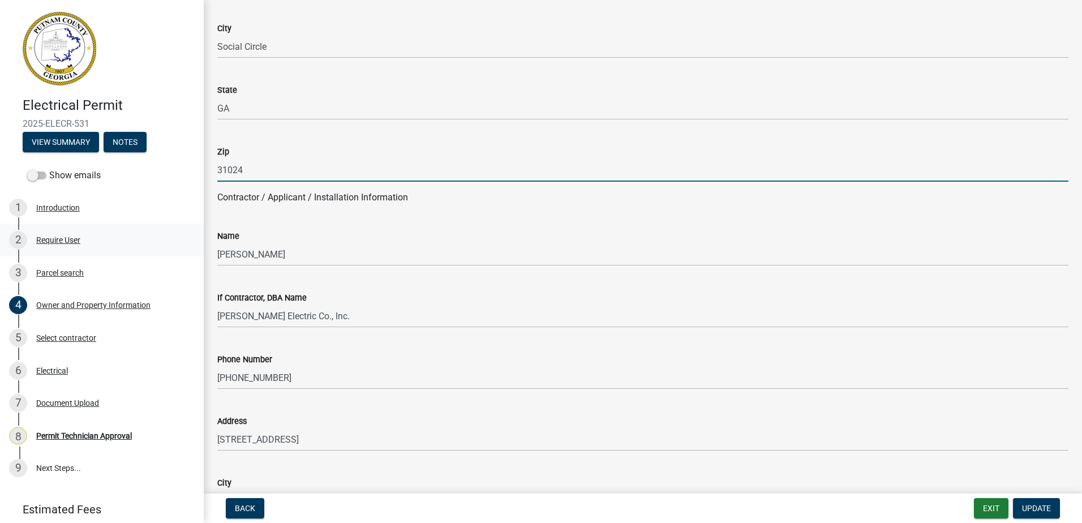
drag, startPoint x: 255, startPoint y: 175, endPoint x: 35, endPoint y: 225, distance: 225.7
click at [27, 217] on div "Electrical Permit 2025-ELECR-531 View Summary Notes Show emails 1 Introduction …" at bounding box center [541, 261] width 1082 height 523
paste input "30025"
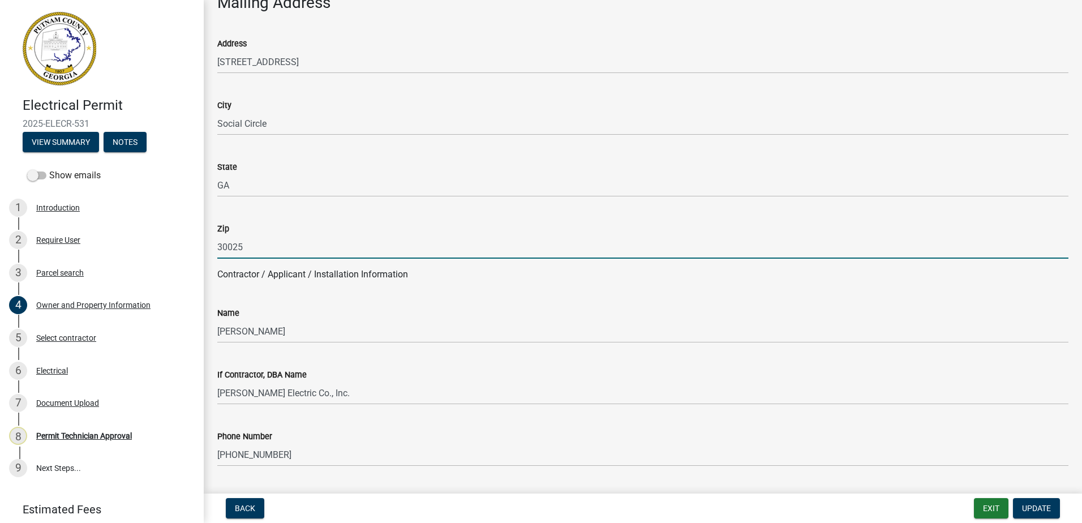
scroll to position [679, 0]
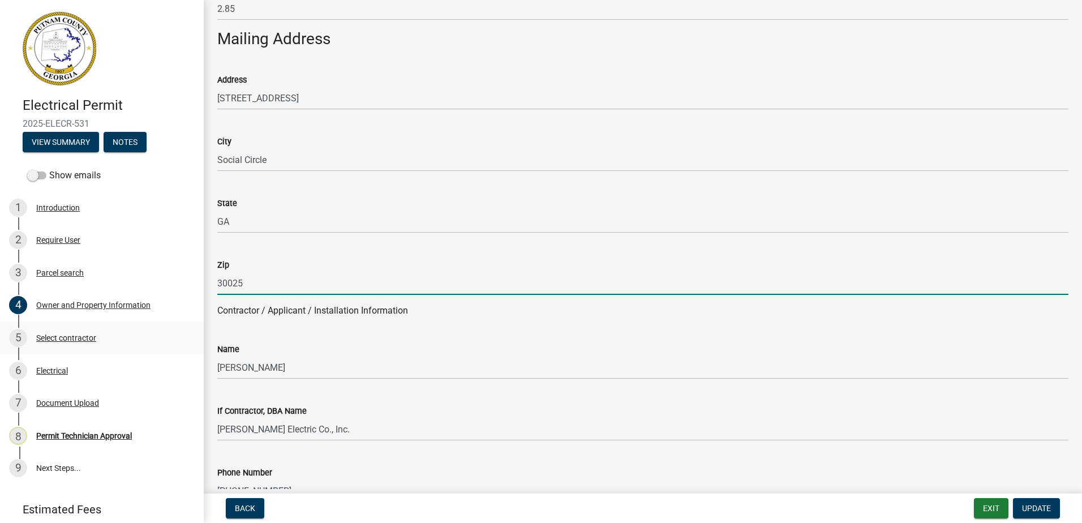
type input "30025"
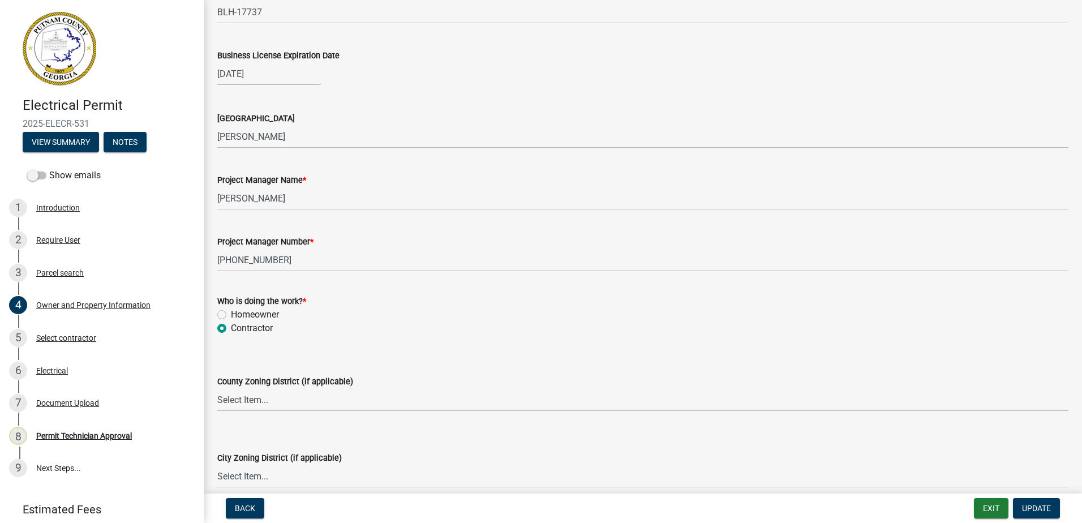
scroll to position [1867, 0]
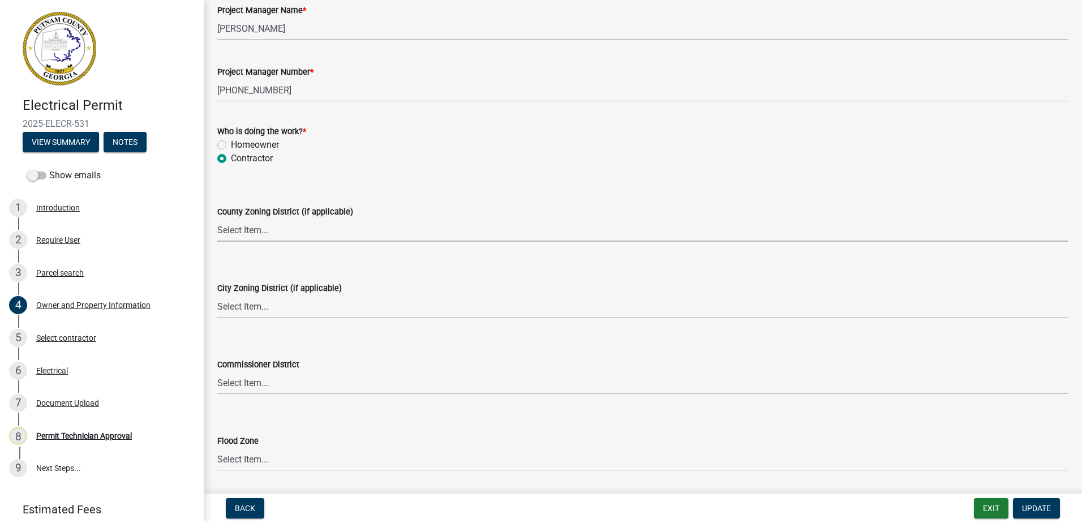
click at [257, 233] on select "Select Item... AG-1 R-1R R-1 R-2 MHP RM-1 RM-3 C-1 C-2 I-M PUD N/A" at bounding box center [642, 229] width 851 height 23
click at [217, 218] on select "Select Item... AG-1 R-1R R-1 R-2 MHP RM-1 RM-3 C-1 C-2 I-M PUD N/A" at bounding box center [642, 229] width 851 height 23
select select "78bfdc44-73ff-456e-a557-d4c99b9c08be"
click at [241, 308] on select "Select Item... A-1 A-2 R-1 R-2 R-3 R-4 MHP C-1 C-2 I-1 I-2 DB FH H-P N/A" at bounding box center [642, 306] width 851 height 23
click at [217, 295] on select "Select Item... A-1 A-2 R-1 R-2 R-3 R-4 MHP C-1 C-2 I-1 I-2 DB FH H-P N/A" at bounding box center [642, 306] width 851 height 23
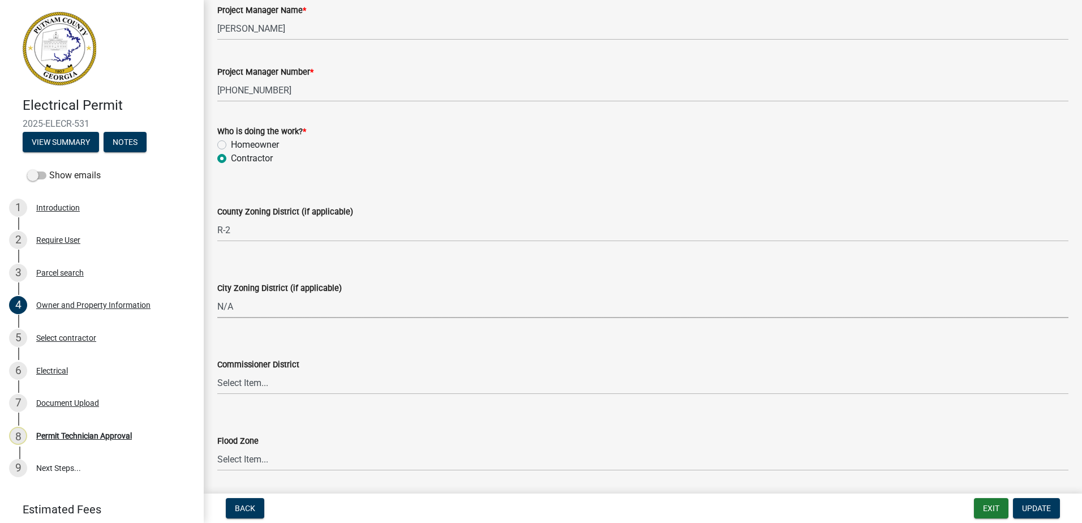
select select "83394b22-4a11-496c-8e5c-75ade2e72faf"
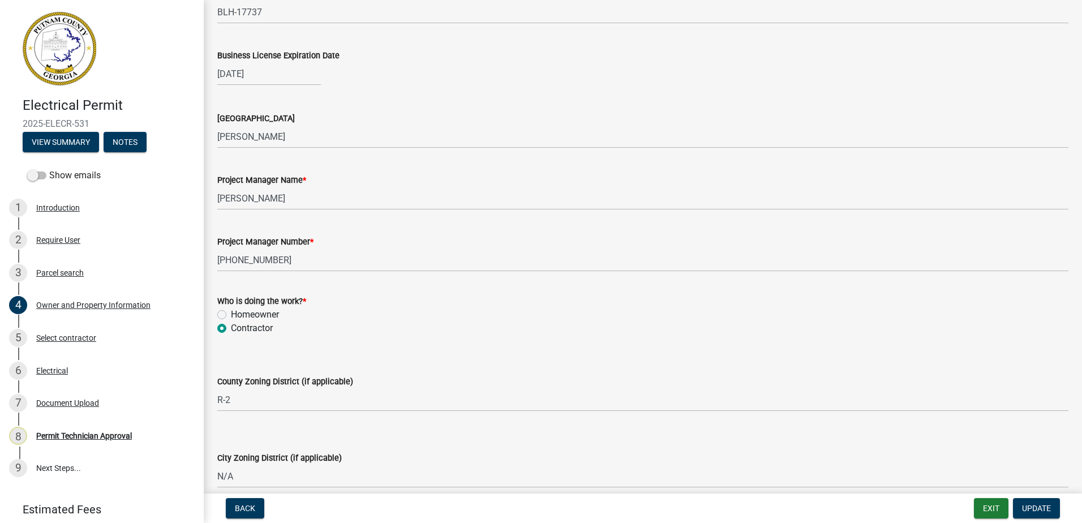
scroll to position [1968, 0]
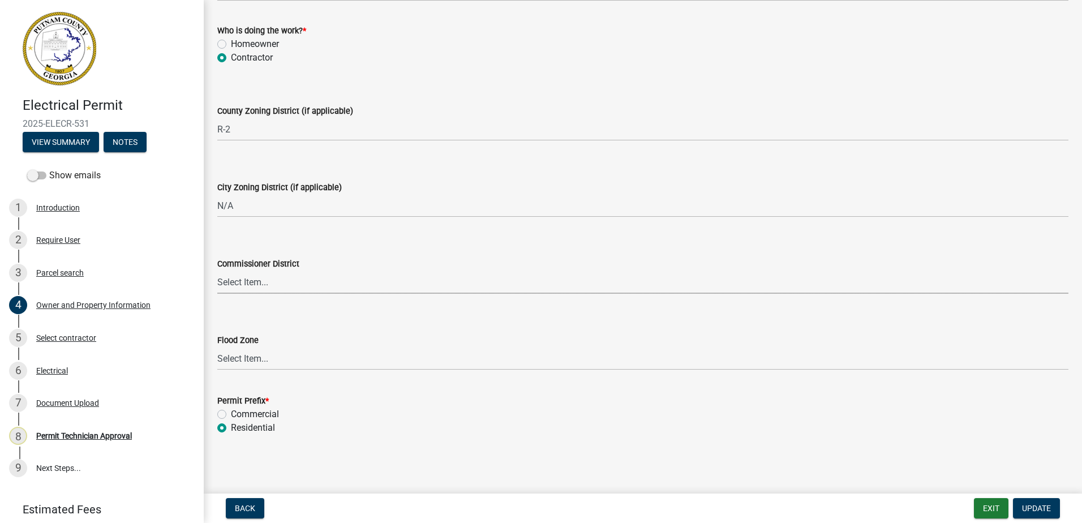
click at [240, 277] on select "Select Item... District 1 District 2 District 3 District 4" at bounding box center [642, 281] width 851 height 23
click at [217, 270] on select "Select Item... District 1 District 2 District 3 District 4" at bounding box center [642, 281] width 851 height 23
select select "295c155f-de53-4b68-9fdd-08c8883e9b6f"
click at [1039, 511] on span "Update" at bounding box center [1036, 508] width 29 height 9
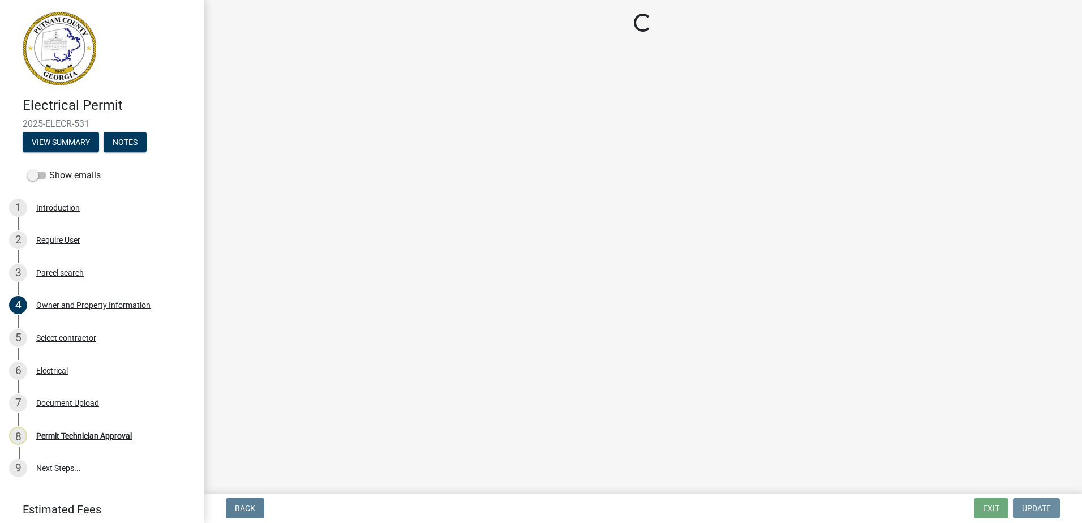
scroll to position [0, 0]
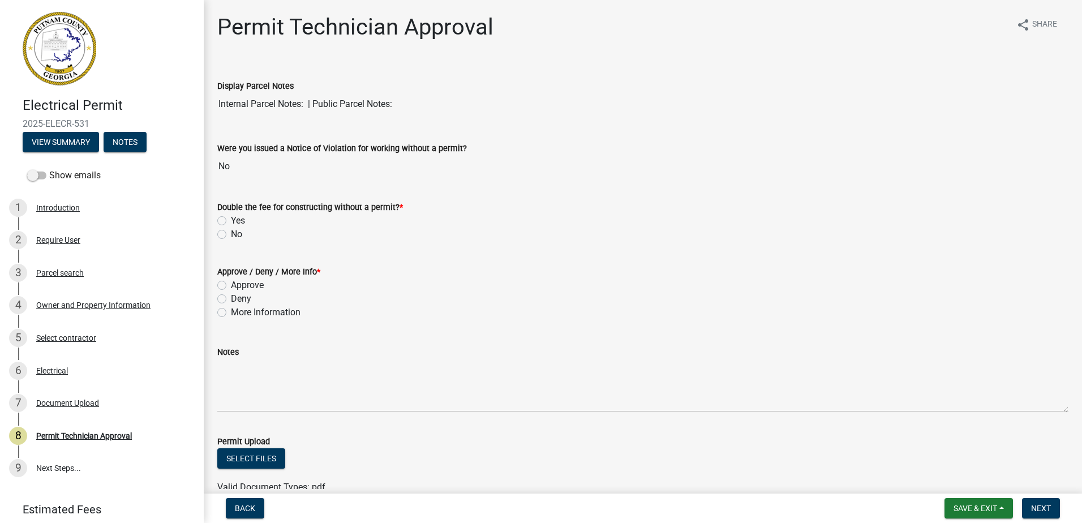
click at [231, 237] on label "No" at bounding box center [236, 234] width 11 height 14
click at [231, 235] on input "No" at bounding box center [234, 230] width 7 height 7
radio input "true"
drag, startPoint x: 220, startPoint y: 278, endPoint x: 222, endPoint y: 287, distance: 9.3
click at [219, 278] on div "Approve" at bounding box center [642, 285] width 851 height 14
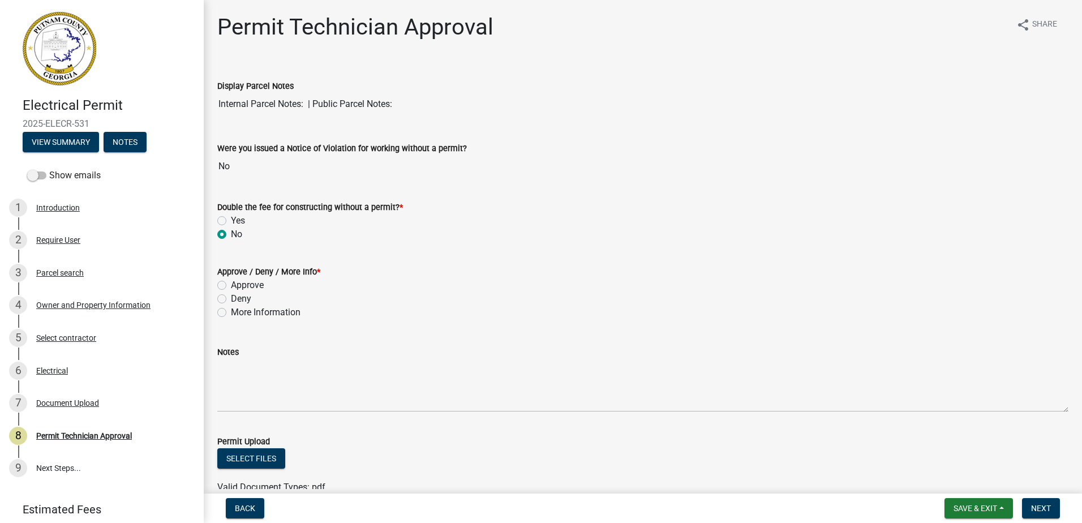
click at [231, 289] on label "Approve" at bounding box center [247, 285] width 33 height 14
click at [231, 286] on input "Approve" at bounding box center [234, 281] width 7 height 7
radio input "true"
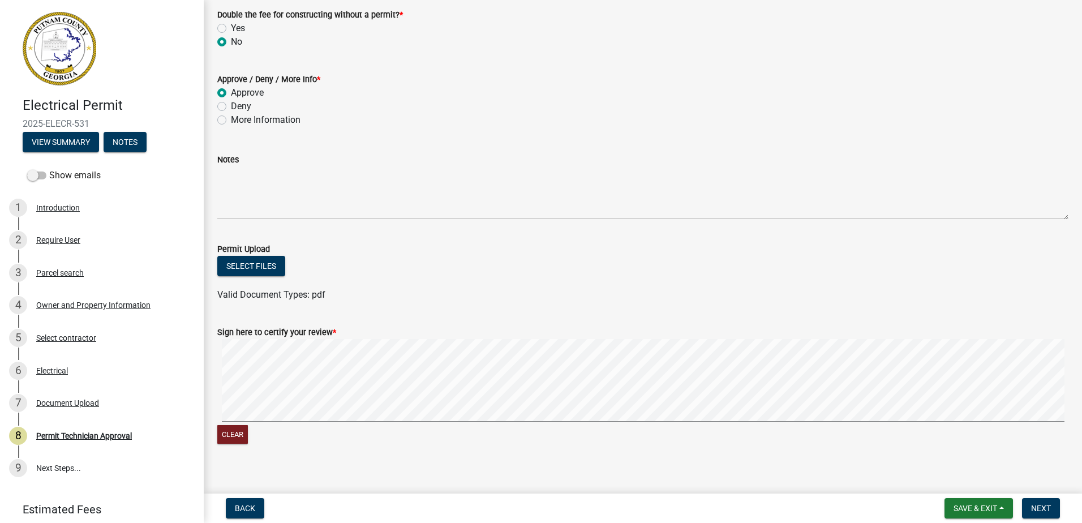
scroll to position [204, 0]
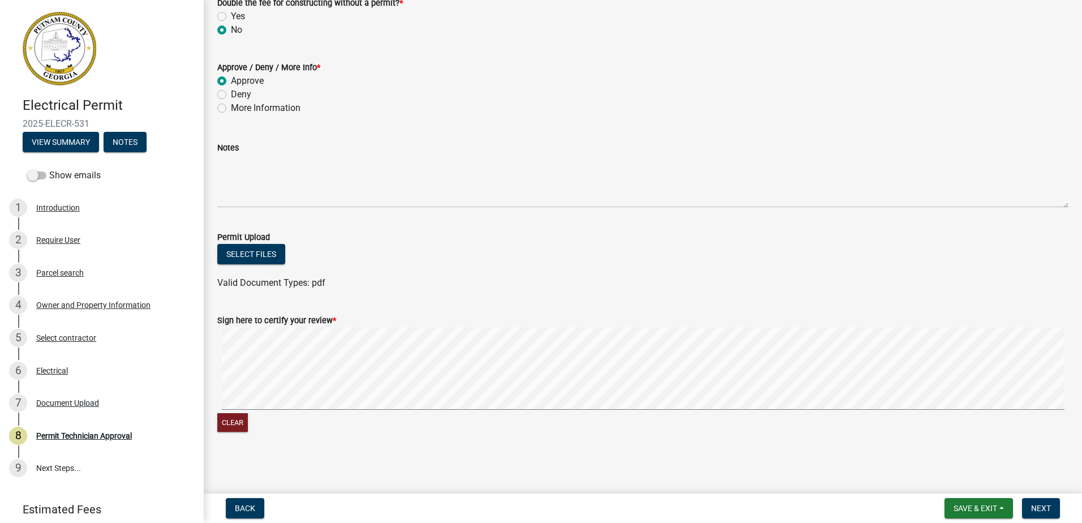
click at [363, 416] on div "Clear" at bounding box center [642, 381] width 851 height 108
click at [1043, 502] on button "Next" at bounding box center [1041, 508] width 38 height 20
